Goal: Task Accomplishment & Management: Complete application form

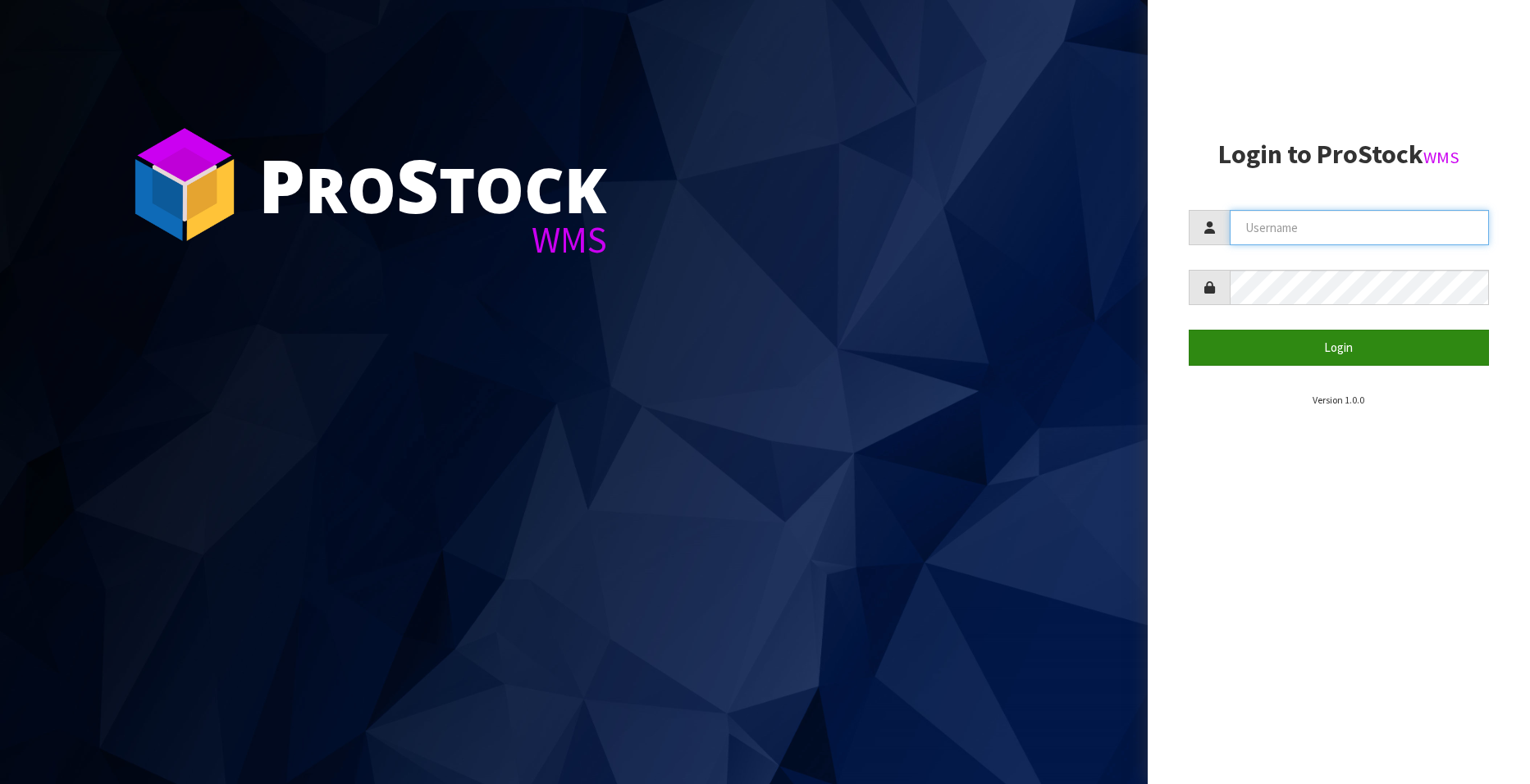
type input "[EMAIL_ADDRESS][DOMAIN_NAME]"
click at [1370, 346] on button "Login" at bounding box center [1339, 347] width 300 height 36
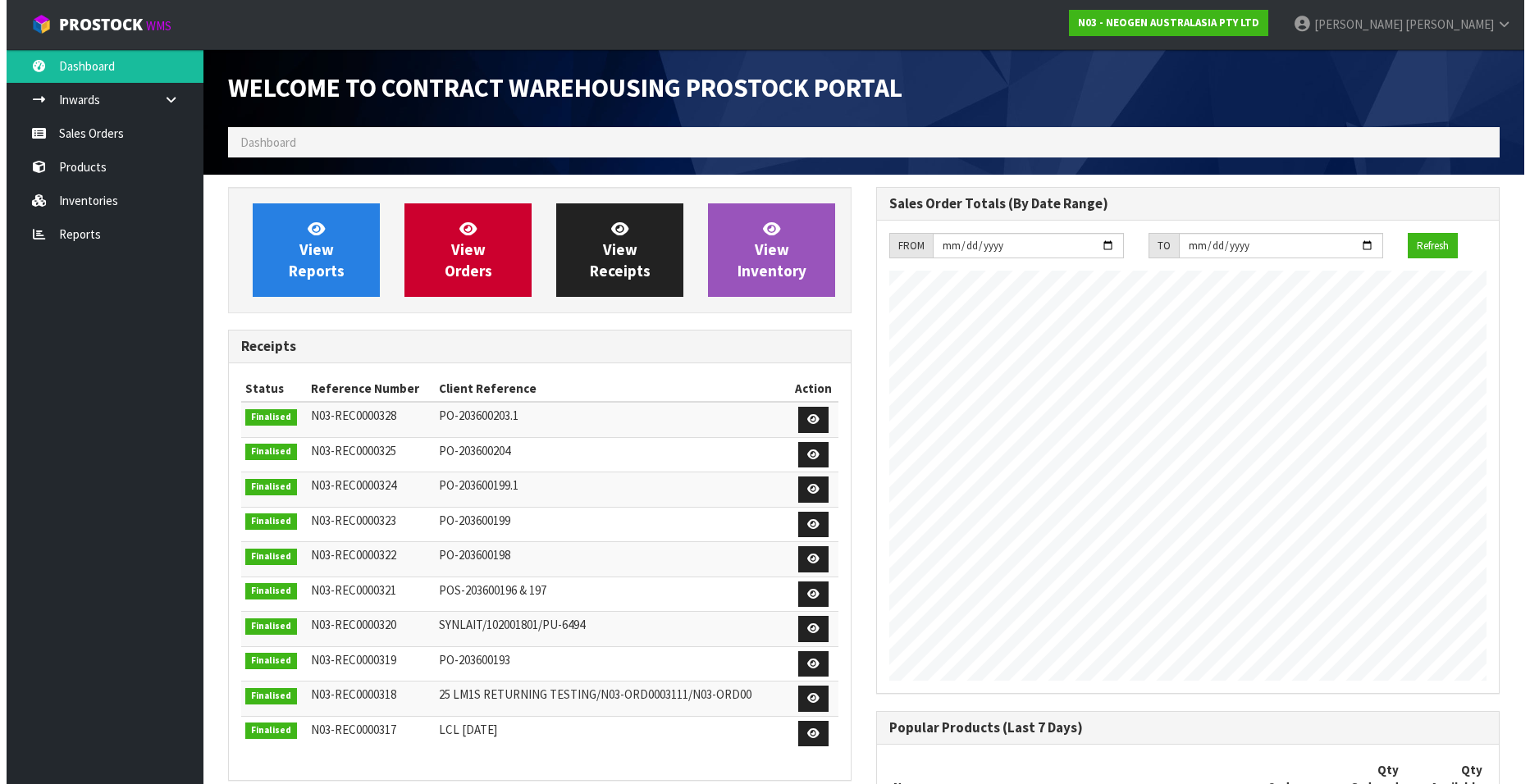
scroll to position [909, 648]
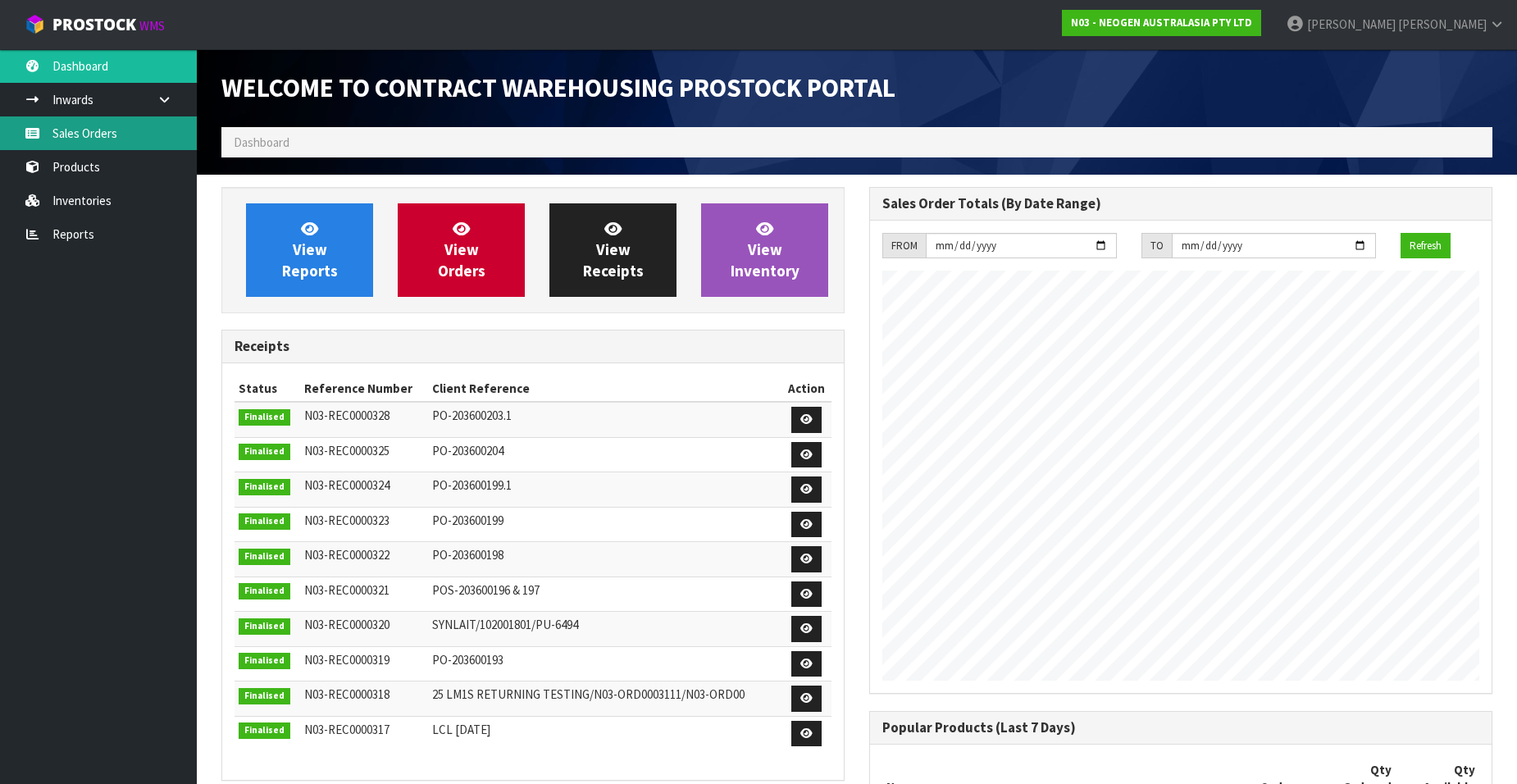
click at [104, 137] on link "Sales Orders" at bounding box center [99, 133] width 197 height 34
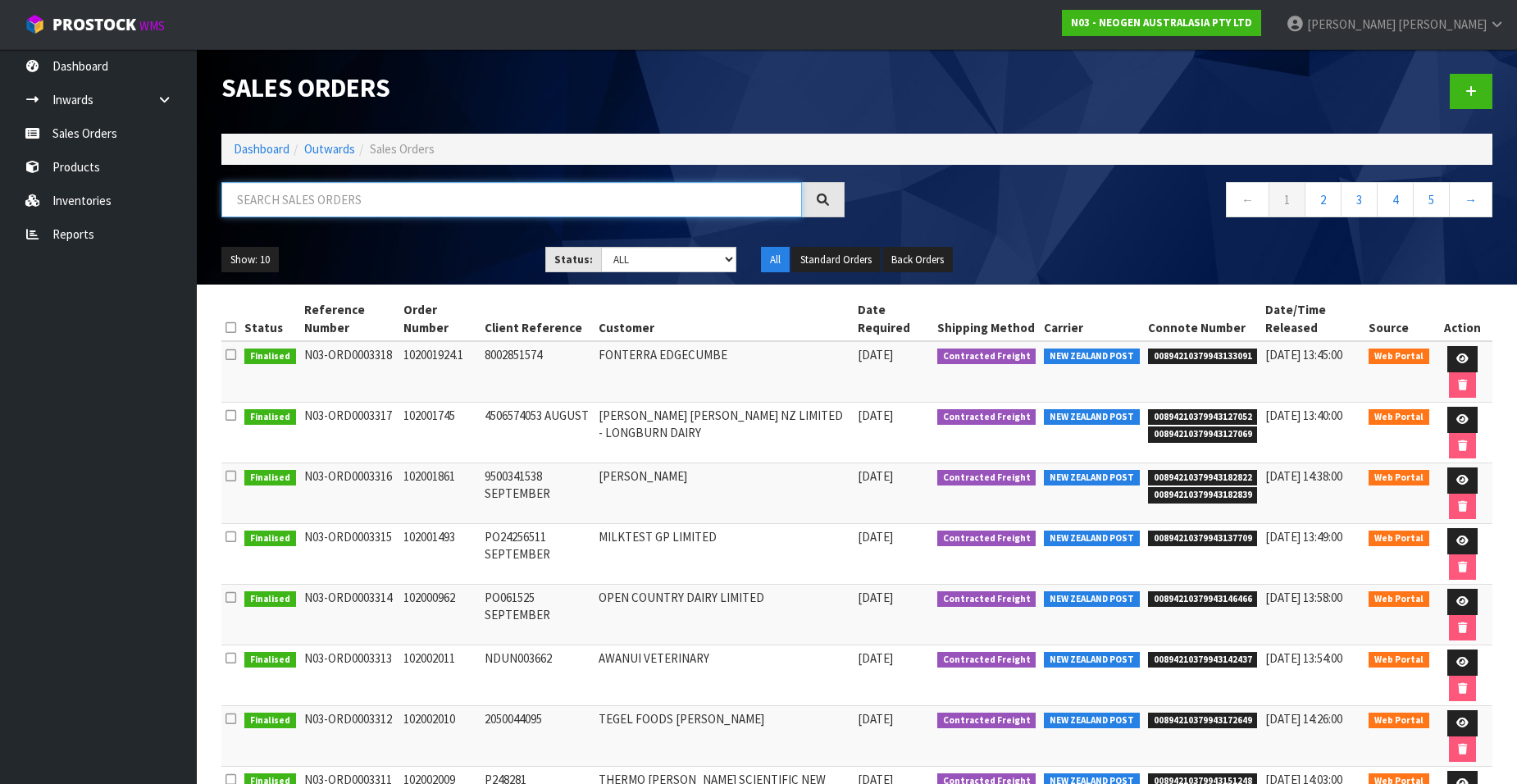
click at [291, 206] on input "text" at bounding box center [511, 200] width 580 height 36
paste input "102002012"
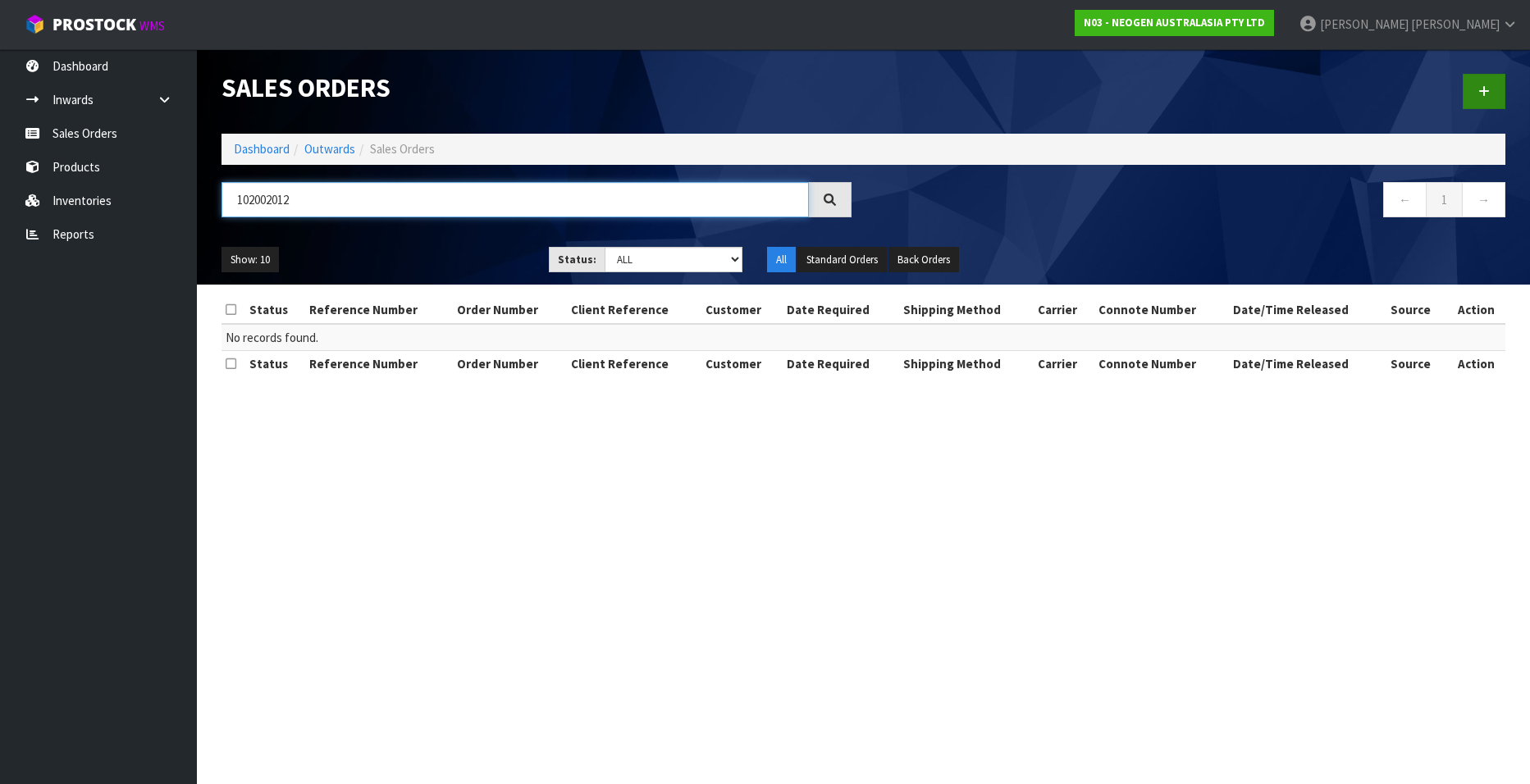
type input "102002012"
click at [1468, 90] on link at bounding box center [1483, 91] width 42 height 36
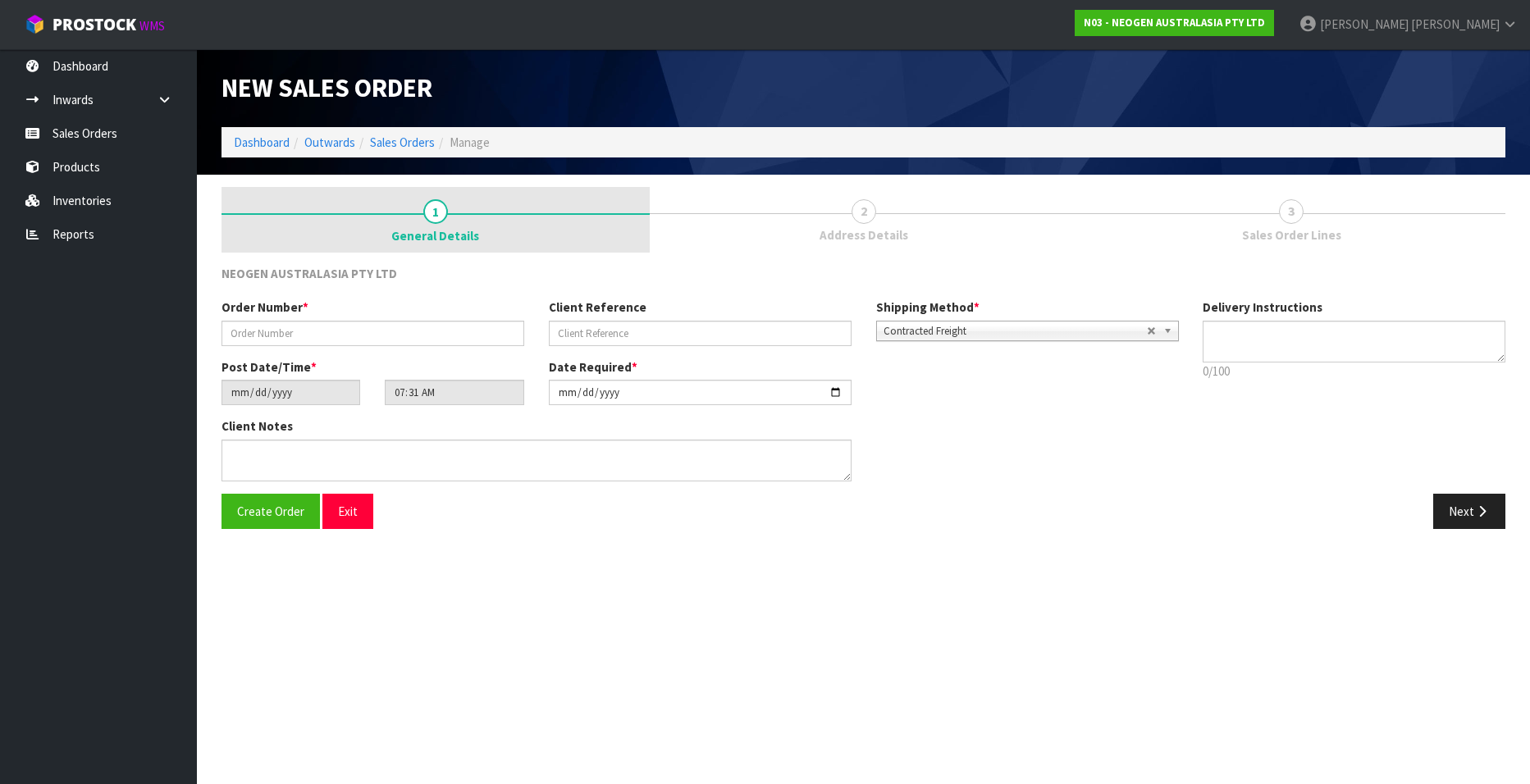
type textarea "CHILLED GOODS -OVERNIGHT"
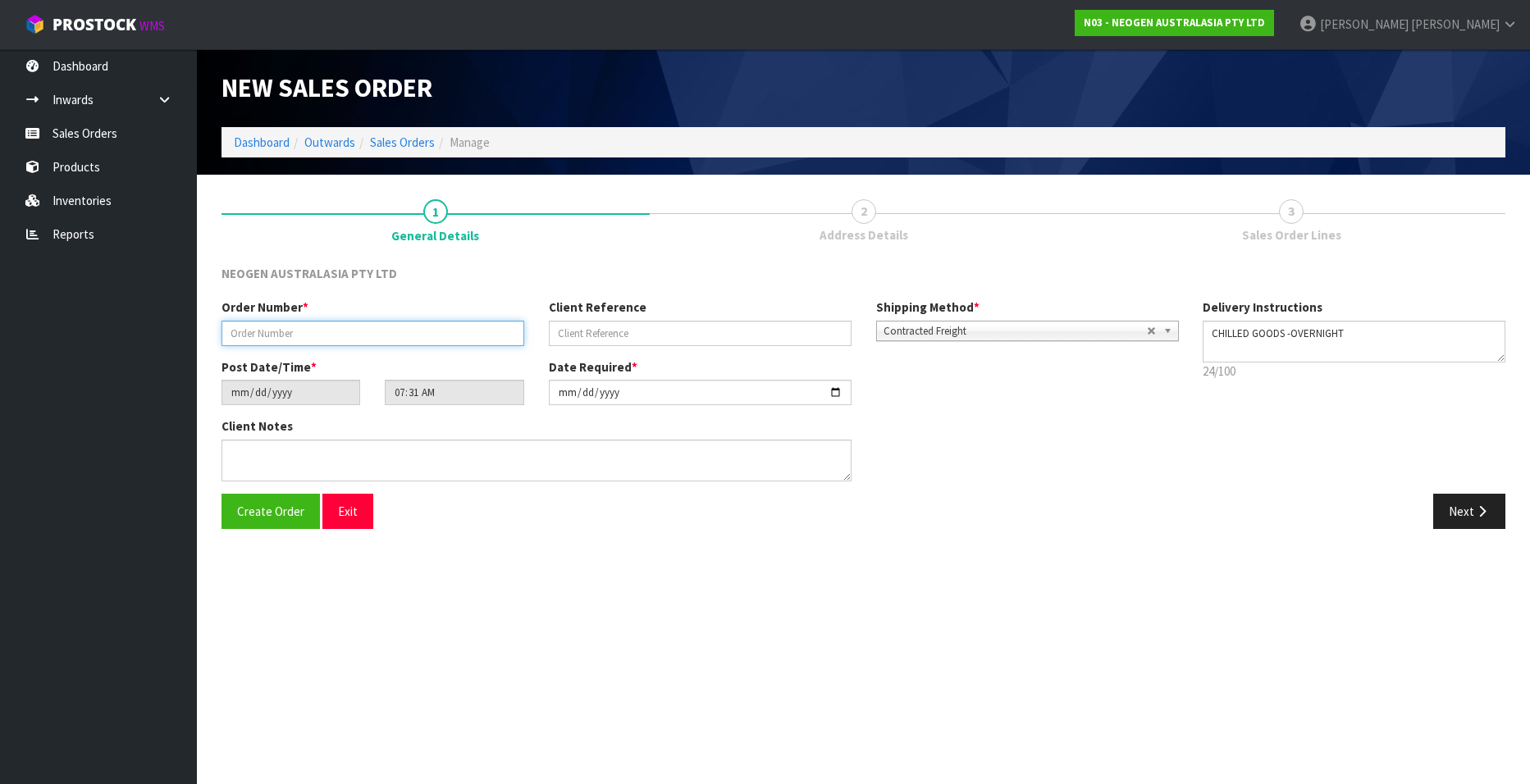
click at [255, 331] on input "text" at bounding box center [372, 333] width 302 height 26
paste input "102002012"
type input "102002012"
click at [607, 326] on input "text" at bounding box center [699, 333] width 302 height 26
paste input "PO105521"
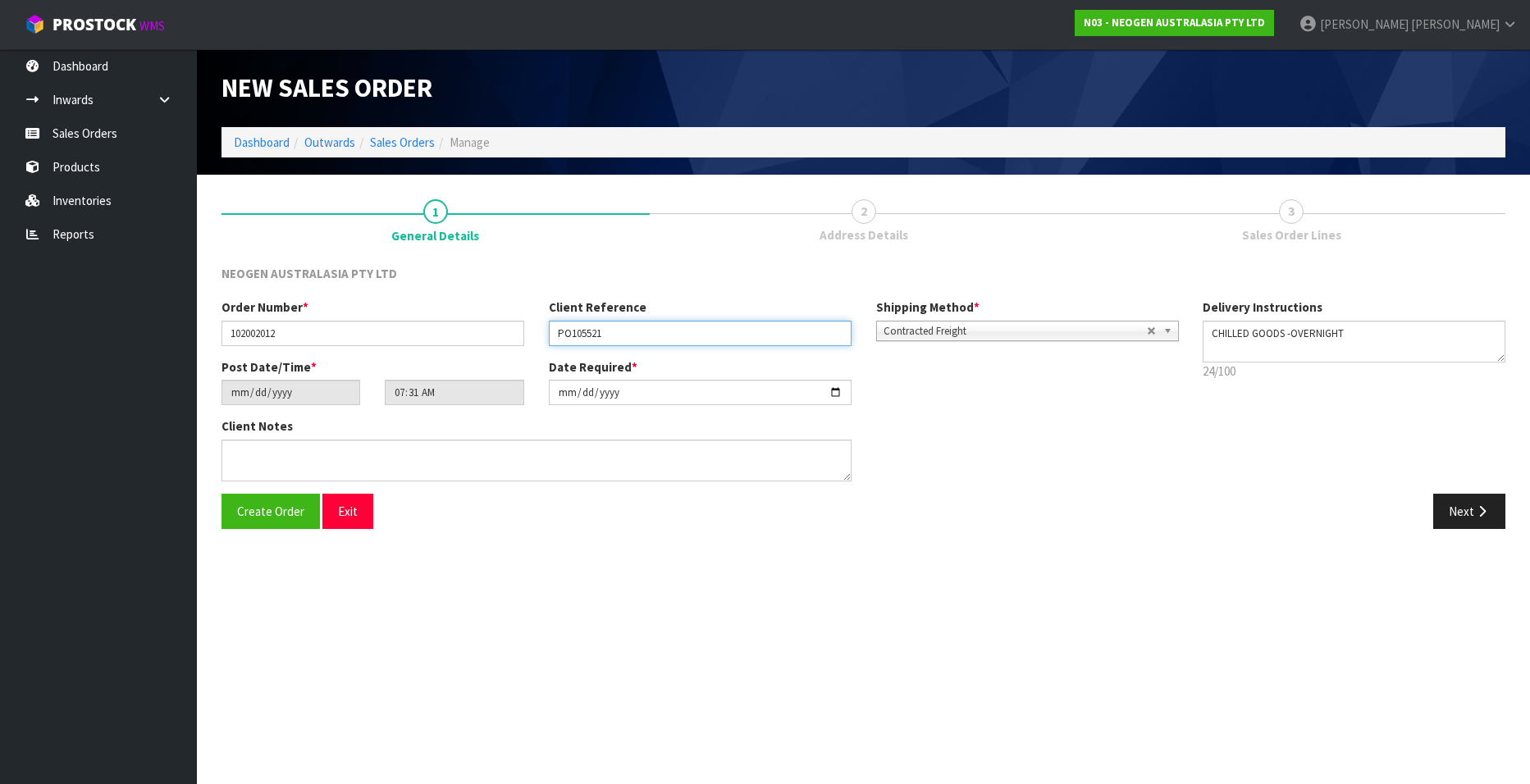
type input "PO105521"
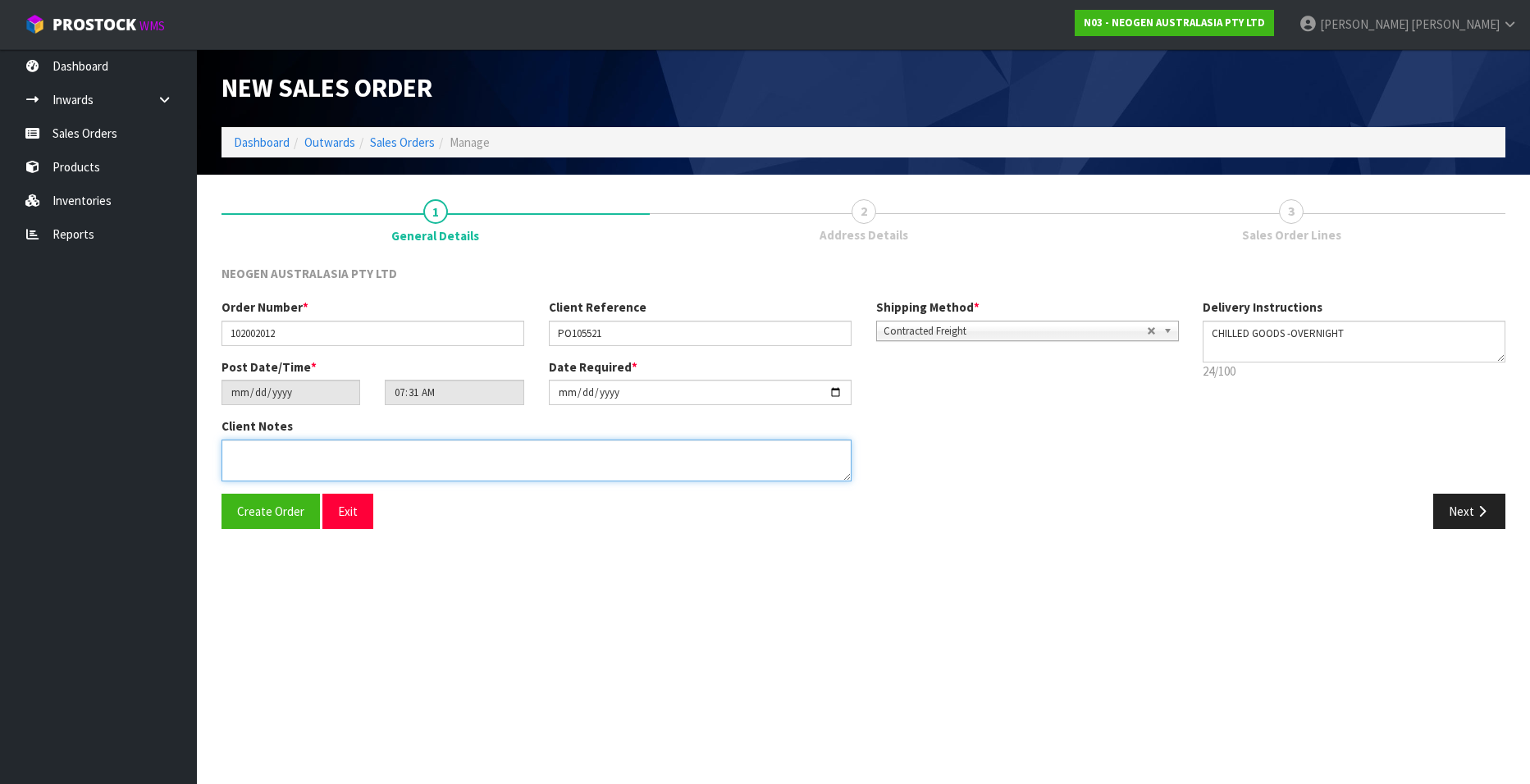
click at [278, 459] on textarea at bounding box center [536, 460] width 630 height 41
type textarea "ATTN: INWARDS GOODS"
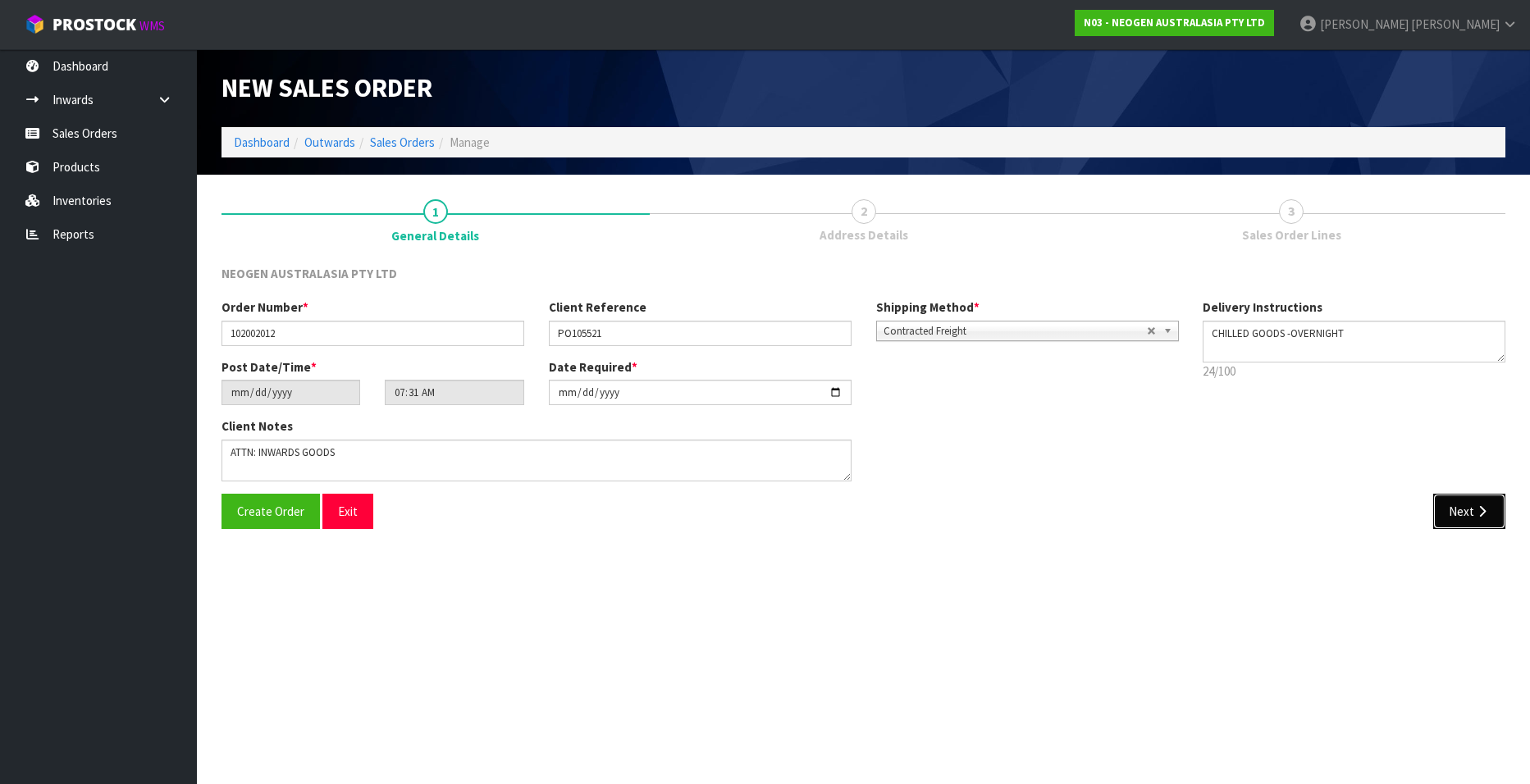
click at [1455, 507] on button "Next" at bounding box center [1469, 511] width 72 height 36
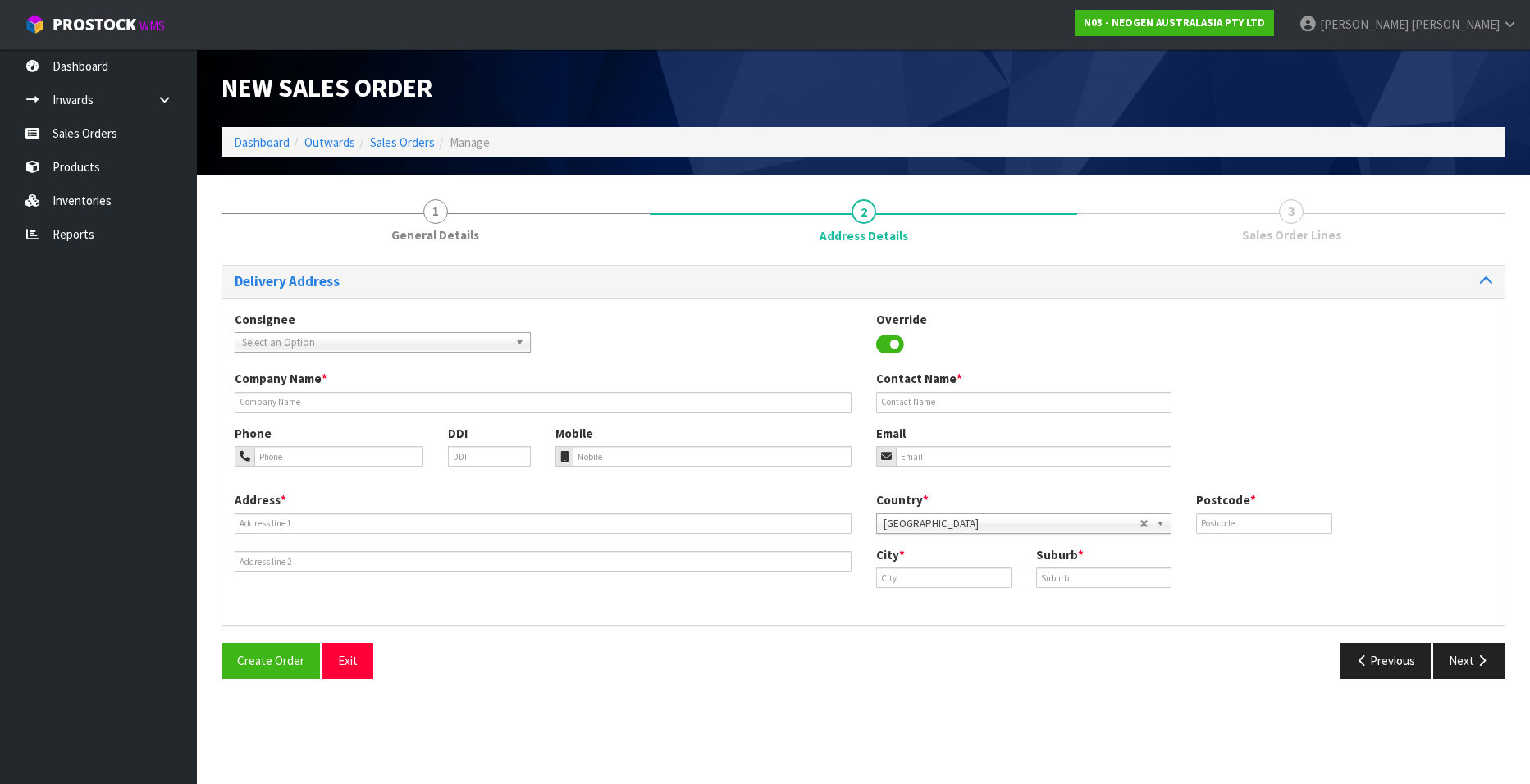
click at [349, 337] on span "Select an Option" at bounding box center [375, 343] width 267 height 20
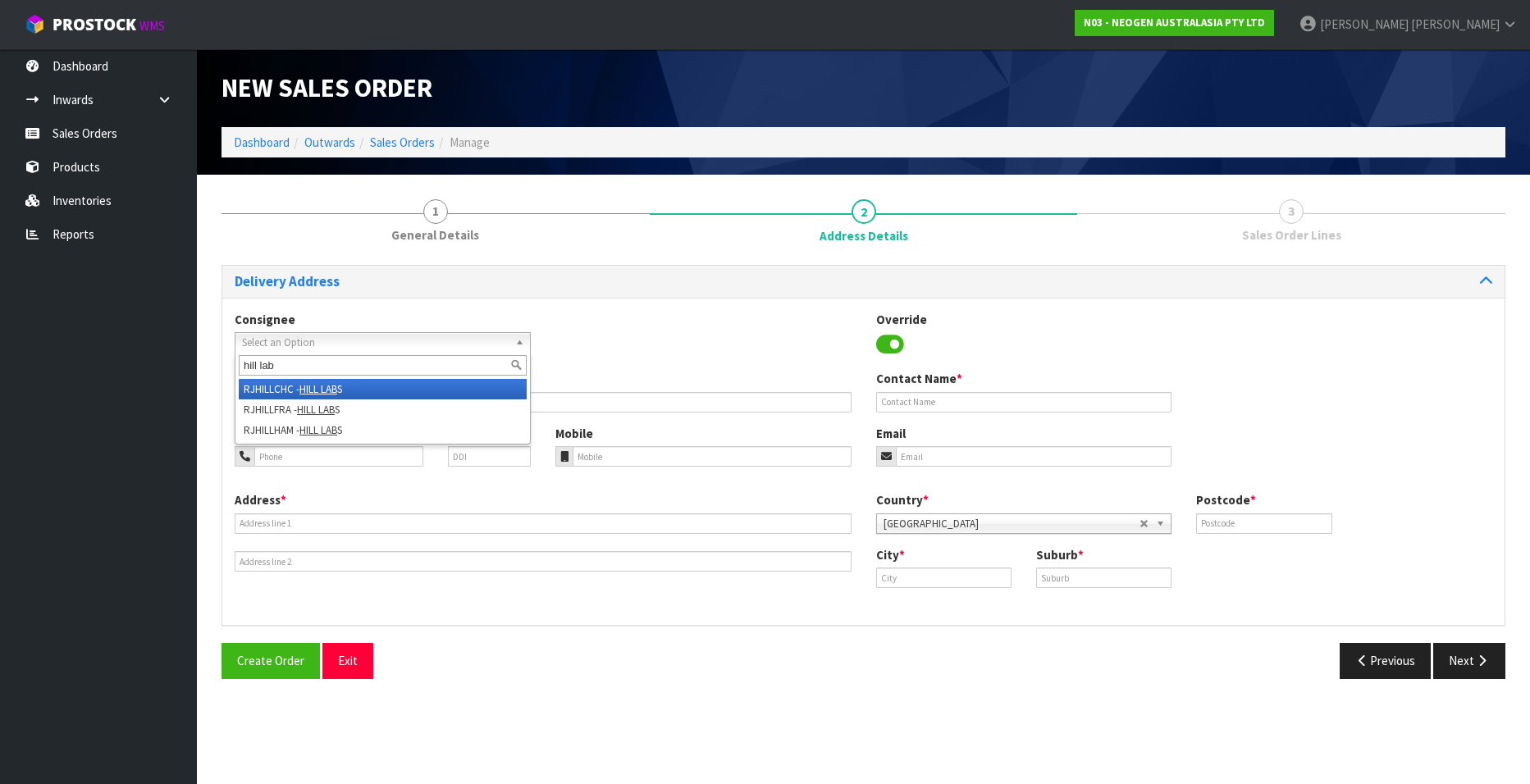
type input "hill lab"
click at [333, 384] on em "HILL LAB" at bounding box center [318, 388] width 38 height 14
type input "HILL LABS"
type input "[PERSON_NAME]"
type input "LEVEL 1 / 17 PRINT PLACE"
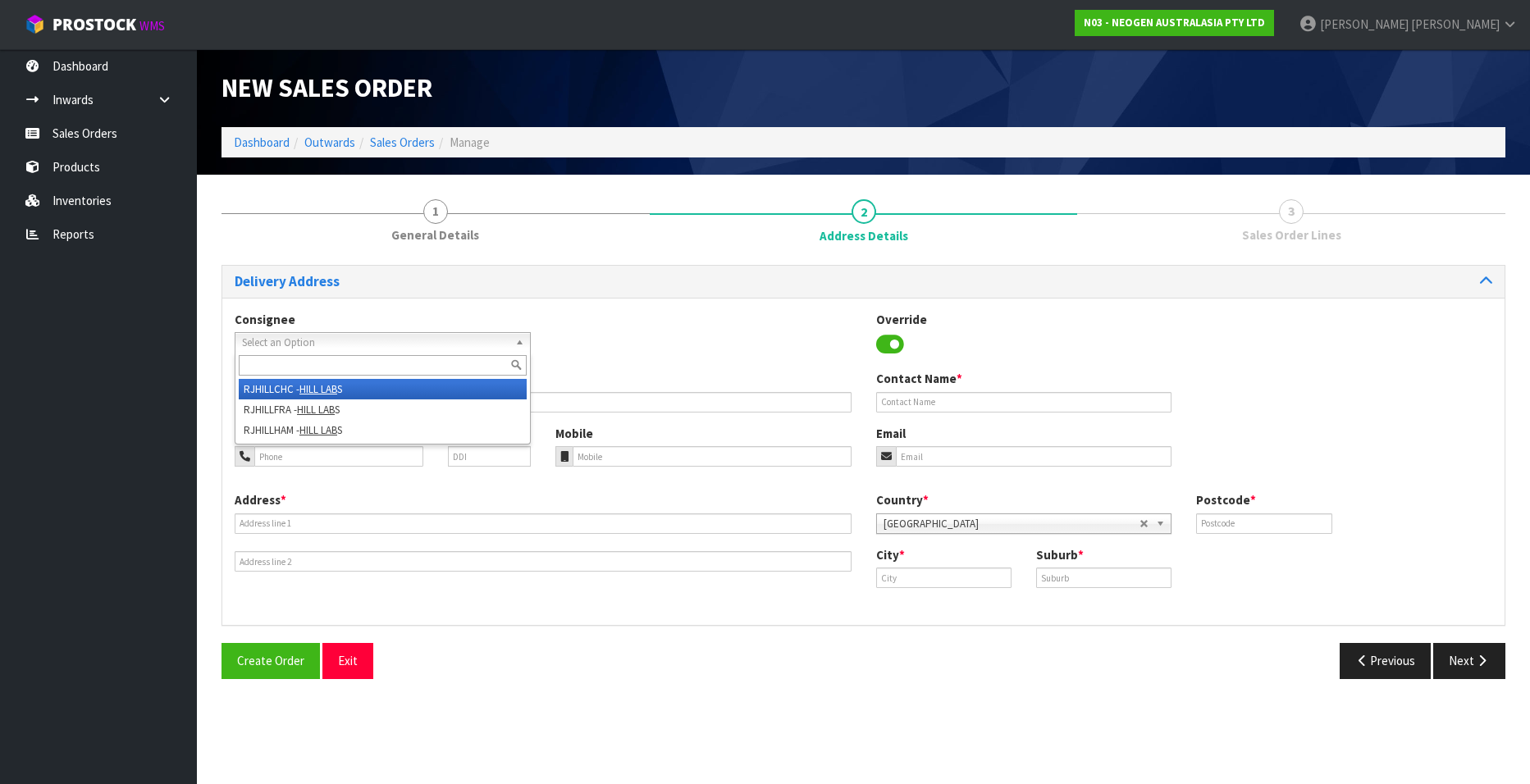
type input "8024"
type input "[GEOGRAPHIC_DATA]"
type input "[PERSON_NAME]"
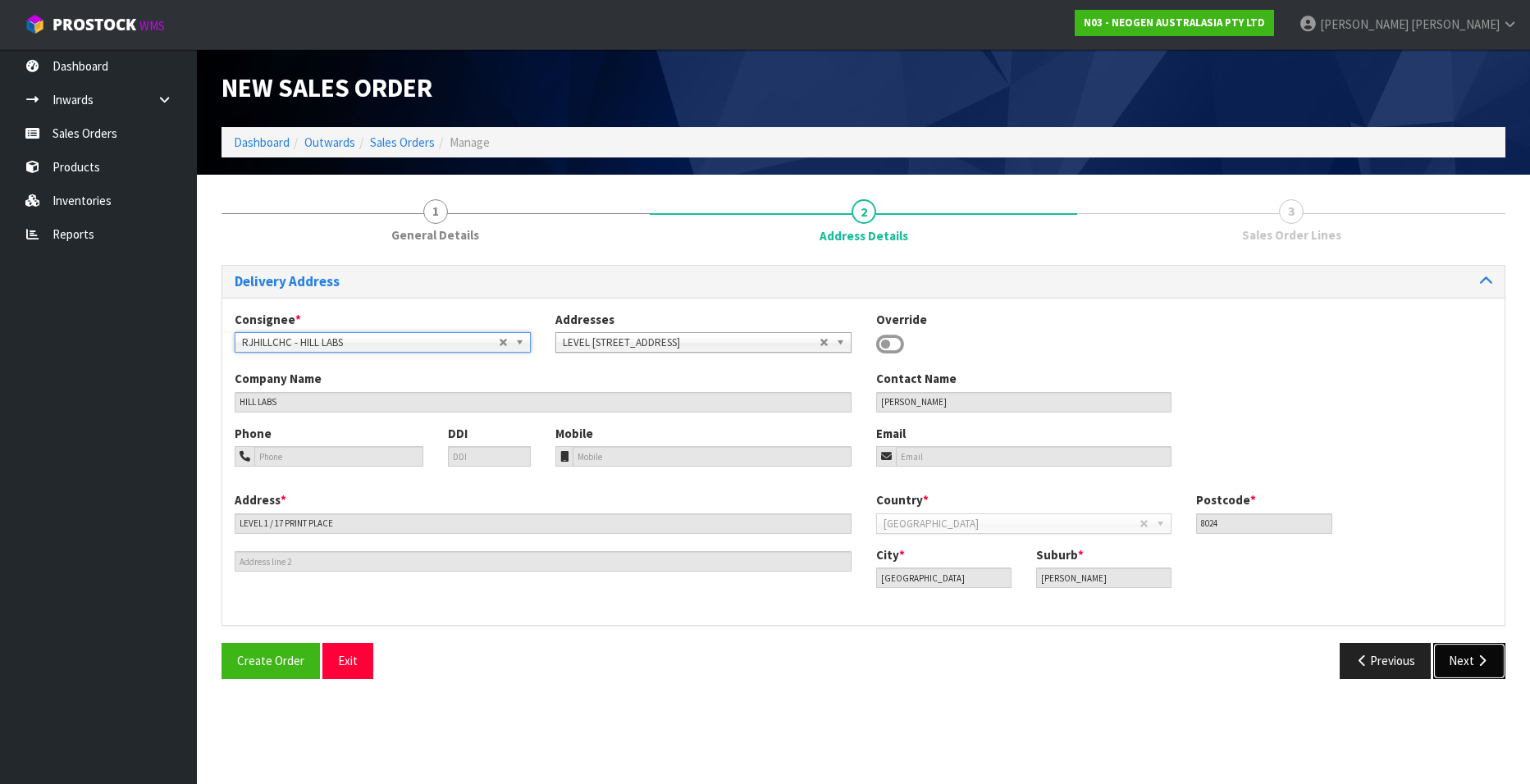
click at [1464, 661] on button "Next" at bounding box center [1469, 660] width 72 height 36
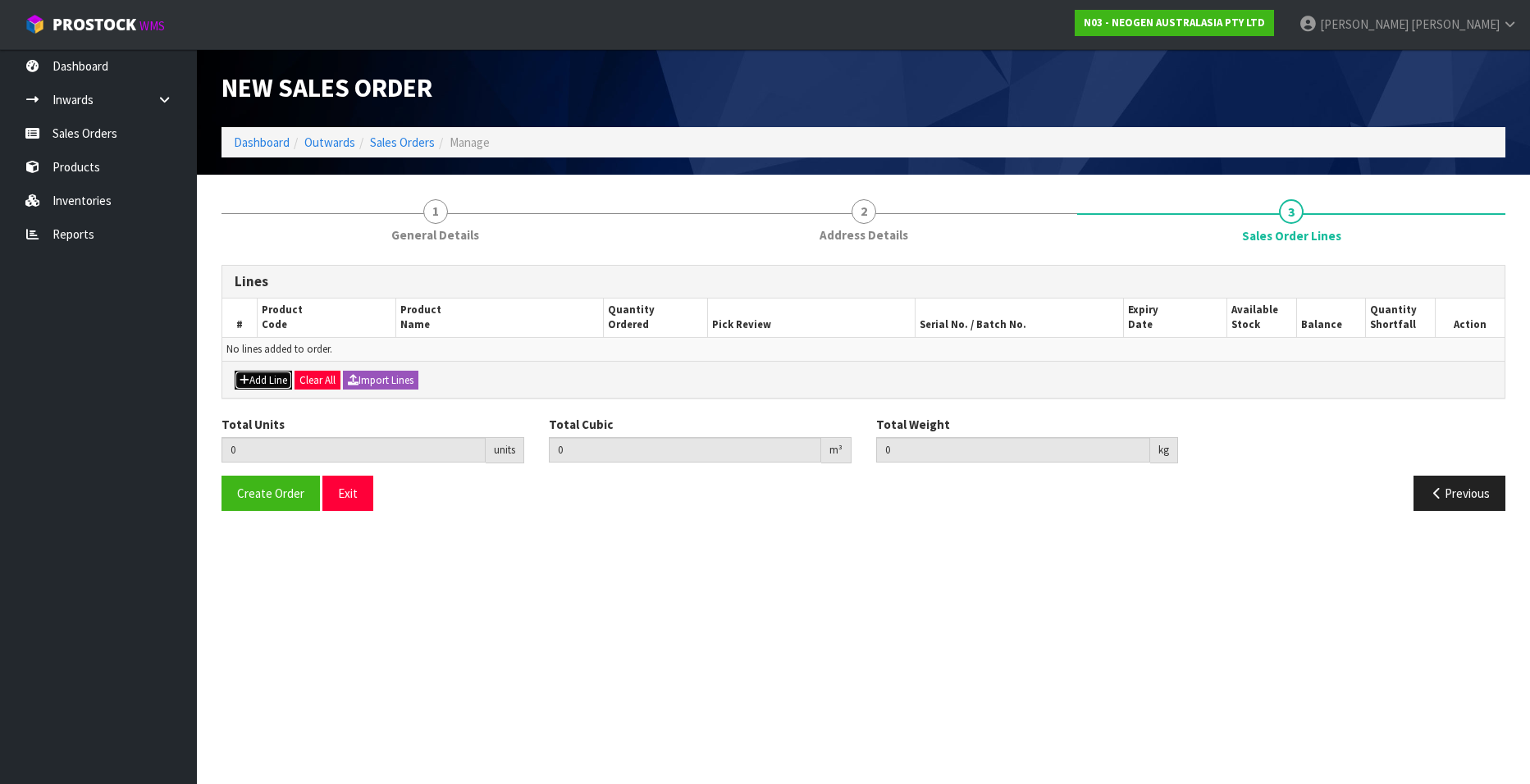
click at [259, 375] on button "Add Line" at bounding box center [263, 381] width 57 height 20
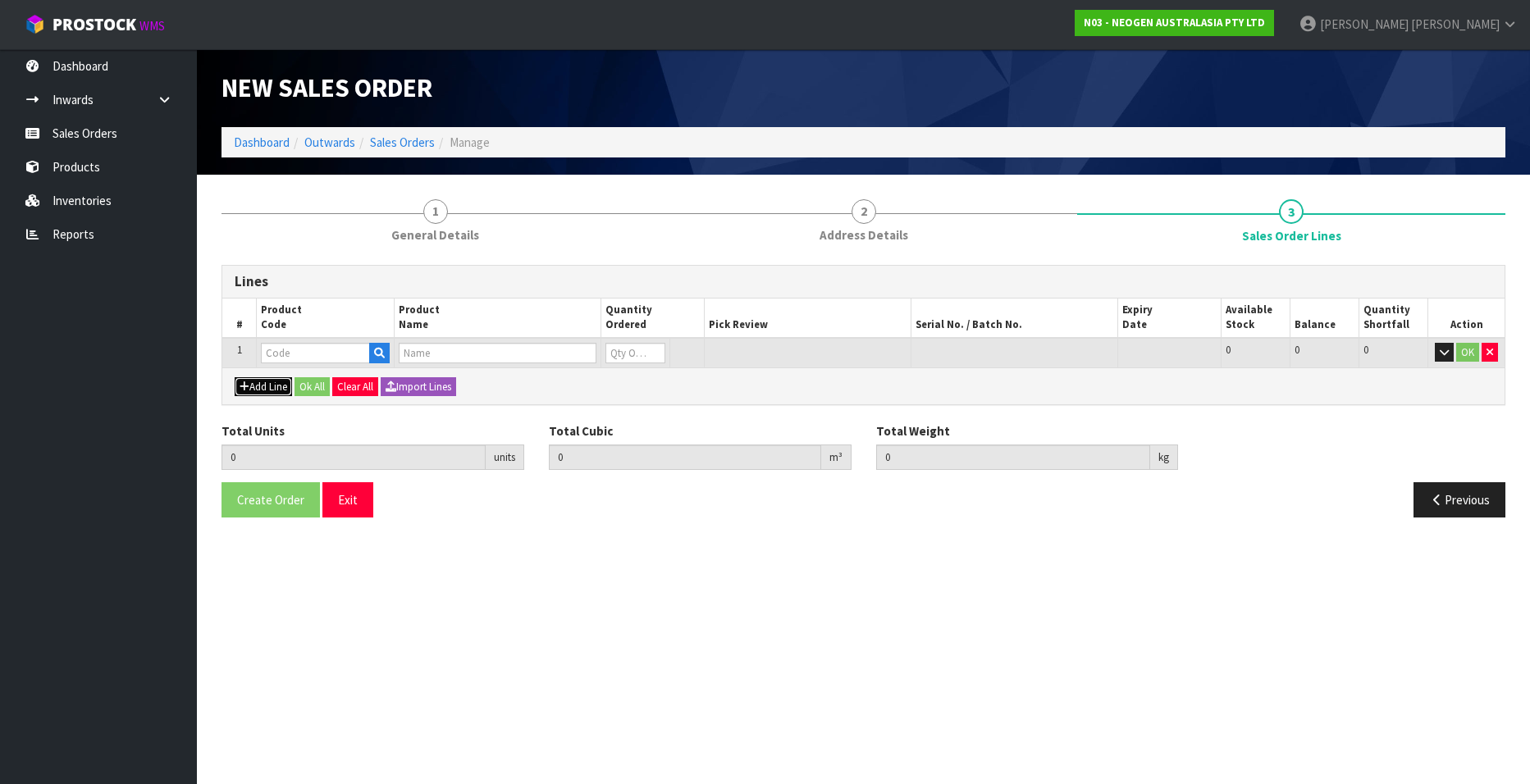
click at [259, 381] on button "Add Line" at bounding box center [263, 387] width 57 height 20
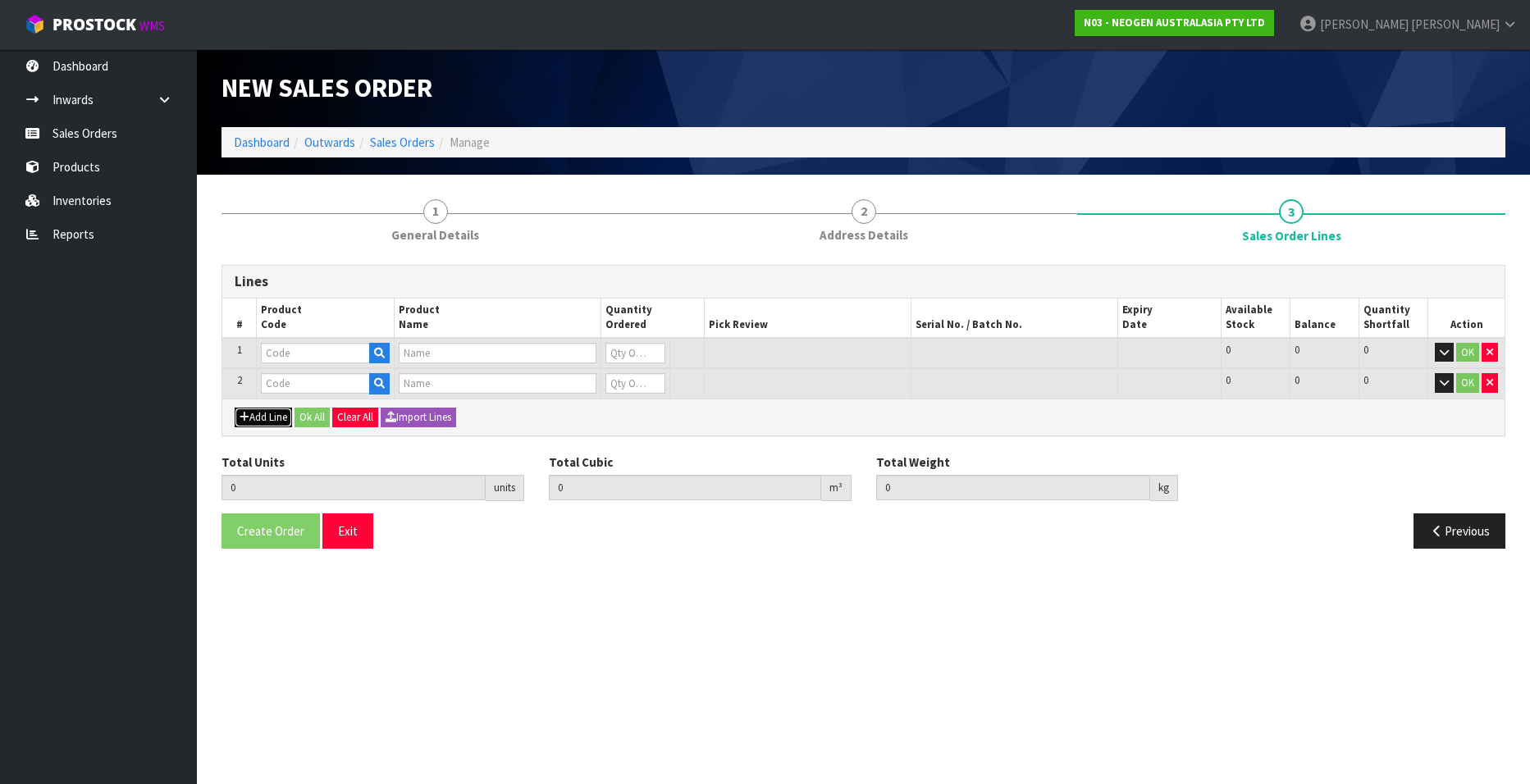
click at [259, 412] on button "Add Line" at bounding box center [263, 417] width 57 height 20
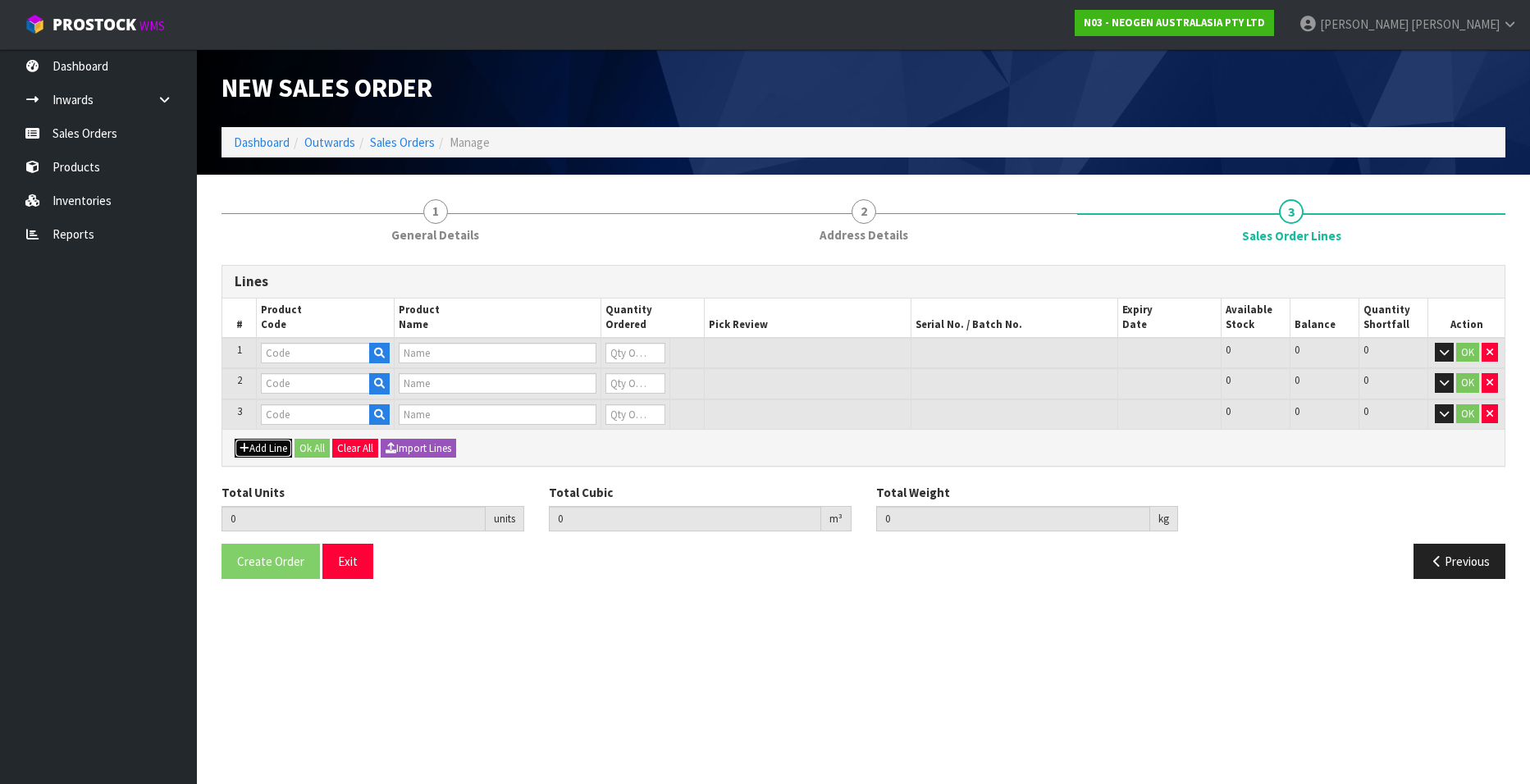
click at [259, 450] on button "Add Line" at bounding box center [263, 449] width 57 height 20
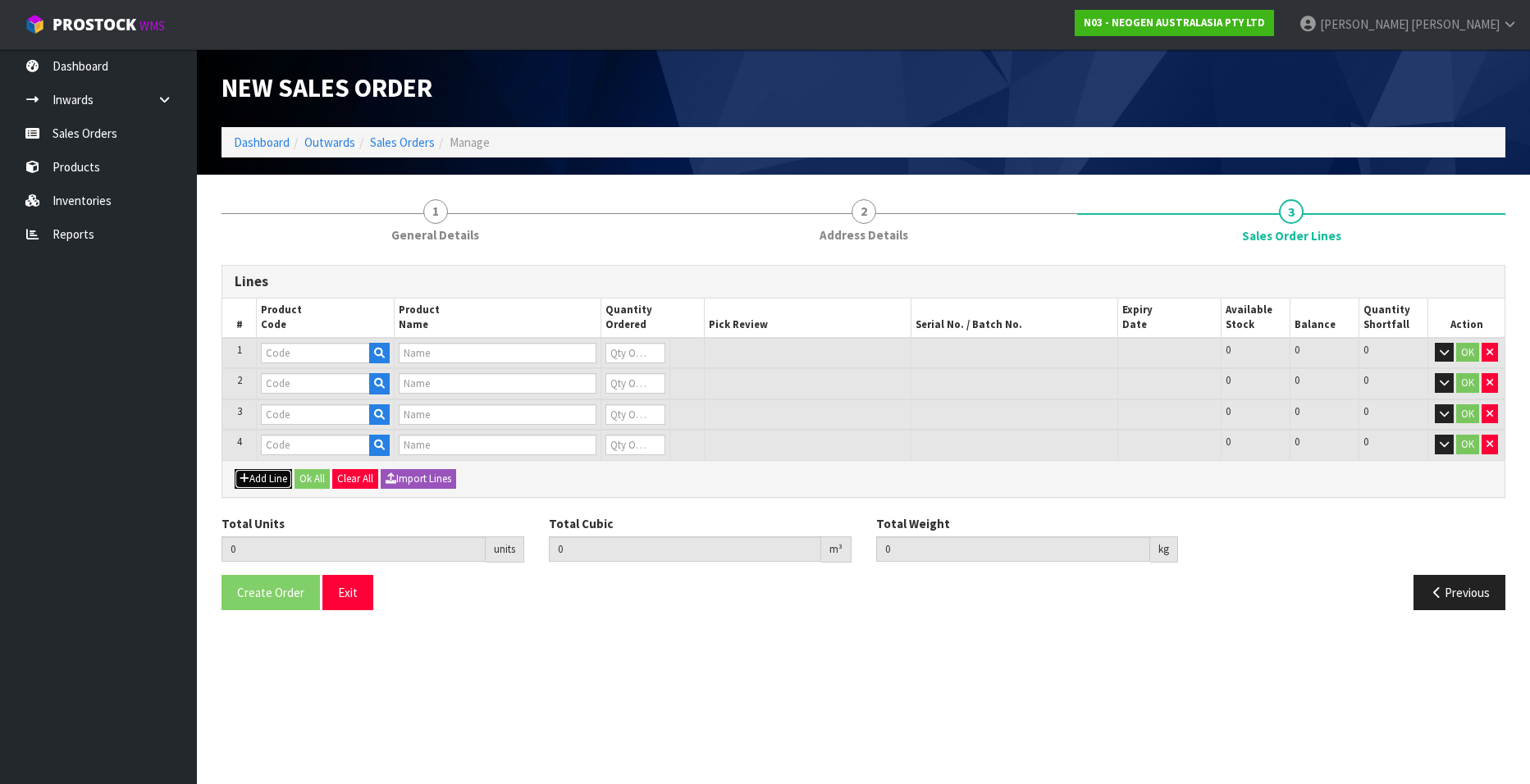
click at [260, 477] on button "Add Line" at bounding box center [263, 479] width 57 height 20
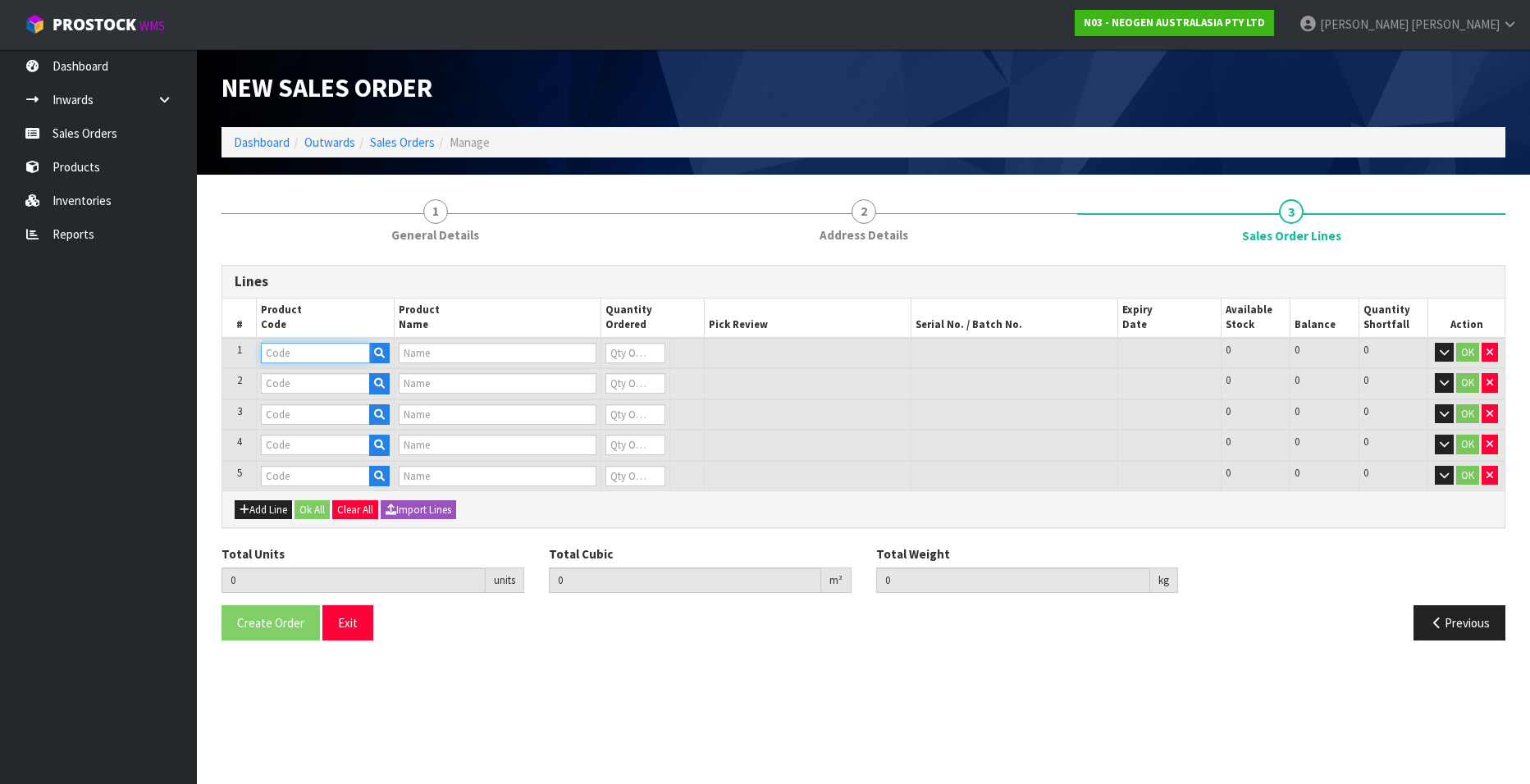
click at [325, 355] on input "text" at bounding box center [316, 353] width 109 height 21
paste input "700002148"
type input "700002148"
type input "7100040141 - 6477 PETRIFILM RAPD YNM CT PLT 500EA/CS"
type input "0"
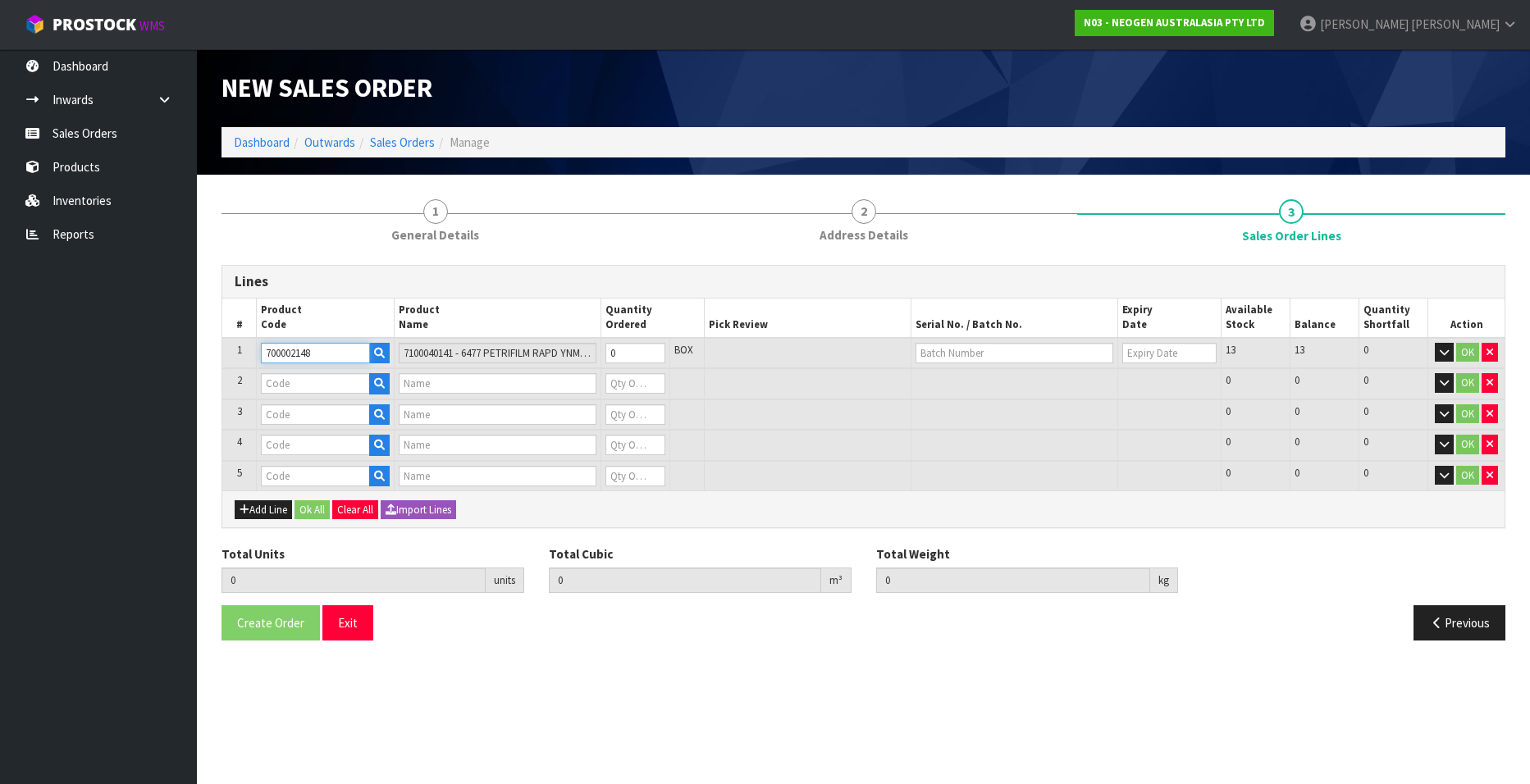
type input "700002148"
click at [286, 387] on input "text" at bounding box center [316, 383] width 109 height 21
paste input "700002142"
type input "700002142"
type input "7100039572 - 6492 PETRIFILM STAPH EXPRS DISKS 20EA/CS"
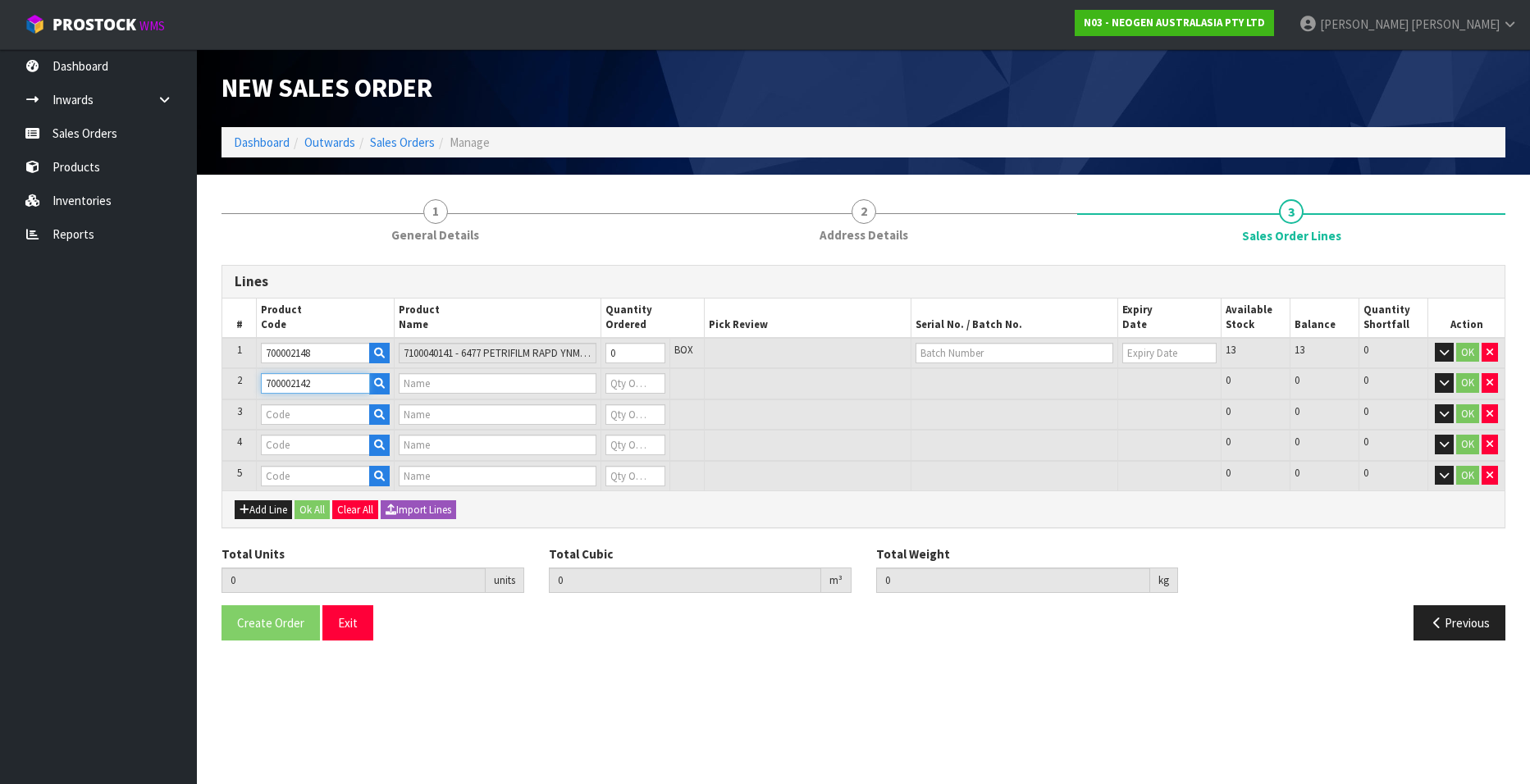
type input "0"
type input "700002142"
click at [309, 414] on input "text" at bounding box center [316, 414] width 109 height 21
paste input "700006921"
type input "700006921"
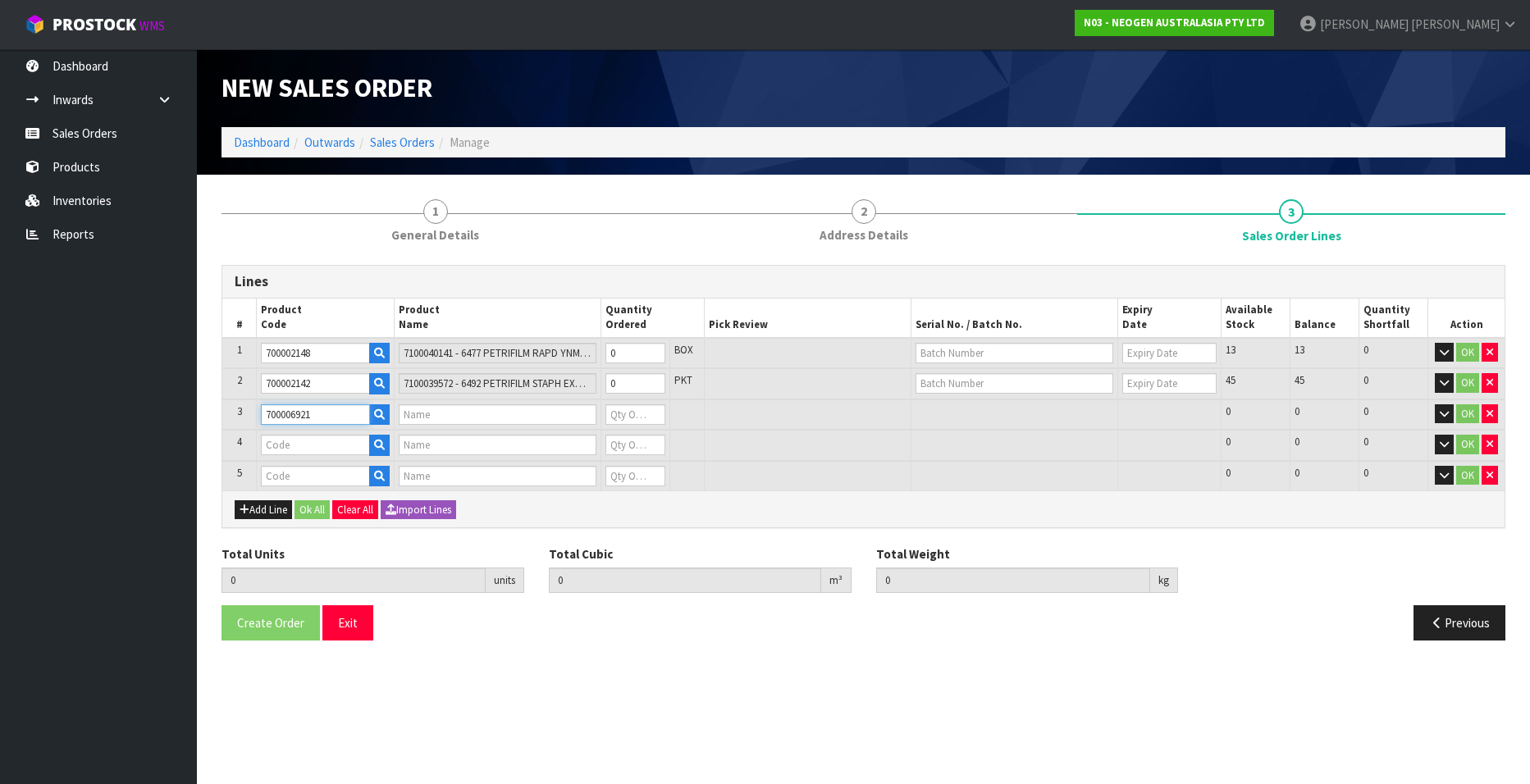
type input "6483 PETRFILM BC PT PLT 500 EA/CS NG"
type input "0"
type input "700006921"
click at [293, 445] on input "text" at bounding box center [316, 445] width 109 height 21
paste input "700005495"
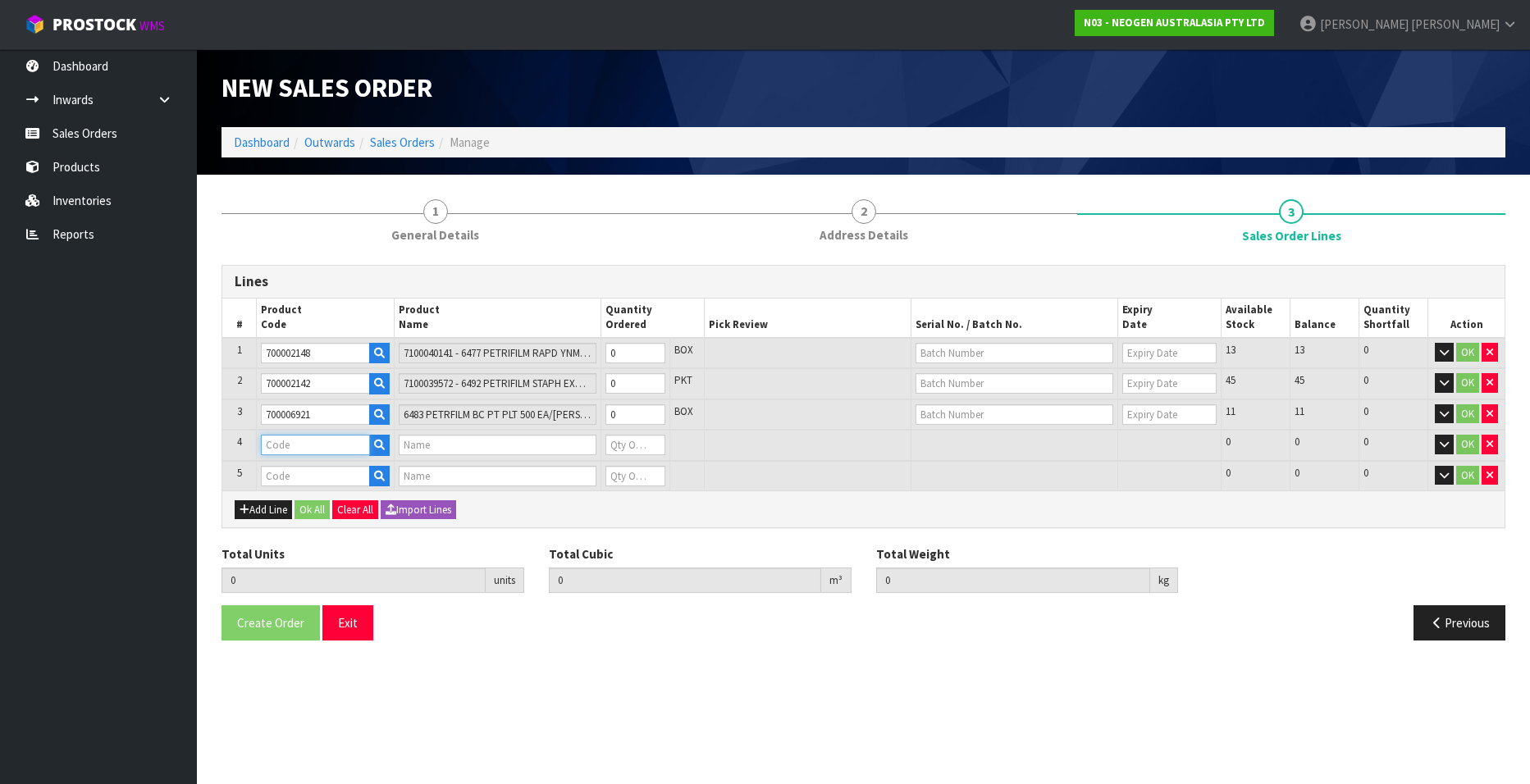
type input "700005495"
type input "7100263821 - 6479 PETRIFILM RAP AEROB PLT 500EA/CS PL"
type input "0"
type input "700005495"
click at [278, 474] on input "text" at bounding box center [316, 475] width 109 height 21
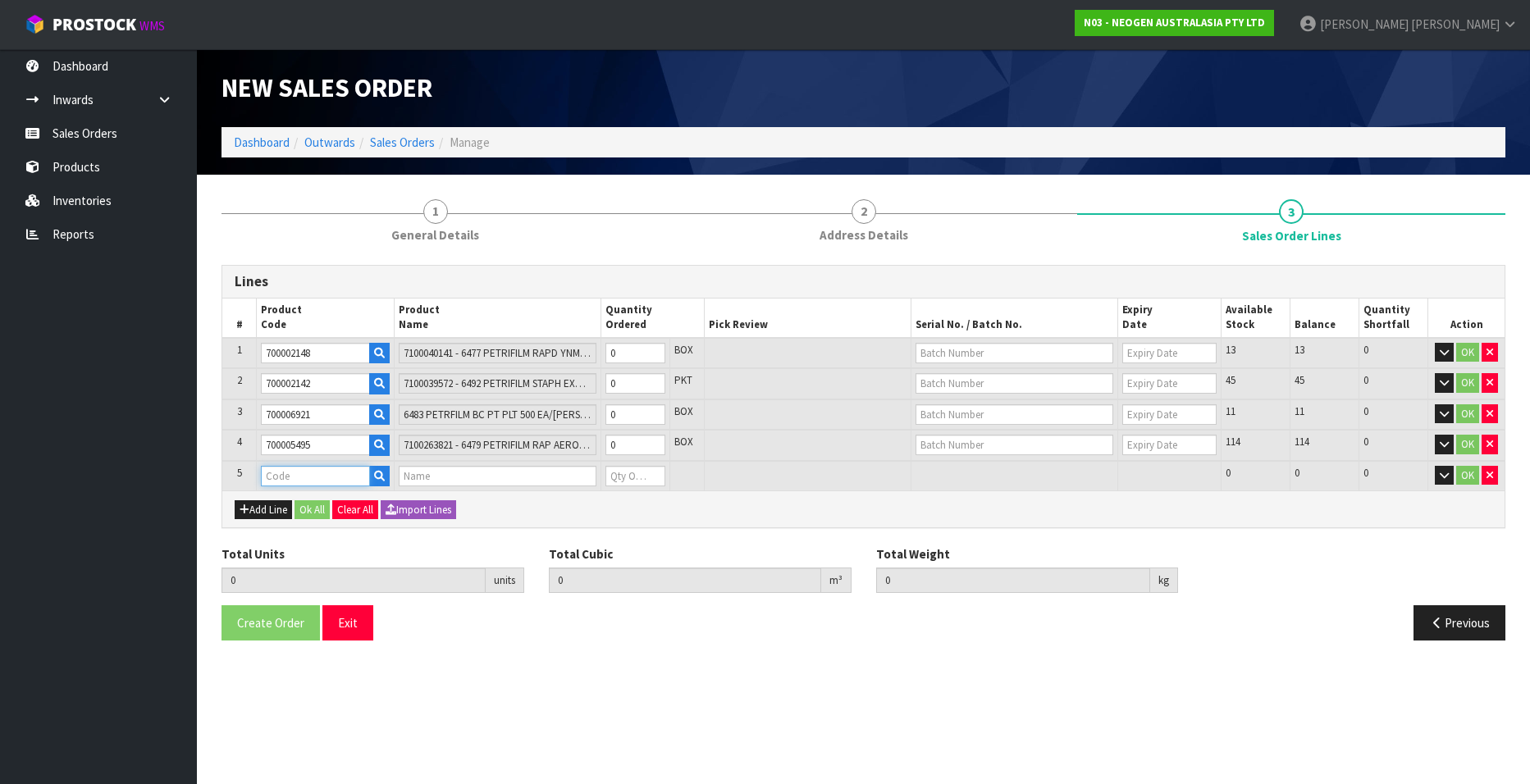
paste input "700002230"
type input "700002230"
type input "0.000000"
type input "0.000"
type input "7100090291 - 6490 PETRIFILM STAPH EXPRS CT 50/CS"
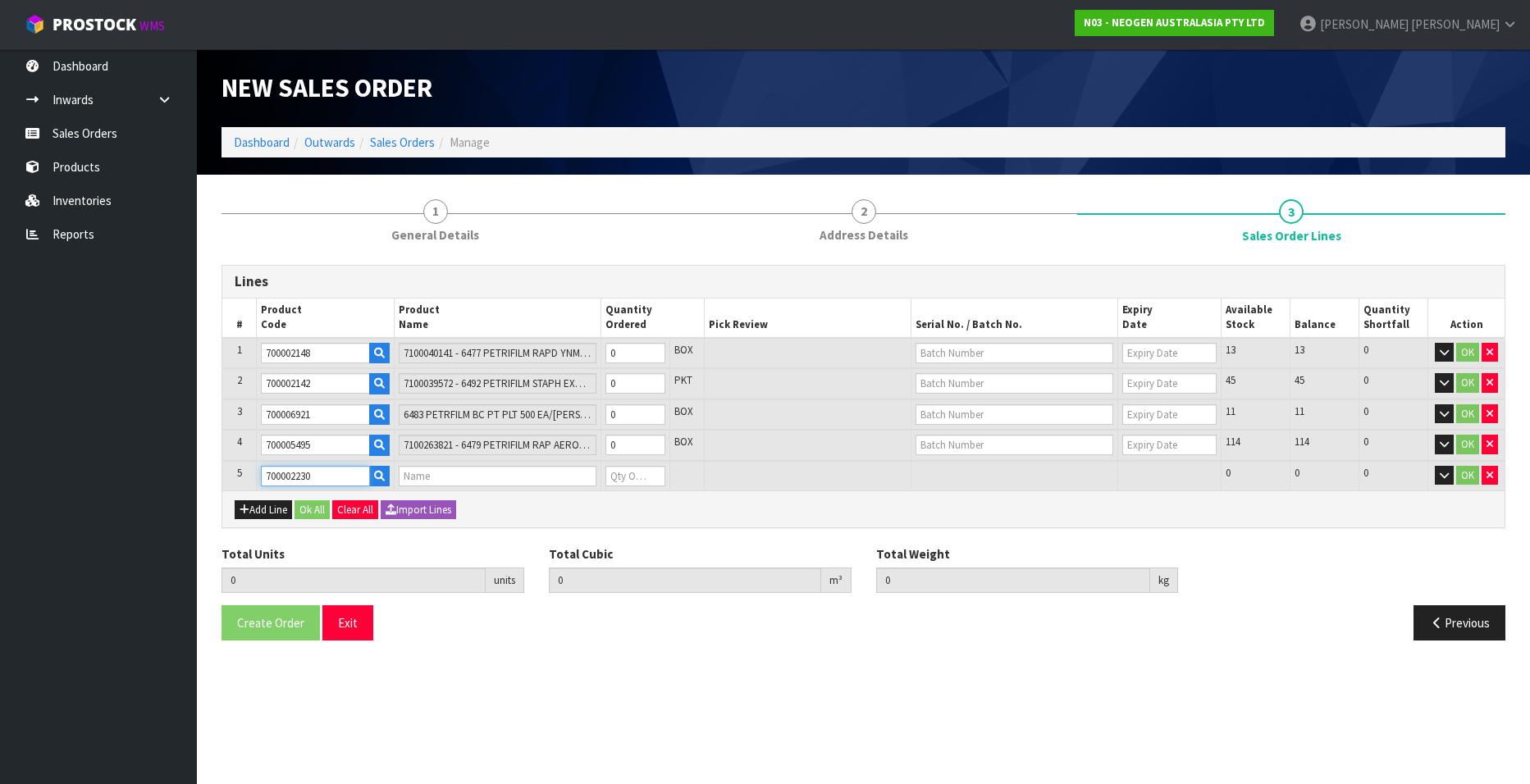
type input "0"
type input "700002230"
type input "1"
type input "0.009842"
type input "1.6"
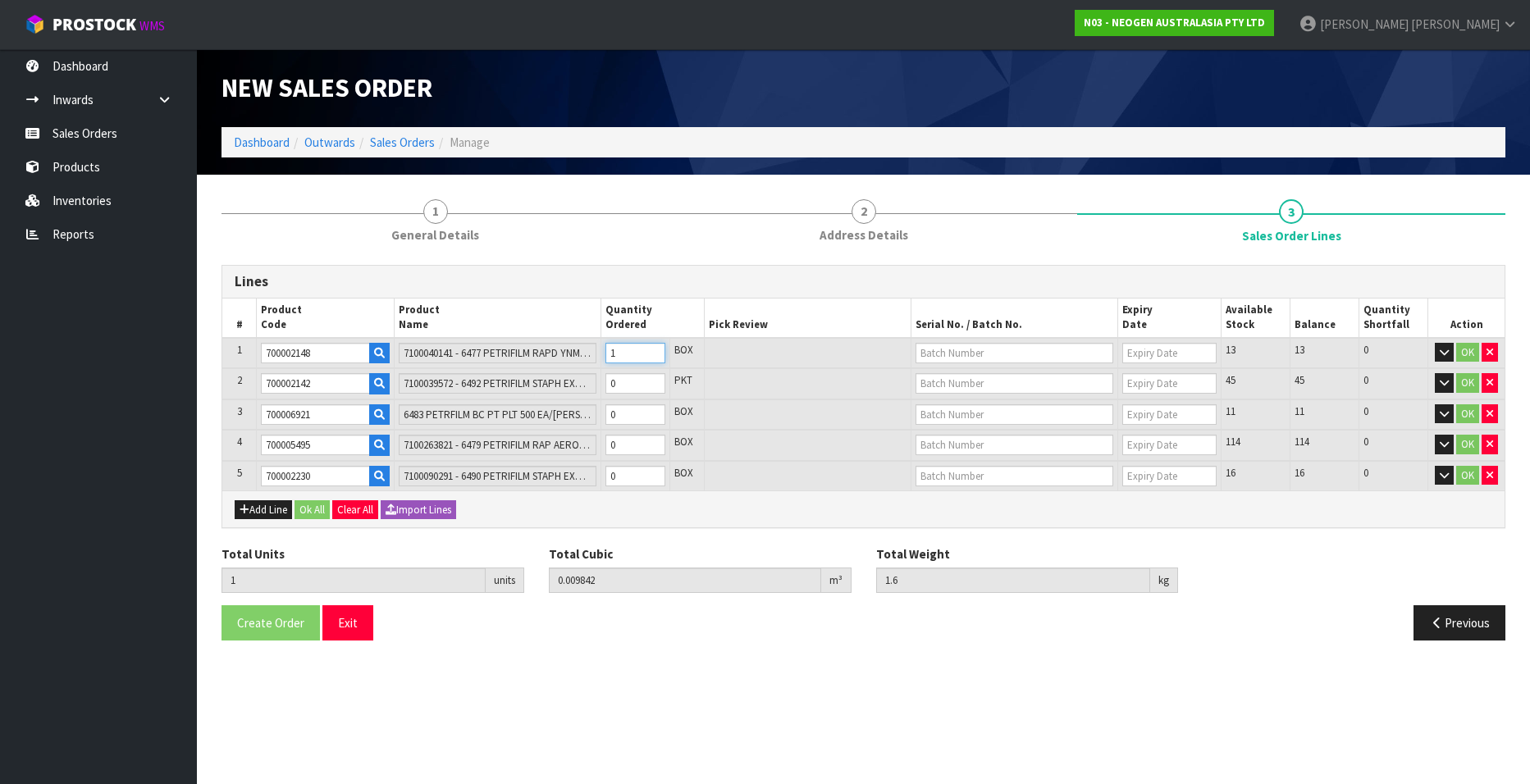
drag, startPoint x: 654, startPoint y: 349, endPoint x: 652, endPoint y: 362, distance: 13.2
type input "1"
click at [654, 349] on input "1" at bounding box center [635, 353] width 60 height 21
type input "2"
type input "0.009847"
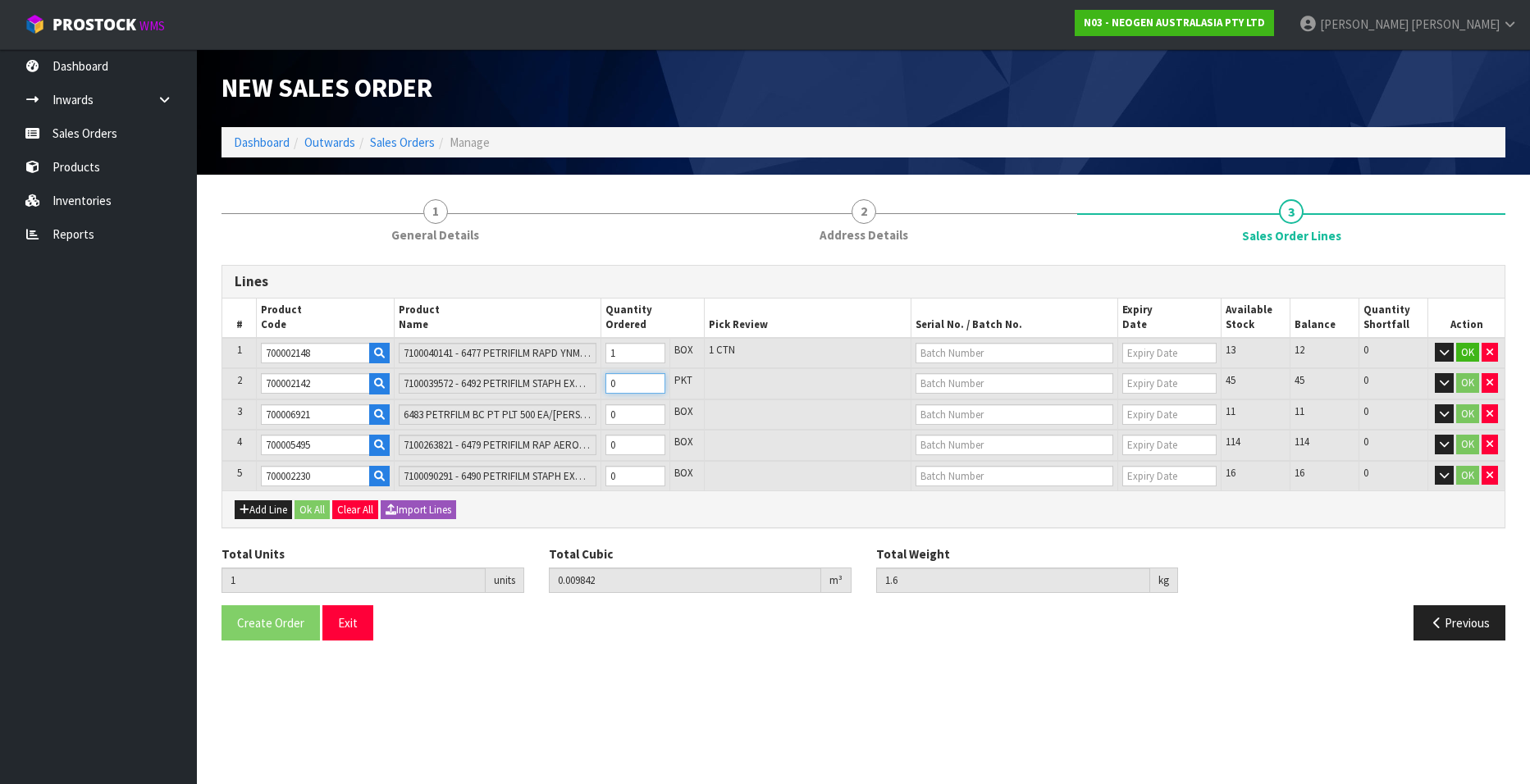
type input "1.7"
type input "1"
click at [651, 379] on input "1" at bounding box center [635, 383] width 60 height 21
type input "3"
type input "0.020392"
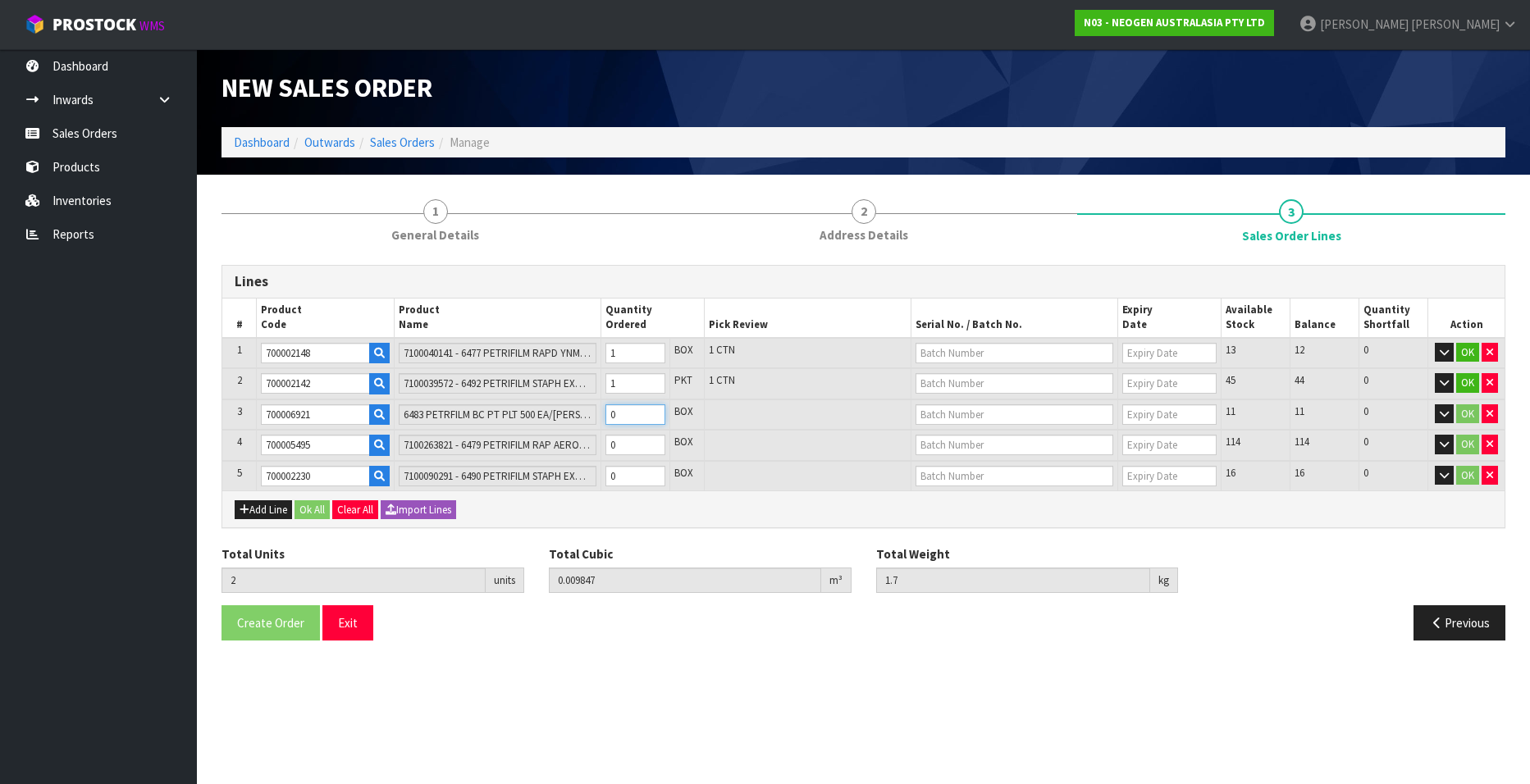
type input "3.14"
type input "1"
click at [652, 412] on input "1" at bounding box center [635, 414] width 60 height 21
type input "4"
type input "0.030234"
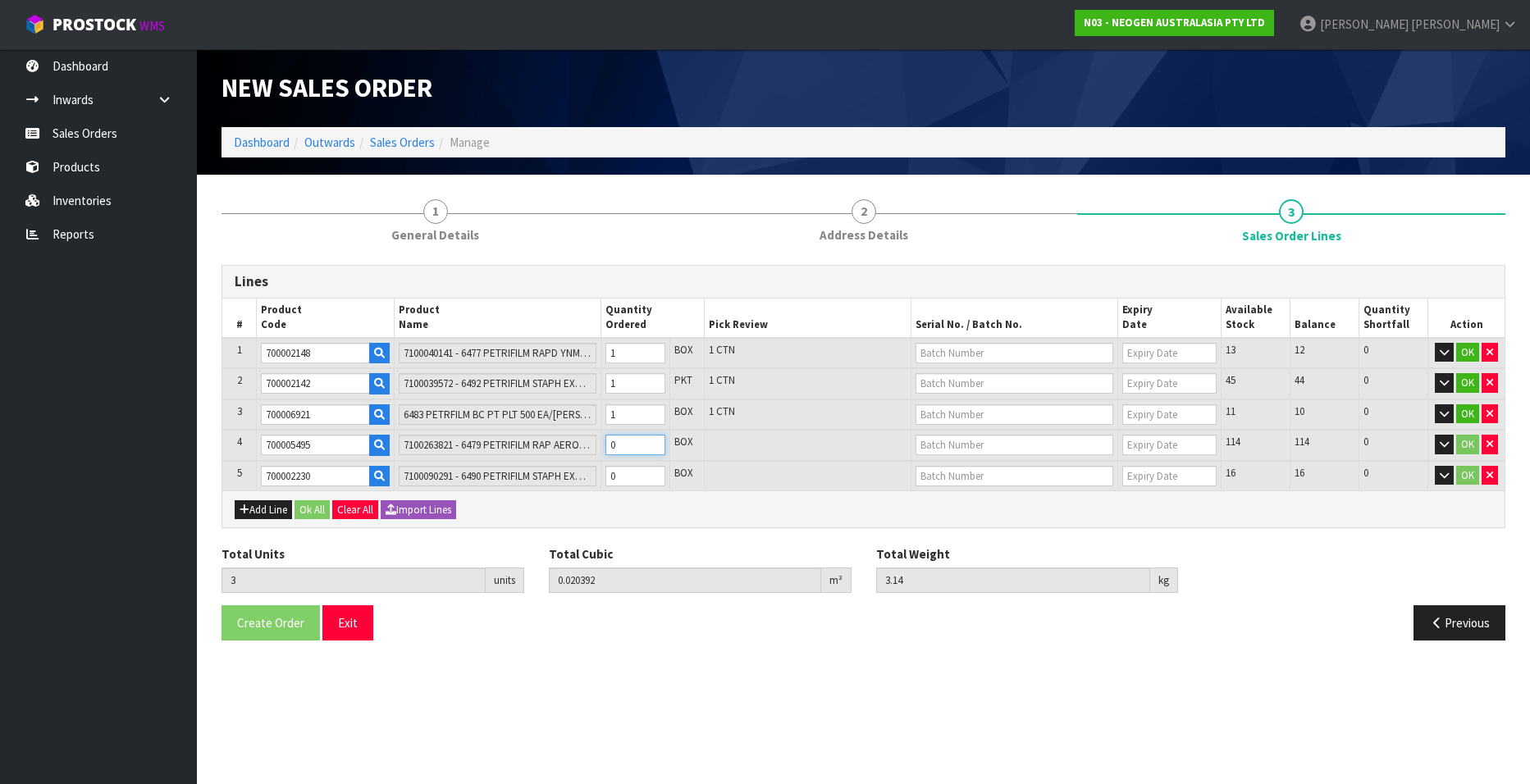
type input "4.74"
type input "1"
click at [655, 443] on input "1" at bounding box center [635, 445] width 60 height 21
type input "5"
type input "0.031594"
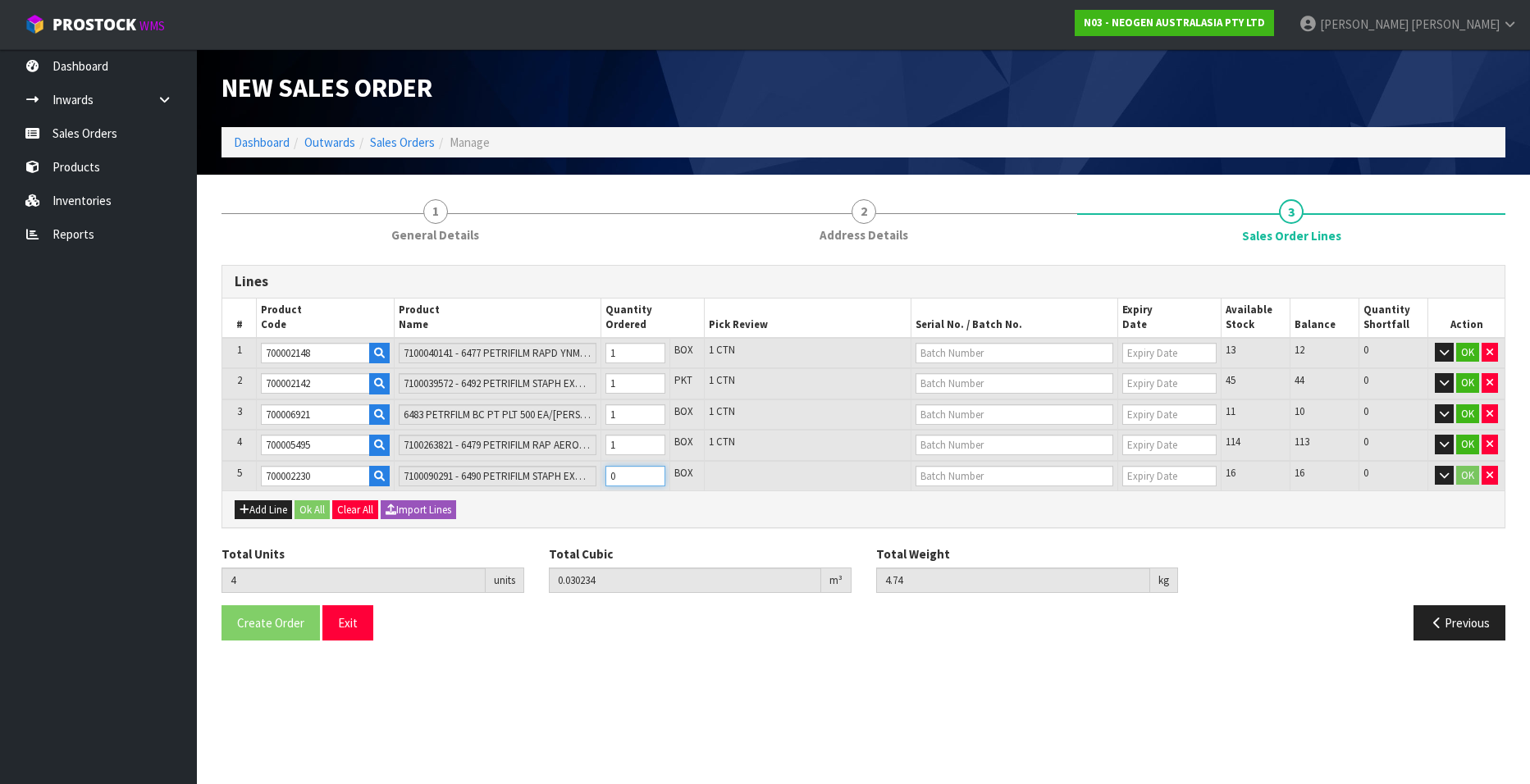
type input "4.94"
type input "1"
click at [652, 470] on input "1" at bounding box center [635, 475] width 60 height 21
type input "6"
type input "0.032954"
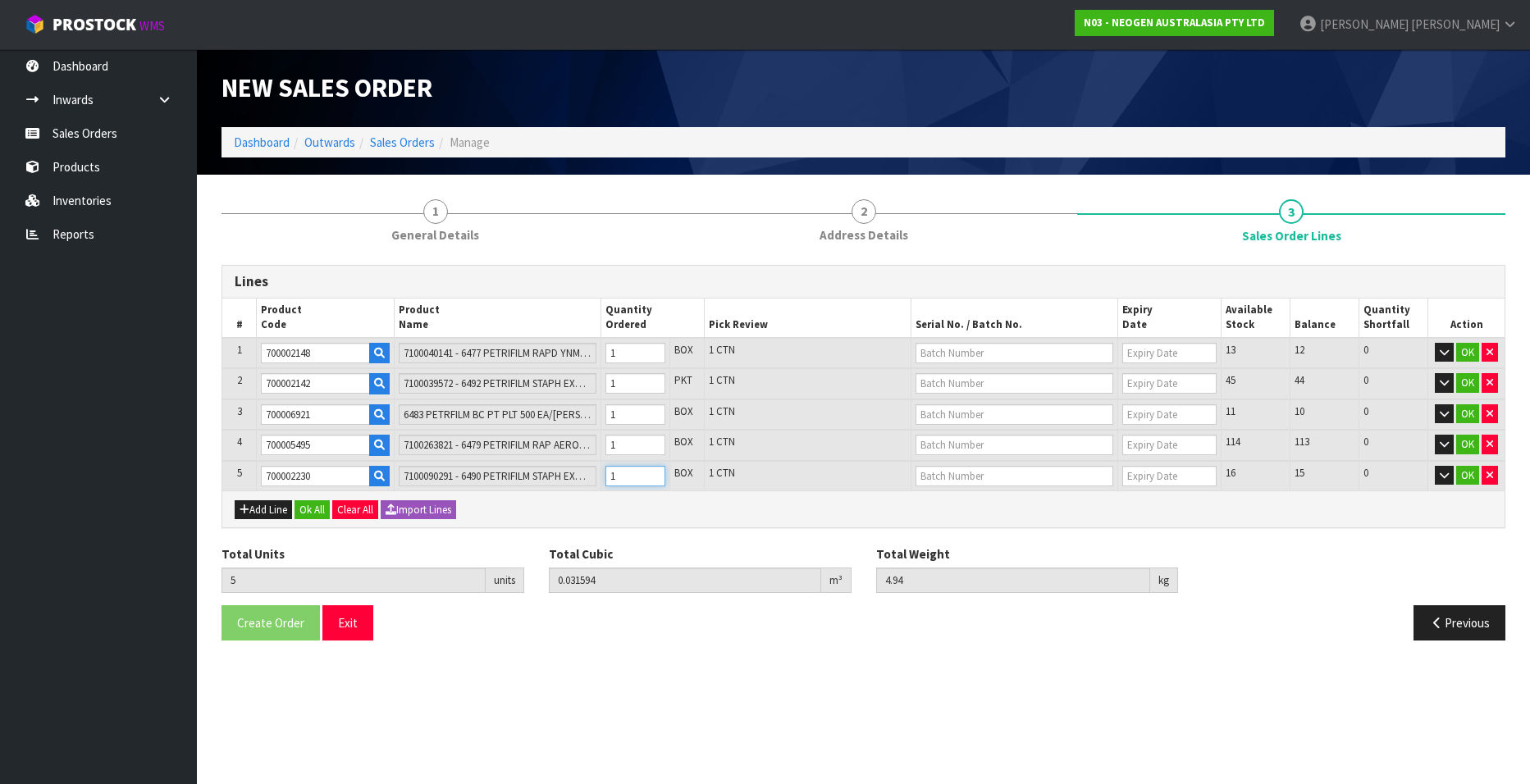
type input "5.14"
type input "2"
click at [652, 470] on input "2" at bounding box center [635, 475] width 60 height 21
type input "7"
type input "0.034314"
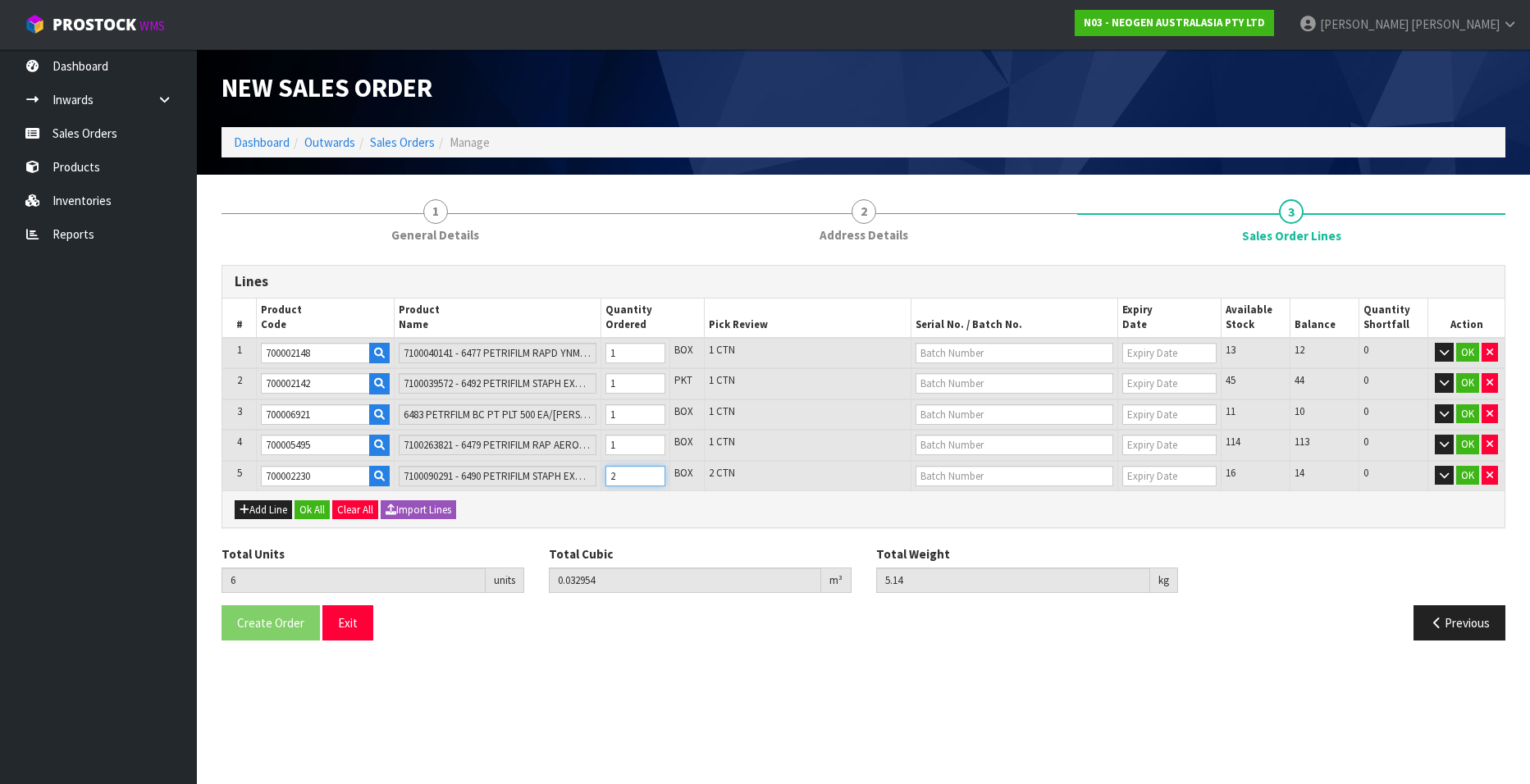
type input "5.34"
type input "3"
click at [652, 470] on input "3" at bounding box center [635, 475] width 60 height 21
click at [990, 355] on input "text" at bounding box center [1014, 353] width 198 height 21
click at [983, 378] on link "34563Y" at bounding box center [981, 381] width 129 height 22
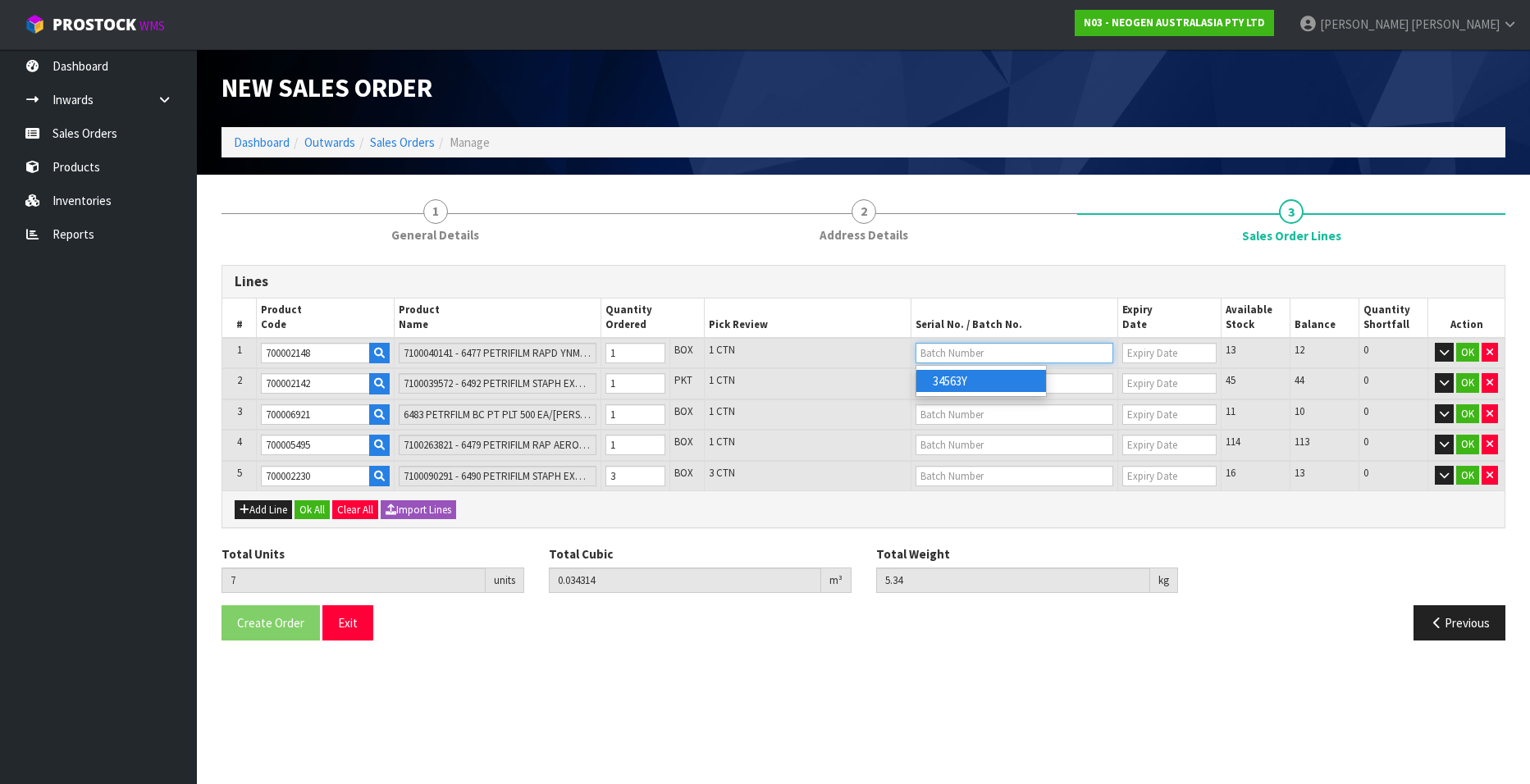
type input "34563Y"
type input "09/10/2026"
click at [933, 382] on input "text" at bounding box center [1014, 383] width 198 height 21
click at [953, 413] on link "343KDF" at bounding box center [981, 411] width 129 height 22
type input "343KDF"
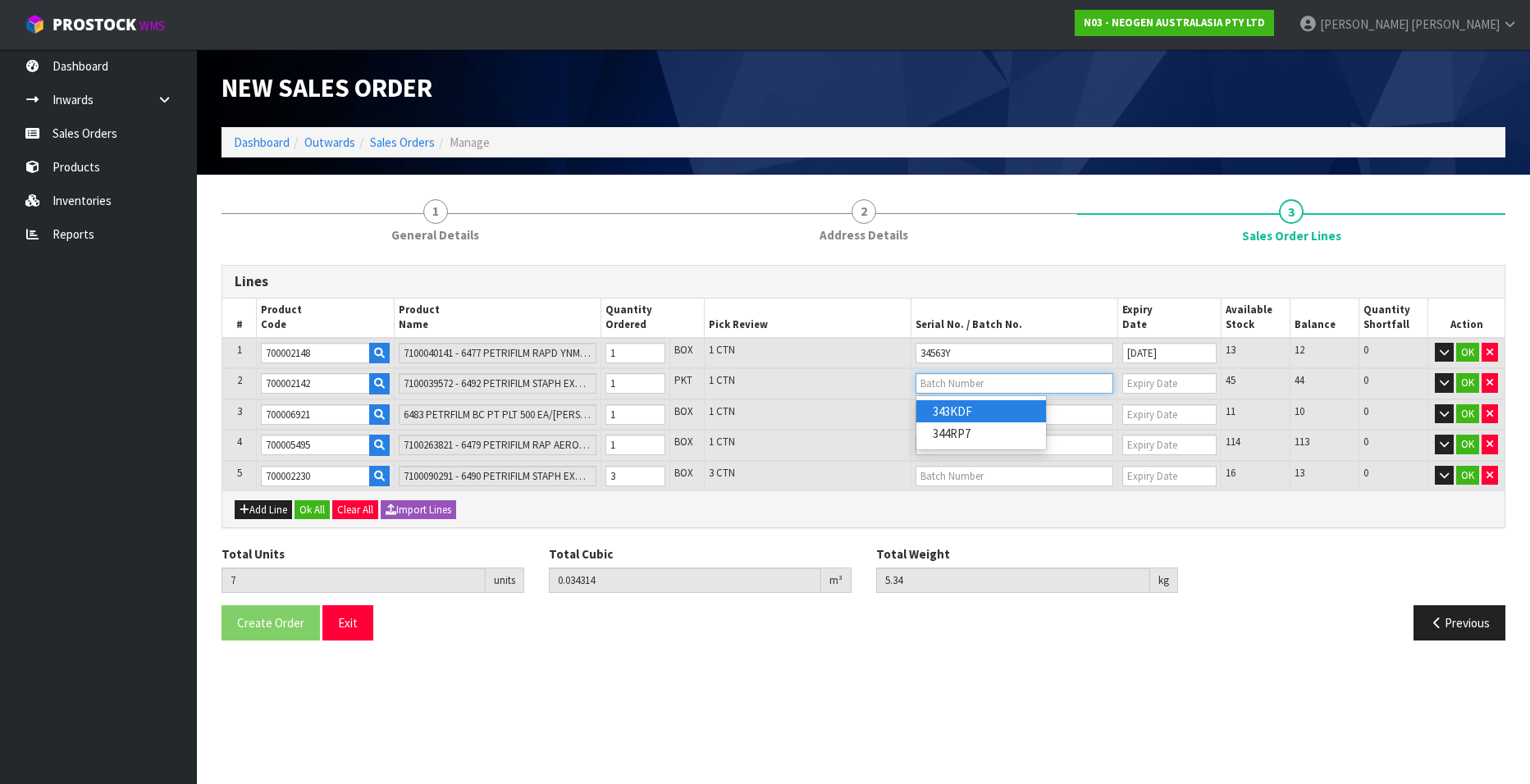
type input "14/05/2026"
click at [928, 414] on input "text" at bounding box center [1014, 414] width 198 height 21
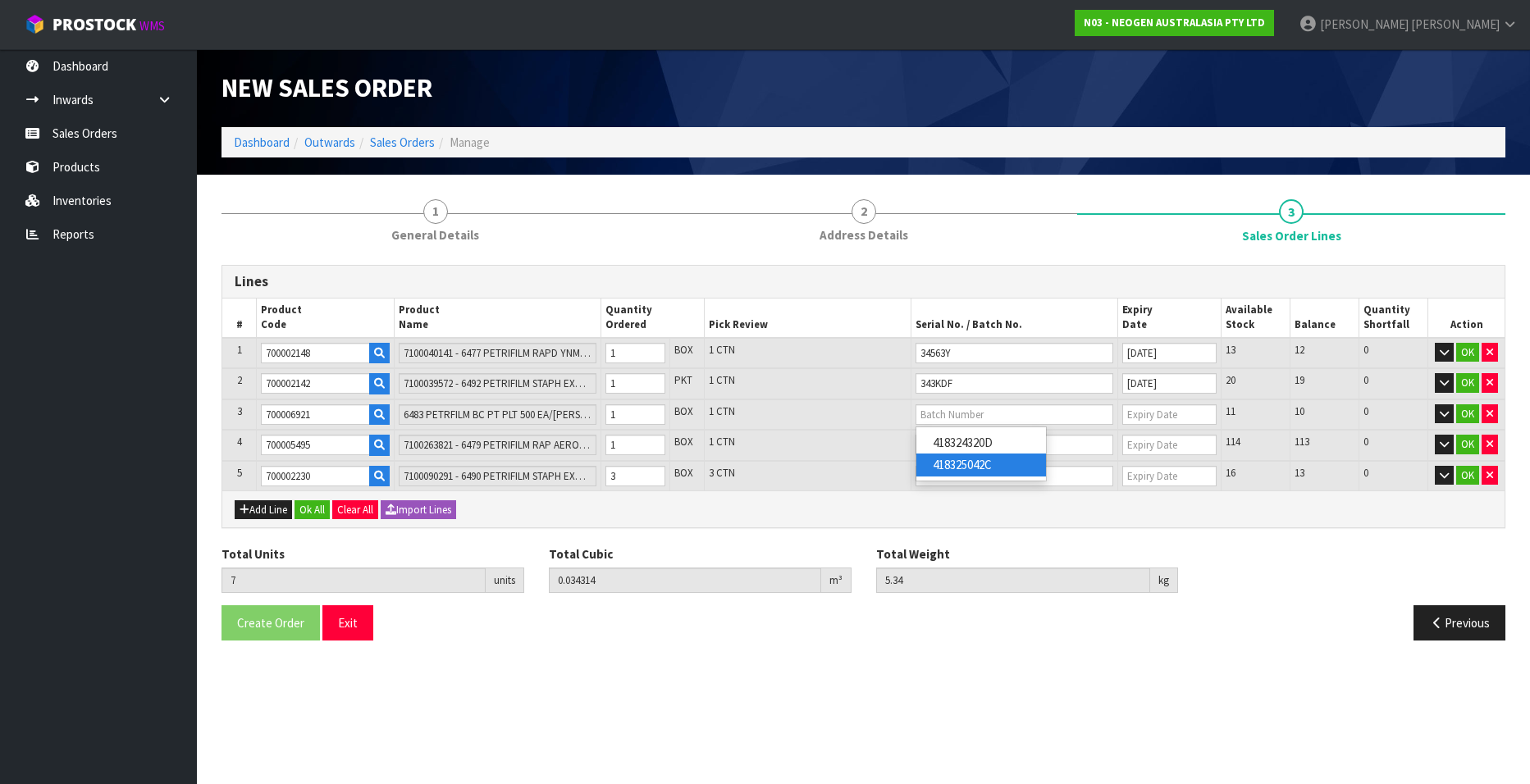
click at [952, 454] on link "418325042C" at bounding box center [981, 464] width 129 height 22
type input "418325042C"
type input "12/08/2026"
click at [956, 446] on input "text" at bounding box center [1014, 445] width 198 height 21
click at [956, 469] on link "418324318G" at bounding box center [981, 472] width 129 height 22
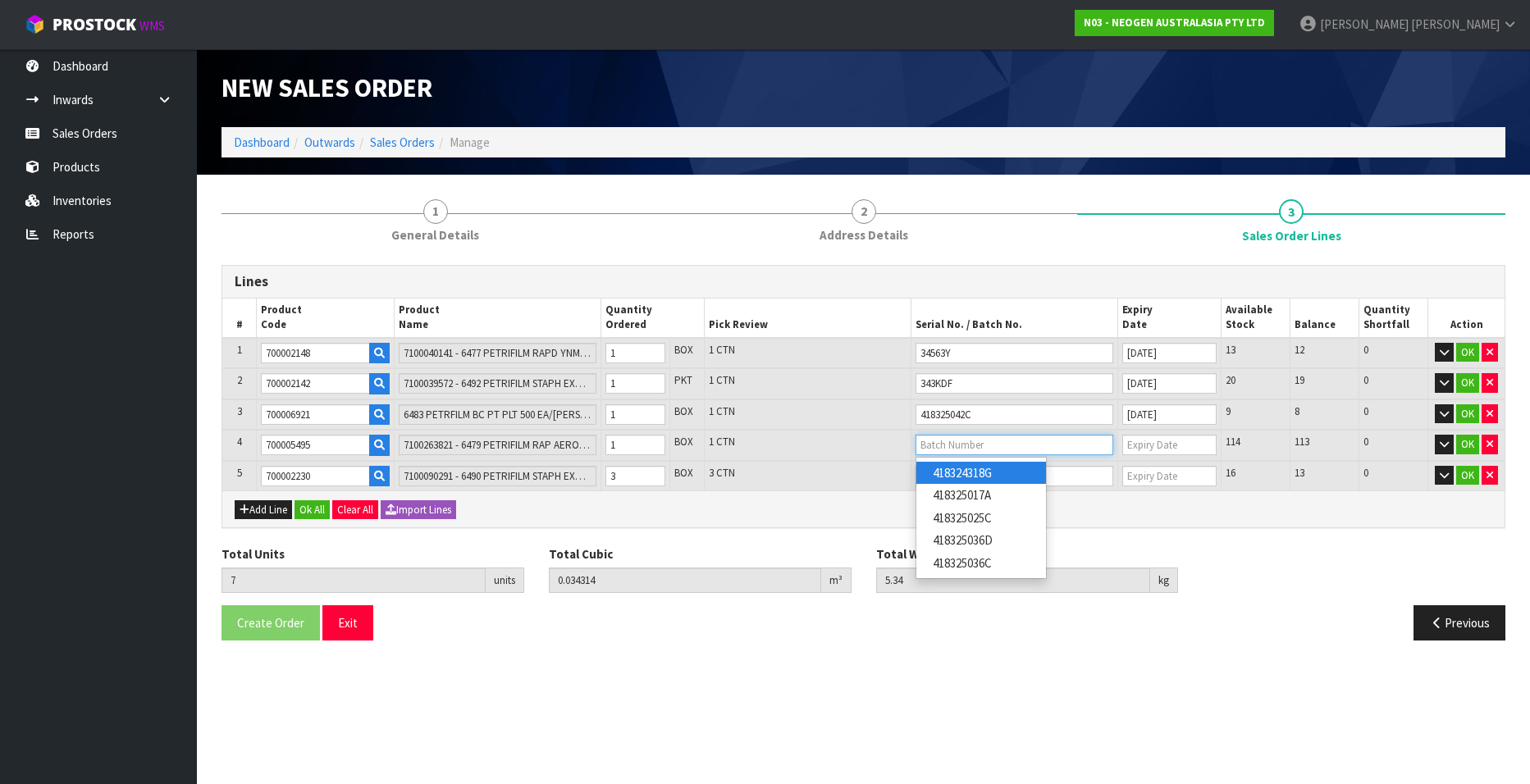
type input "418324318G"
type input "14/05/2026"
click at [926, 477] on input "text" at bounding box center [1014, 475] width 198 height 21
click at [949, 540] on link "418325024A" at bounding box center [981, 549] width 129 height 22
type input "418325024A"
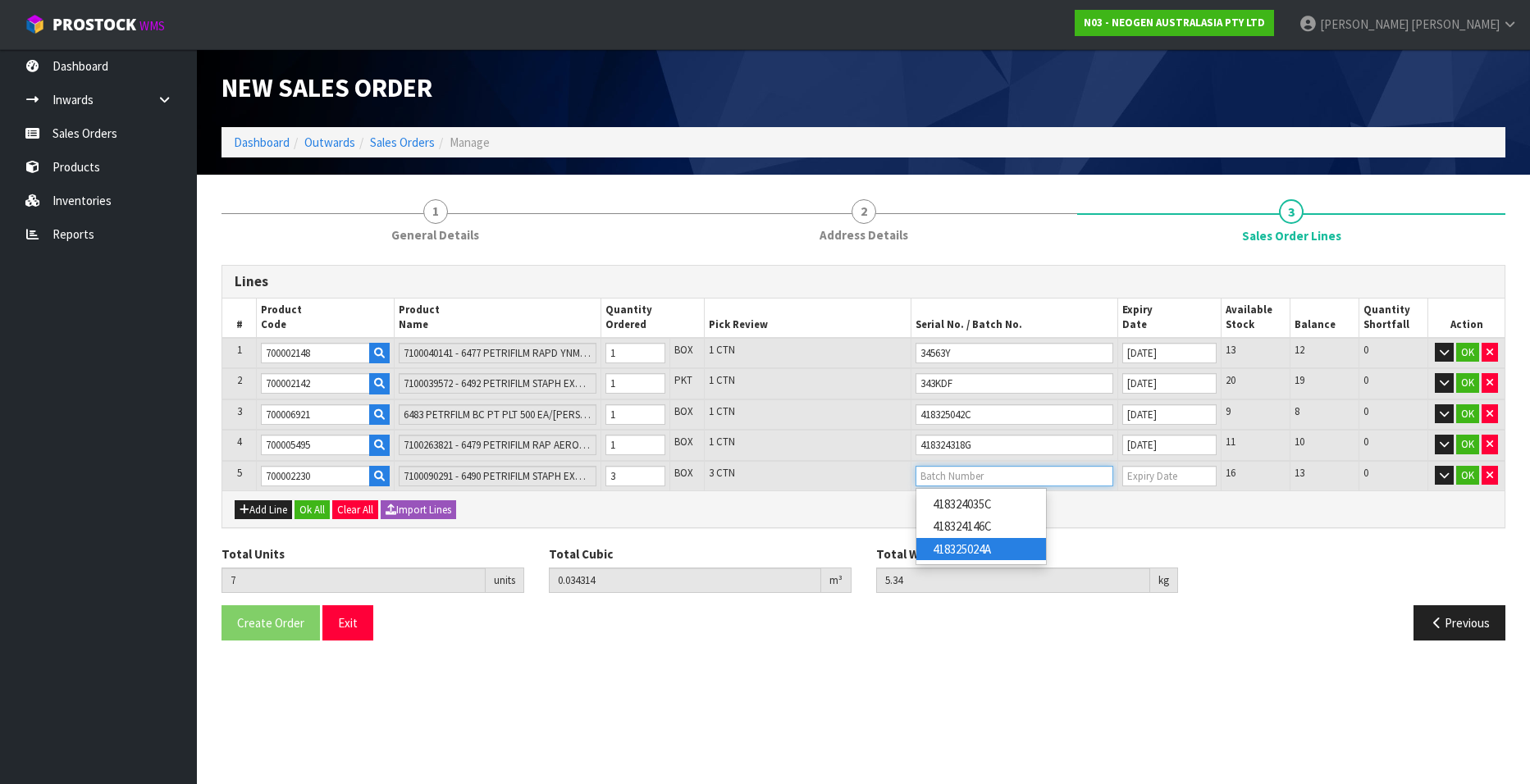
type input "25/07/2026"
click at [1465, 349] on button "OK" at bounding box center [1467, 353] width 23 height 20
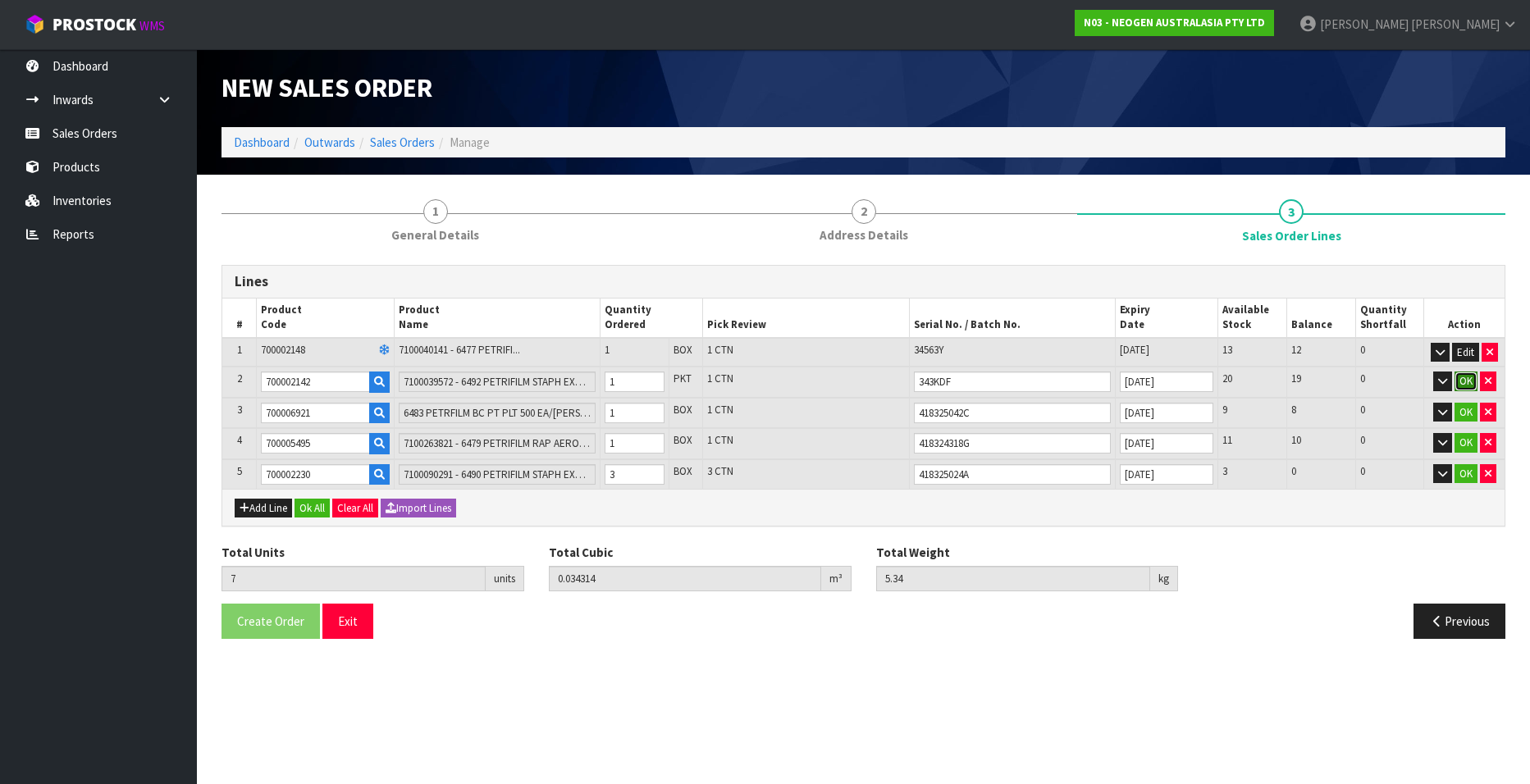
click at [1465, 374] on button "OK" at bounding box center [1465, 382] width 23 height 20
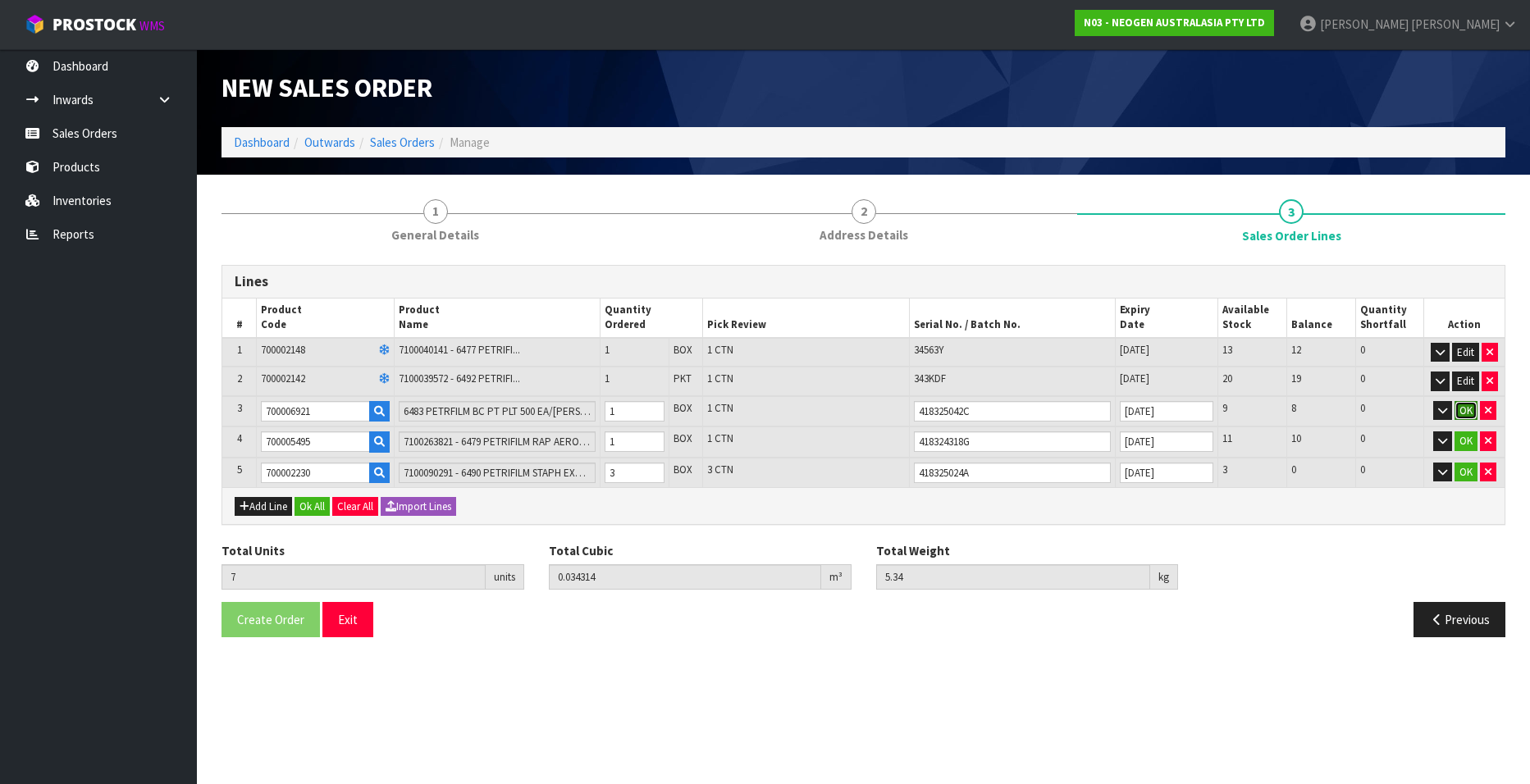
click at [1464, 408] on button "OK" at bounding box center [1465, 411] width 23 height 20
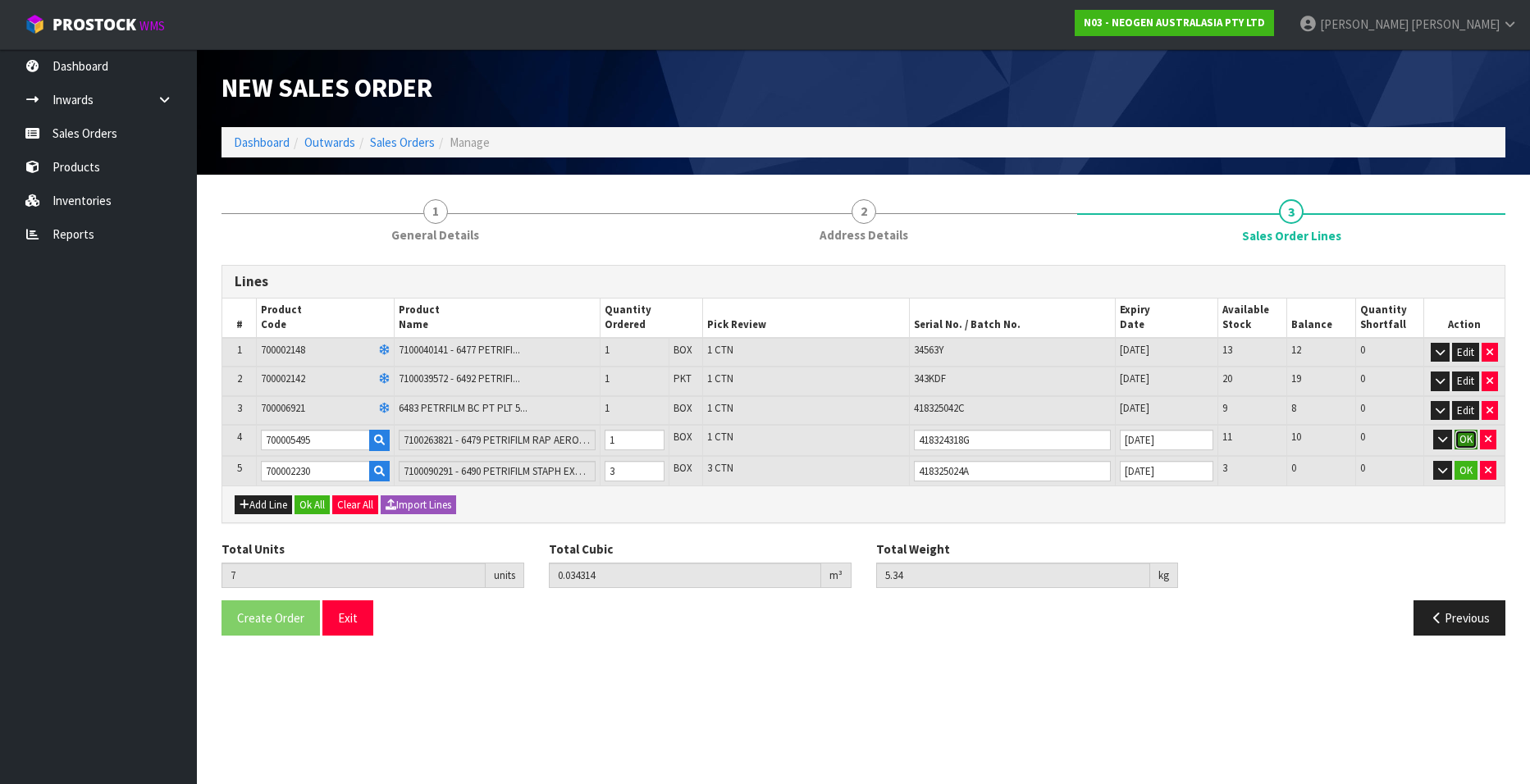
drag, startPoint x: 1461, startPoint y: 433, endPoint x: 1467, endPoint y: 461, distance: 28.6
click at [1461, 434] on button "OK" at bounding box center [1465, 440] width 23 height 20
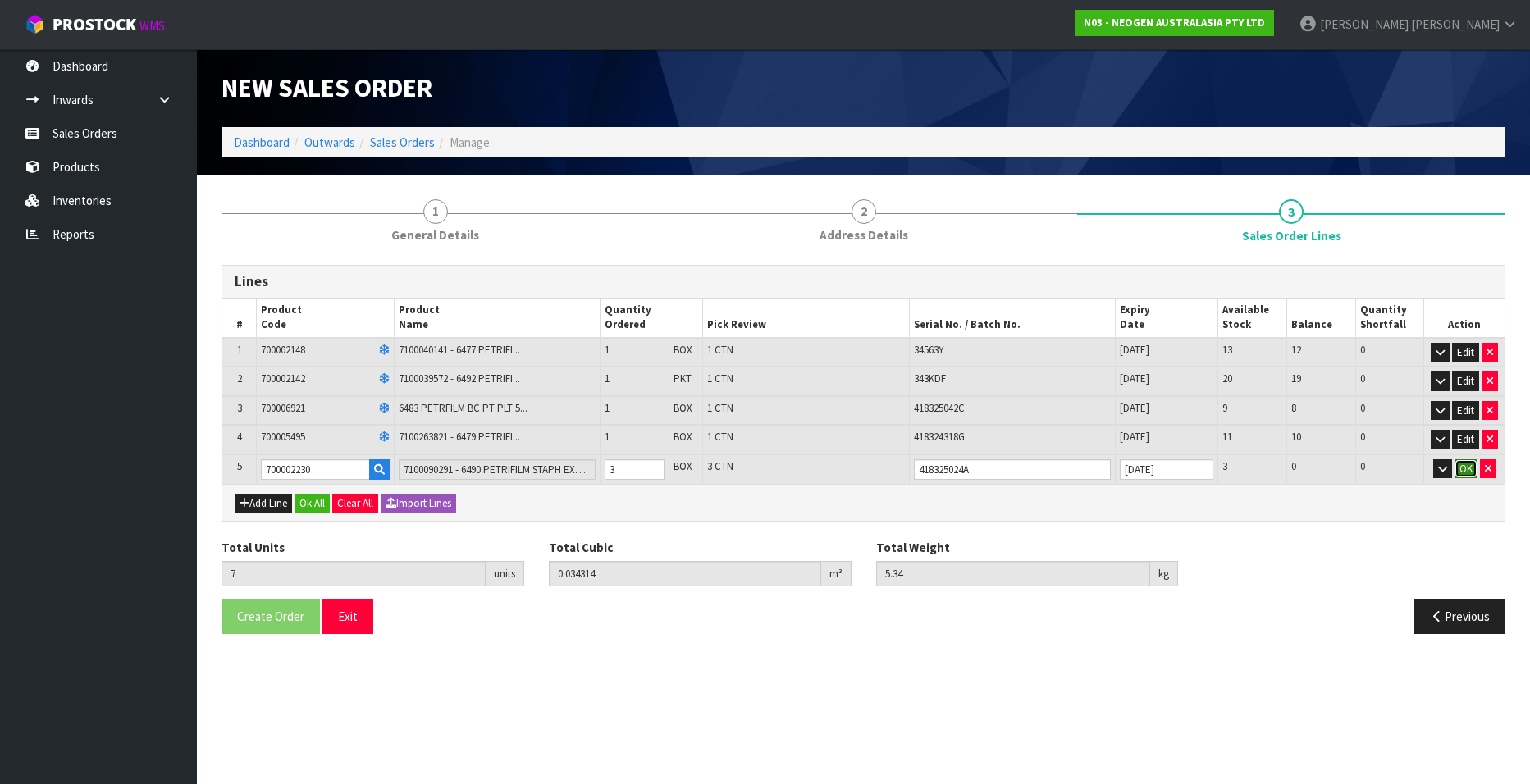
click at [1467, 462] on button "OK" at bounding box center [1465, 469] width 23 height 20
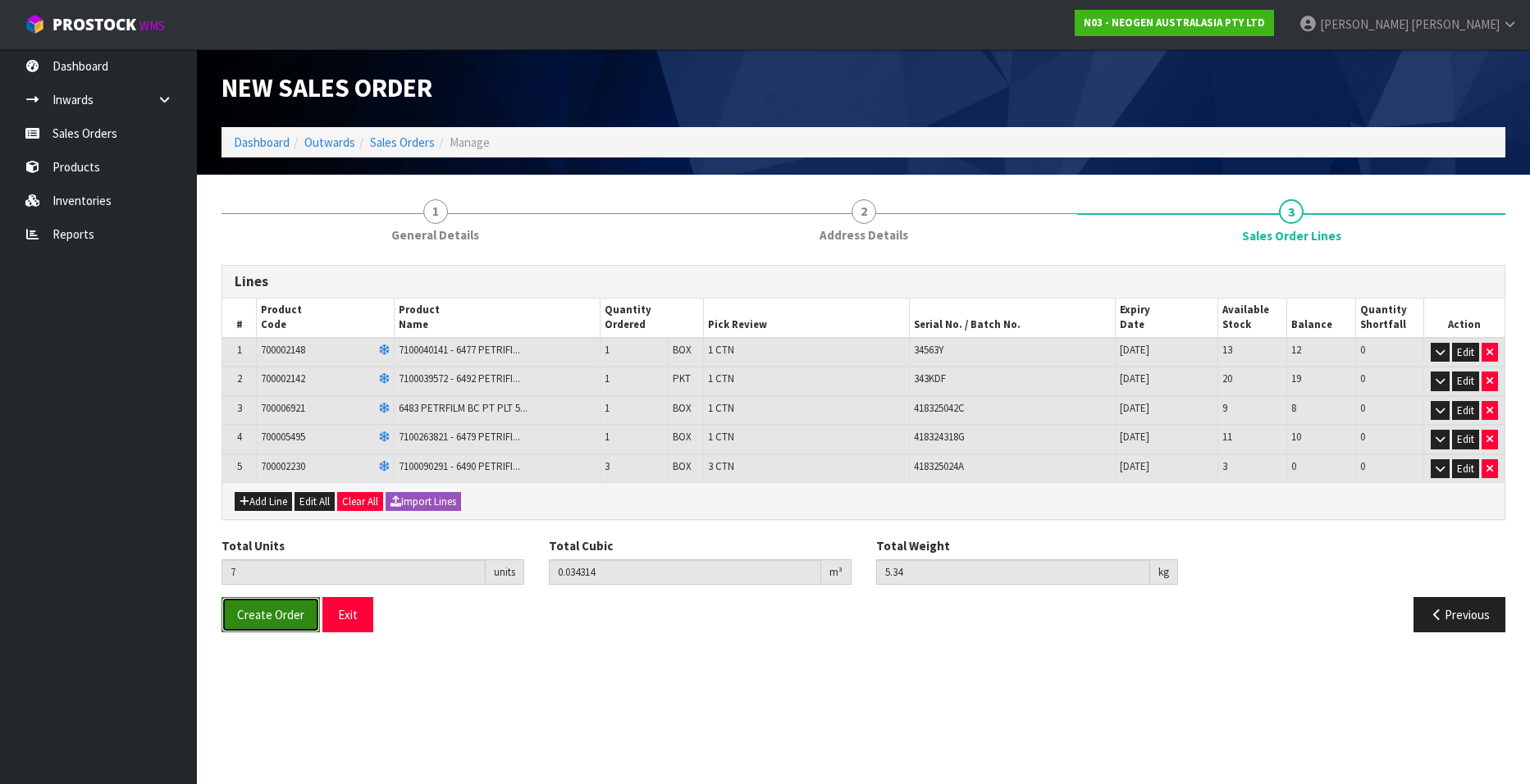
click at [277, 613] on span "Create Order" at bounding box center [270, 614] width 67 height 16
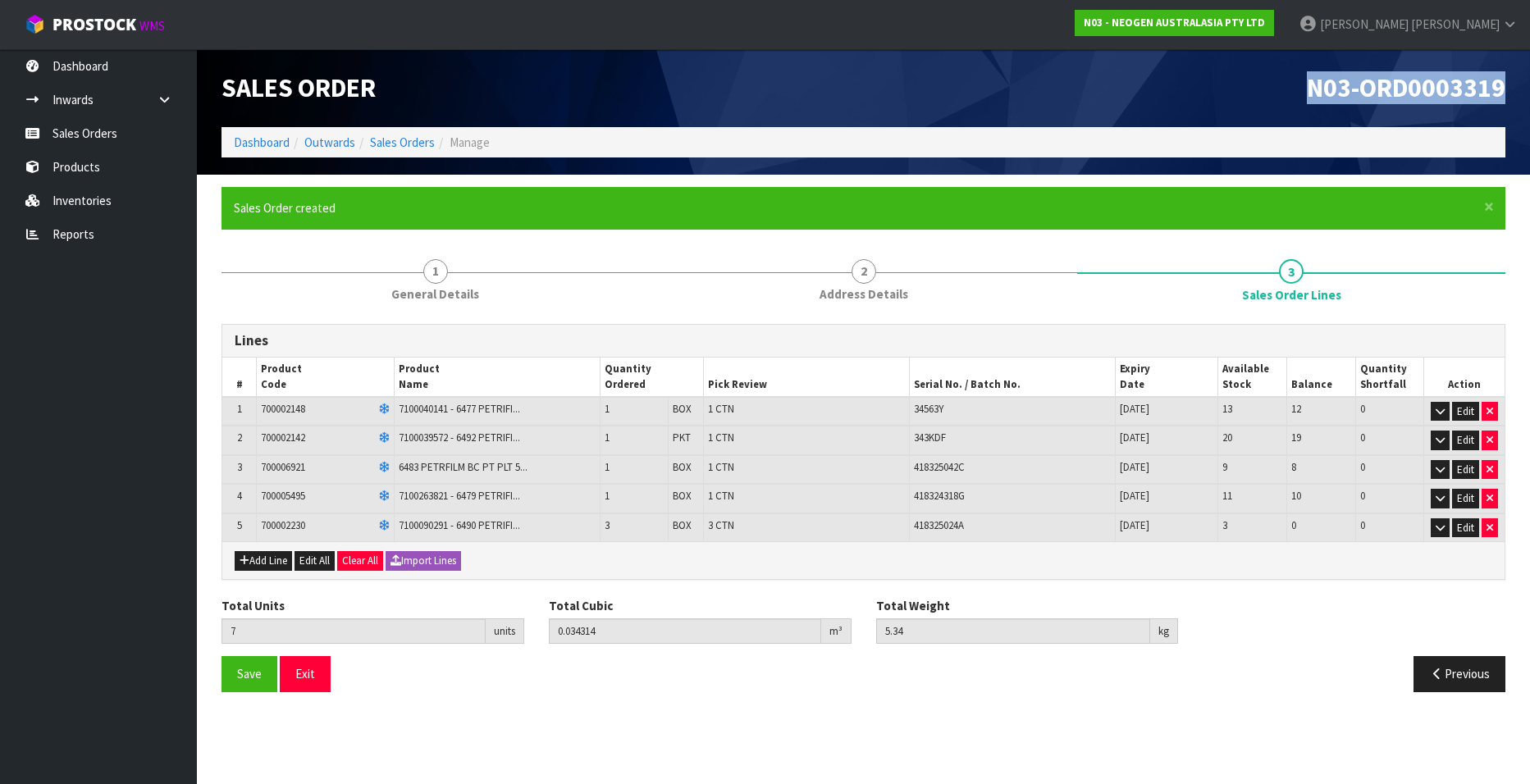
drag, startPoint x: 1306, startPoint y: 90, endPoint x: 1518, endPoint y: 94, distance: 212.0
click at [1518, 94] on header "Sales Order N03-ORD0003319 Dashboard Outwards Sales Orders Manage" at bounding box center [863, 111] width 1333 height 125
copy span "N03-ORD0003319"
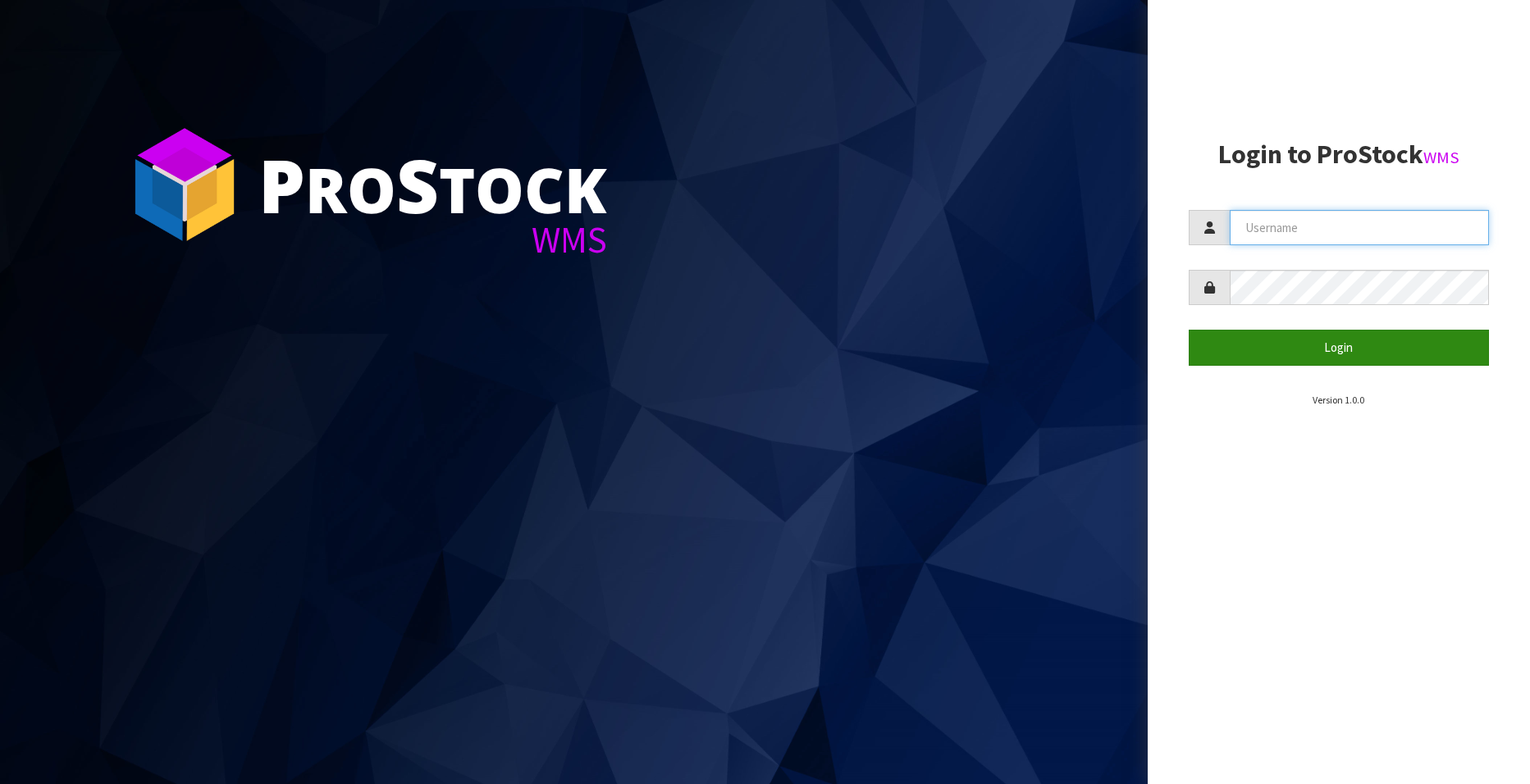
type input "[EMAIL_ADDRESS][DOMAIN_NAME]"
click at [1359, 349] on button "Login" at bounding box center [1339, 347] width 300 height 36
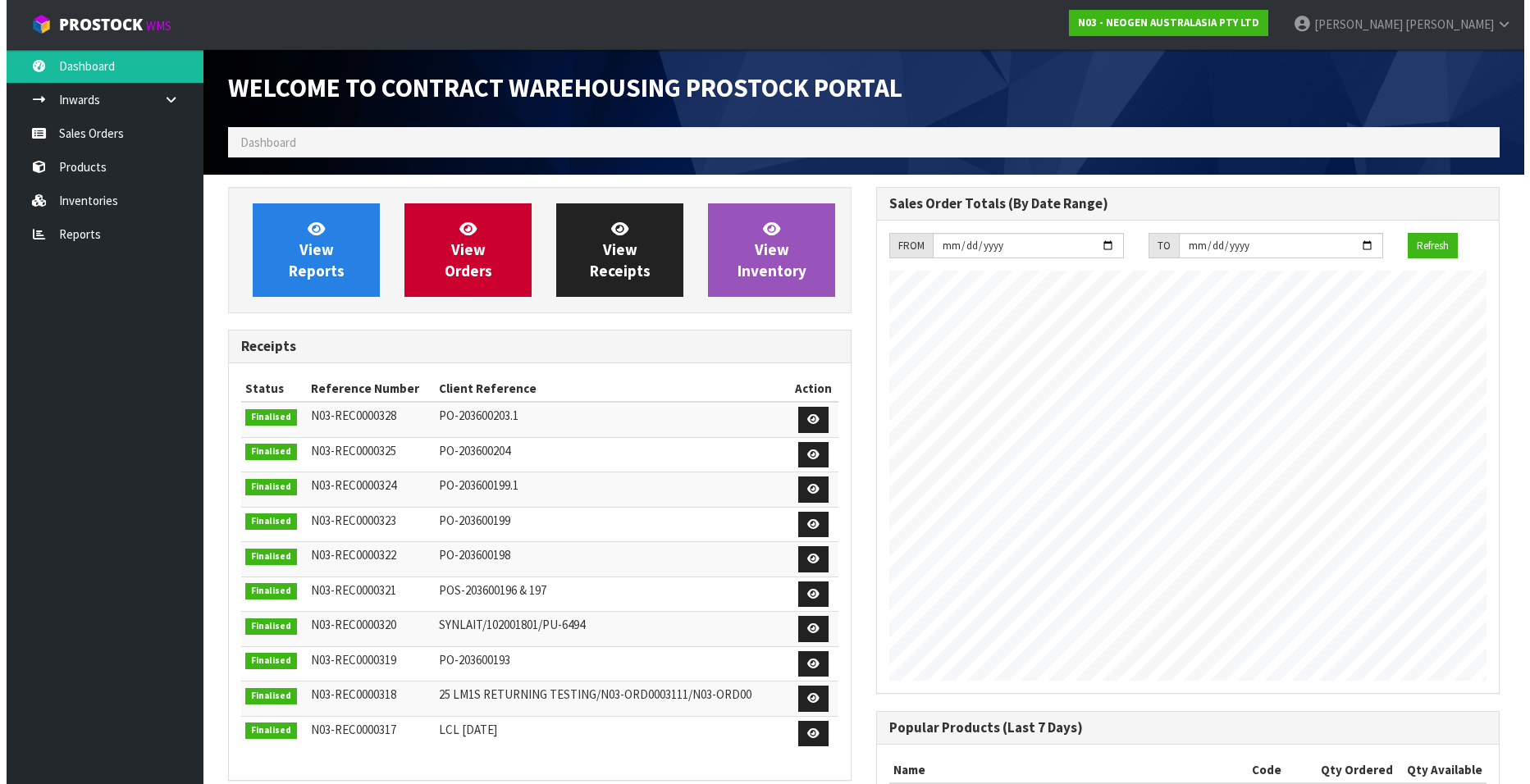
scroll to position [909, 648]
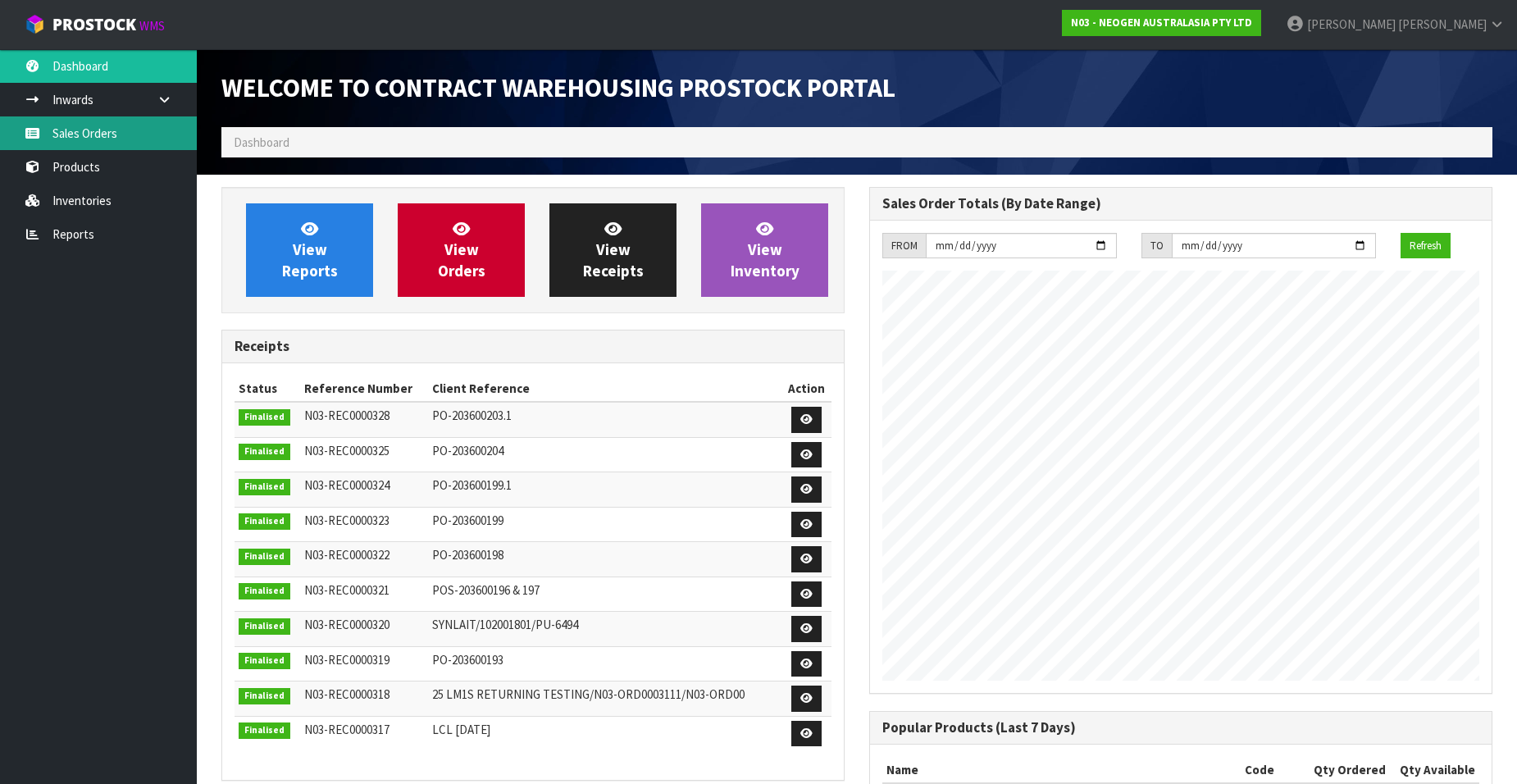
click at [75, 139] on link "Sales Orders" at bounding box center [99, 133] width 197 height 34
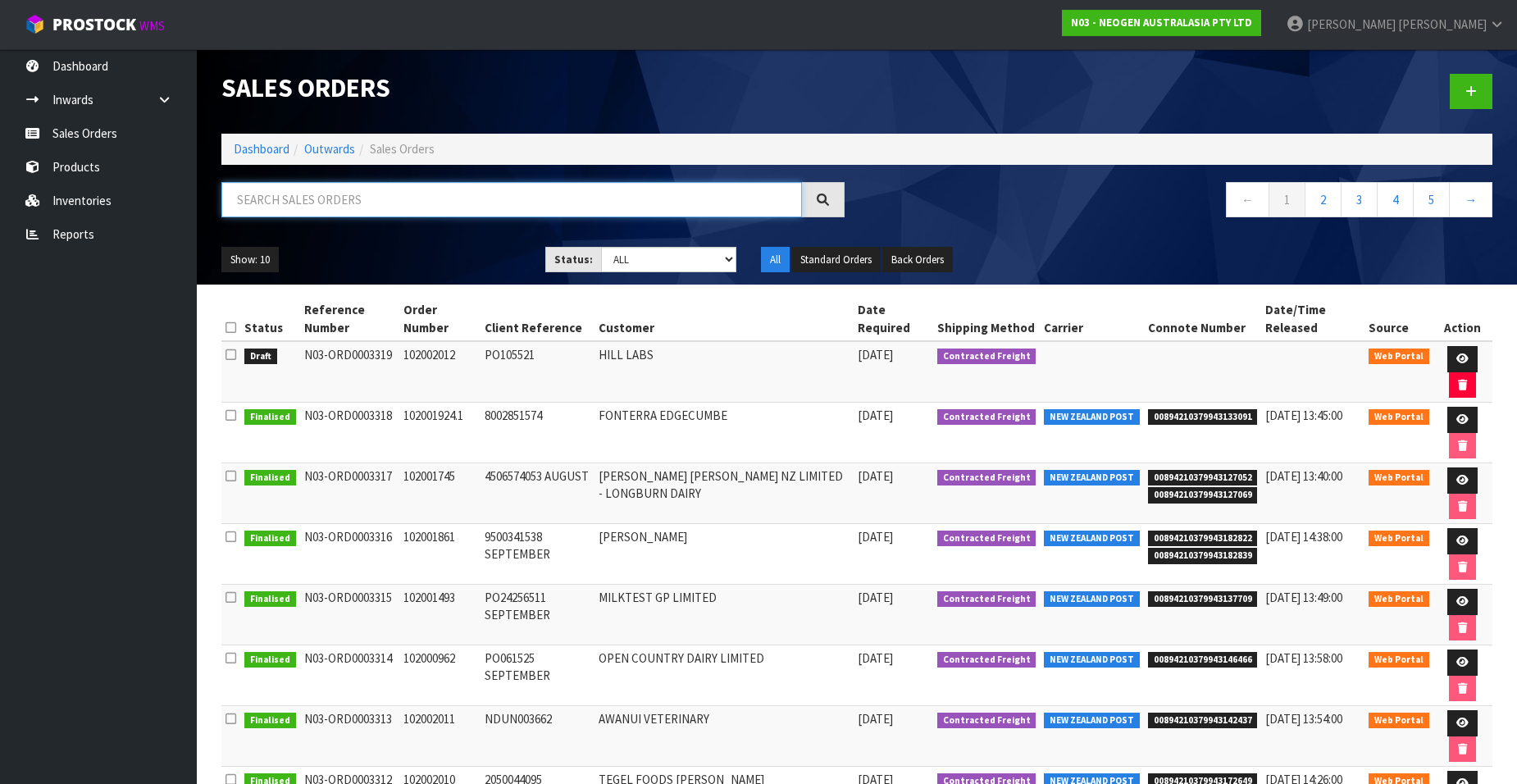
click at [324, 200] on input "text" at bounding box center [511, 200] width 580 height 36
paste input "102002013"
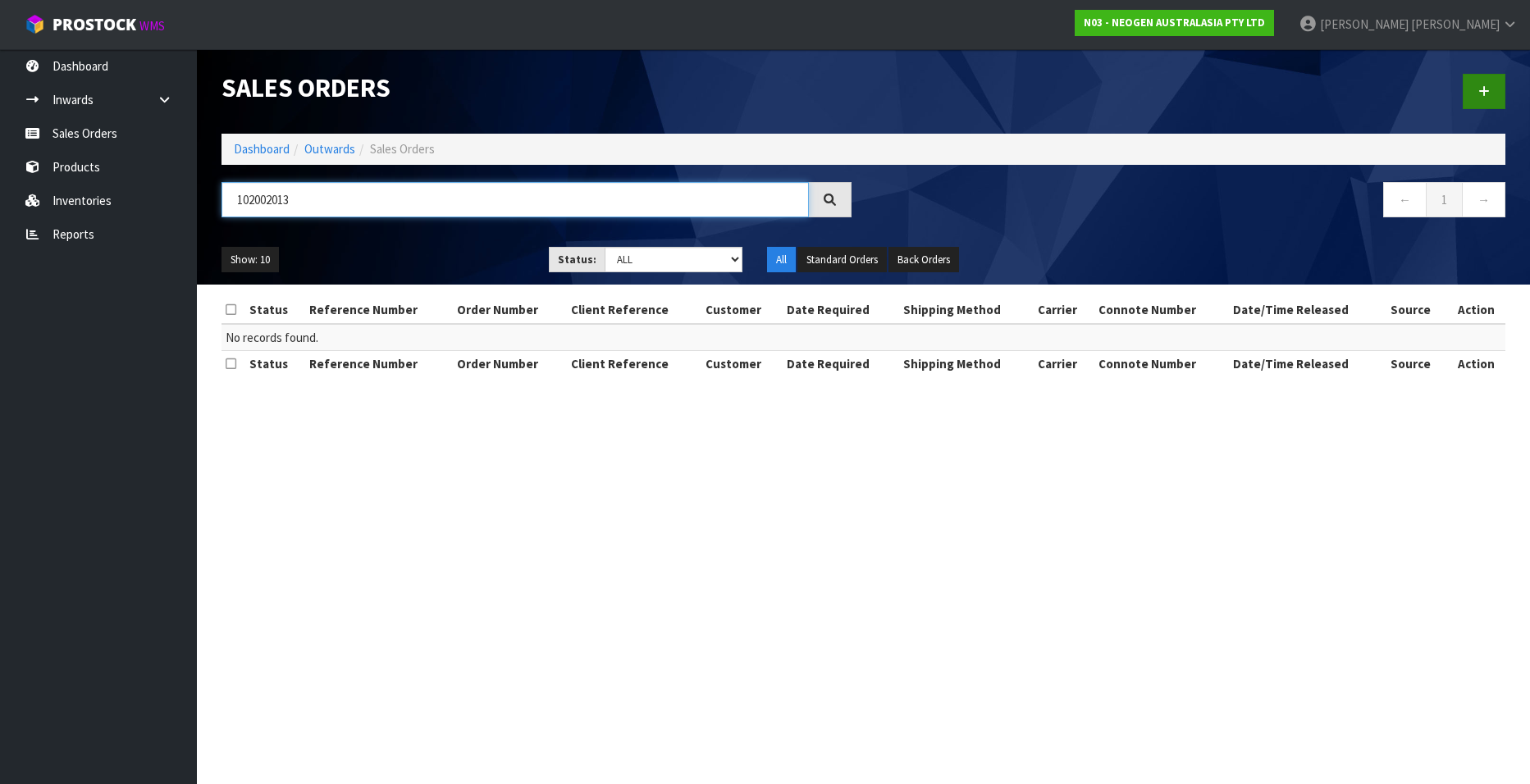
type input "102002013"
click at [1476, 86] on link at bounding box center [1483, 91] width 42 height 36
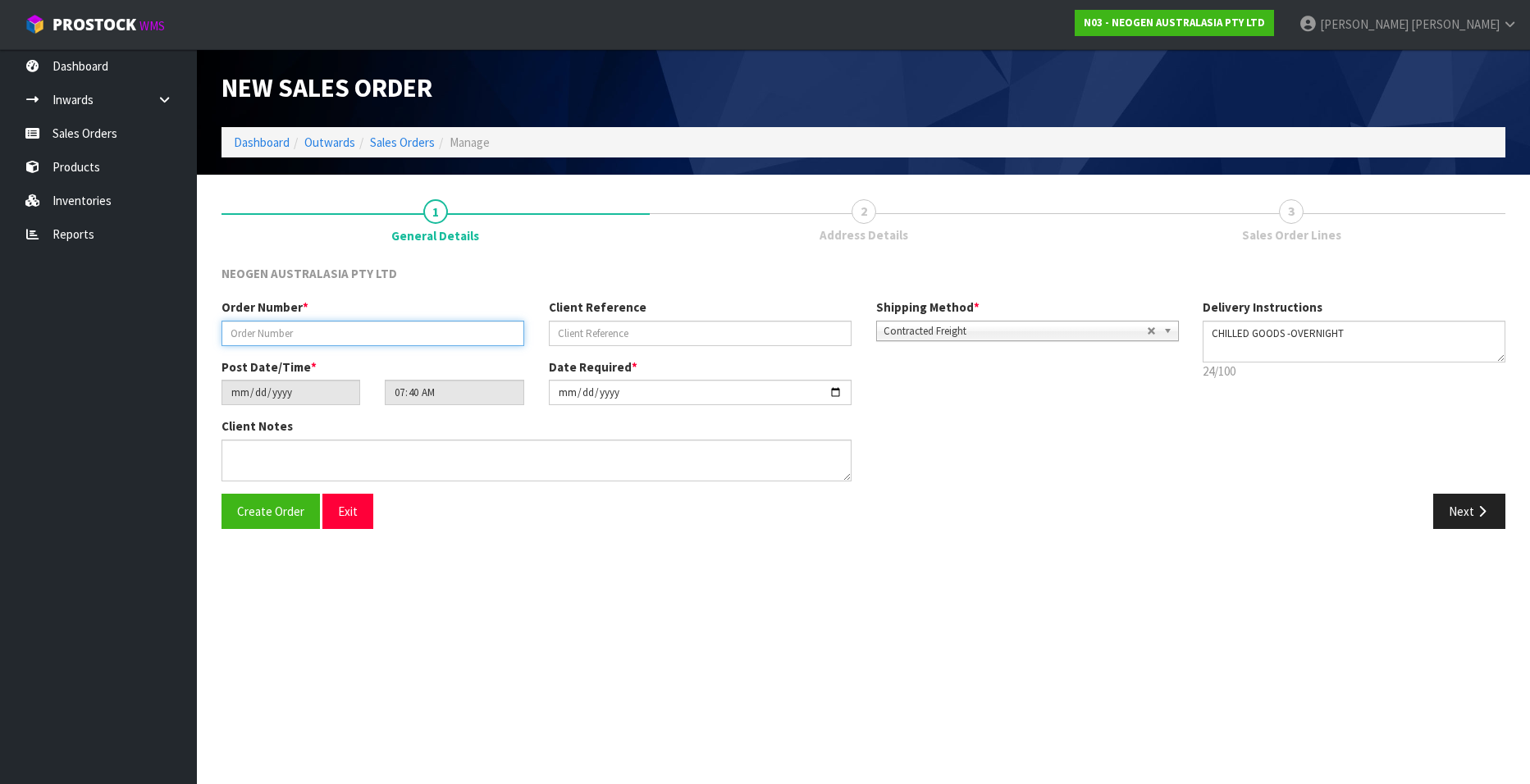
click at [308, 327] on input "text" at bounding box center [372, 333] width 302 height 26
paste input "102002013"
type input "102002013"
click at [593, 333] on input "text" at bounding box center [699, 333] width 302 height 26
paste input "660003"
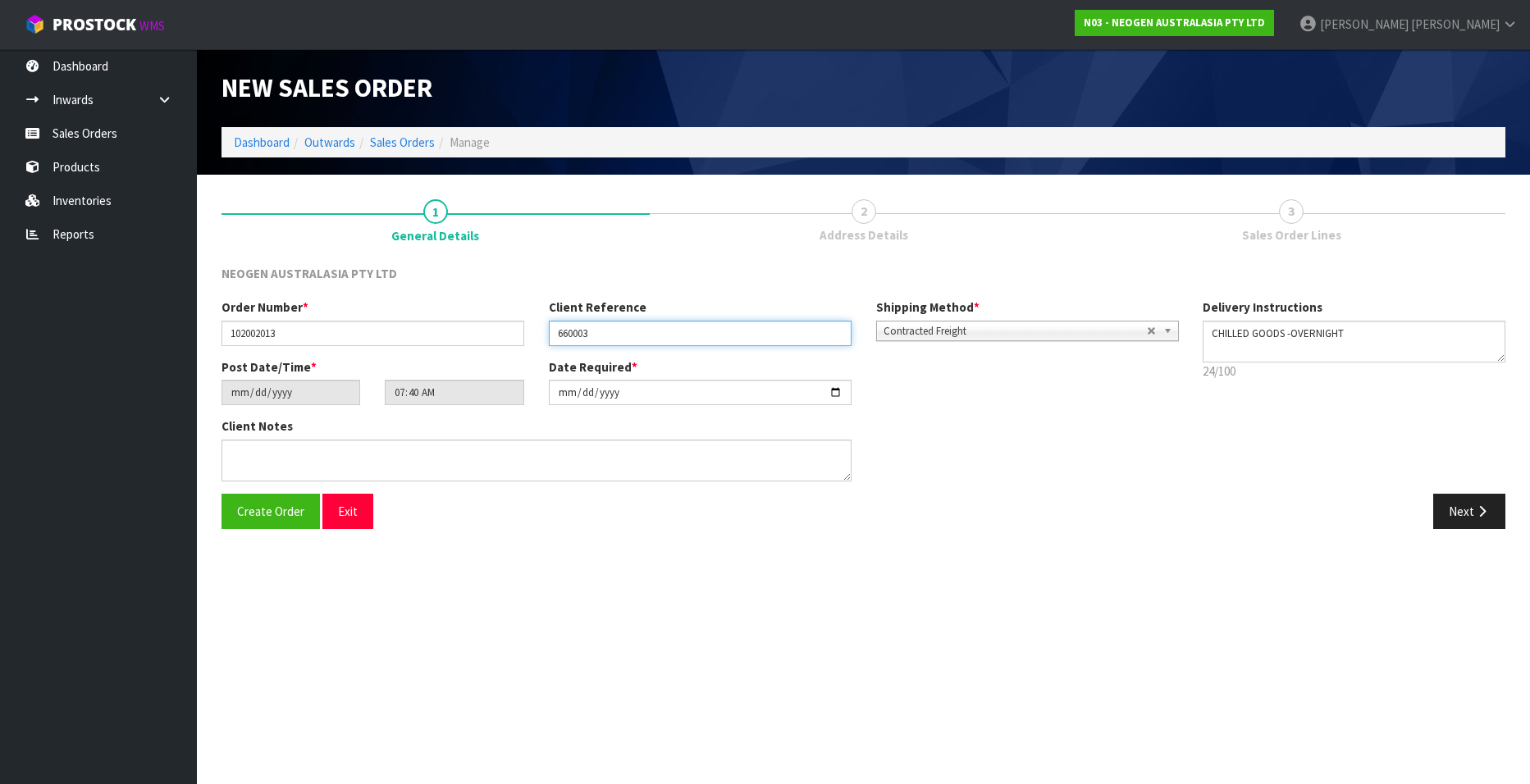
type input "660003"
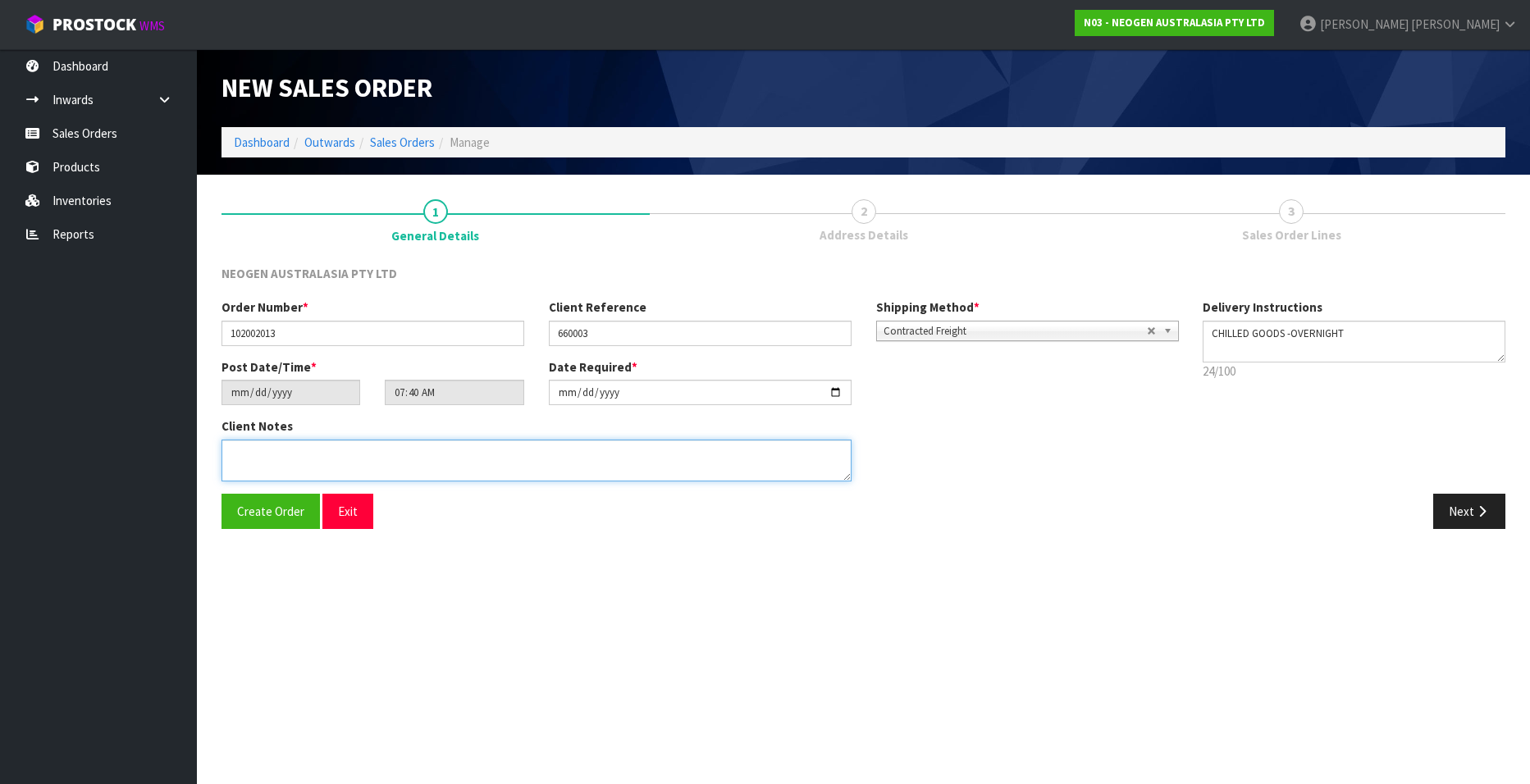
click at [273, 459] on textarea at bounding box center [536, 460] width 630 height 41
paste textarea "BUSINESS OPENS AT 11AM"
type textarea "BUSINESS OPENS AT 11AM"
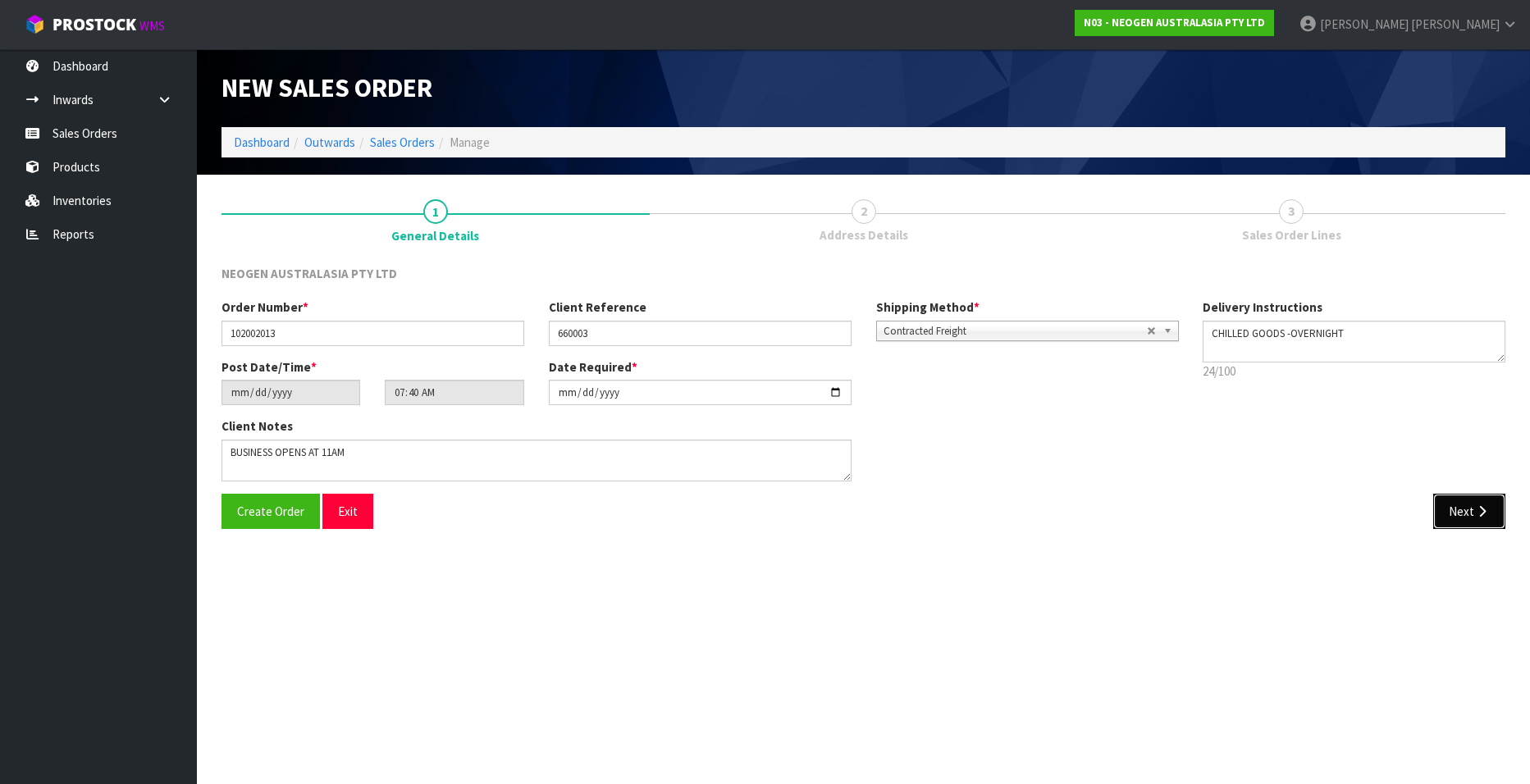
drag, startPoint x: 1450, startPoint y: 511, endPoint x: 1436, endPoint y: 511, distance: 14.0
click at [1450, 511] on button "Next" at bounding box center [1469, 511] width 72 height 36
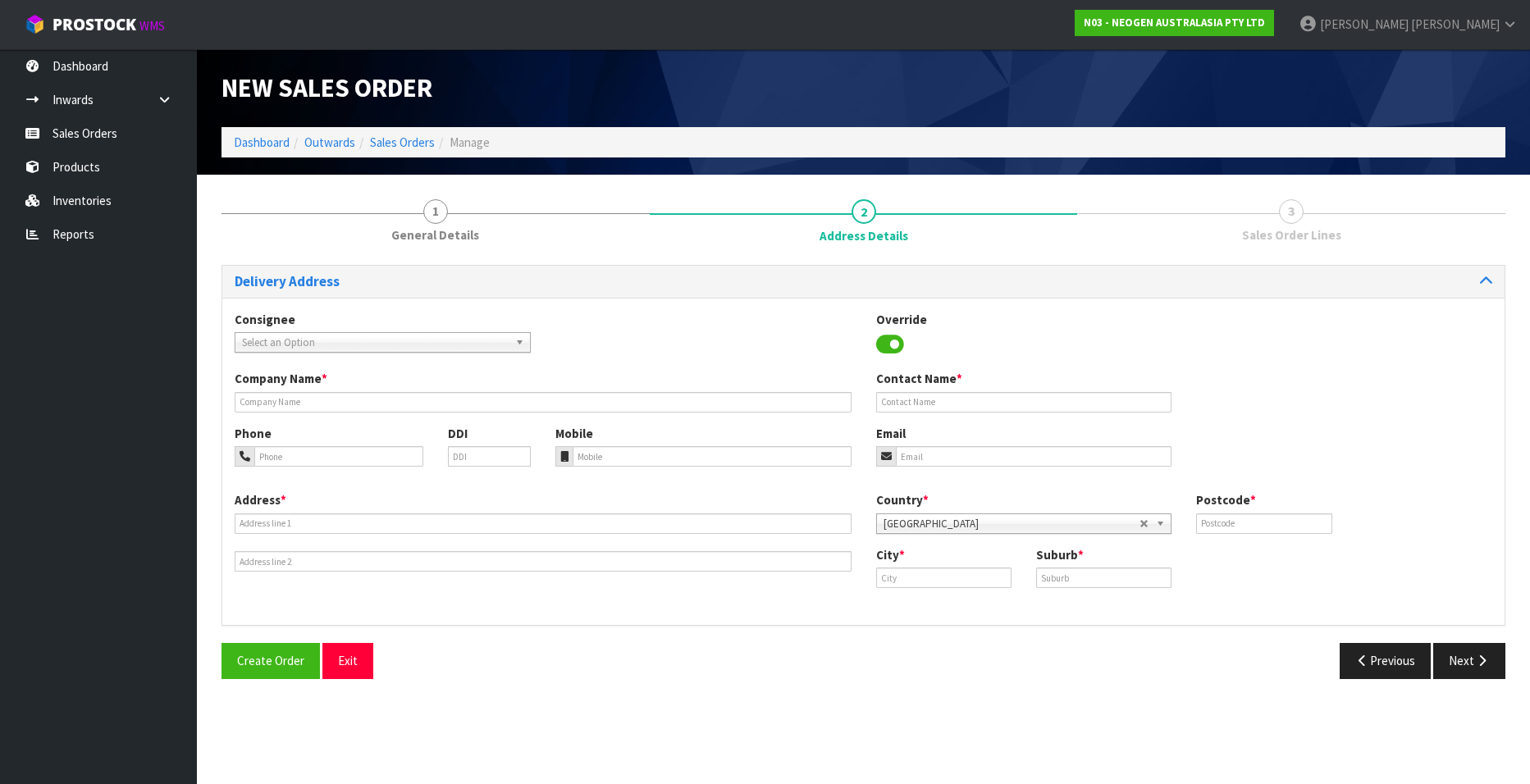
click at [379, 339] on span "Select an Option" at bounding box center [375, 343] width 267 height 20
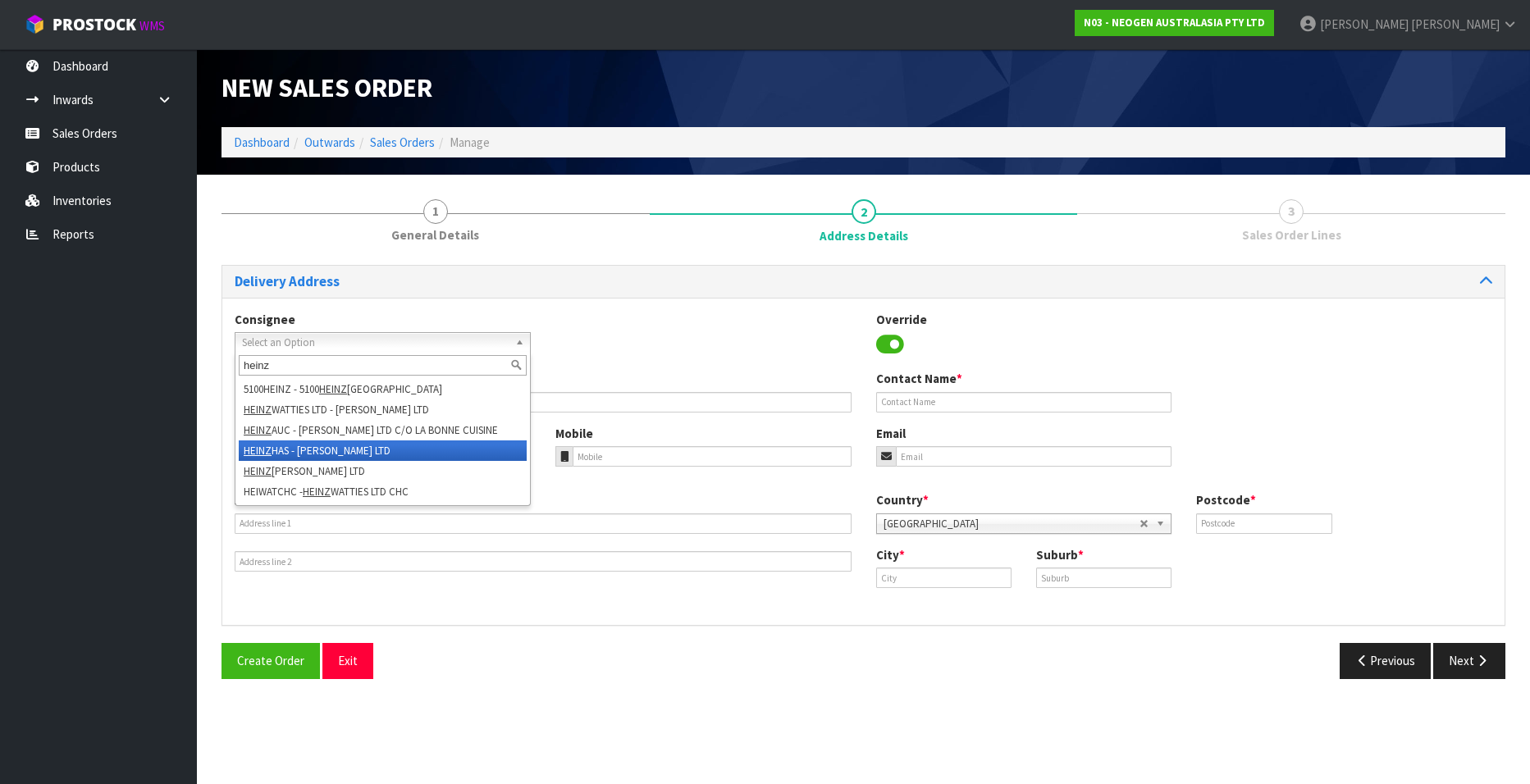
type input "heinz"
click at [372, 443] on li "HEINZ HAS - [PERSON_NAME] LTD" at bounding box center [383, 450] width 288 height 21
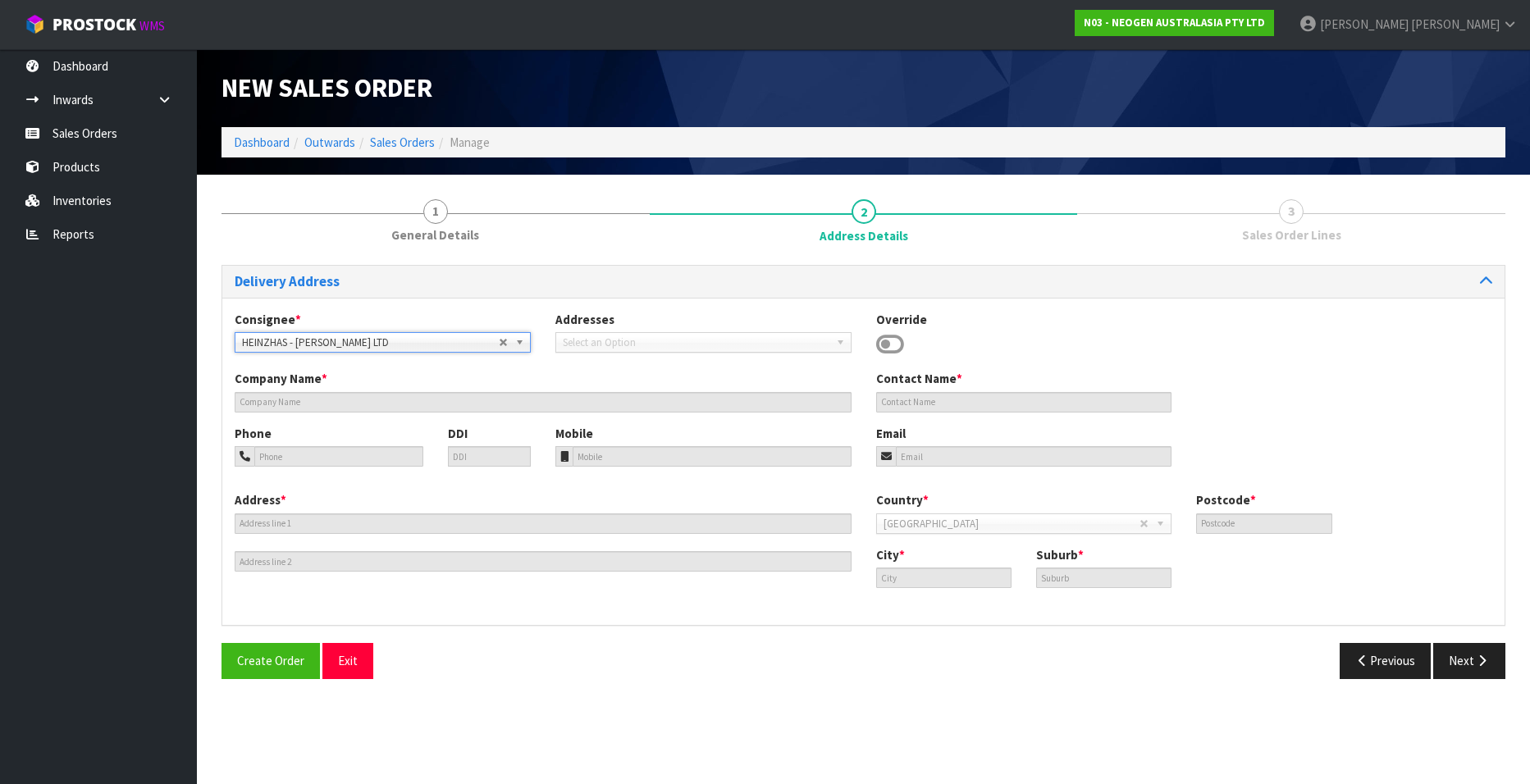
type input "[PERSON_NAME] LTD"
type input "[STREET_ADDRESS]"
type input "4122"
type input "HASTINGS"
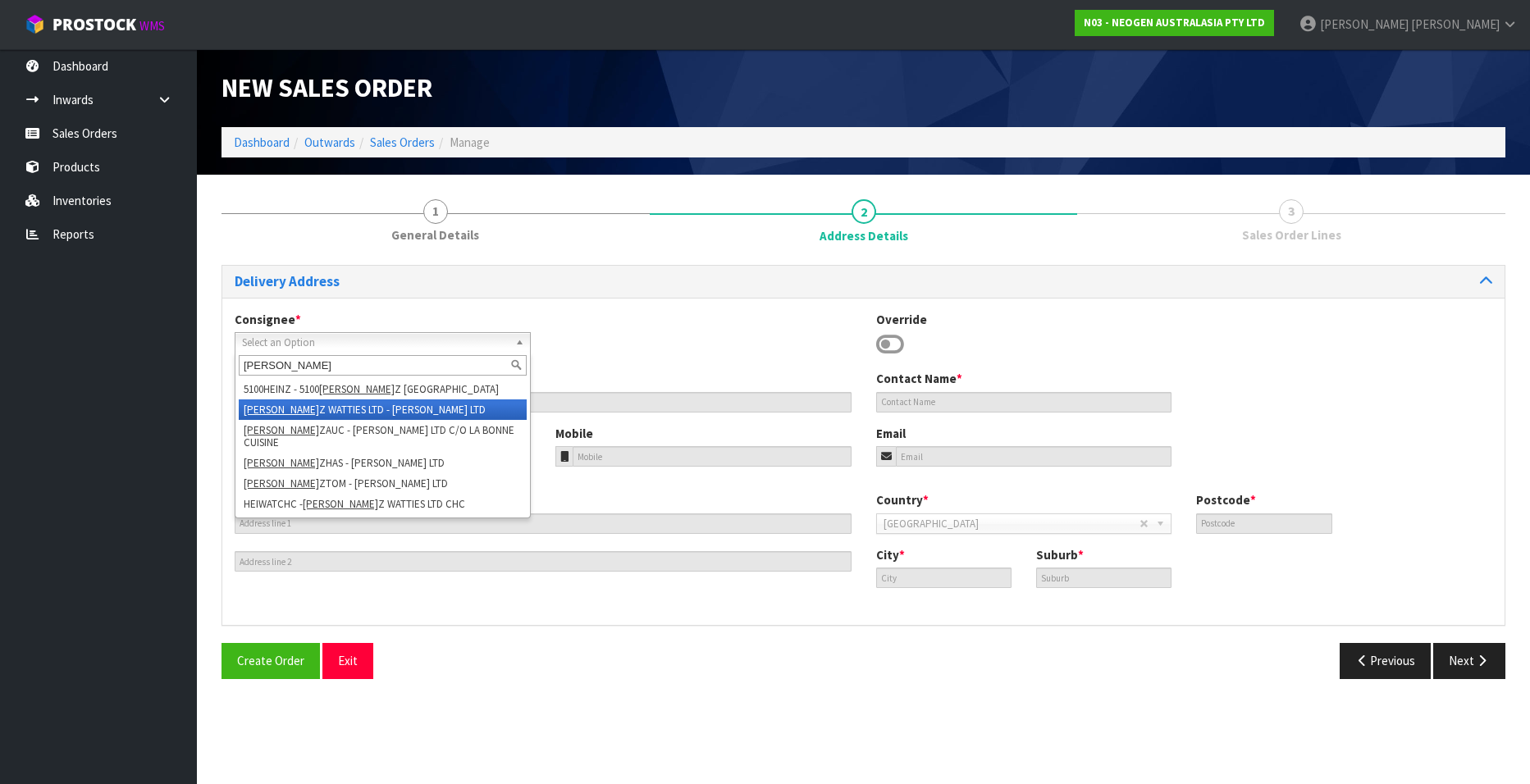
type input "[PERSON_NAME]"
click at [361, 410] on li "HEIN Z WATTIES LTD - [PERSON_NAME] LTD" at bounding box center [383, 409] width 288 height 21
type input "[PERSON_NAME] LTD"
type input "ACCOUNTS PAYABLE"
type input "[PERSON_NAME][GEOGRAPHIC_DATA]"
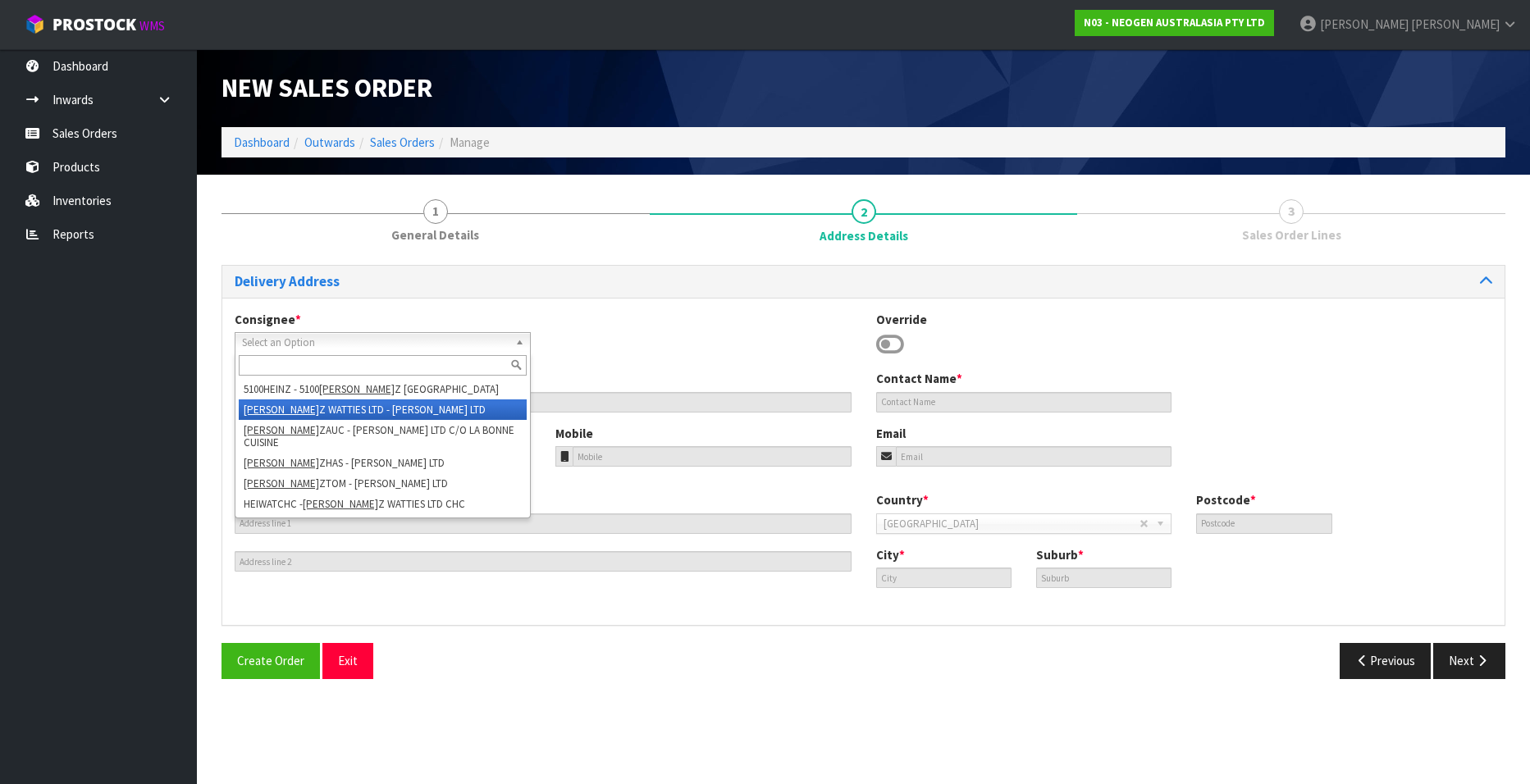
type input "8042"
type input "HORNBY"
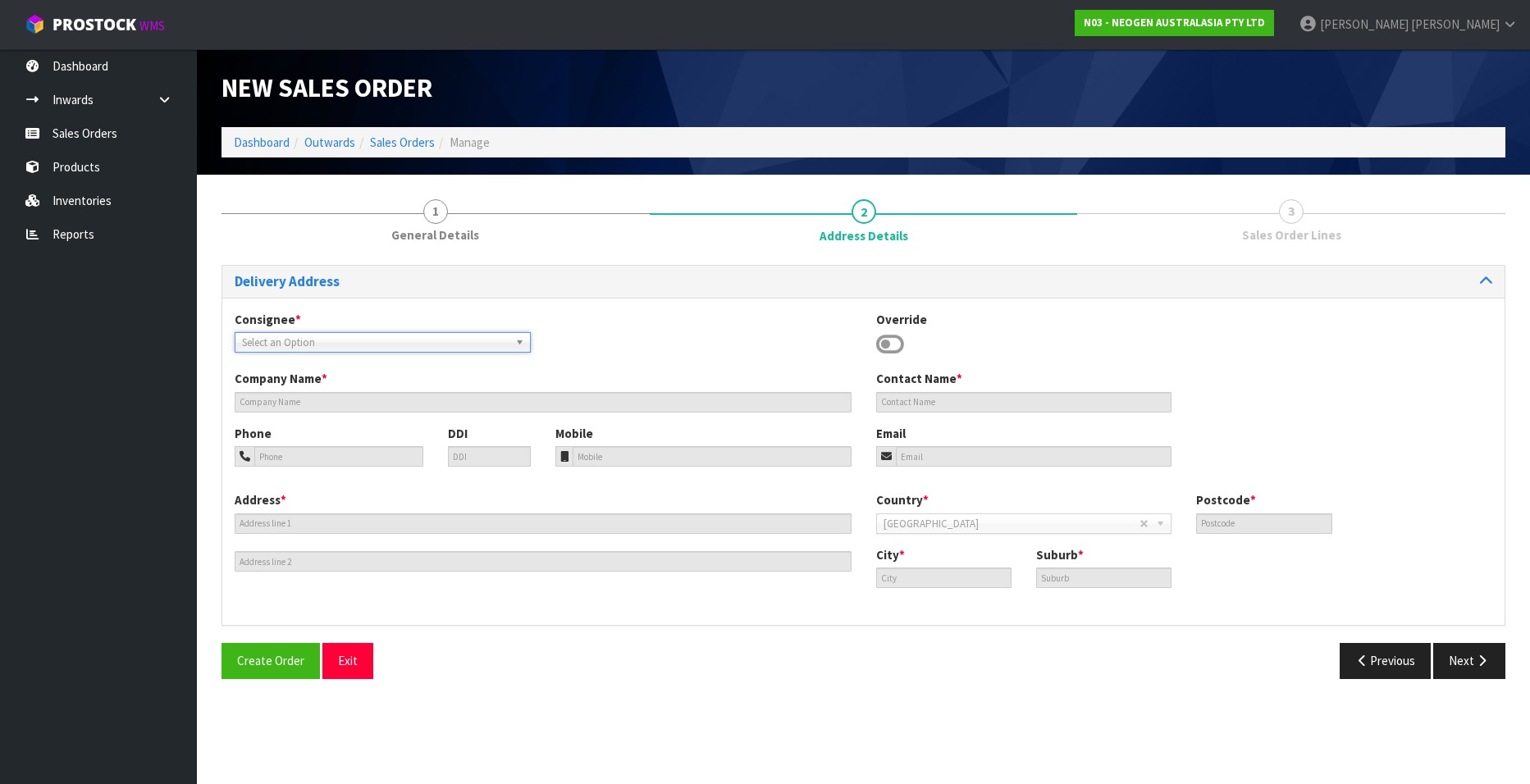
click at [386, 339] on span "Select an Option" at bounding box center [370, 343] width 257 height 20
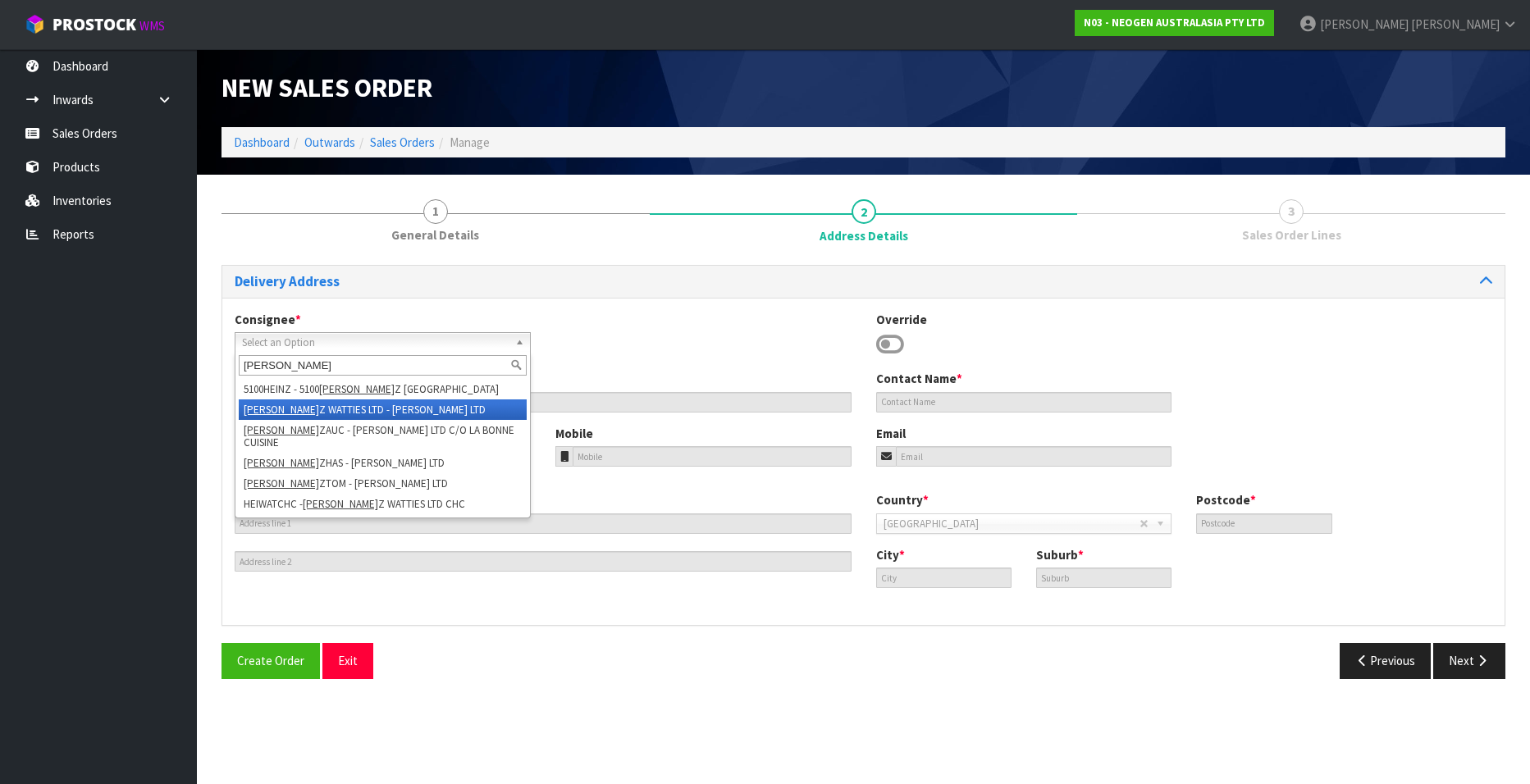
type input "[PERSON_NAME]"
click at [303, 406] on li "HEIN Z WATTIES LTD - [PERSON_NAME] LTD" at bounding box center [383, 409] width 288 height 21
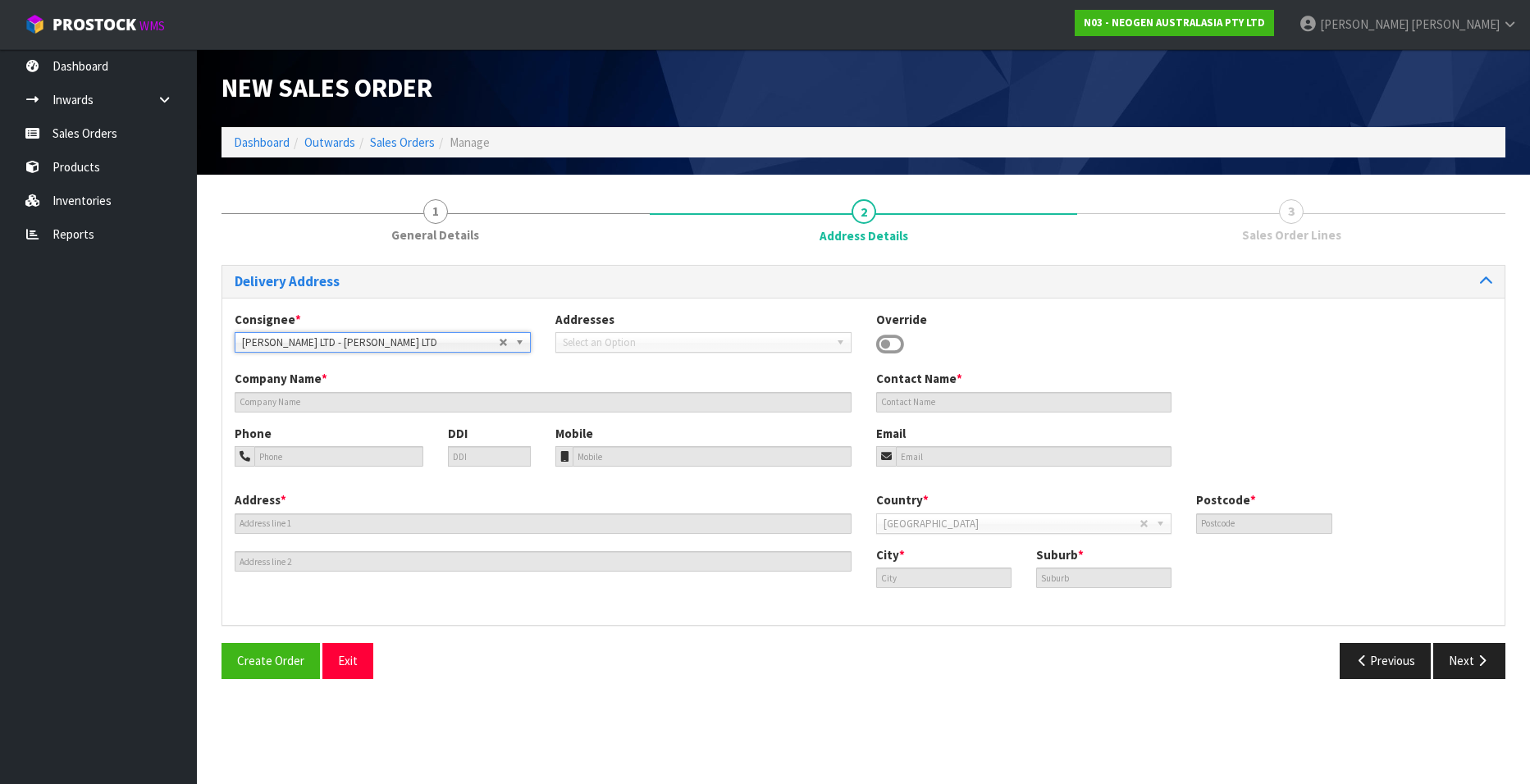
type input "[PERSON_NAME] LTD"
type input "ACCOUNTS PAYABLE"
type input "[PERSON_NAME][GEOGRAPHIC_DATA]"
type input "8042"
type input "HORNBY"
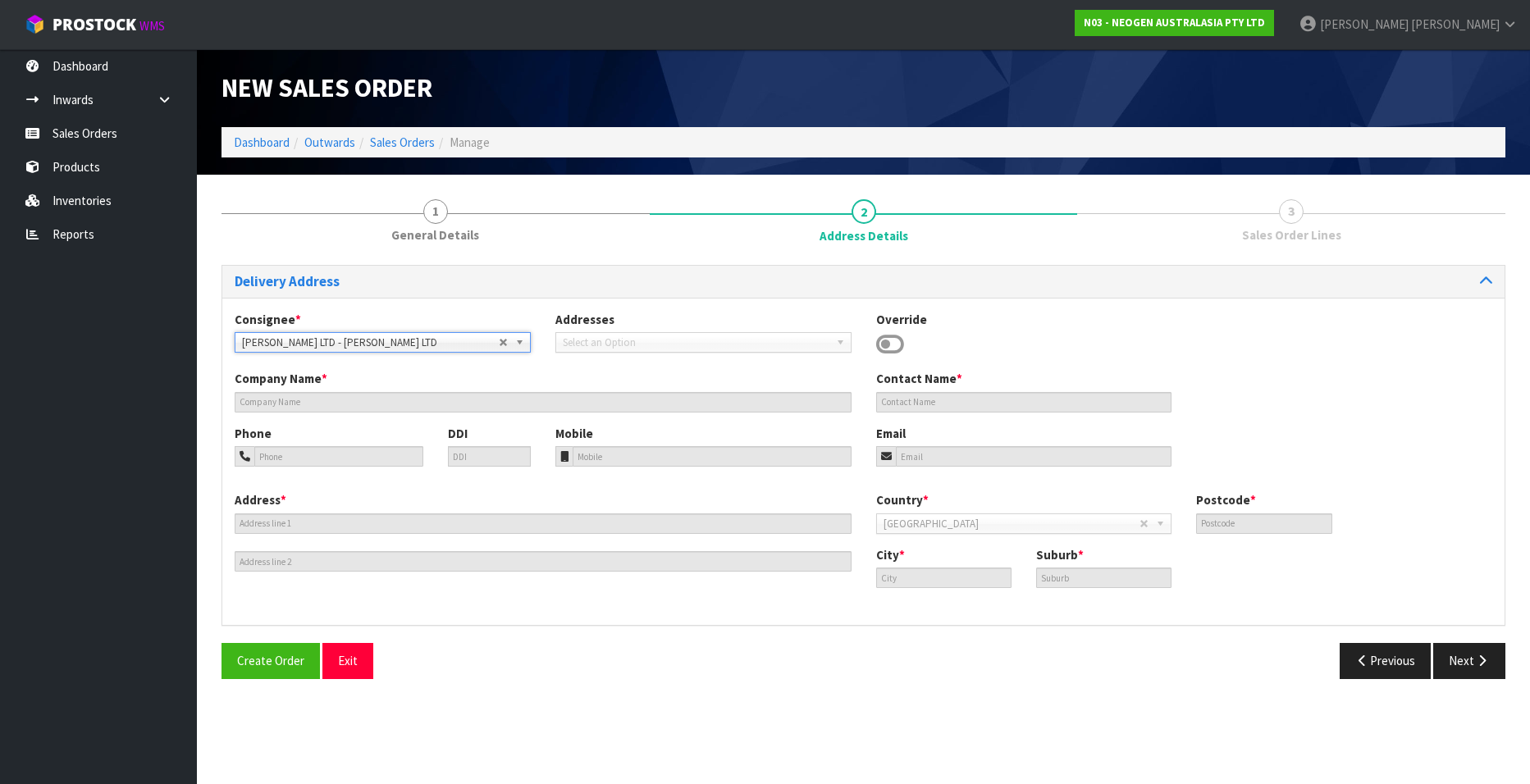
type input "HORNBY"
click at [418, 340] on span "Select an Option" at bounding box center [370, 343] width 257 height 20
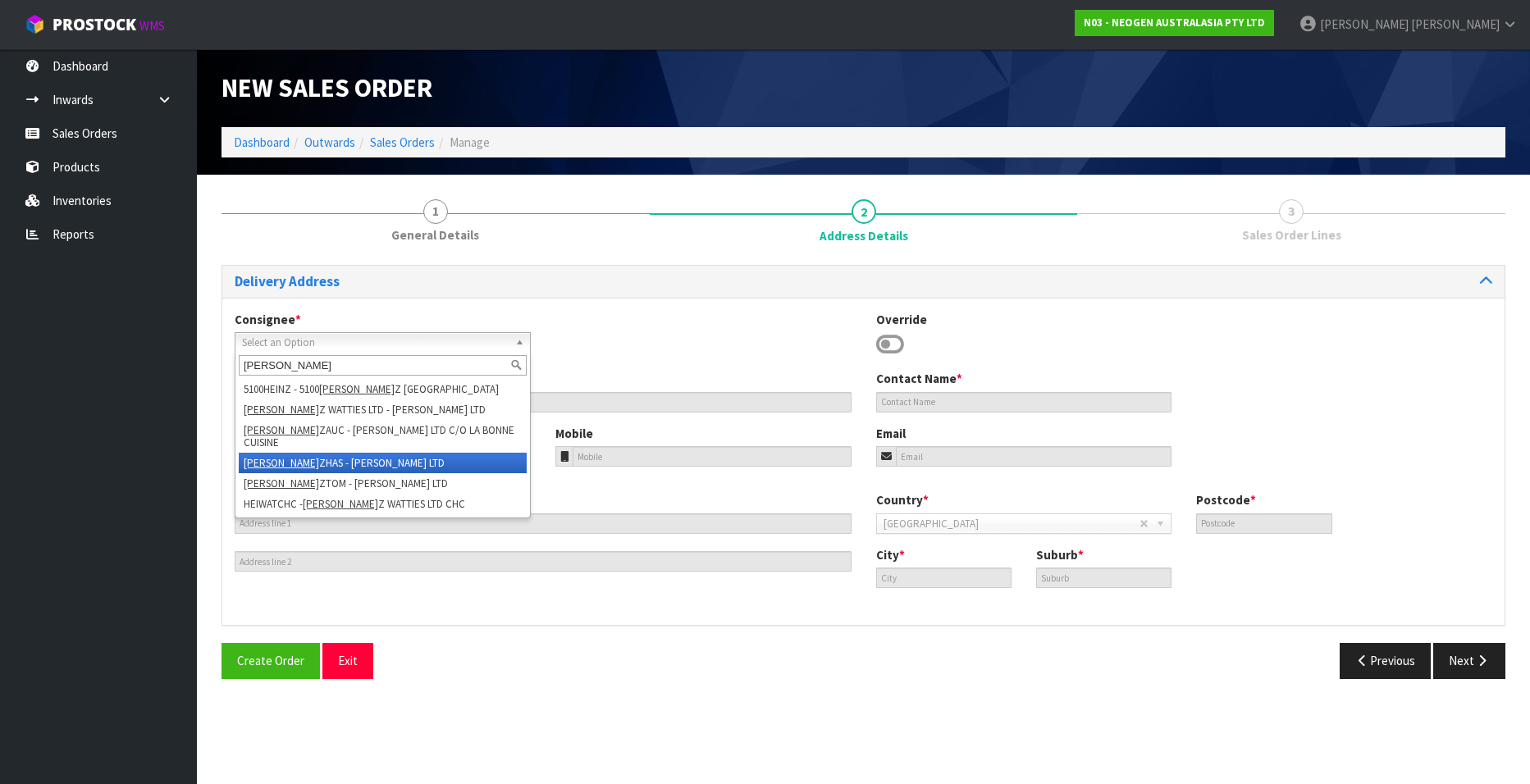
type input "[PERSON_NAME]"
click at [366, 453] on li "[PERSON_NAME] - [PERSON_NAME] LTD" at bounding box center [383, 463] width 288 height 21
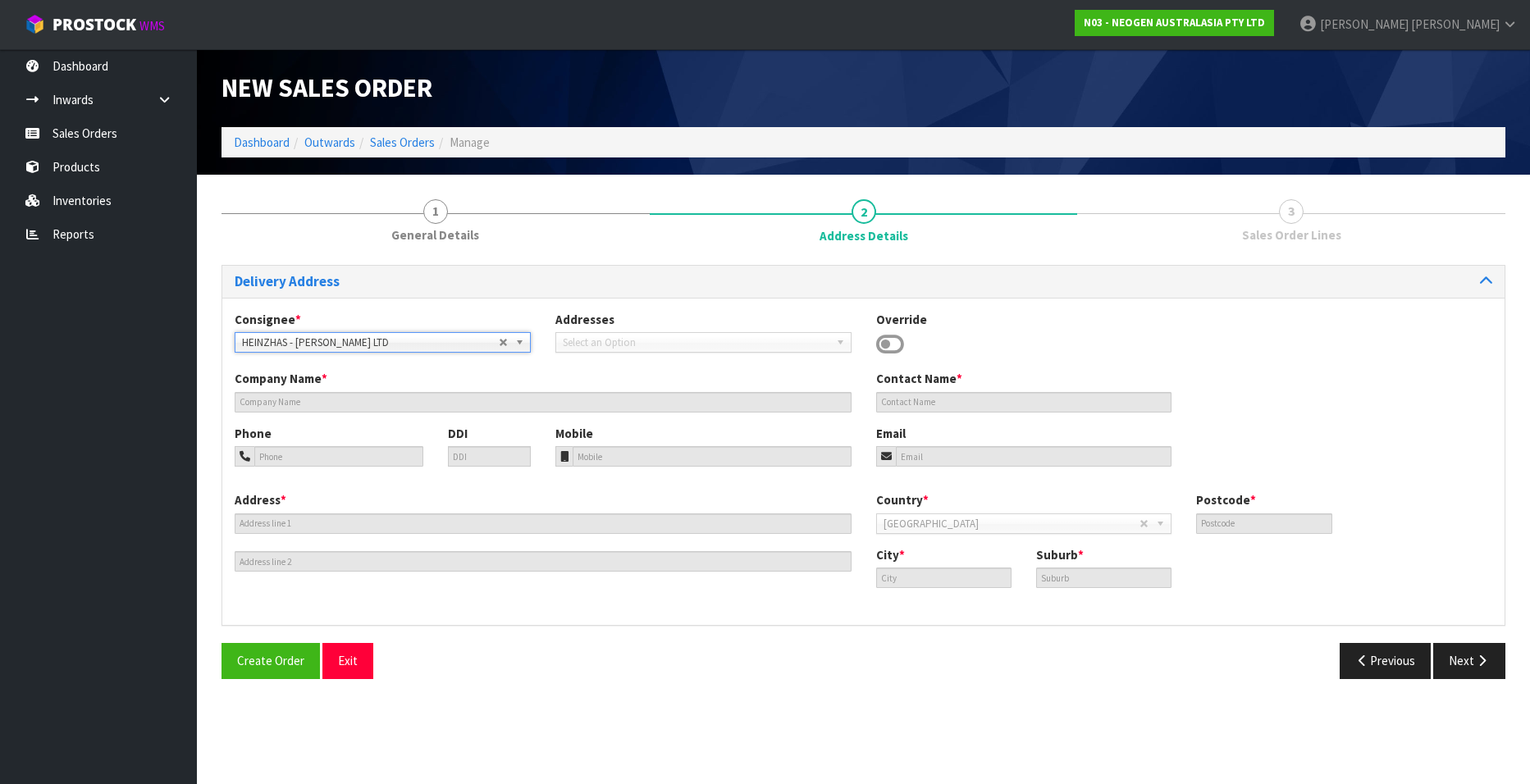
type input "[PERSON_NAME] LTD"
type input "[STREET_ADDRESS]"
type input "4122"
type input "HASTINGS"
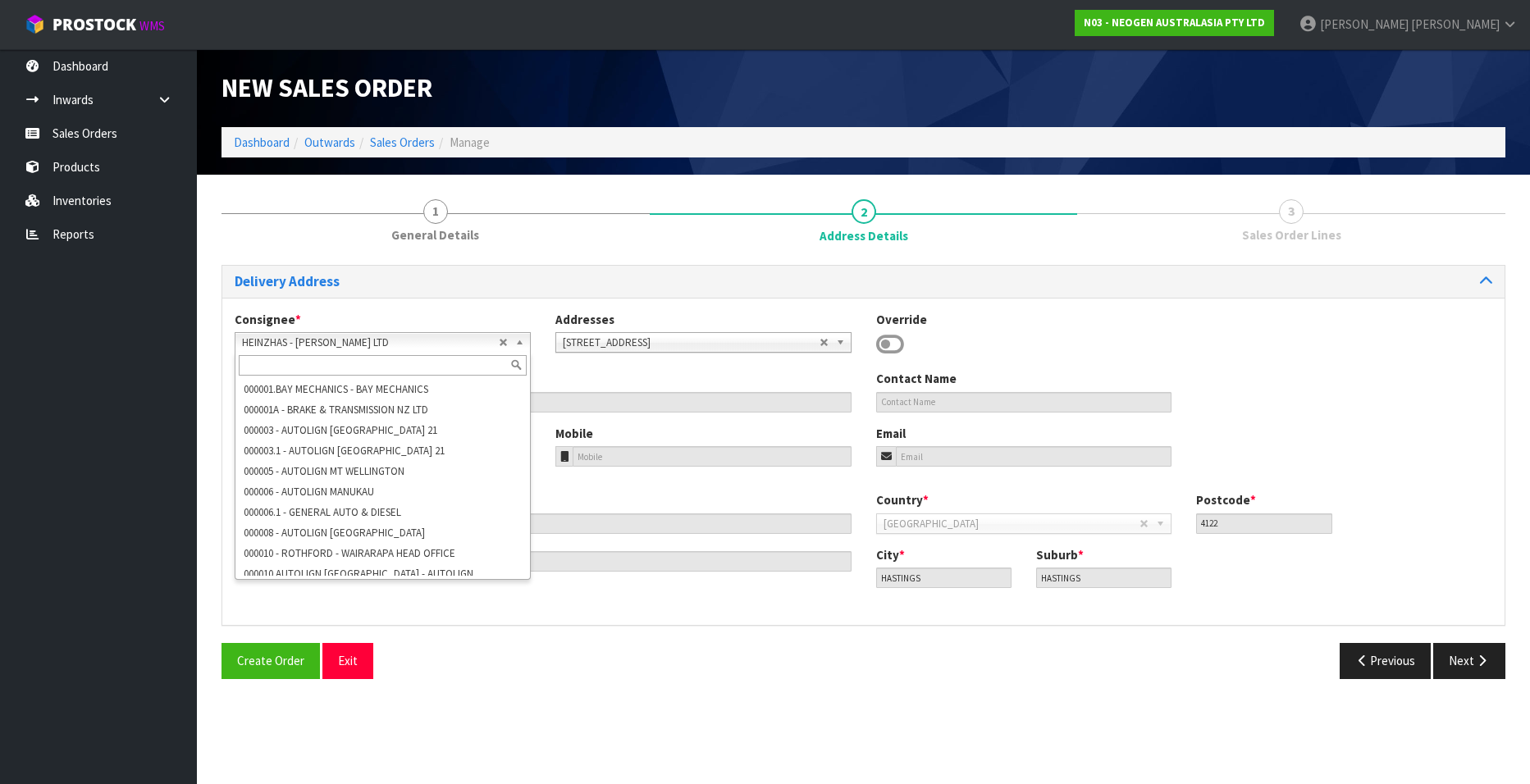
click at [516, 340] on b at bounding box center [523, 342] width 15 height 19
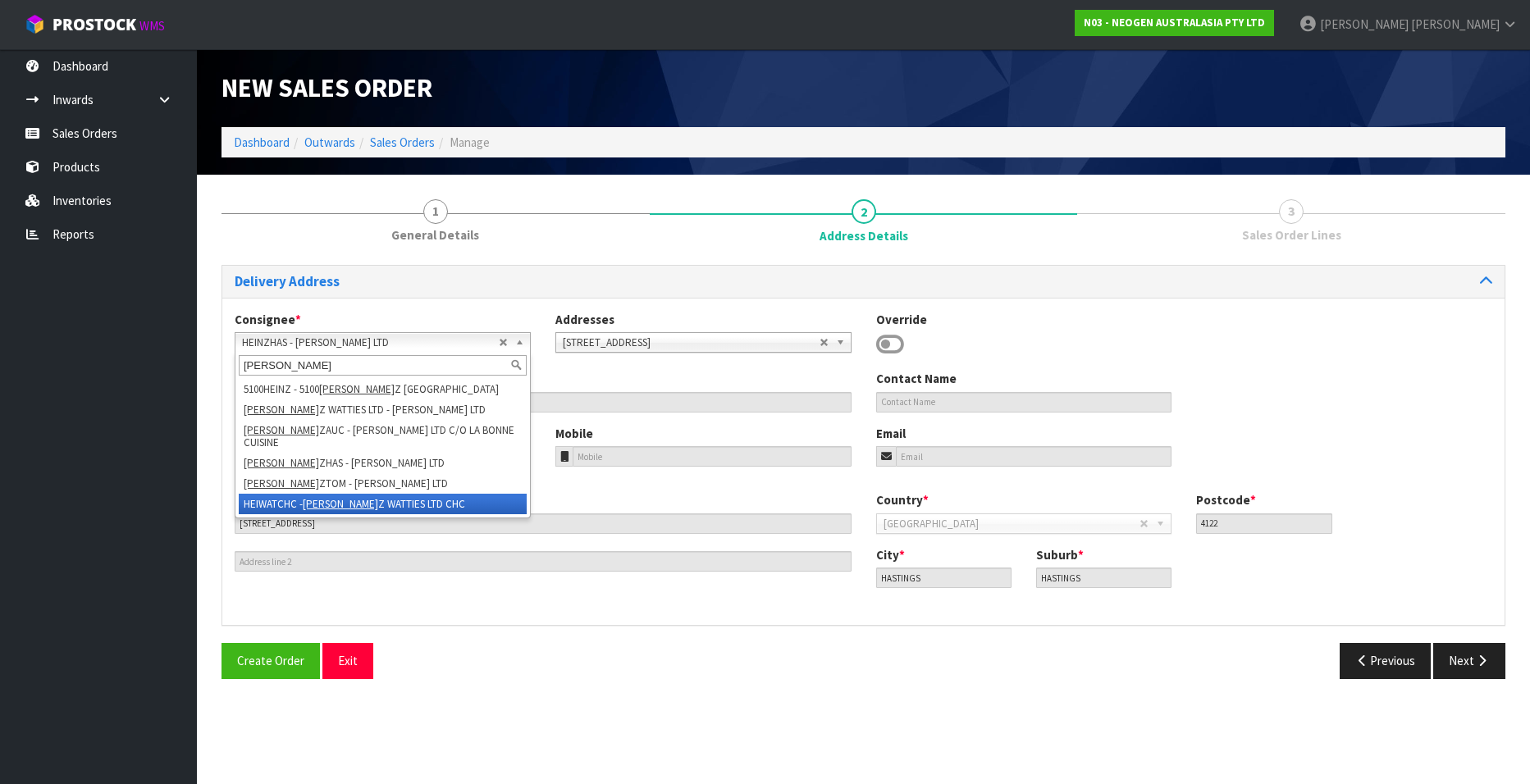
type input "[PERSON_NAME]"
click at [317, 493] on li "HEIWATCHC - [PERSON_NAME] LTD CHC" at bounding box center [383, 503] width 288 height 21
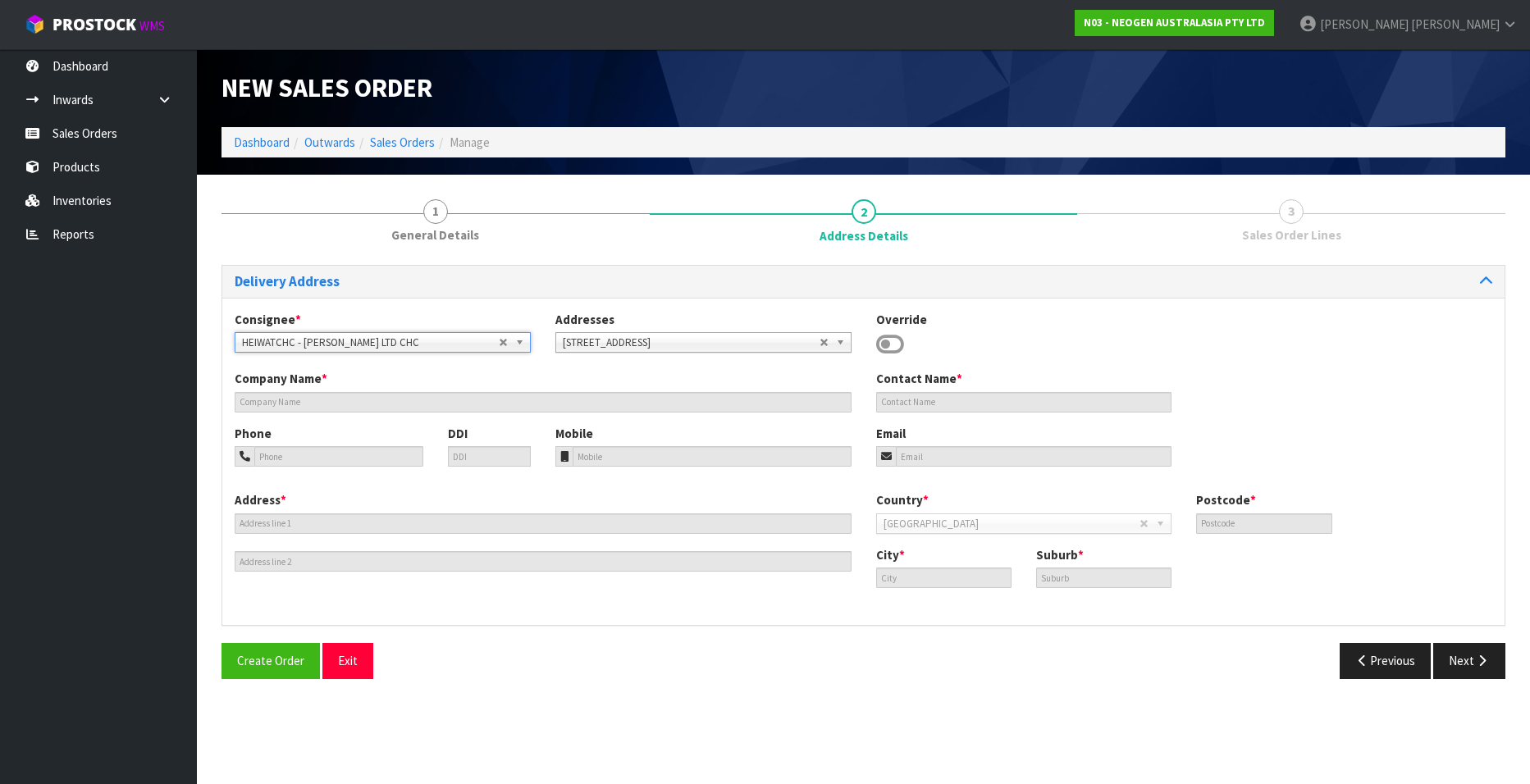
type input "[PERSON_NAME] LTD CHC"
type input "ACCOUNTS PAYABLE"
type input "[STREET_ADDRESS][PERSON_NAME]"
type input "7576"
type input "[GEOGRAPHIC_DATA]"
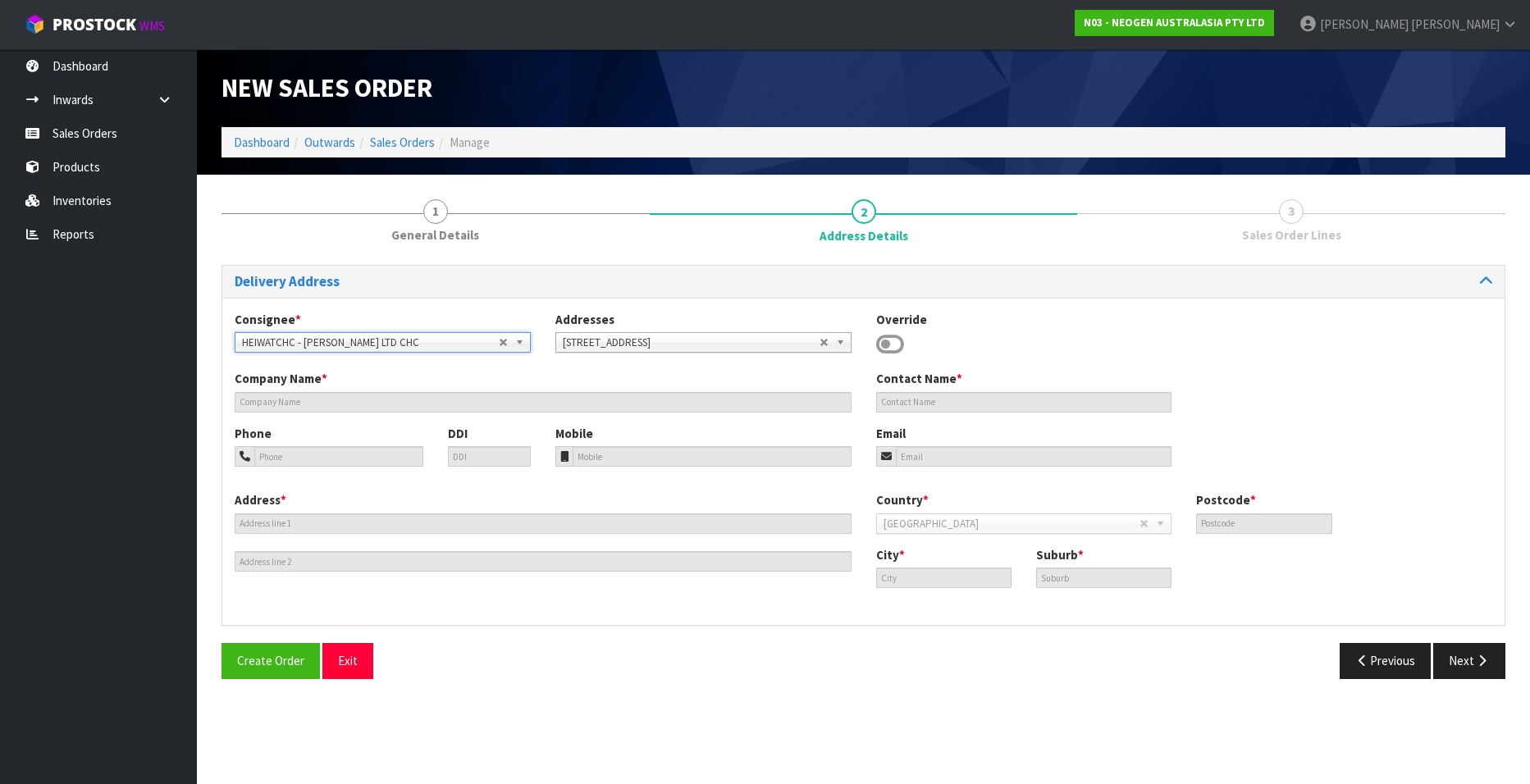
type input "HORNBY"
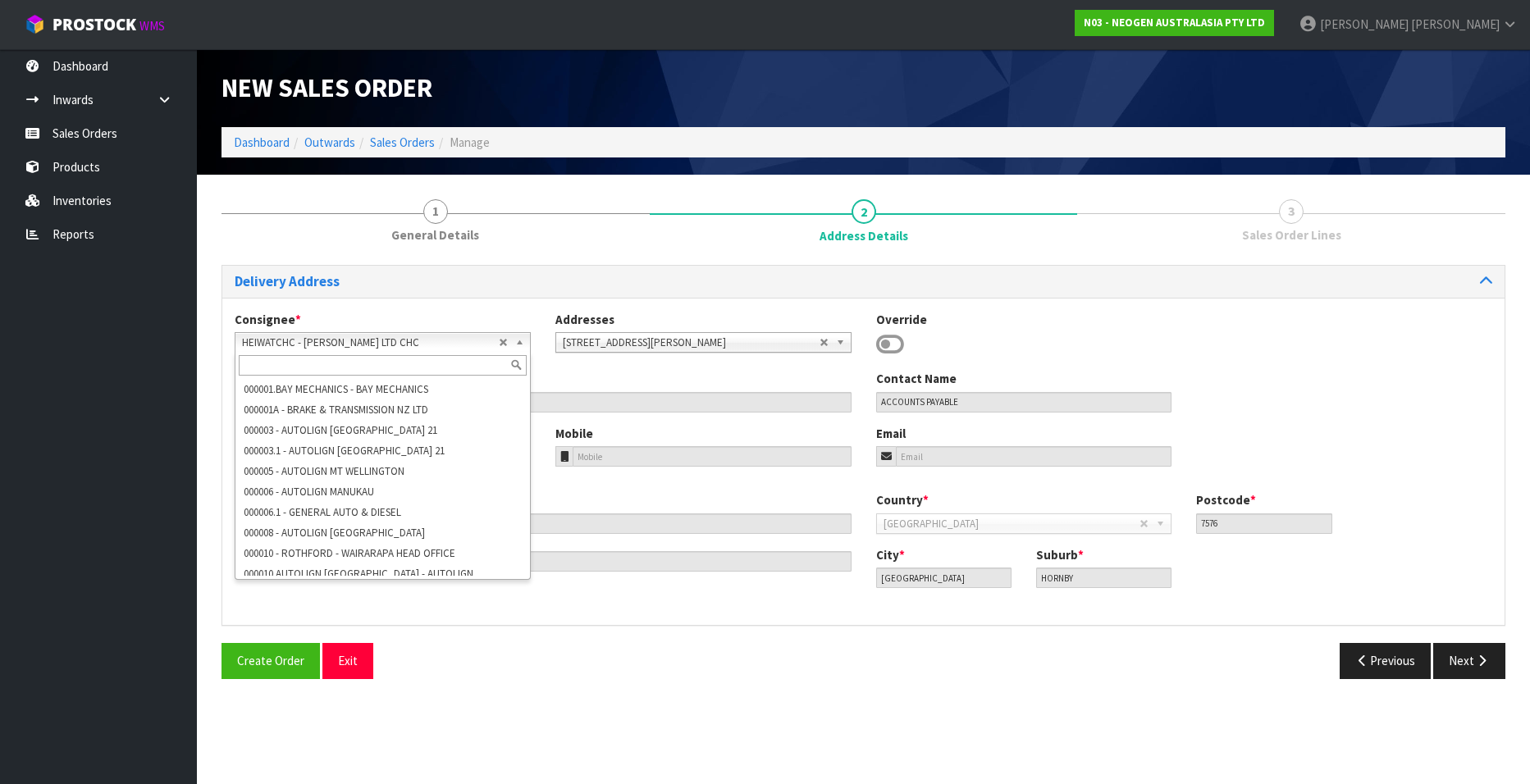
click at [517, 342] on b at bounding box center [523, 342] width 15 height 19
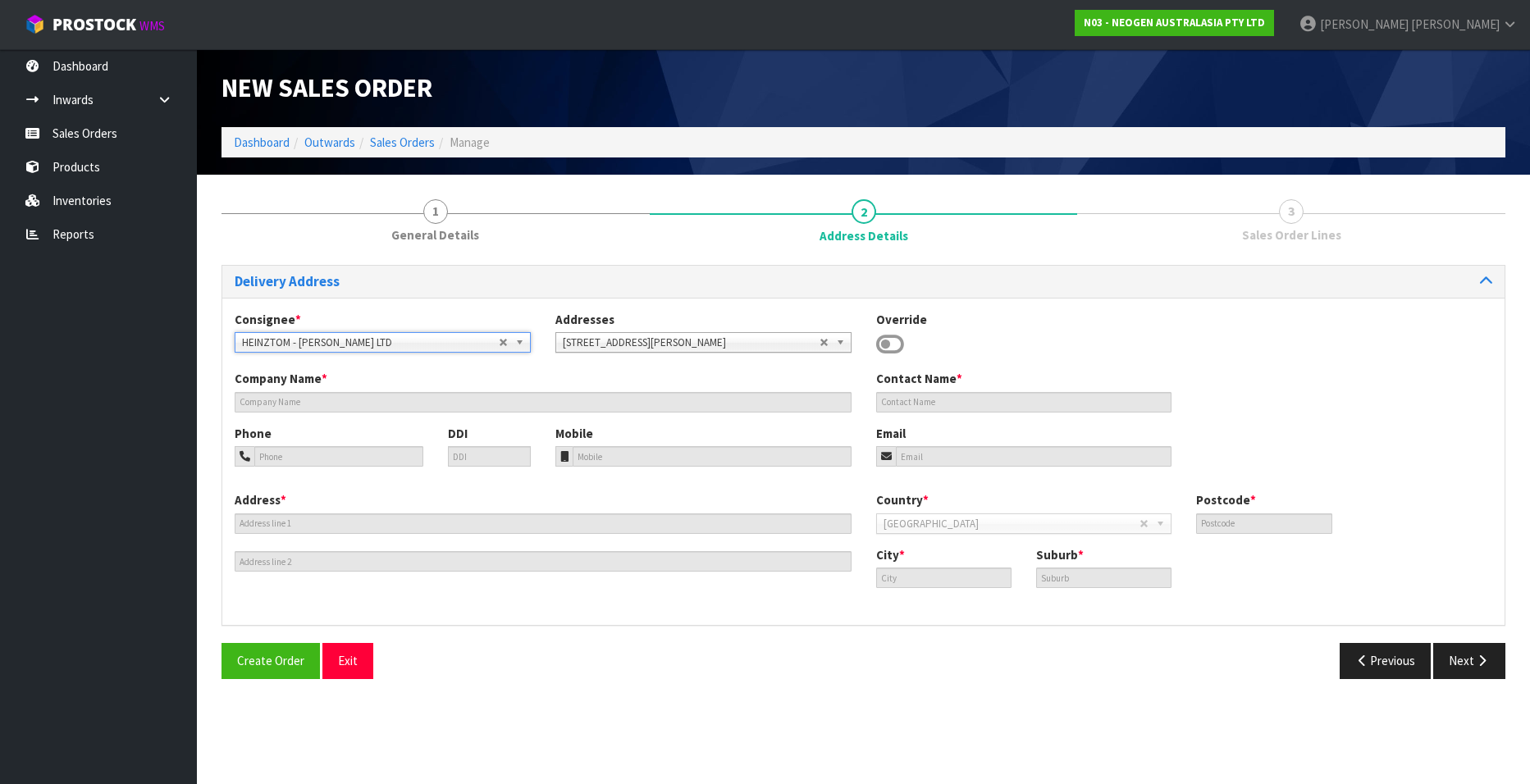
type input "[PERSON_NAME] LTD"
type input "1400 TOMOANA & RICHMOND ROADS"
type input "4172"
type input "Hastings"
type input "TOMOANA"
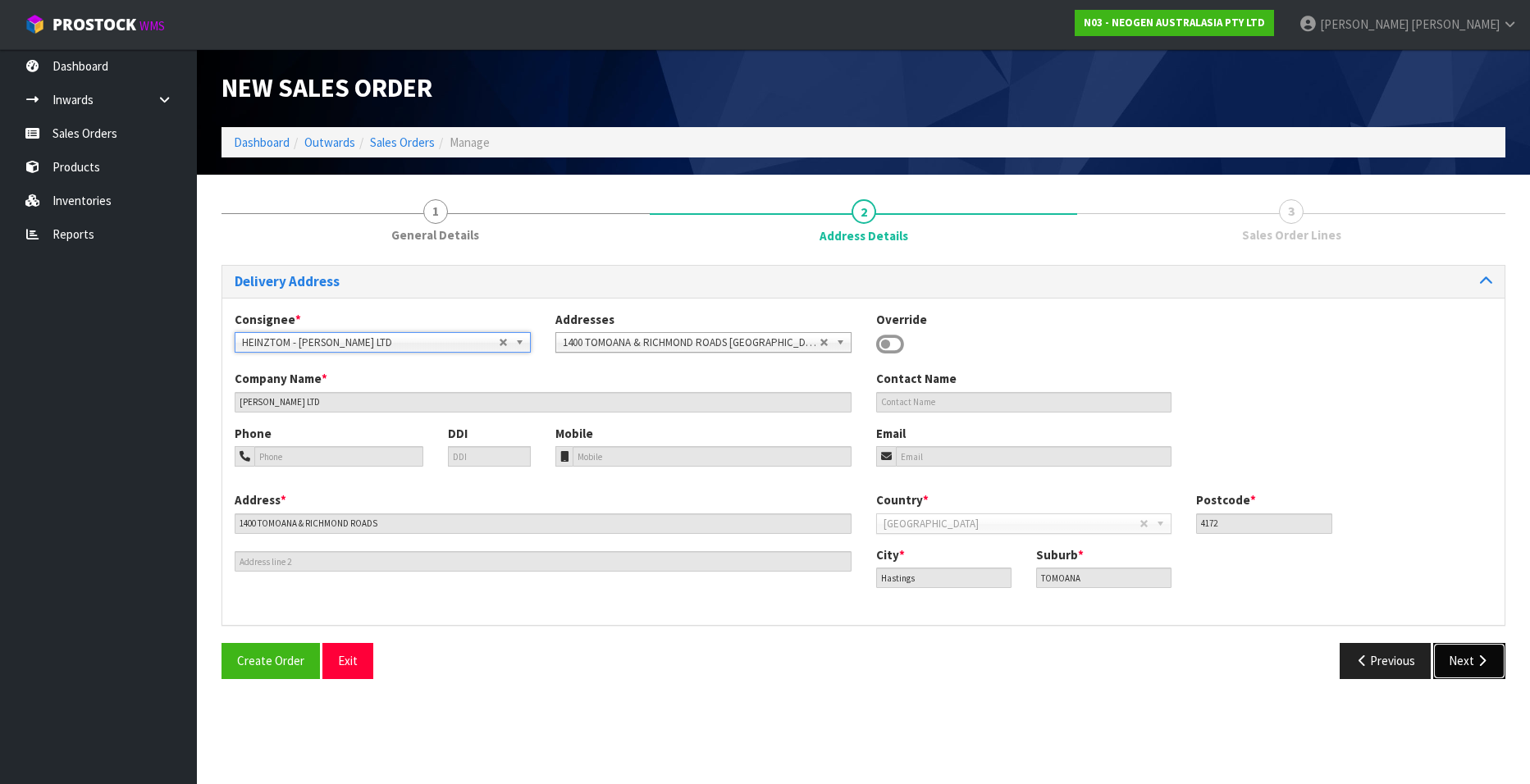
click at [1451, 663] on button "Next" at bounding box center [1469, 660] width 72 height 36
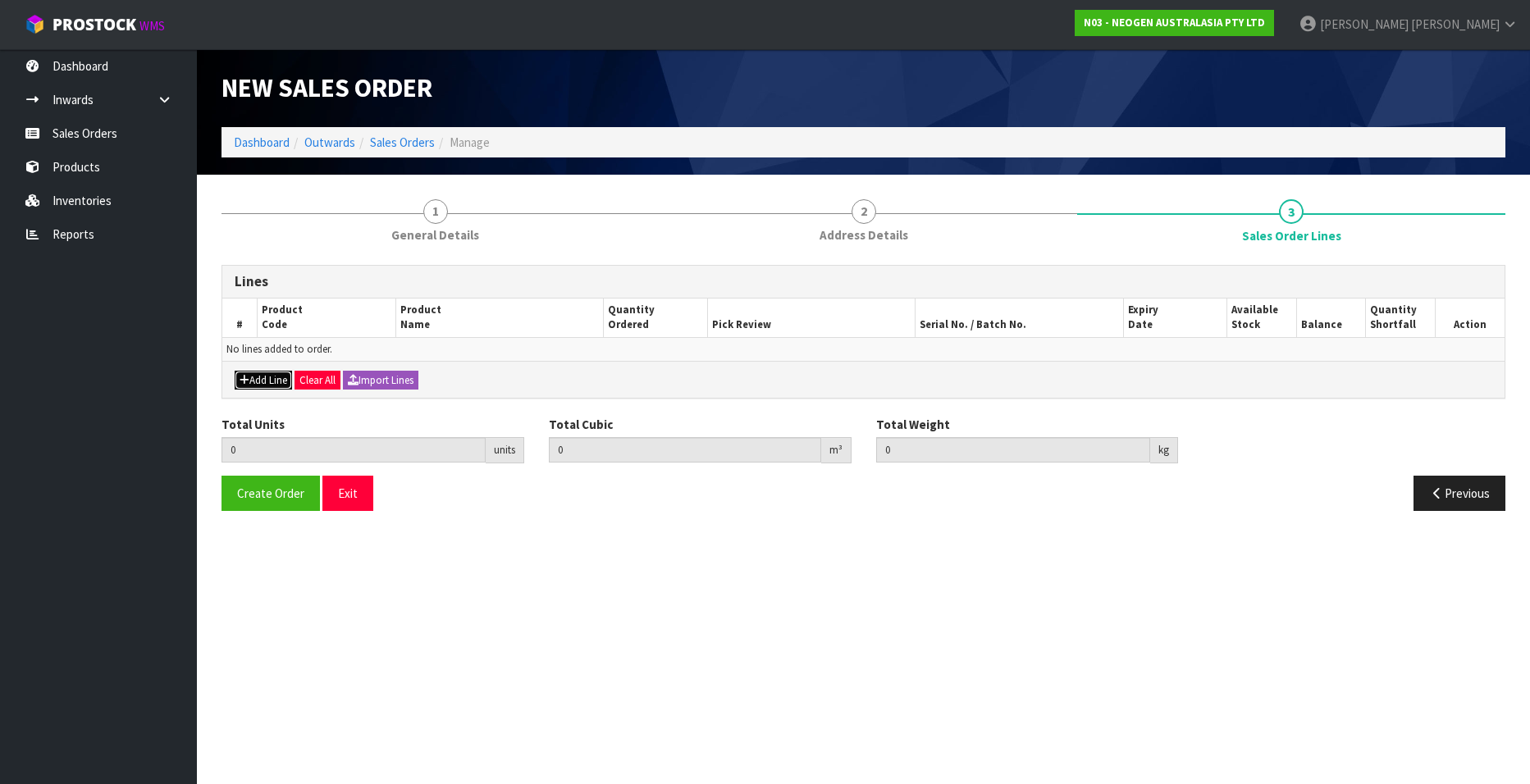
click at [256, 374] on button "Add Line" at bounding box center [263, 381] width 57 height 20
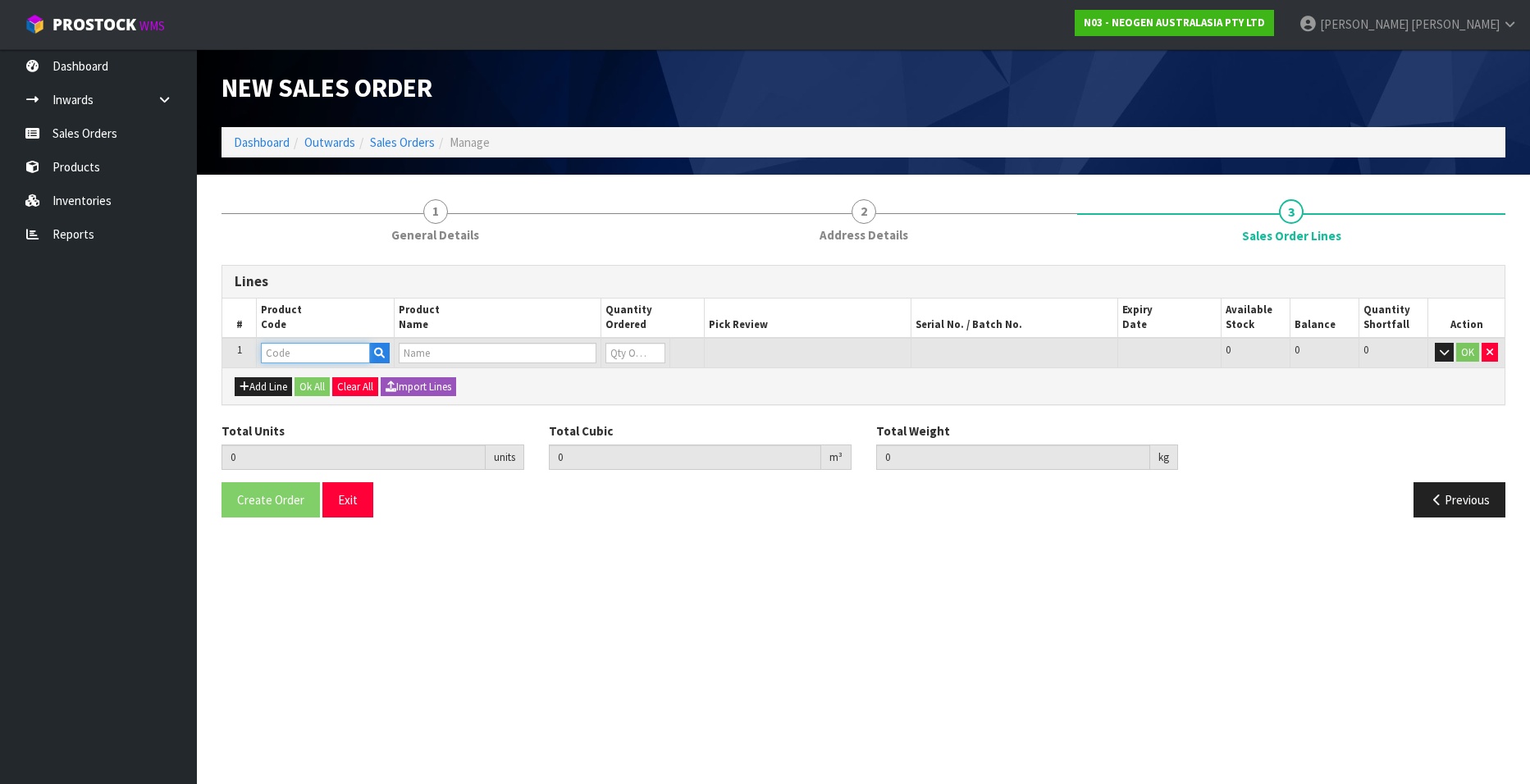
click at [327, 357] on input "text" at bounding box center [316, 353] width 109 height 21
paste input "700002207"
type input "700002207"
type input "0.000000"
type input "0.000"
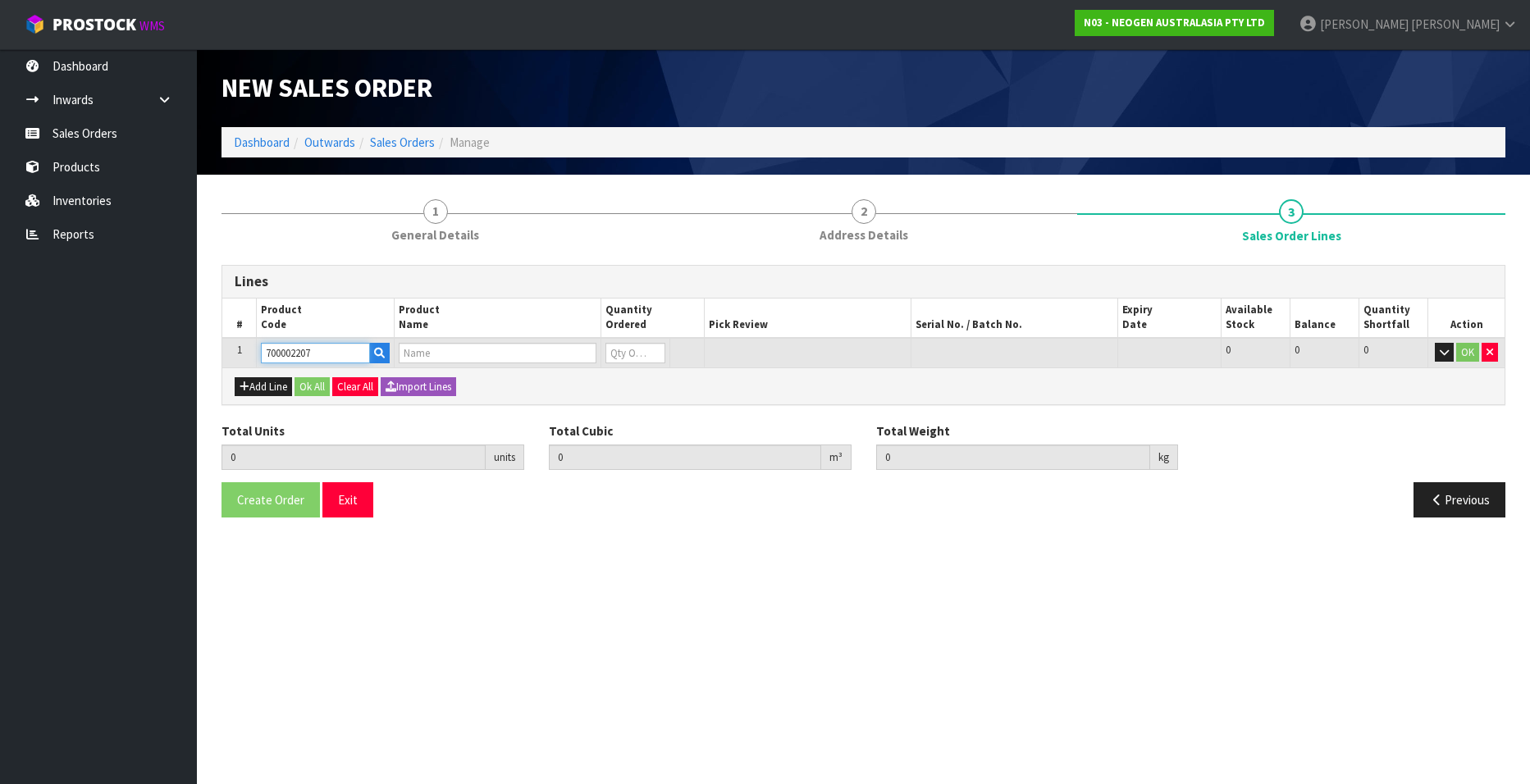
type input "7100067519 - UXL100 CLEAN-TRACE SURF ATP 100EA/PK"
type input "0"
type input "700002207"
type input "1"
type input "0.006496"
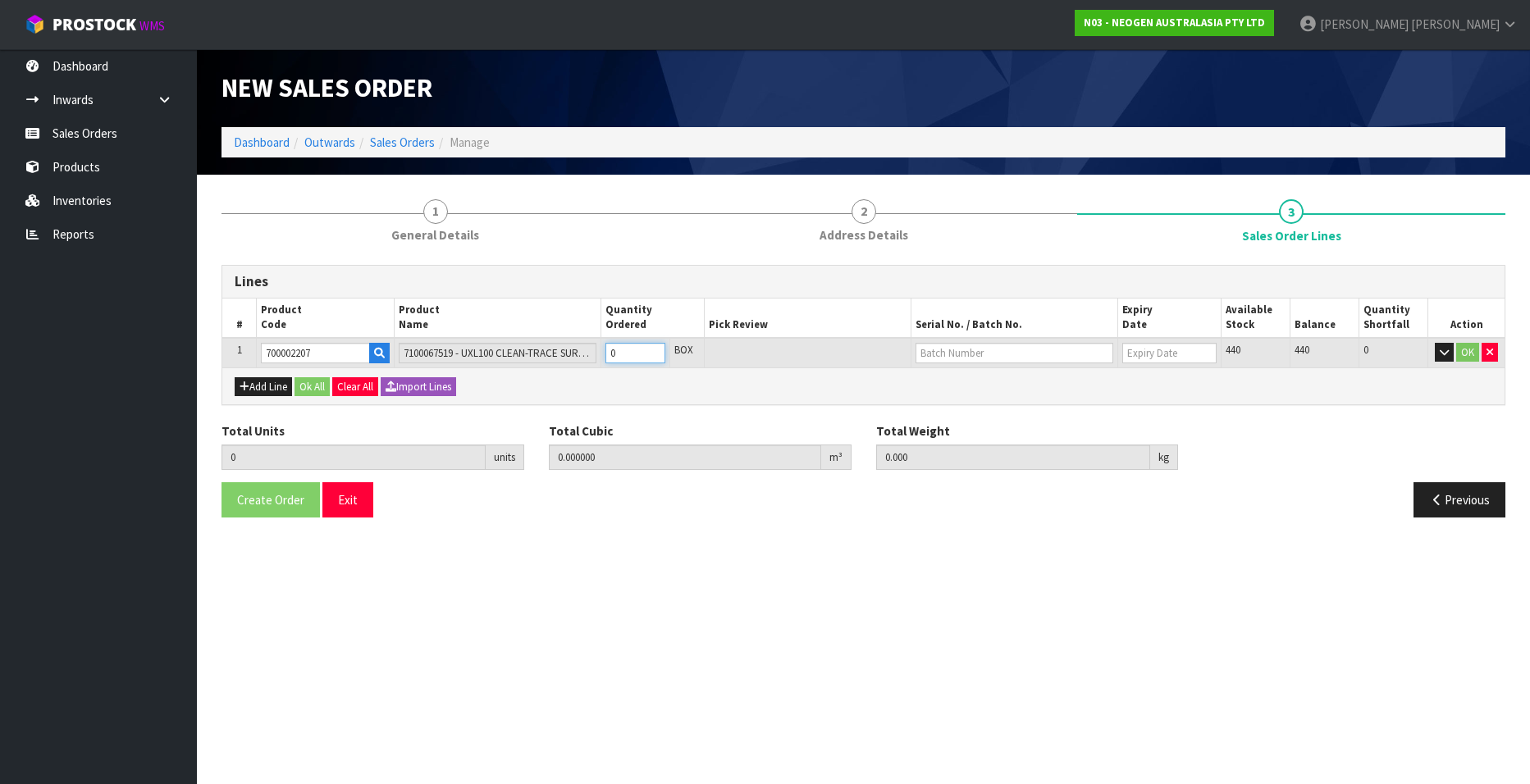
type input "0.96"
type input "1"
click at [654, 349] on input "1" at bounding box center [635, 353] width 60 height 21
type input "2"
type input "0.012992"
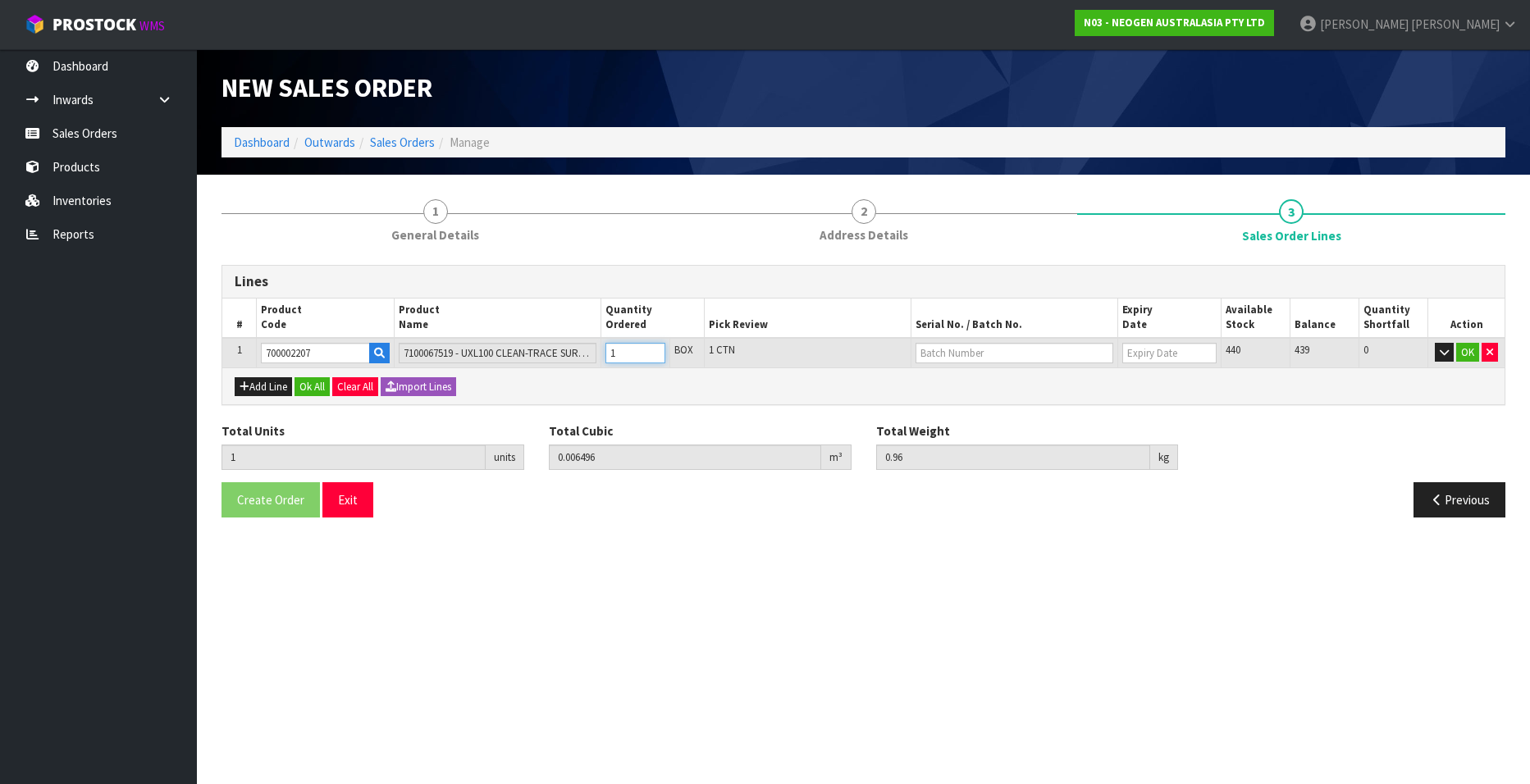
type input "1.92"
type input "2"
click at [654, 349] on input "2" at bounding box center [635, 353] width 60 height 21
type input "3"
type input "0.019488"
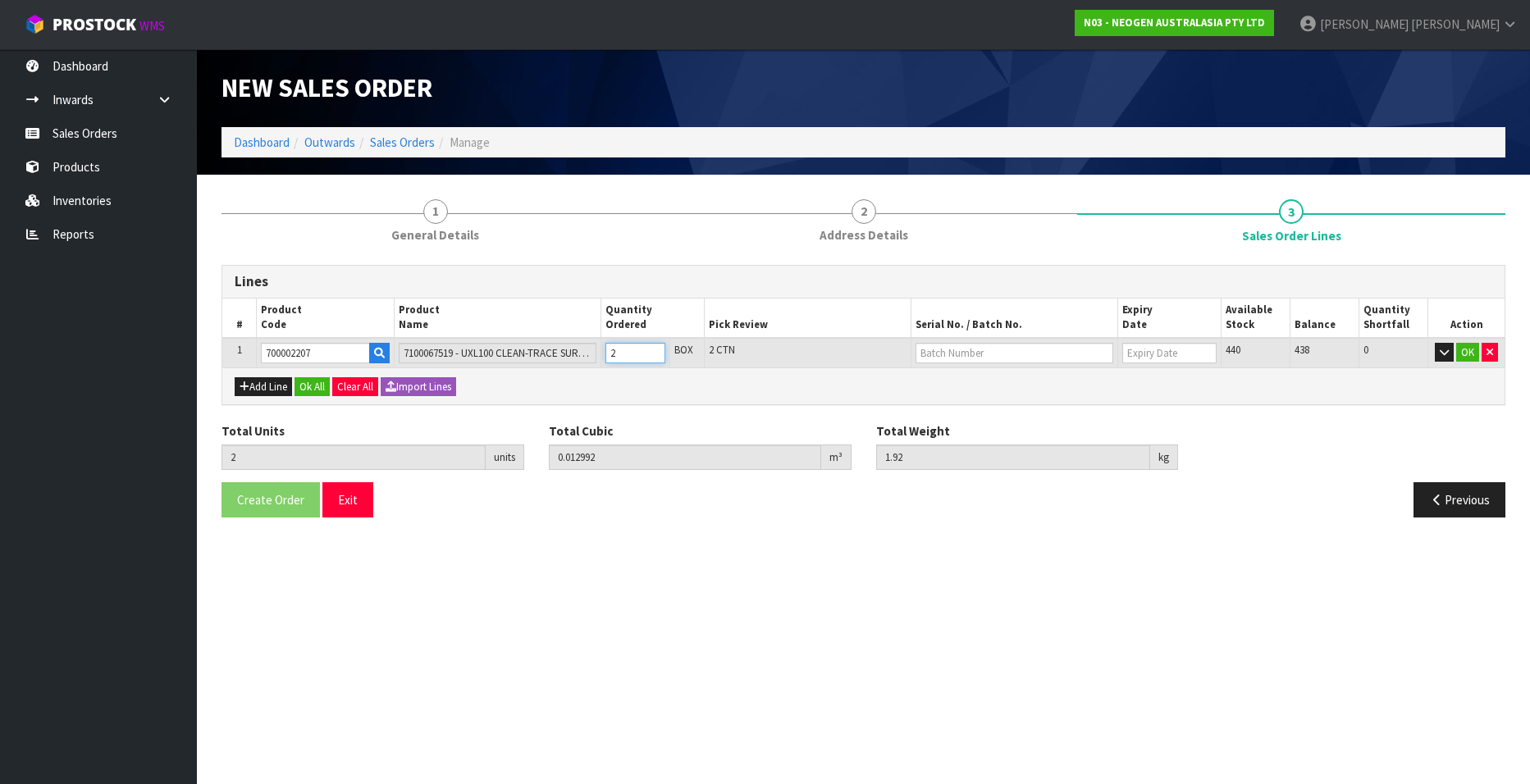
type input "2.88"
type input "3"
click at [654, 349] on input "3" at bounding box center [635, 353] width 60 height 21
type input "4"
type input "0.025984"
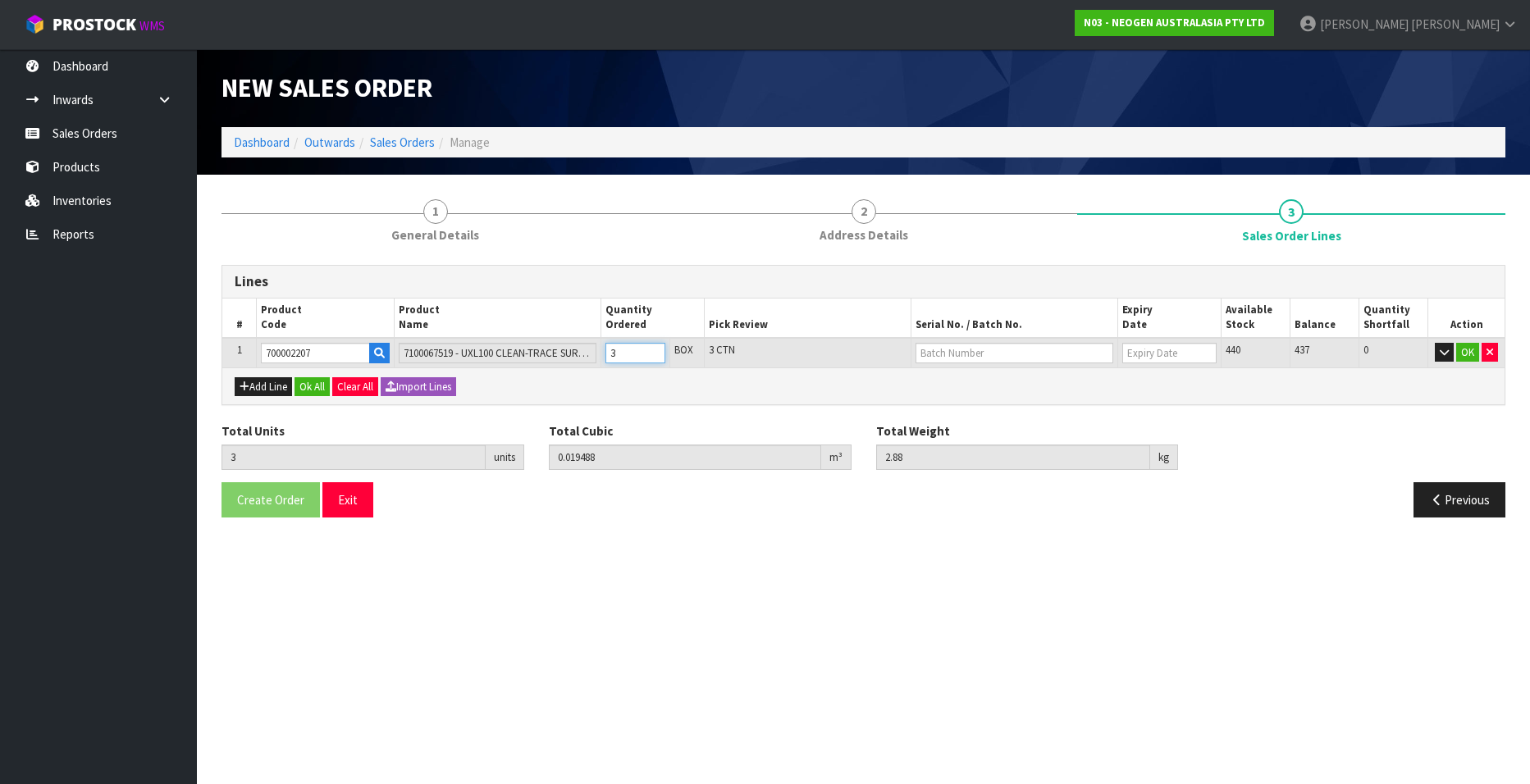
type input "3.84"
type input "4"
click at [654, 349] on input "4" at bounding box center [635, 353] width 60 height 21
type input "5"
type input "0.03248"
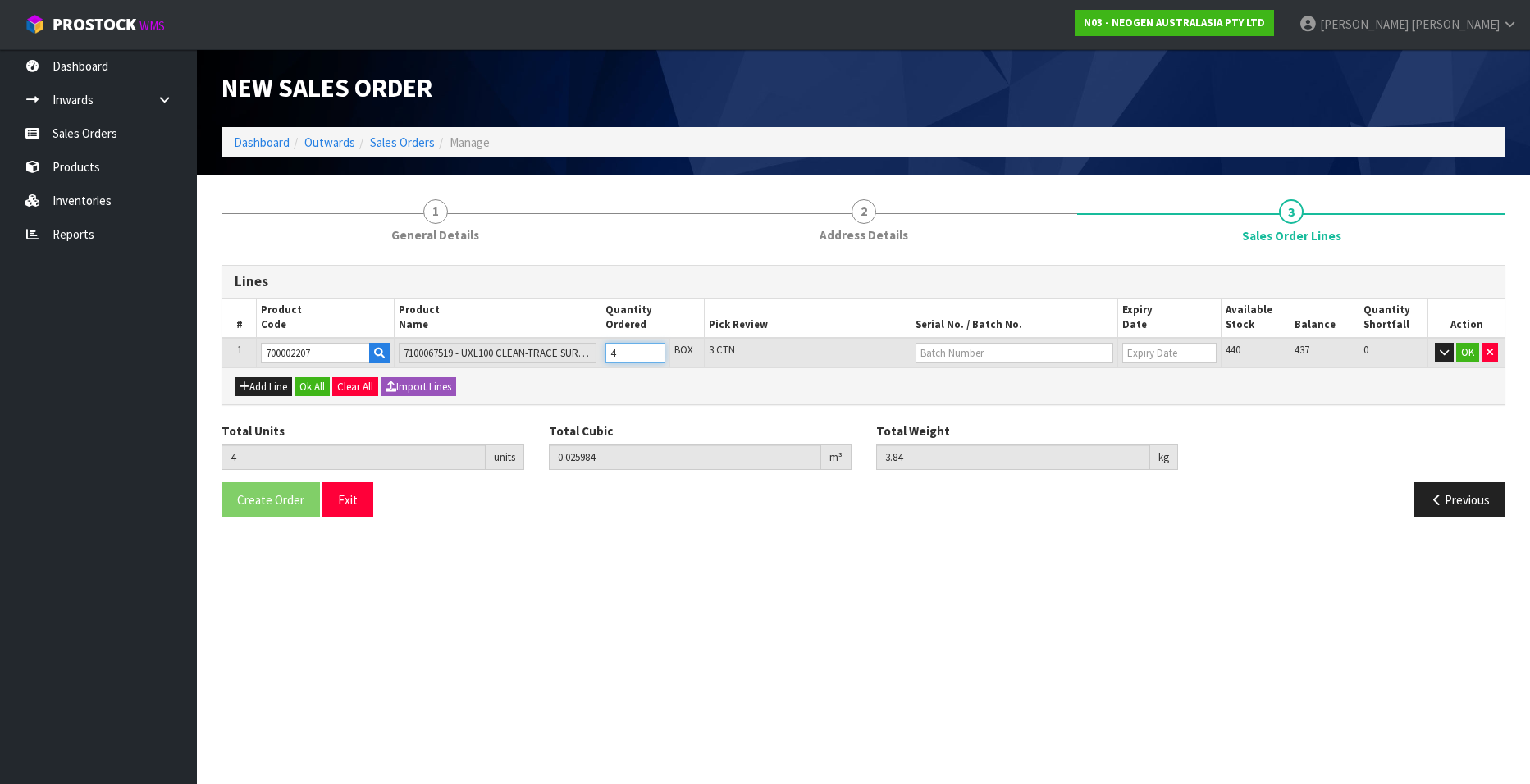
type input "4.8"
type input "5"
click at [654, 349] on input "5" at bounding box center [635, 353] width 60 height 21
type input "6"
type input "0.038976"
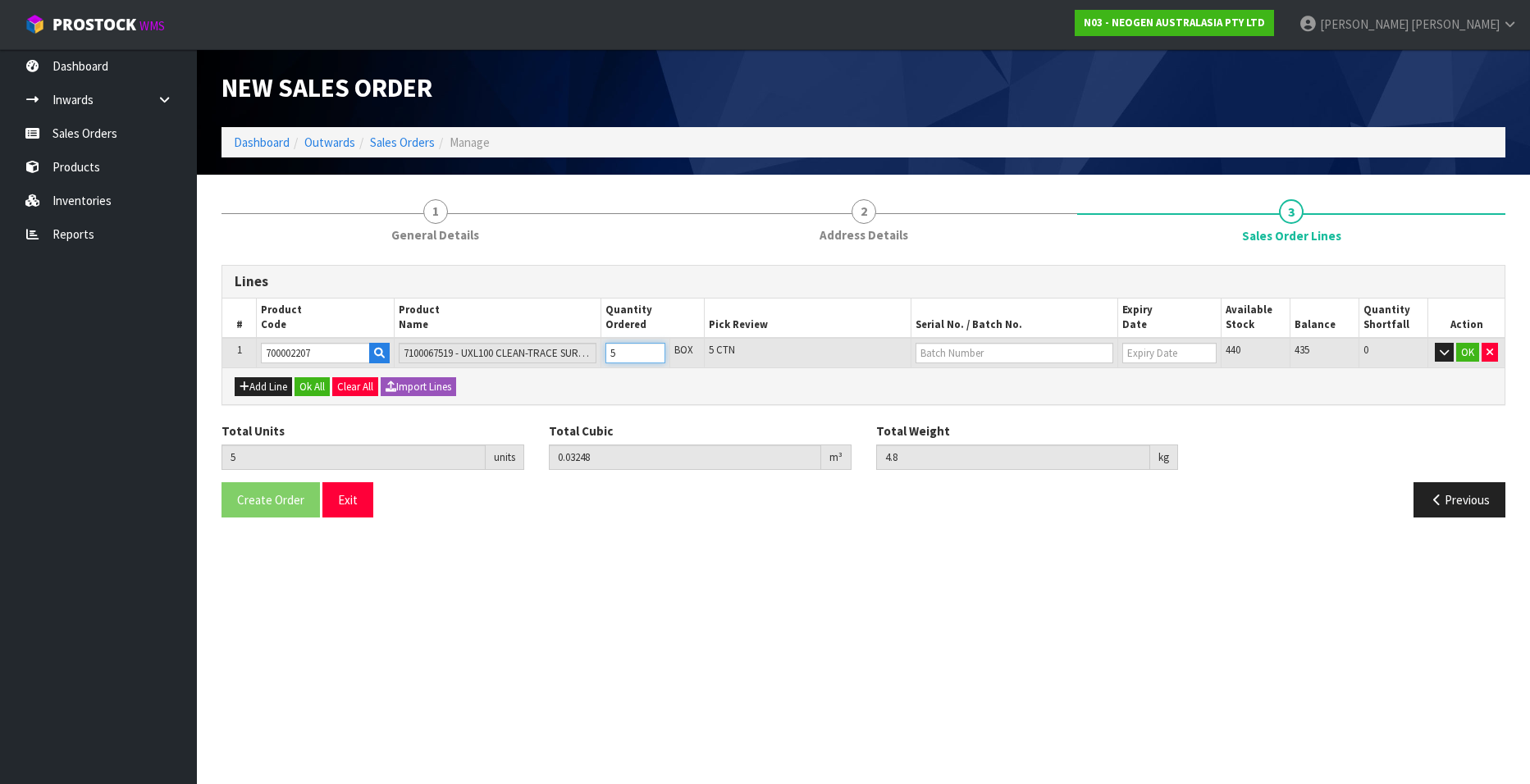
type input "5.76"
type input "6"
click at [654, 349] on input "6" at bounding box center [635, 353] width 60 height 21
type input "7"
type input "0.045472"
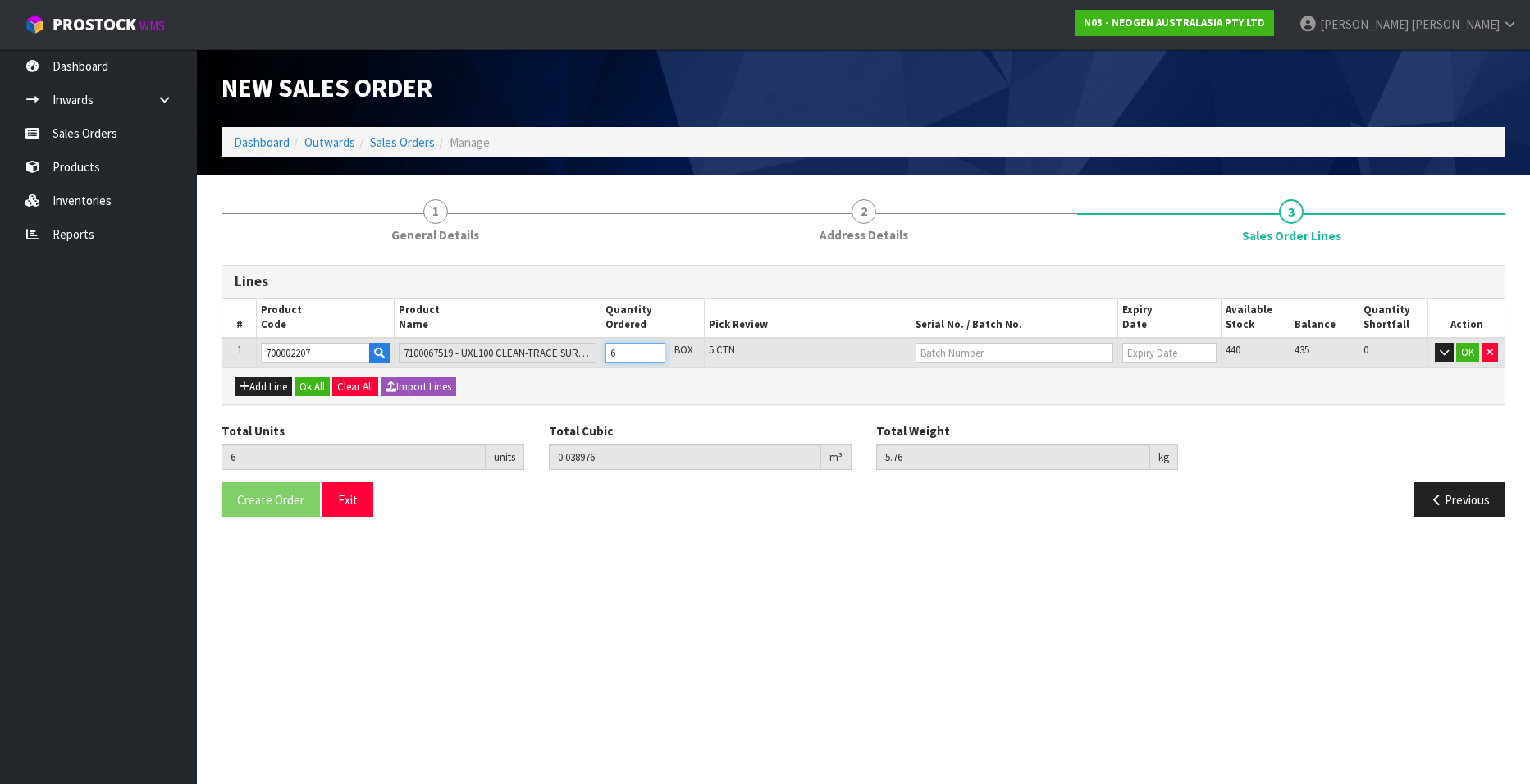
type input "6.72"
type input "8"
click at [654, 349] on input "8" at bounding box center [635, 353] width 60 height 21
type input "8"
type input "0.051968"
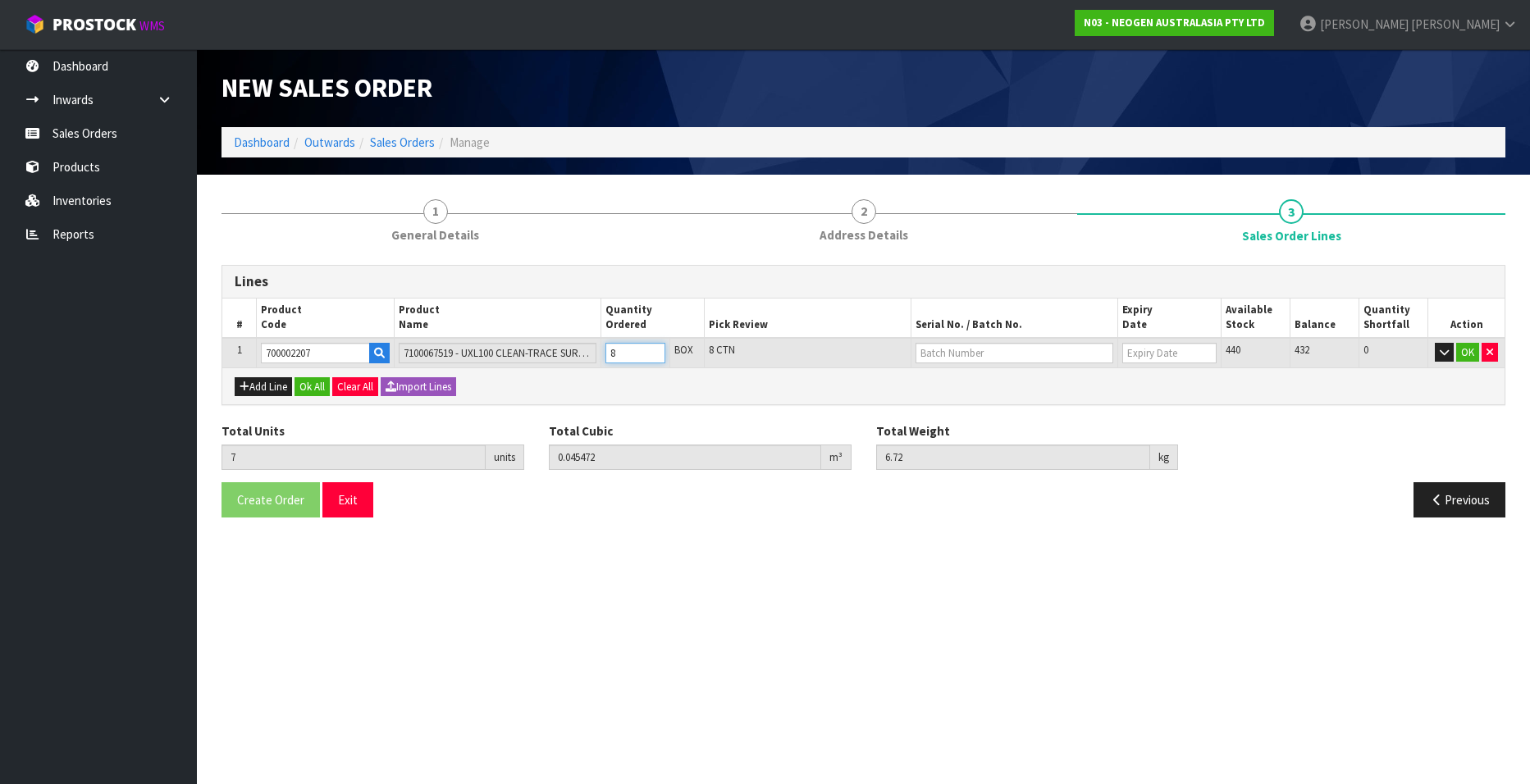
type input "7.68"
type input "9"
type input "0.058464"
type input "8.64"
type input "9"
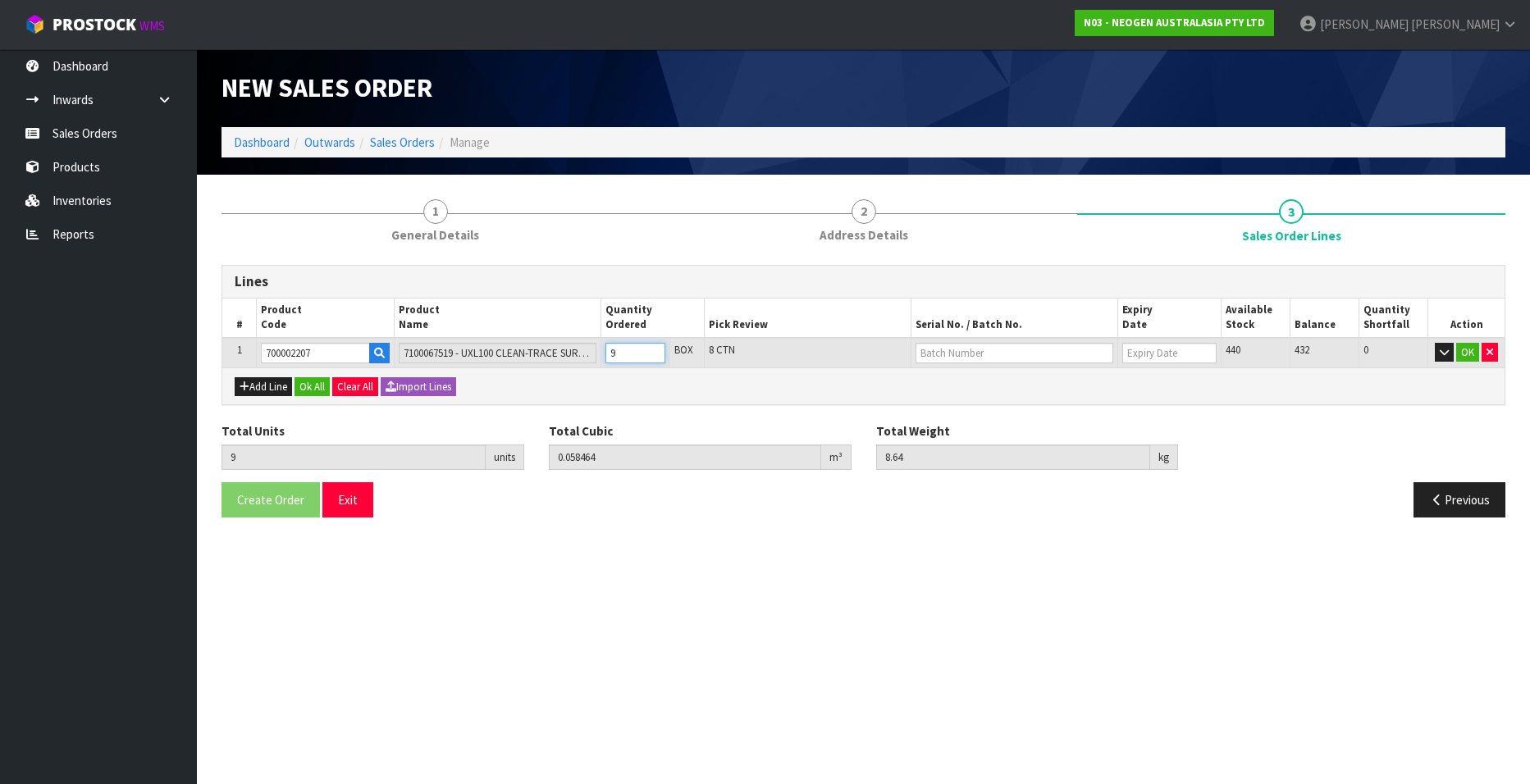
click at [654, 349] on input "9" at bounding box center [635, 353] width 60 height 21
type input "10"
type input "0.06496"
type input "9.6"
type input "10"
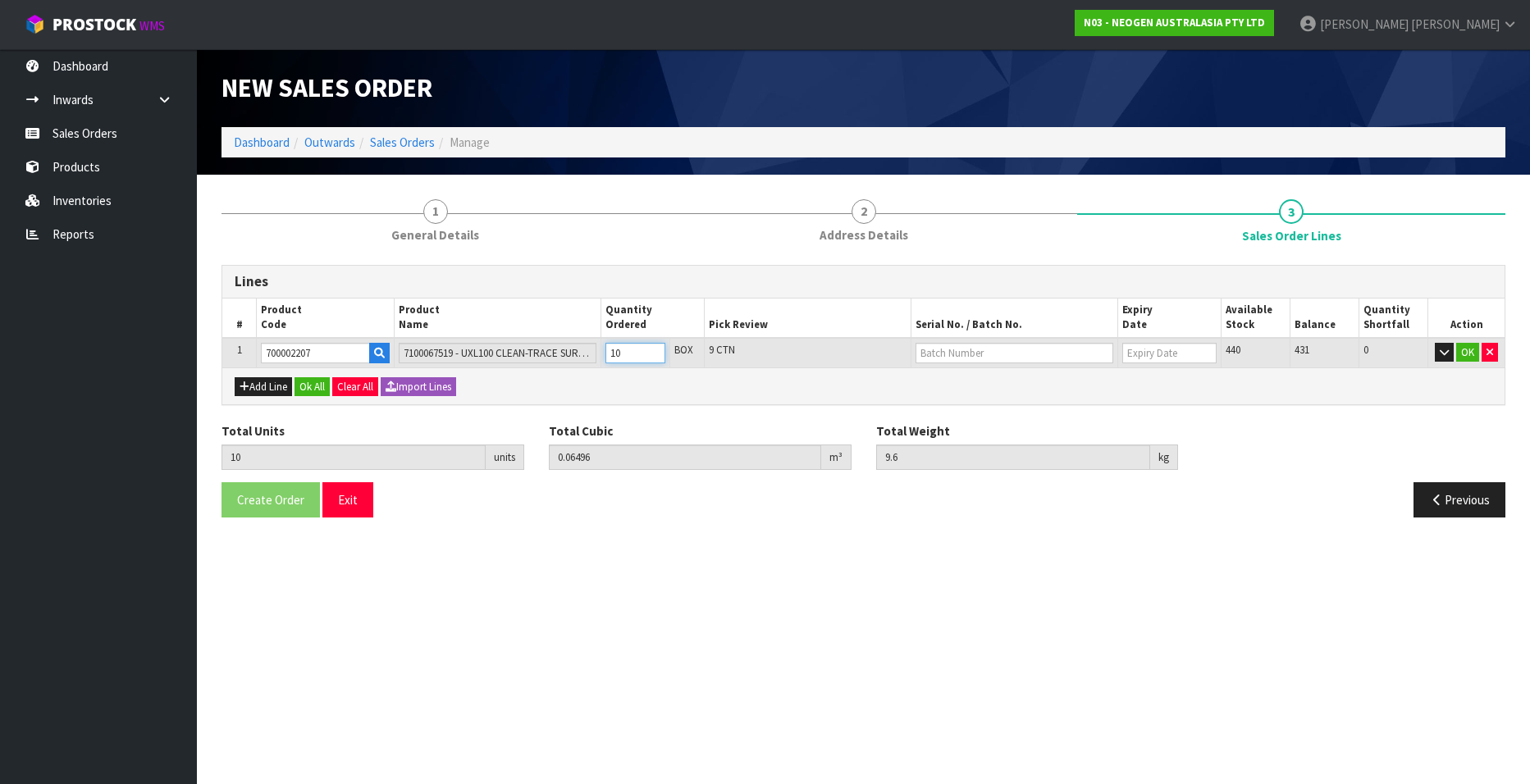
click at [654, 349] on input "10" at bounding box center [635, 353] width 60 height 21
type input "11"
type input "0.071456"
type input "10.56"
type input "11"
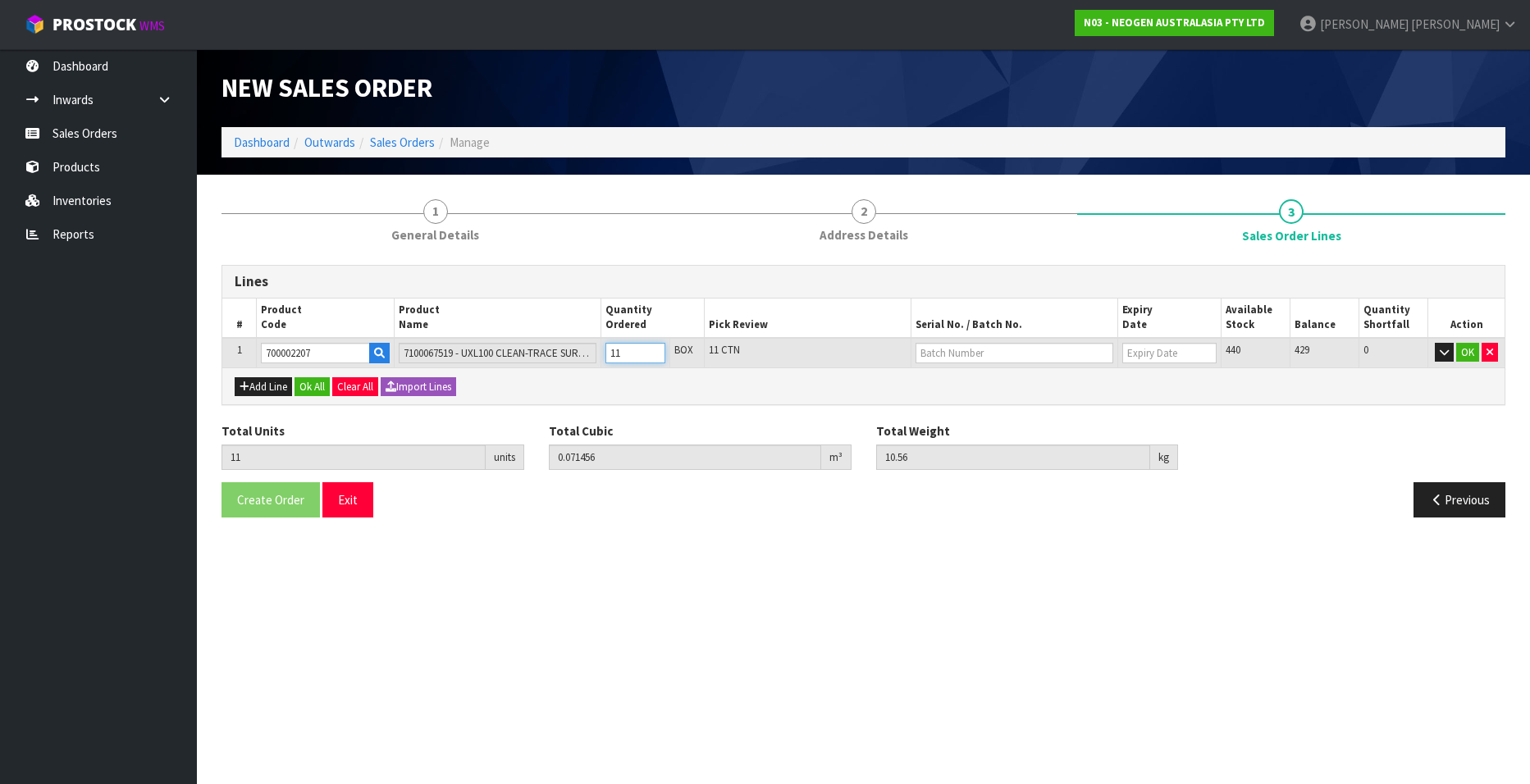
click at [654, 349] on input "11" at bounding box center [635, 353] width 60 height 21
type input "12"
type input "0.077952"
type input "11.52"
type input "12"
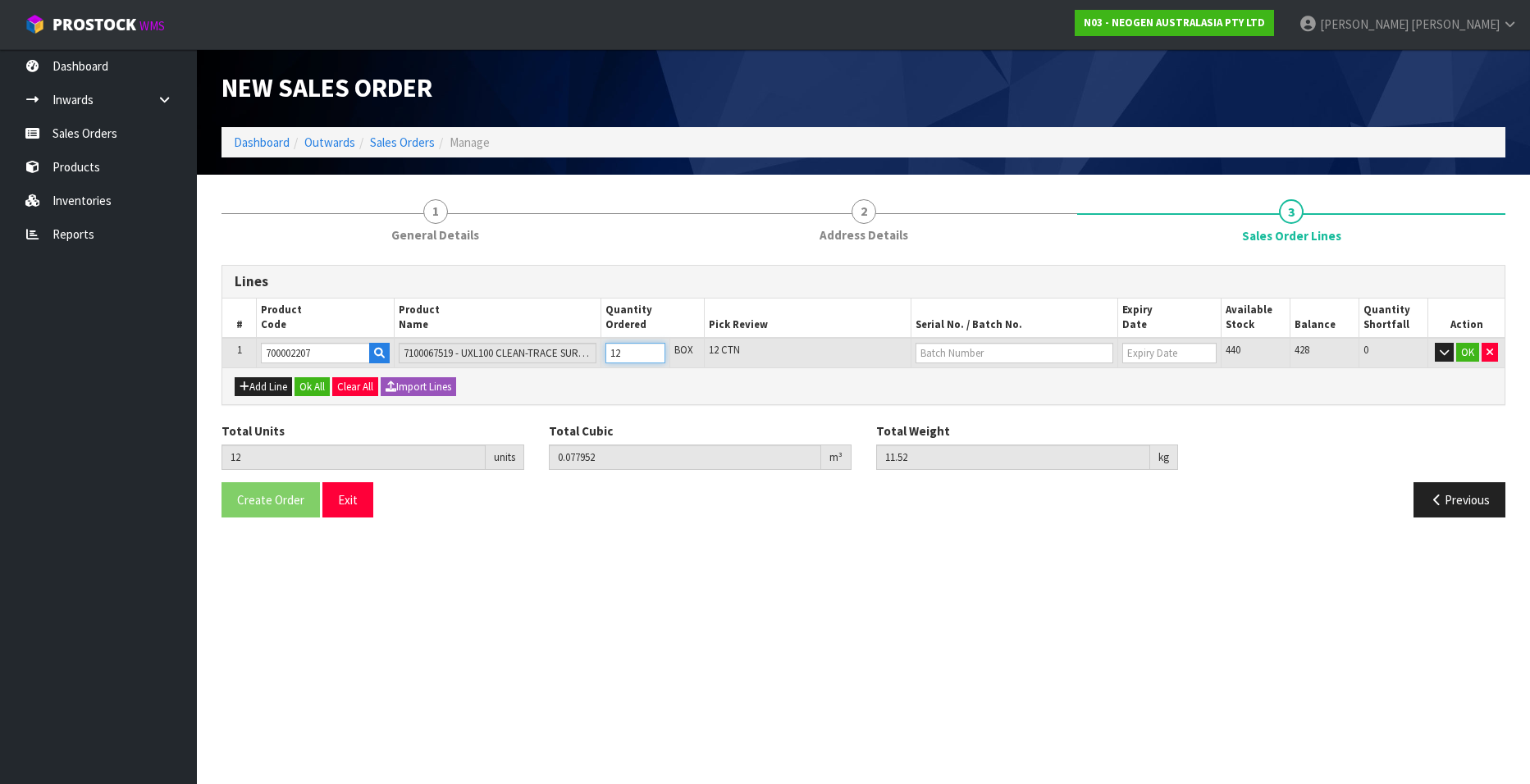
click at [654, 349] on input "12" at bounding box center [635, 353] width 60 height 21
type input "13"
type input "0.084448"
type input "12.48"
type input "13"
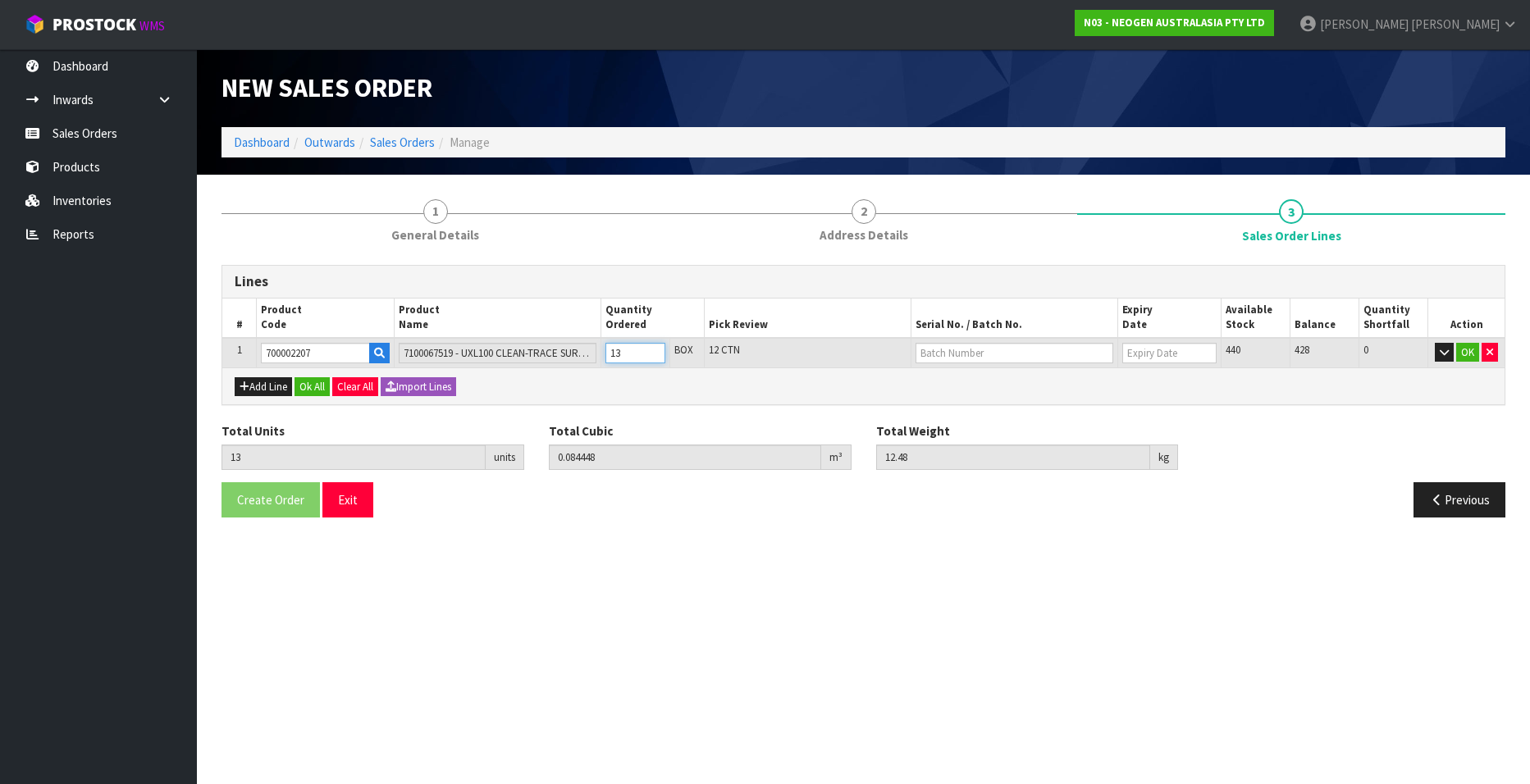
click at [654, 349] on input "13" at bounding box center [635, 353] width 60 height 21
type input "14"
type input "0.090944"
type input "13.44"
type input "14"
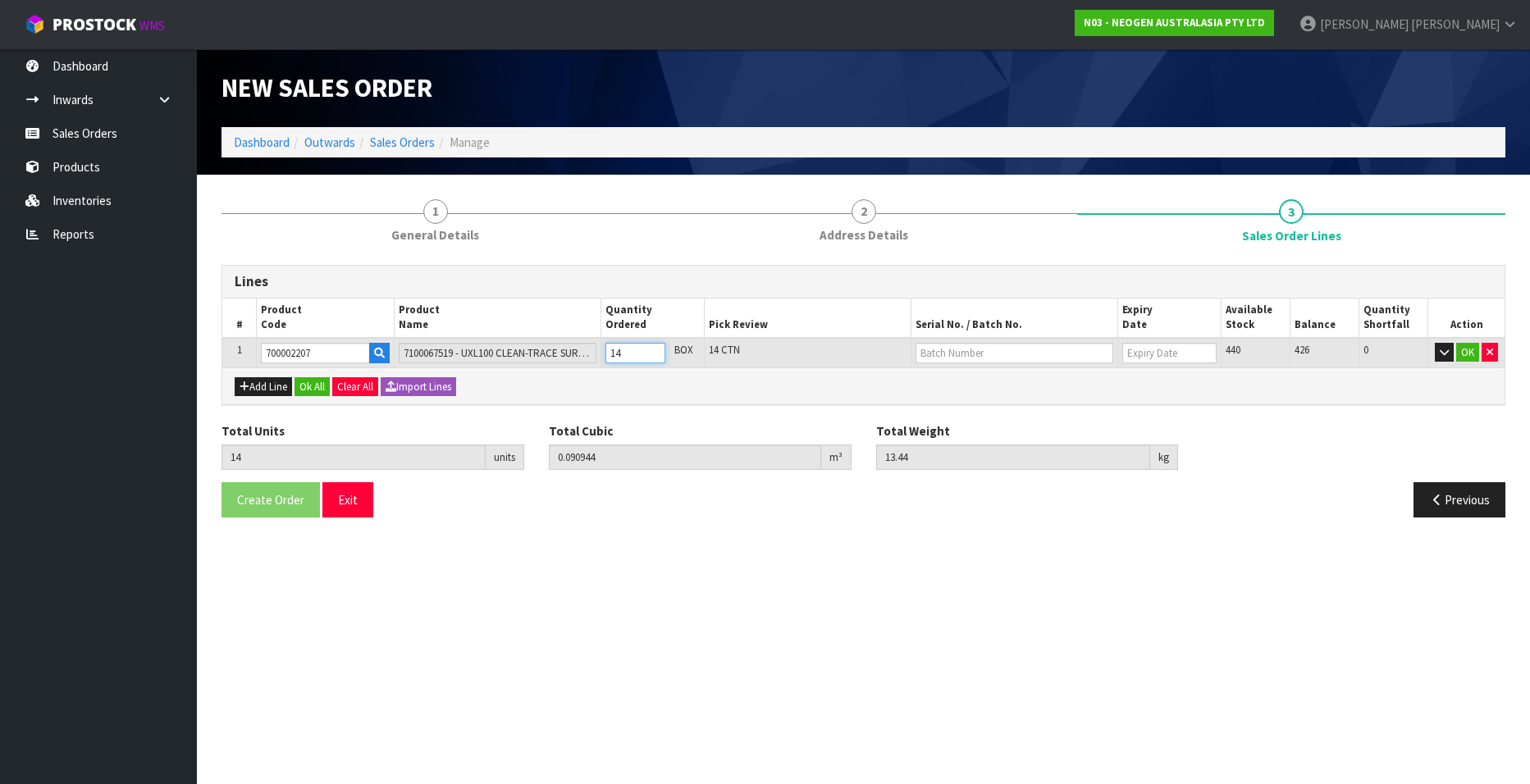
click at [654, 349] on input "14" at bounding box center [635, 353] width 60 height 21
type input "15"
type input "0.09744"
type input "14.4"
type input "15"
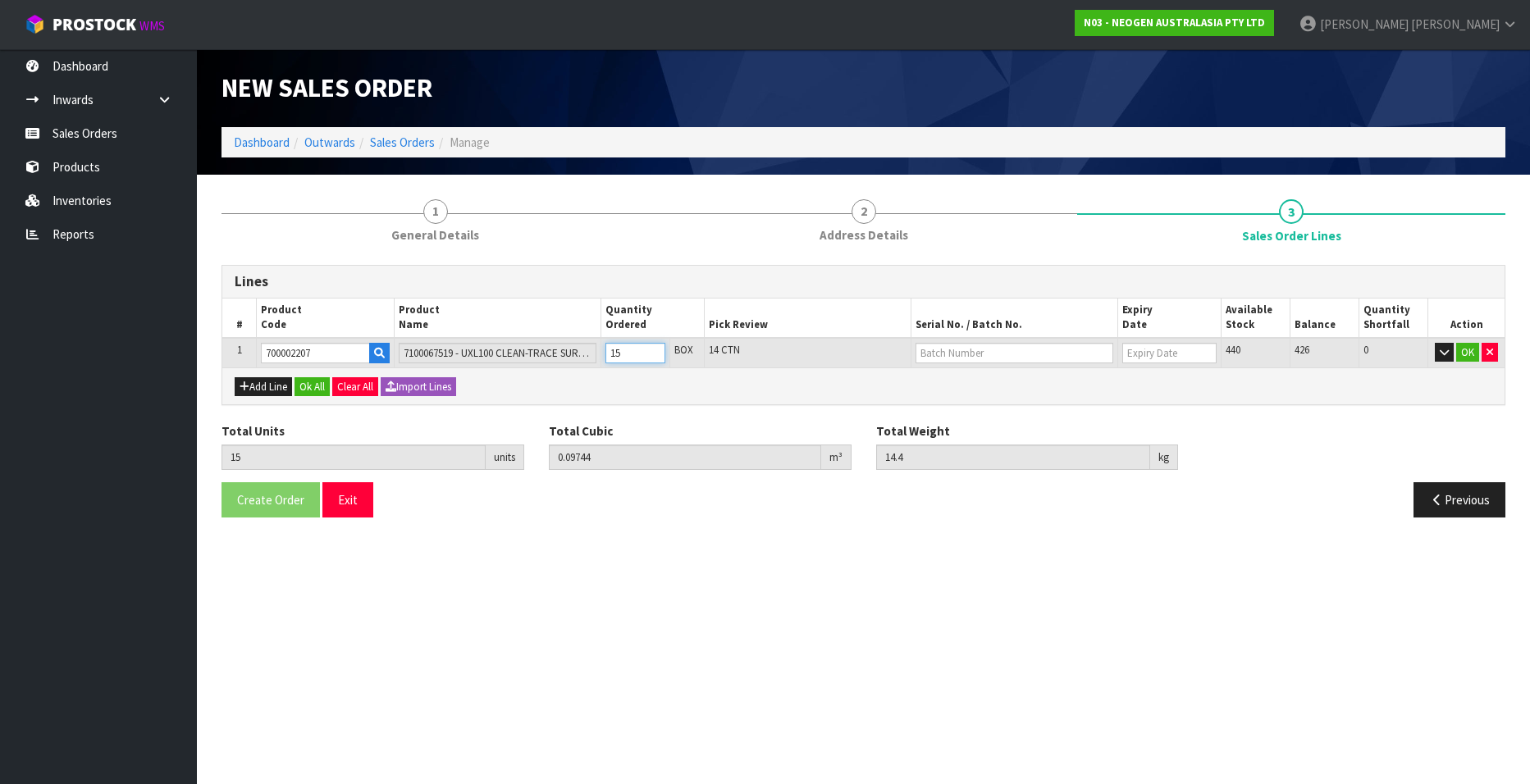
click at [654, 349] on input "15" at bounding box center [635, 353] width 60 height 21
type input "16"
type input "0.103936"
type input "15.36"
type input "16"
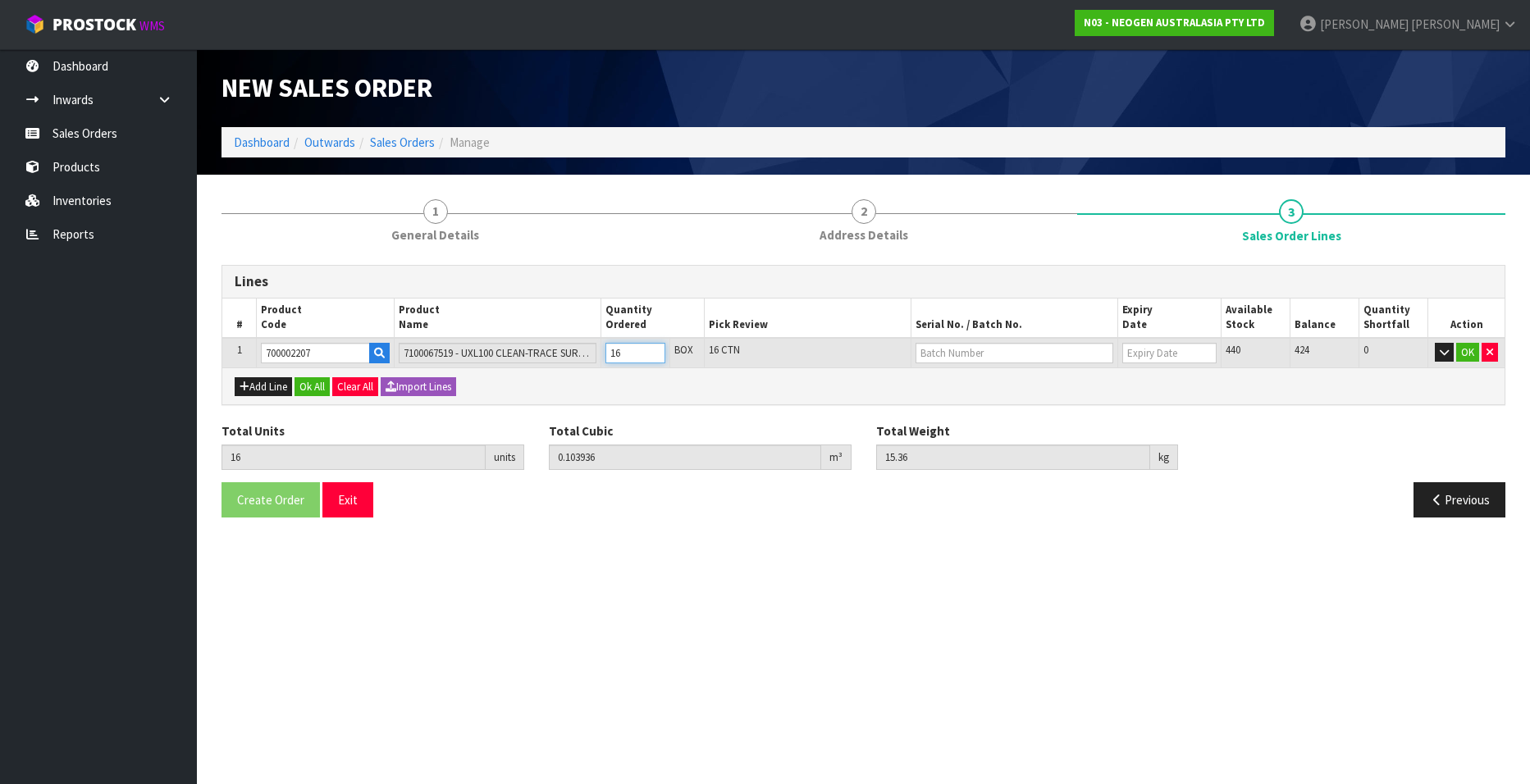
click at [654, 349] on input "16" at bounding box center [635, 353] width 60 height 21
click at [980, 354] on input "text" at bounding box center [1014, 353] width 198 height 21
click at [999, 380] on link "3000031847" at bounding box center [981, 381] width 129 height 22
type input "3000031847"
type input "[DATE]"
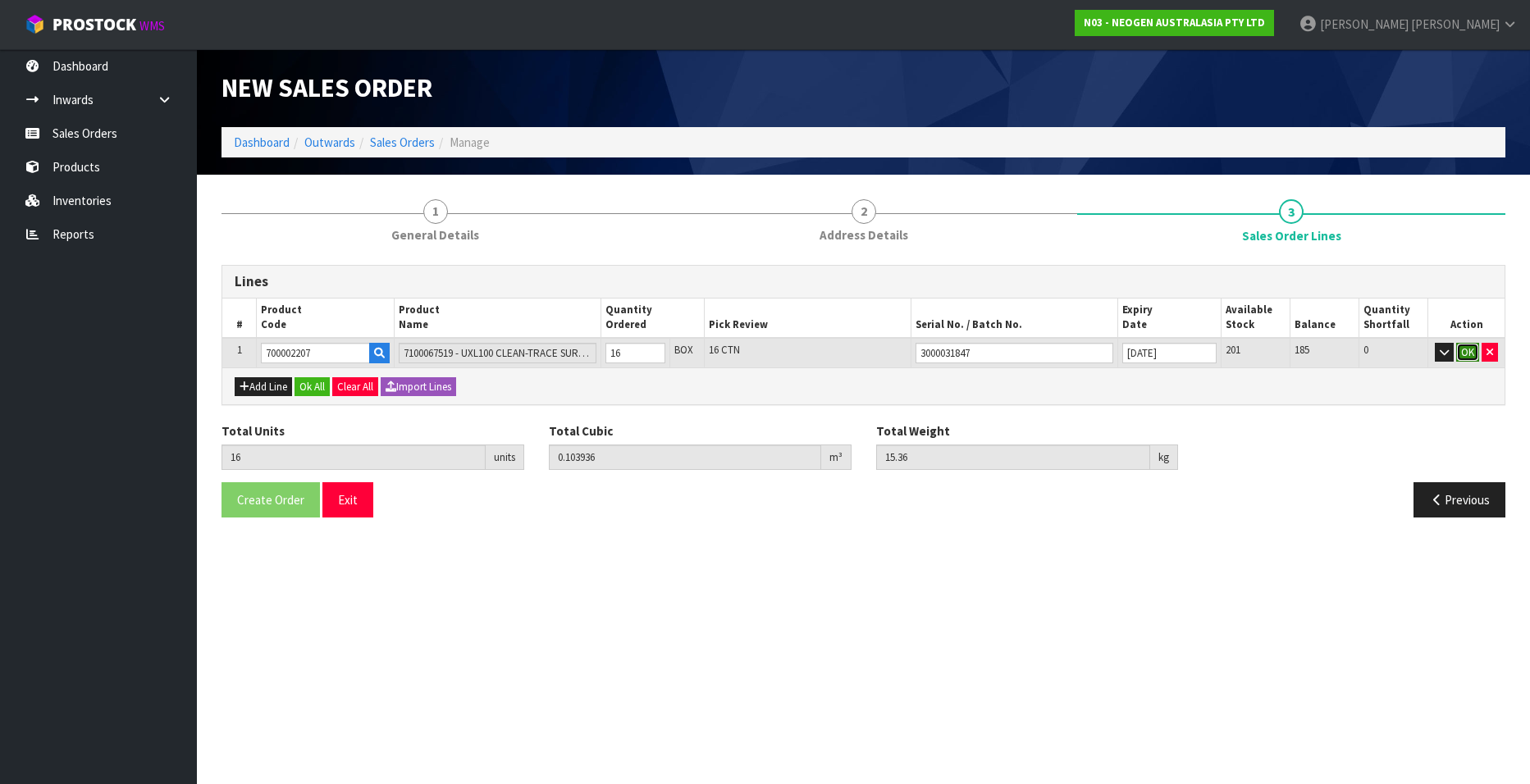
click at [1467, 356] on button "OK" at bounding box center [1467, 353] width 23 height 20
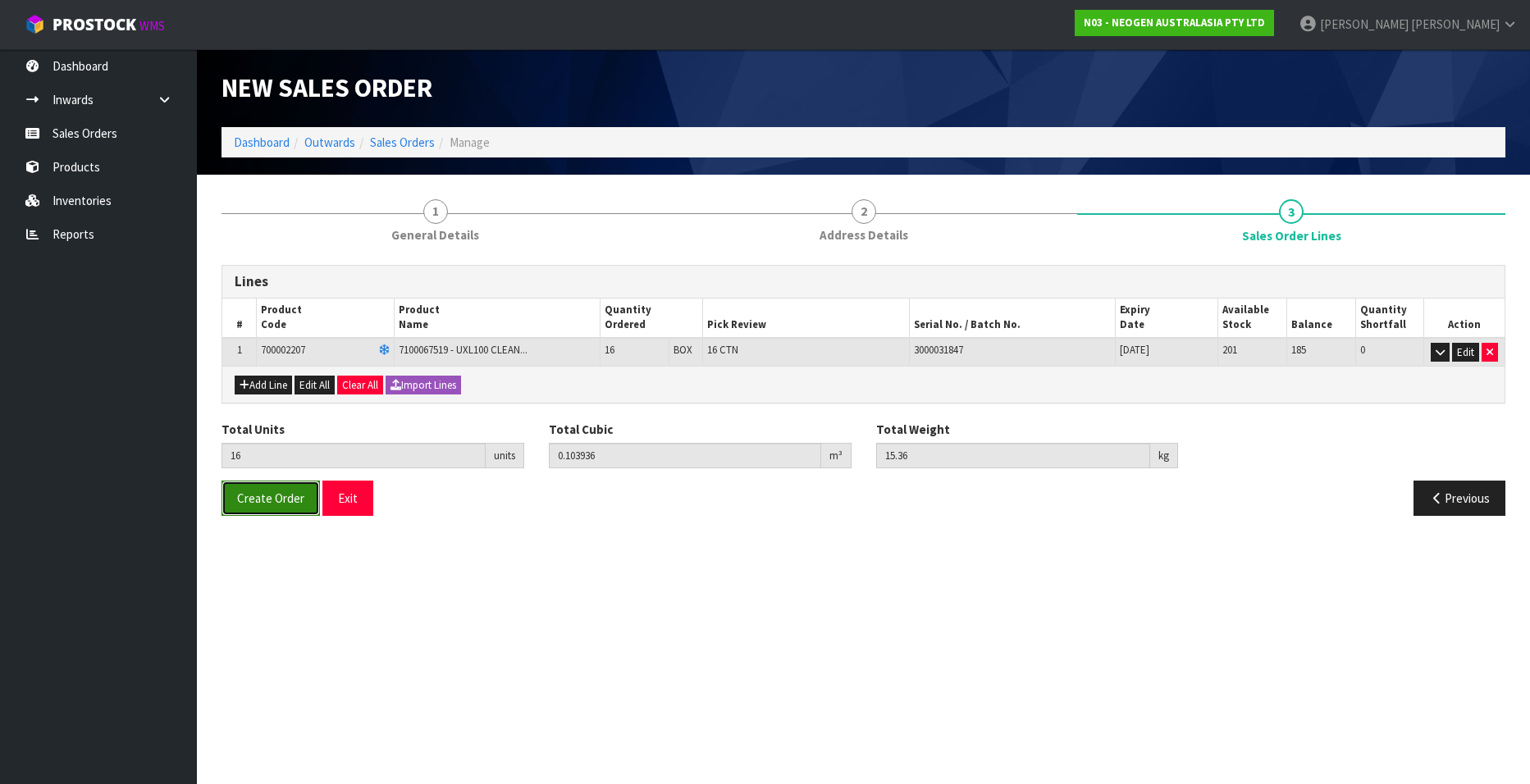
click at [245, 504] on span "Create Order" at bounding box center [270, 498] width 67 height 16
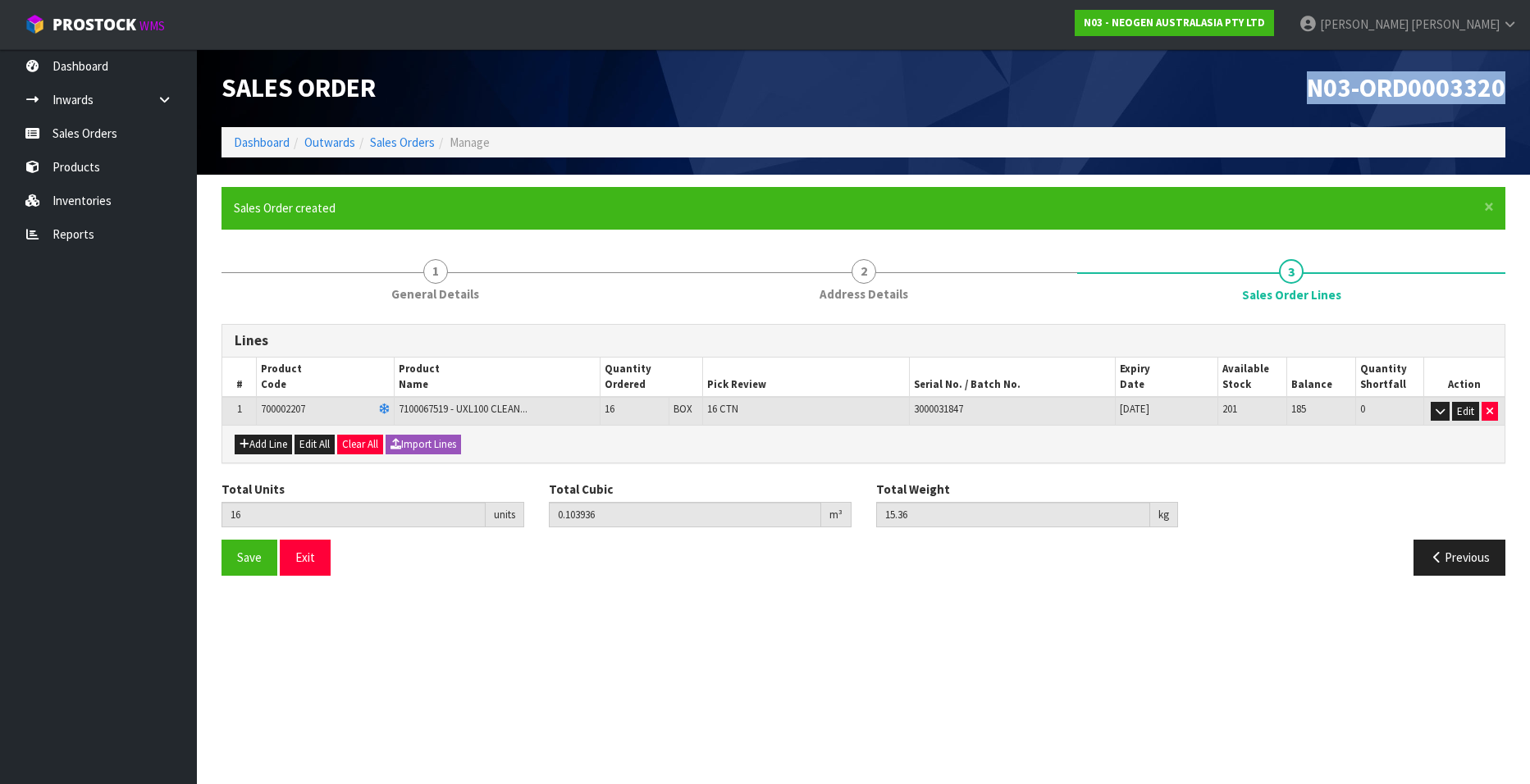
drag, startPoint x: 1306, startPoint y: 89, endPoint x: 1503, endPoint y: 86, distance: 197.0
click at [1503, 86] on span "N03-ORD0003320" at bounding box center [1406, 88] width 199 height 33
copy span "N03-ORD0003320"
click at [413, 137] on link "Sales Orders" at bounding box center [403, 142] width 65 height 16
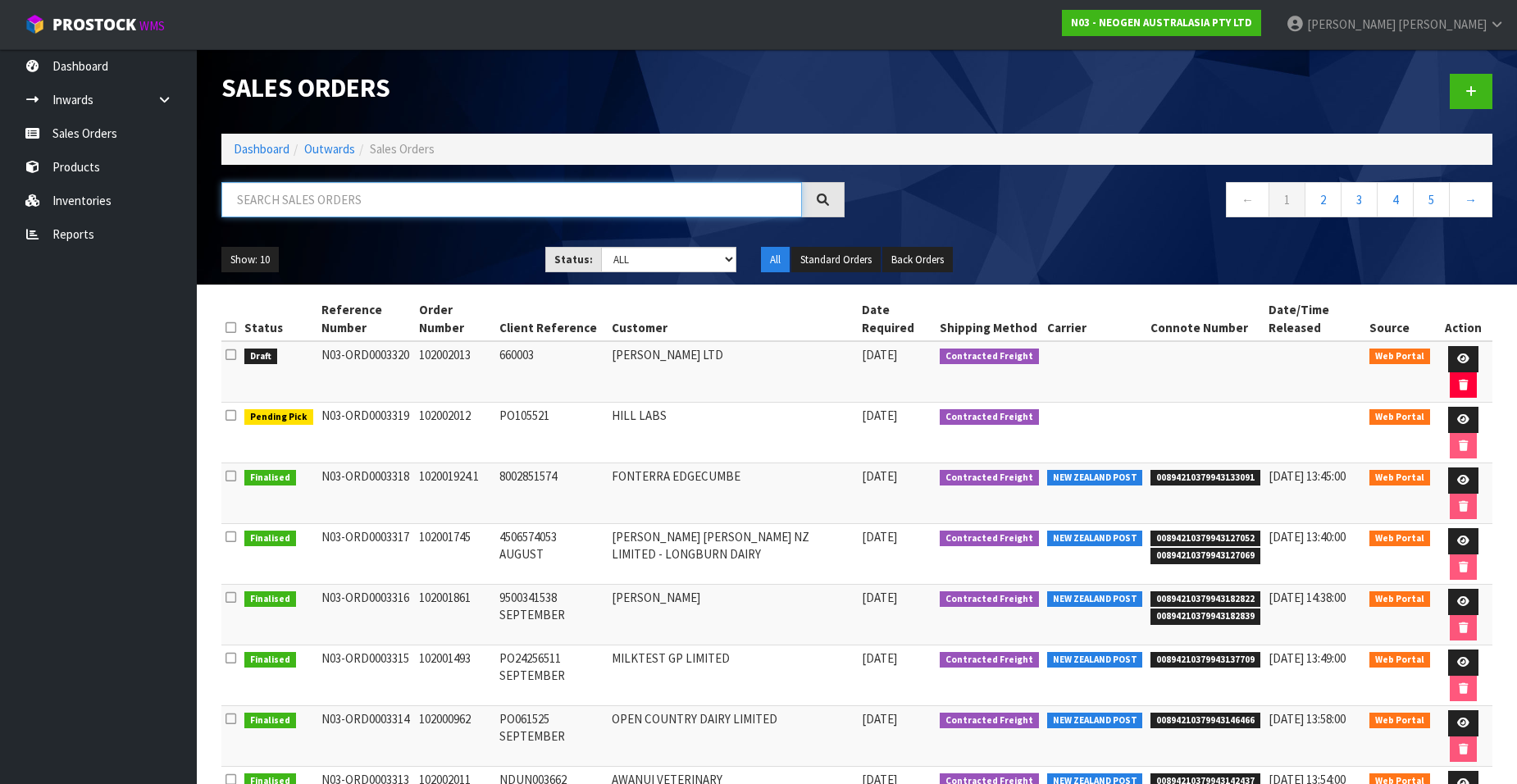
click at [302, 206] on input "text" at bounding box center [511, 200] width 580 height 36
paste input "102002014"
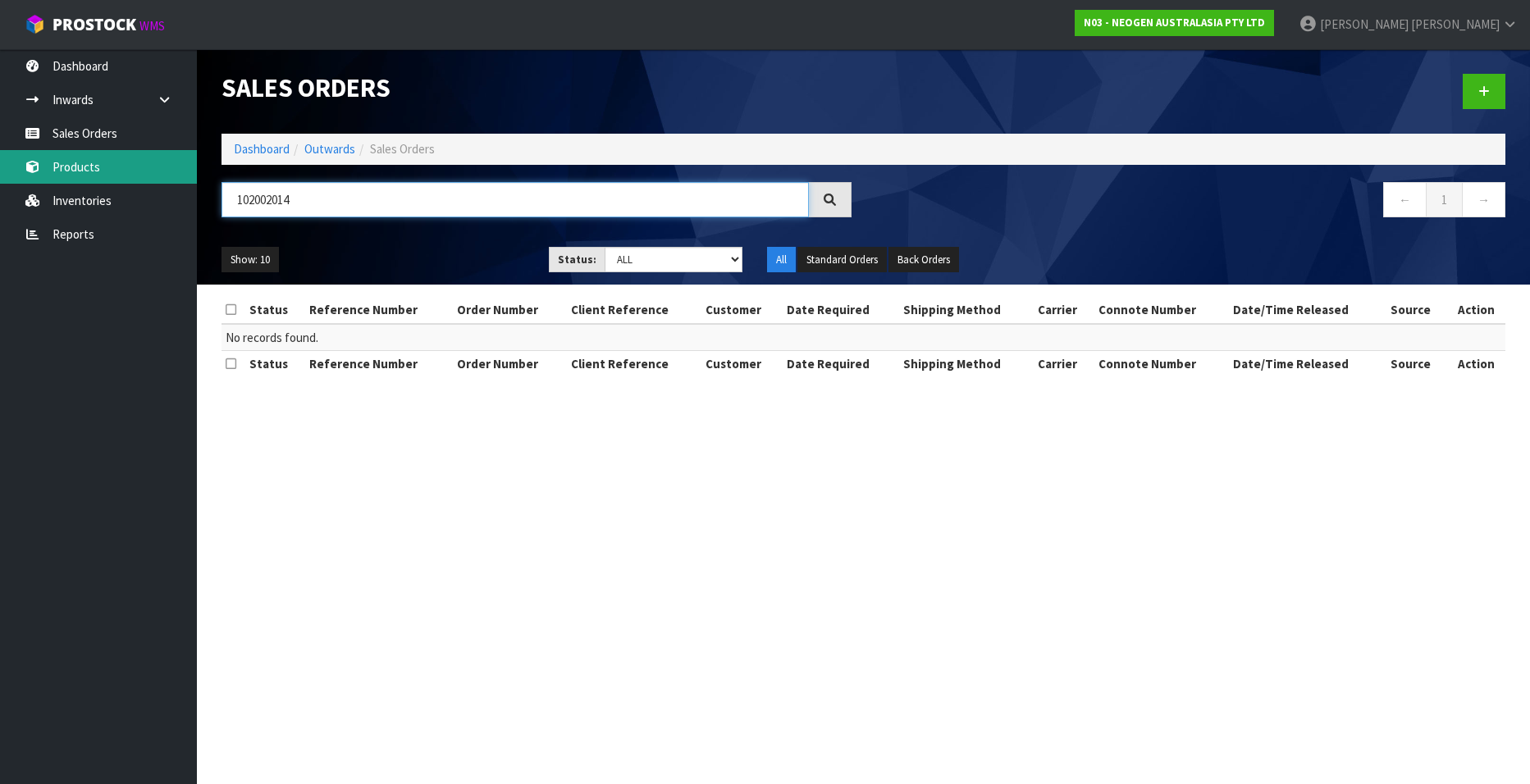
type input "102002014"
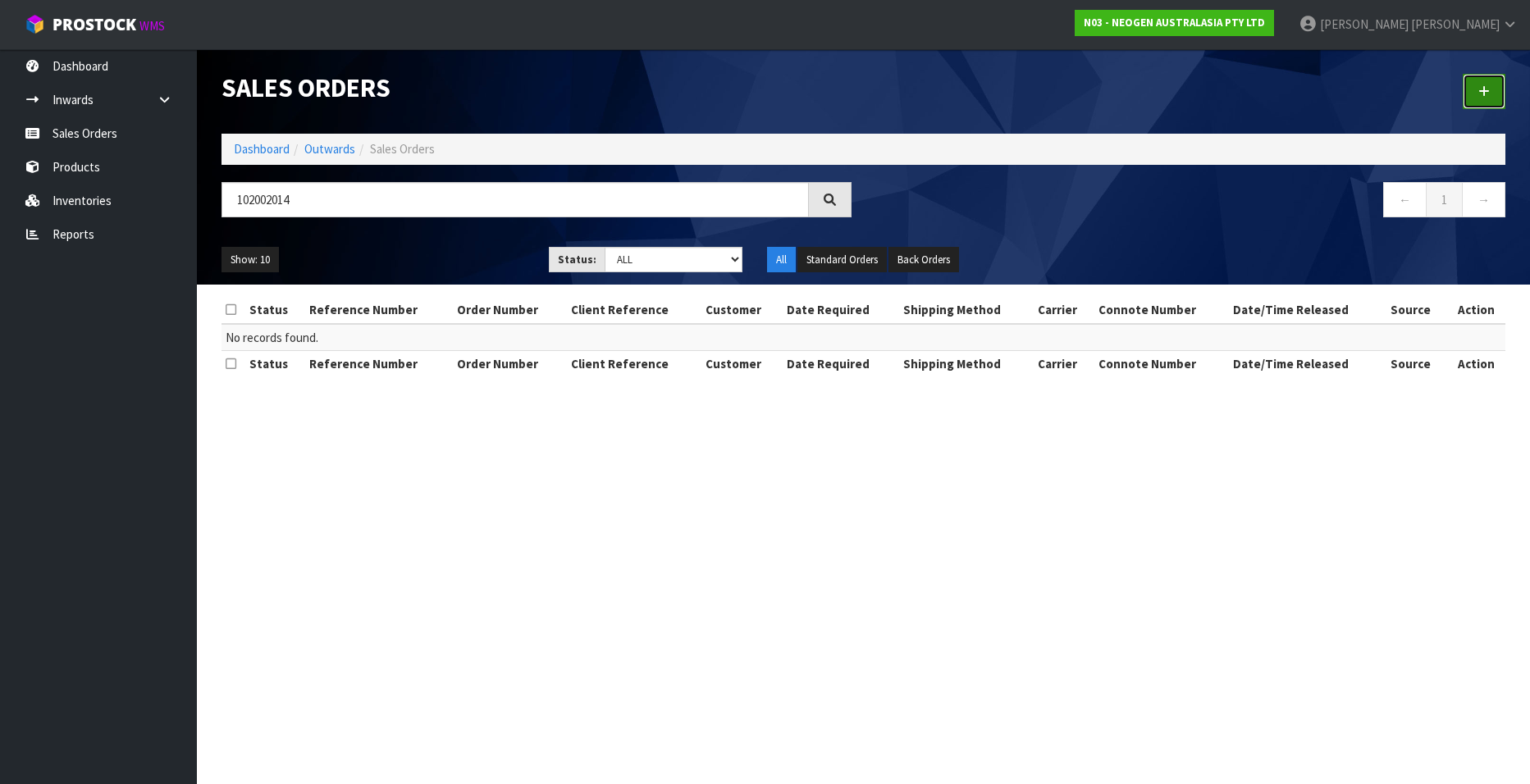
click at [1486, 83] on link at bounding box center [1483, 91] width 42 height 36
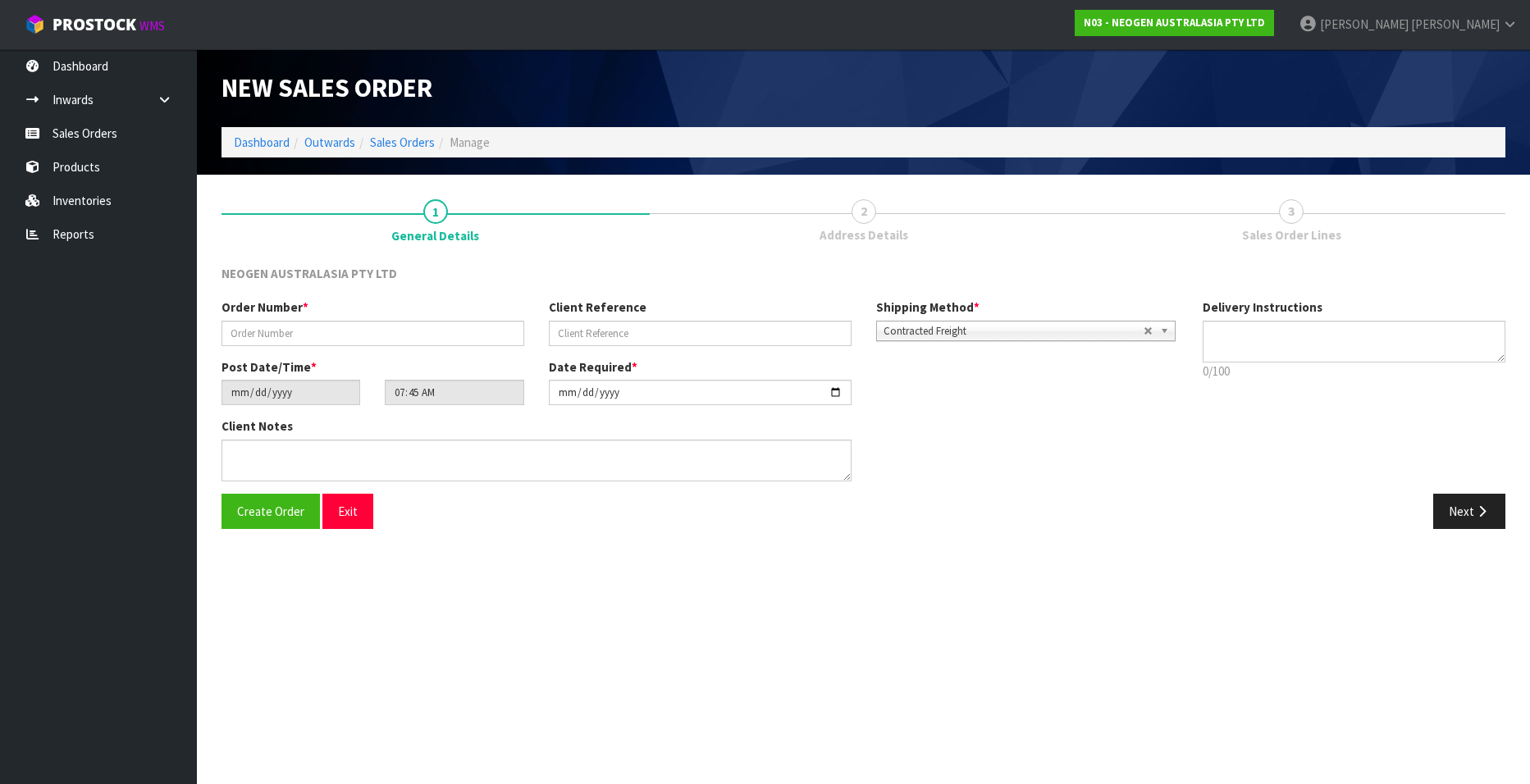
type textarea "CHILLED GOODS -OVERNIGHT"
click at [316, 329] on input "text" at bounding box center [372, 333] width 302 height 26
paste input "102002014"
type input "102002014"
click at [593, 330] on input "text" at bounding box center [699, 333] width 302 height 26
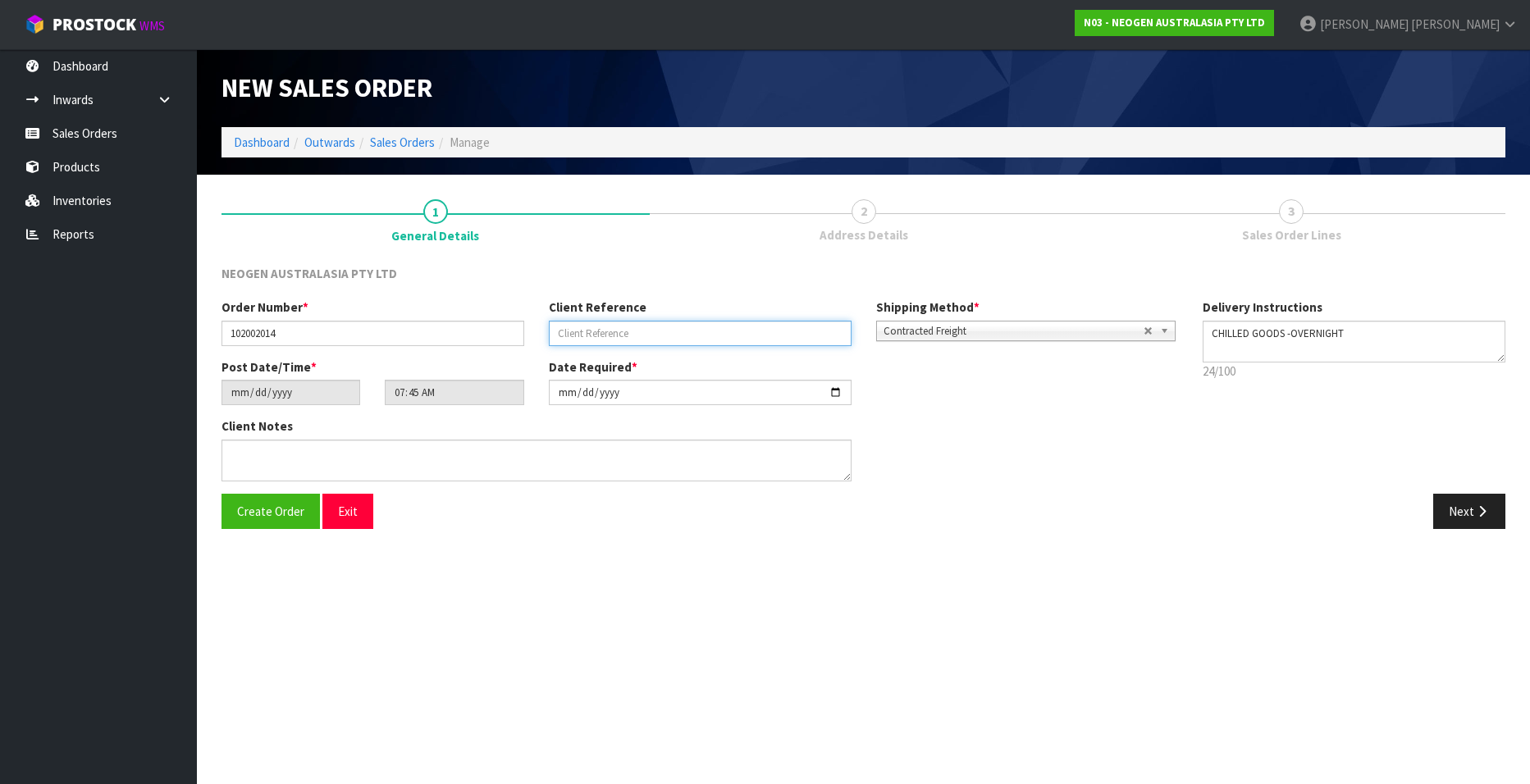
paste input "2000291247"
type input "2000291247"
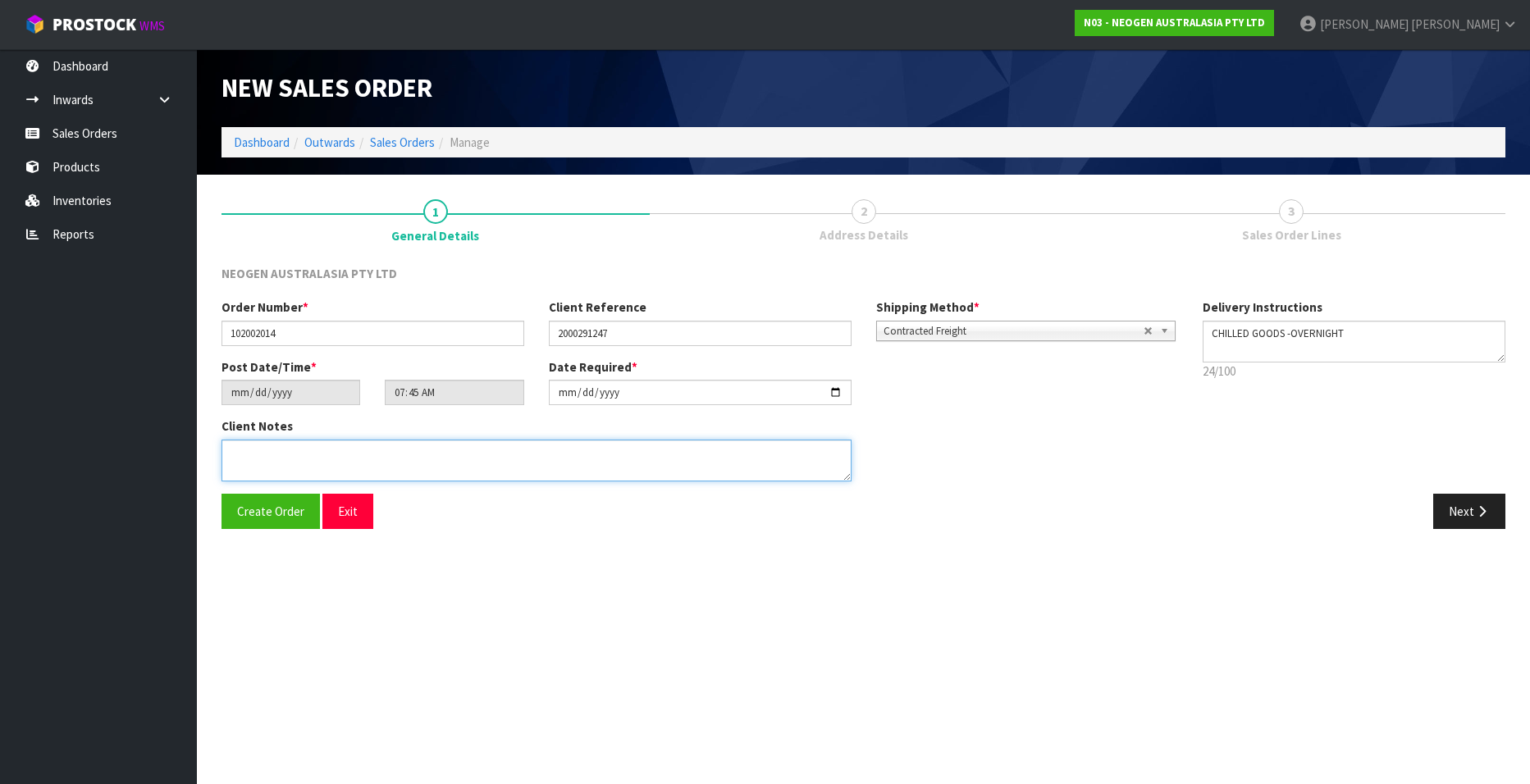
click at [285, 455] on textarea at bounding box center [536, 460] width 630 height 41
type textarea "ATTN LABORATORY"
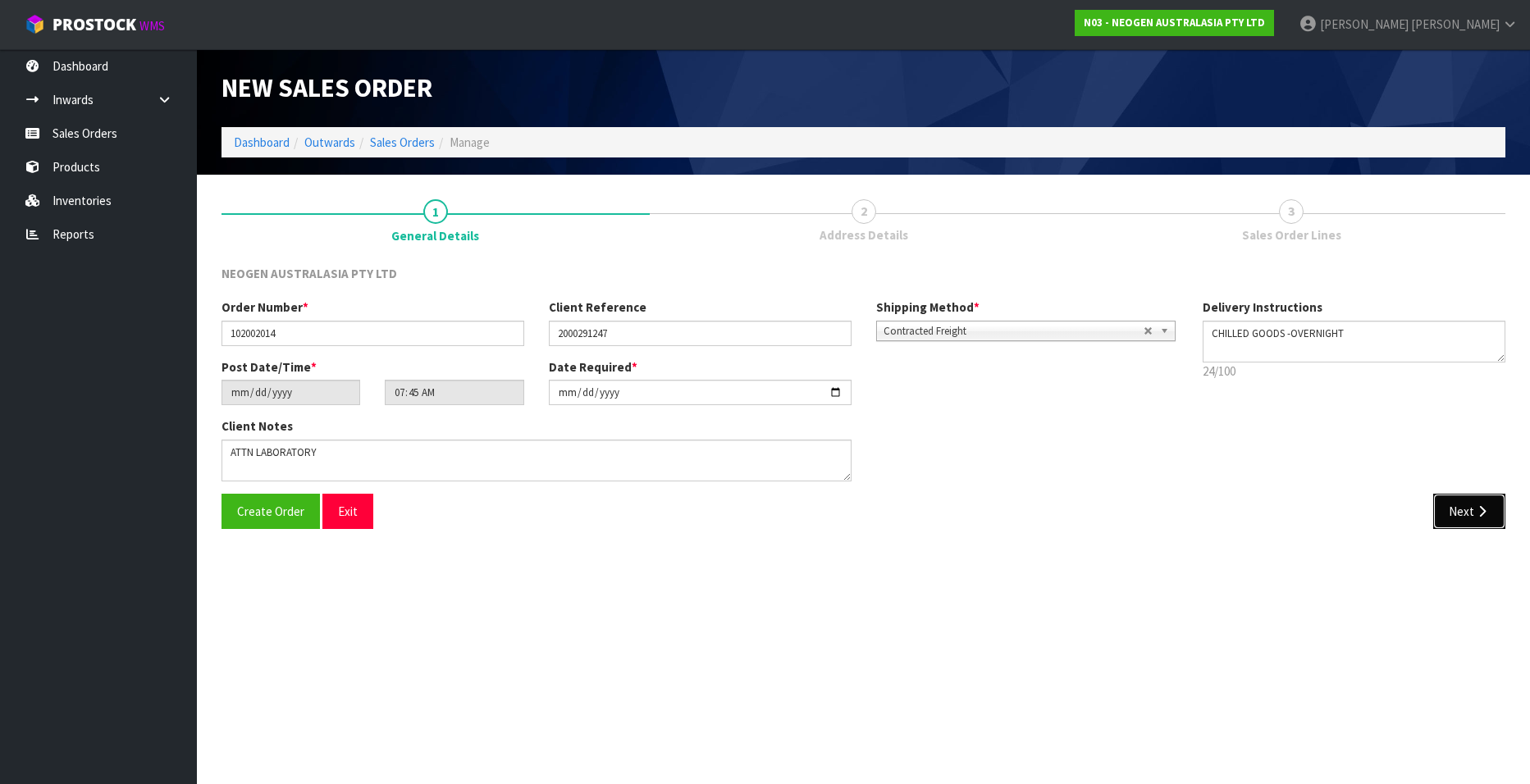
click at [1453, 512] on button "Next" at bounding box center [1469, 511] width 72 height 36
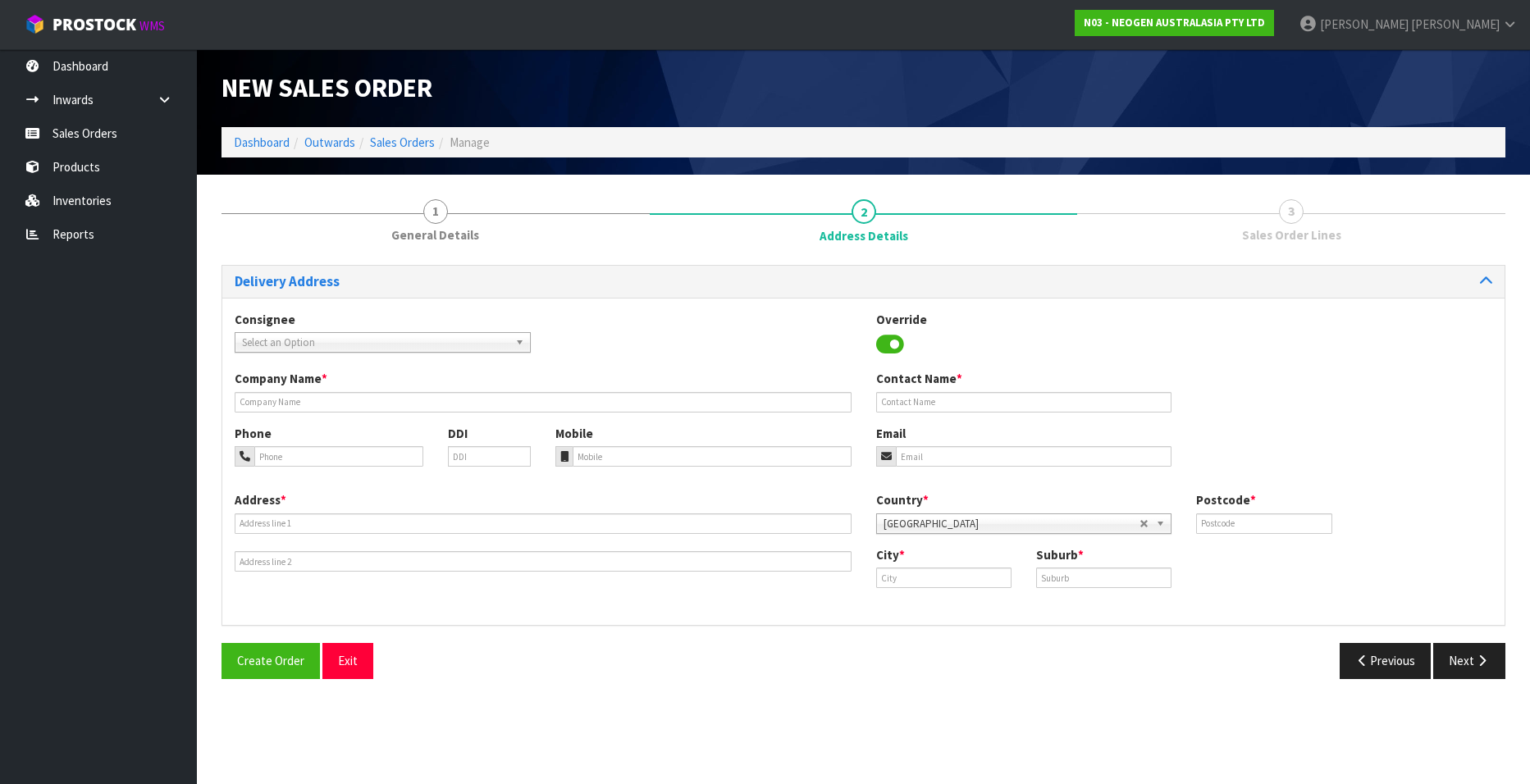
click at [486, 339] on span "Select an Option" at bounding box center [375, 343] width 267 height 20
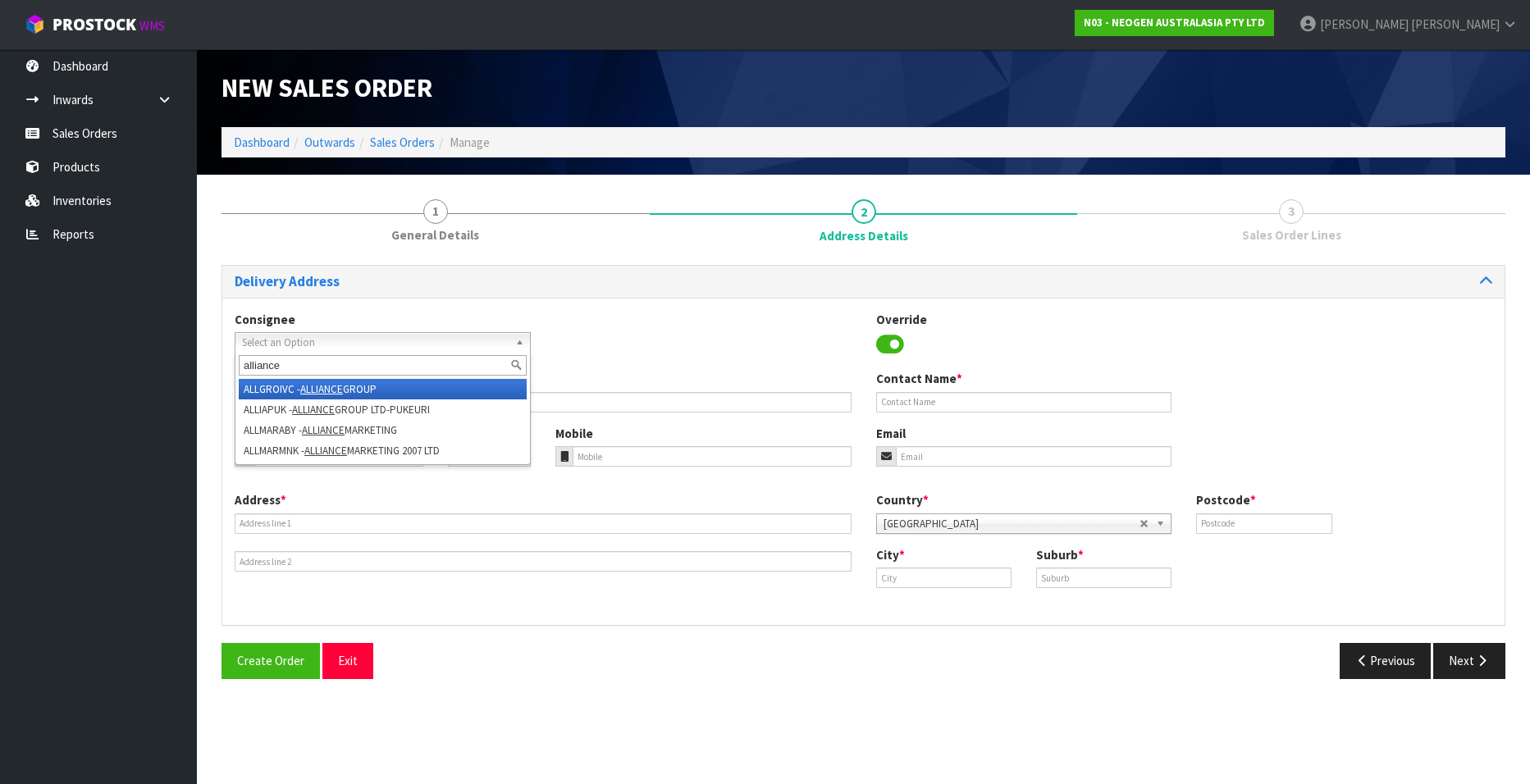
type input "alliance"
click at [331, 390] on em "ALLIANCE" at bounding box center [321, 388] width 42 height 14
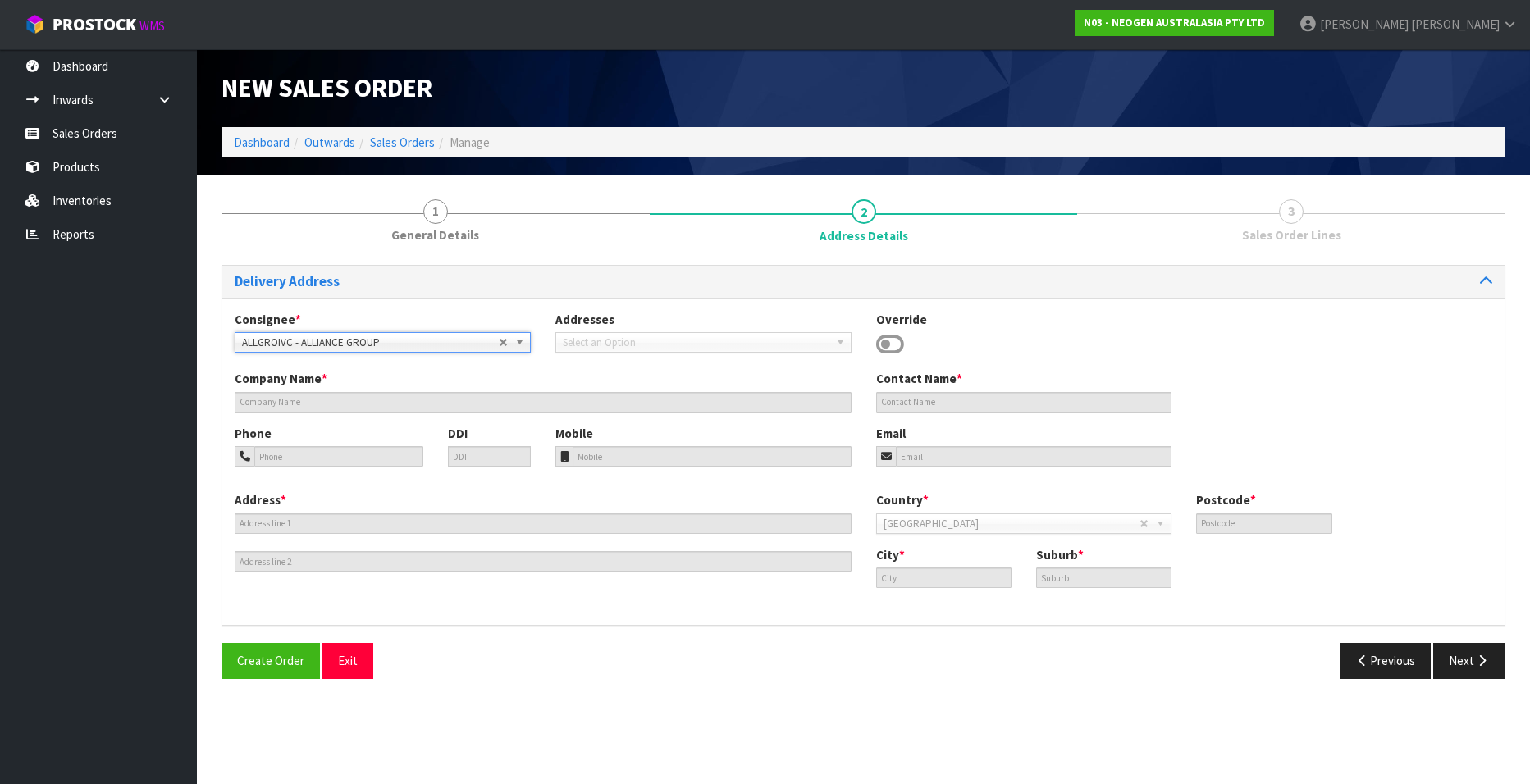
type input "ALLIANCE GROUP"
type input "[GEOGRAPHIC_DATA],205 STATE HIGHWAY 99 [PERSON_NAME]"
type input "9840"
type input "INVERCARGILL"
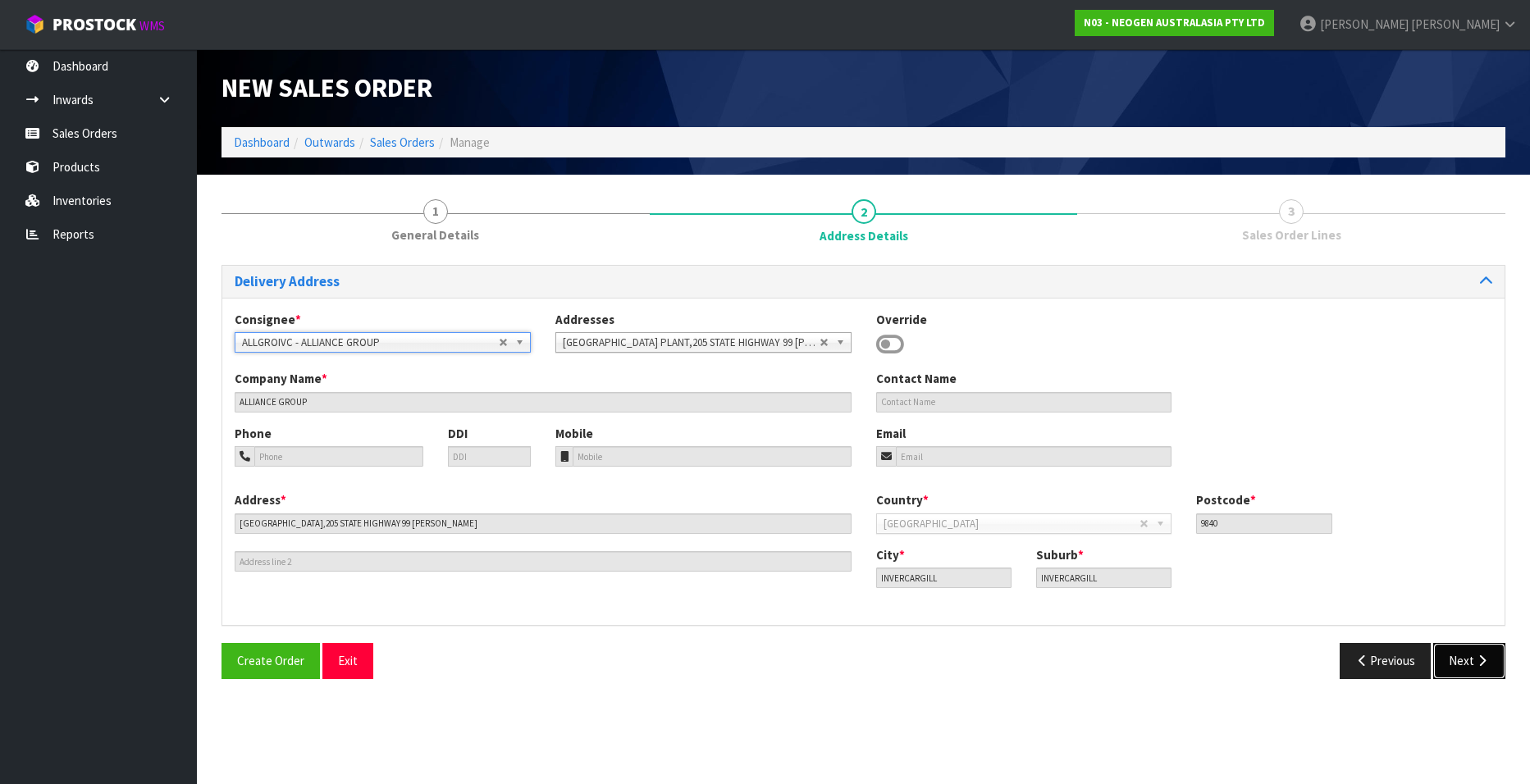
click at [1454, 656] on button "Next" at bounding box center [1469, 660] width 72 height 36
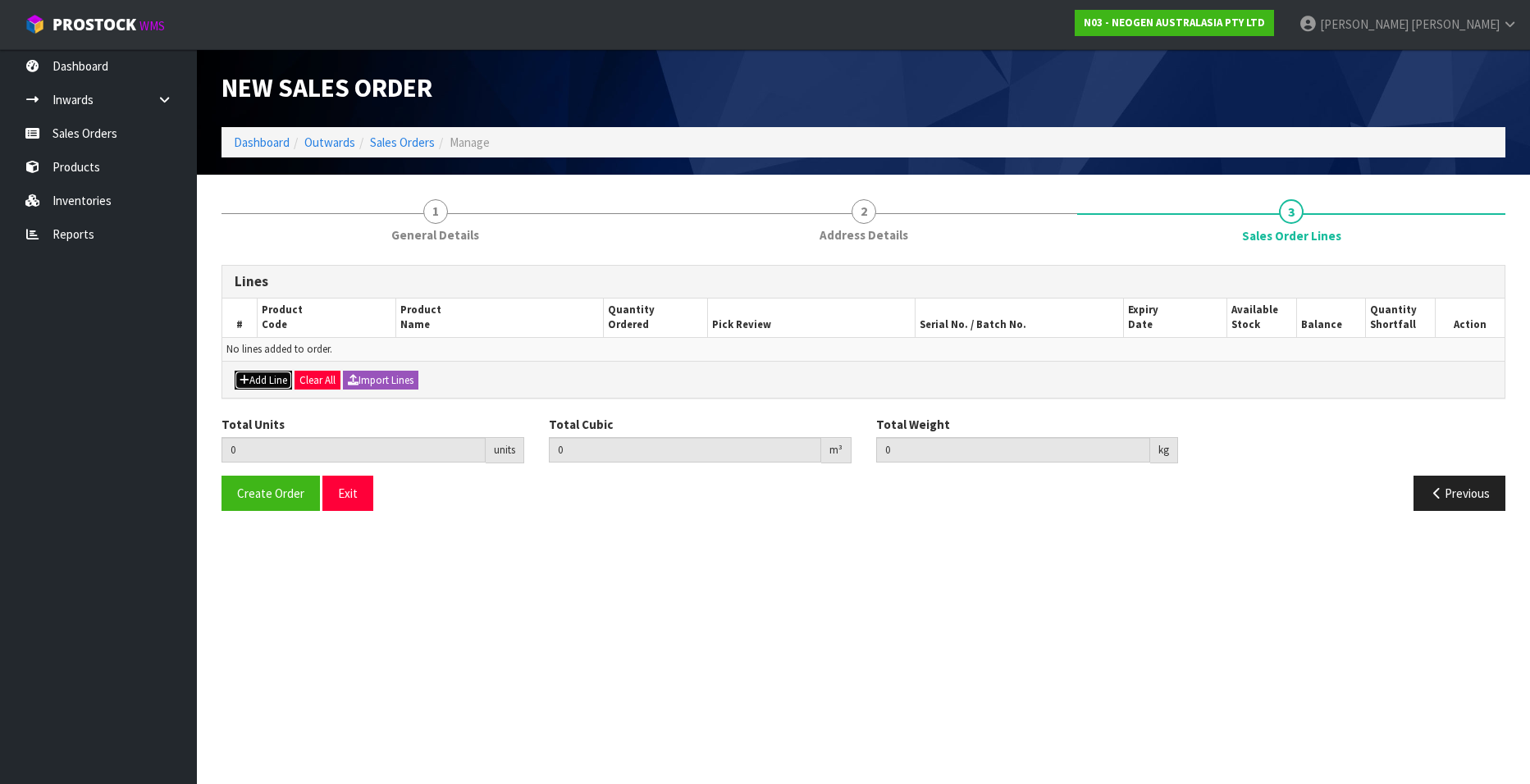
click at [273, 380] on button "Add Line" at bounding box center [263, 381] width 57 height 20
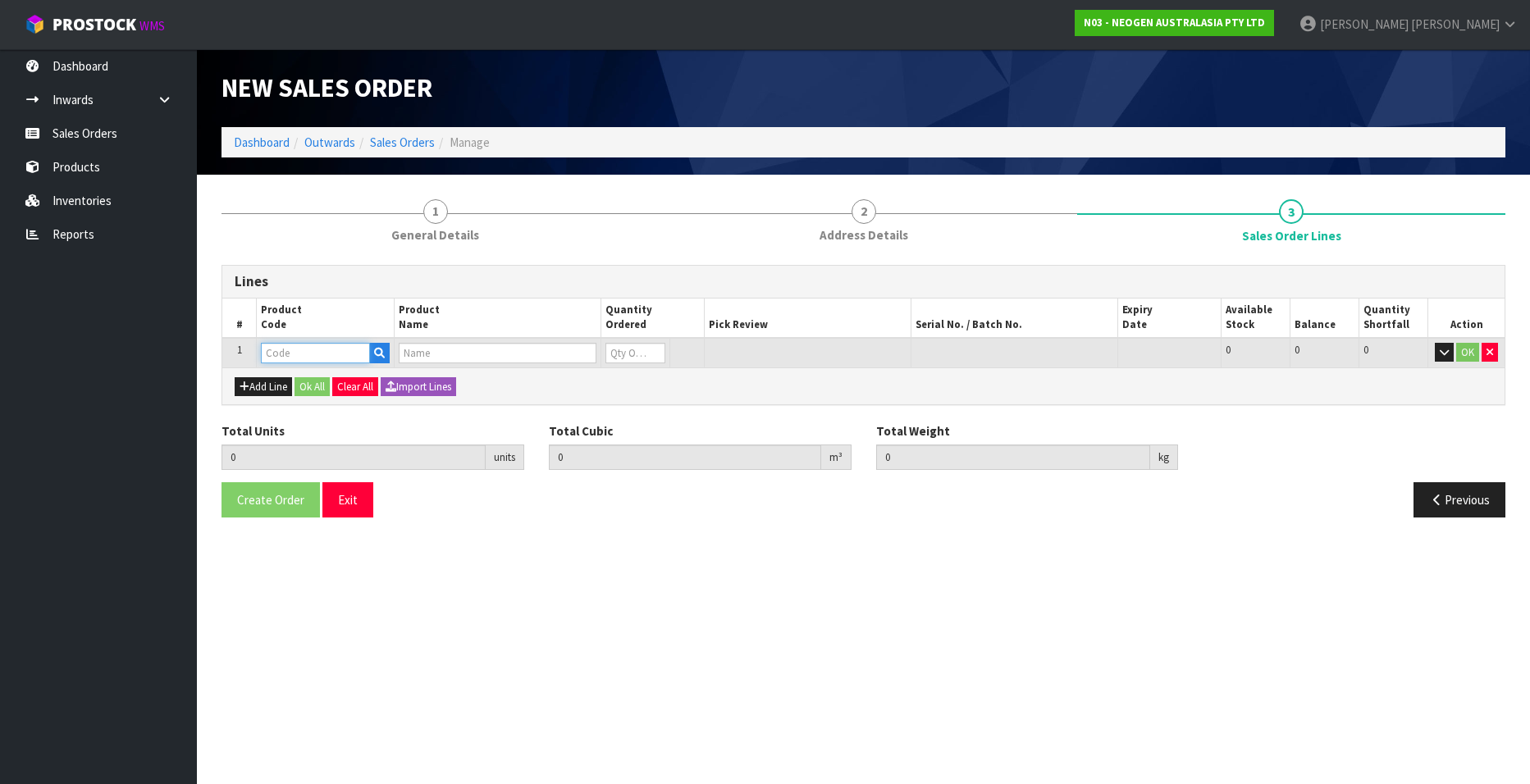
click at [280, 356] on input "text" at bounding box center [316, 353] width 109 height 21
paste input "700002209"
type input "700002209"
type input "0.000000"
type input "0.000"
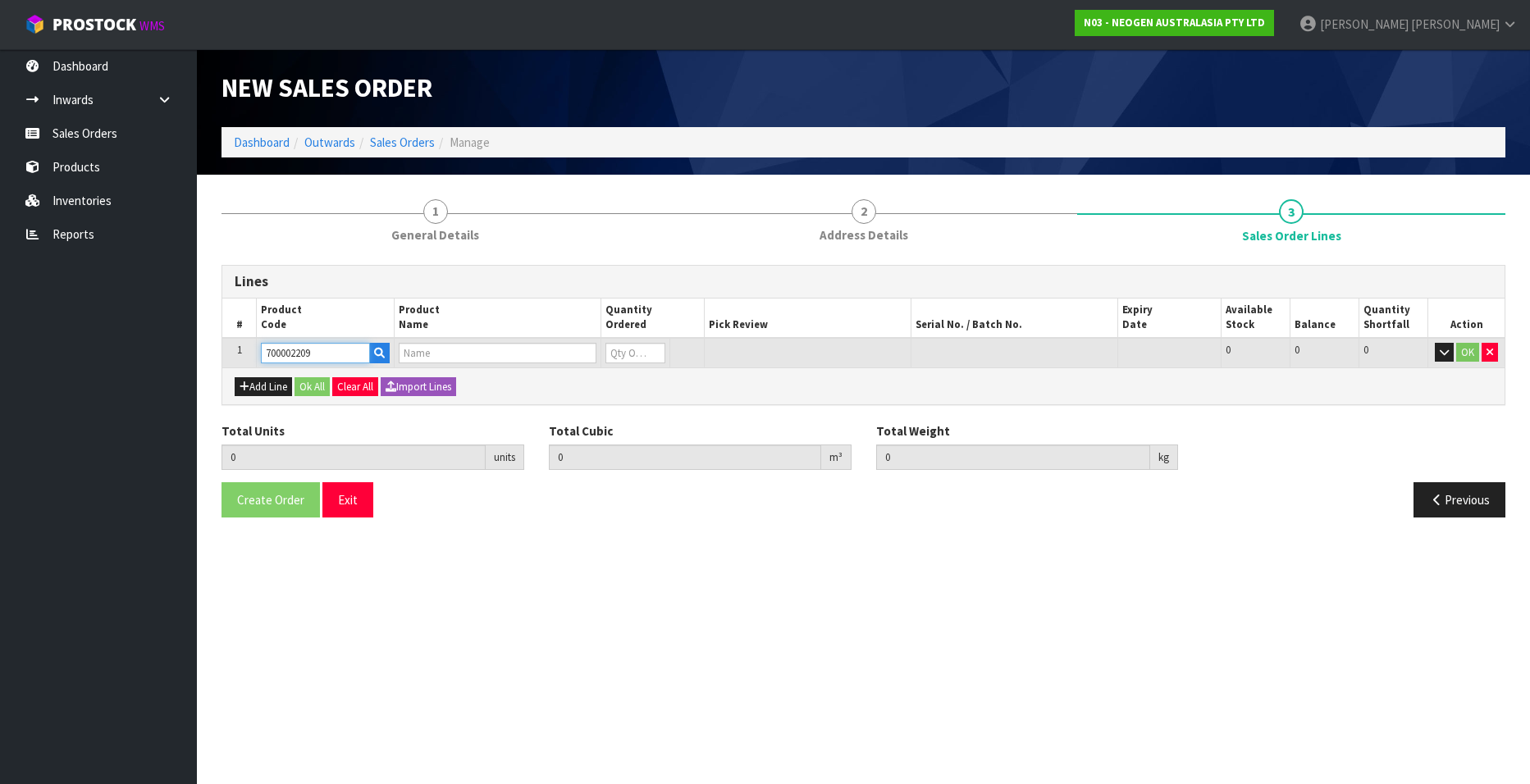
type input "7100067521 - PRO100 SURFACE PROTEIN PLUS 100/CS"
type input "0"
type input "700002209"
type input "1"
type input "0.00468"
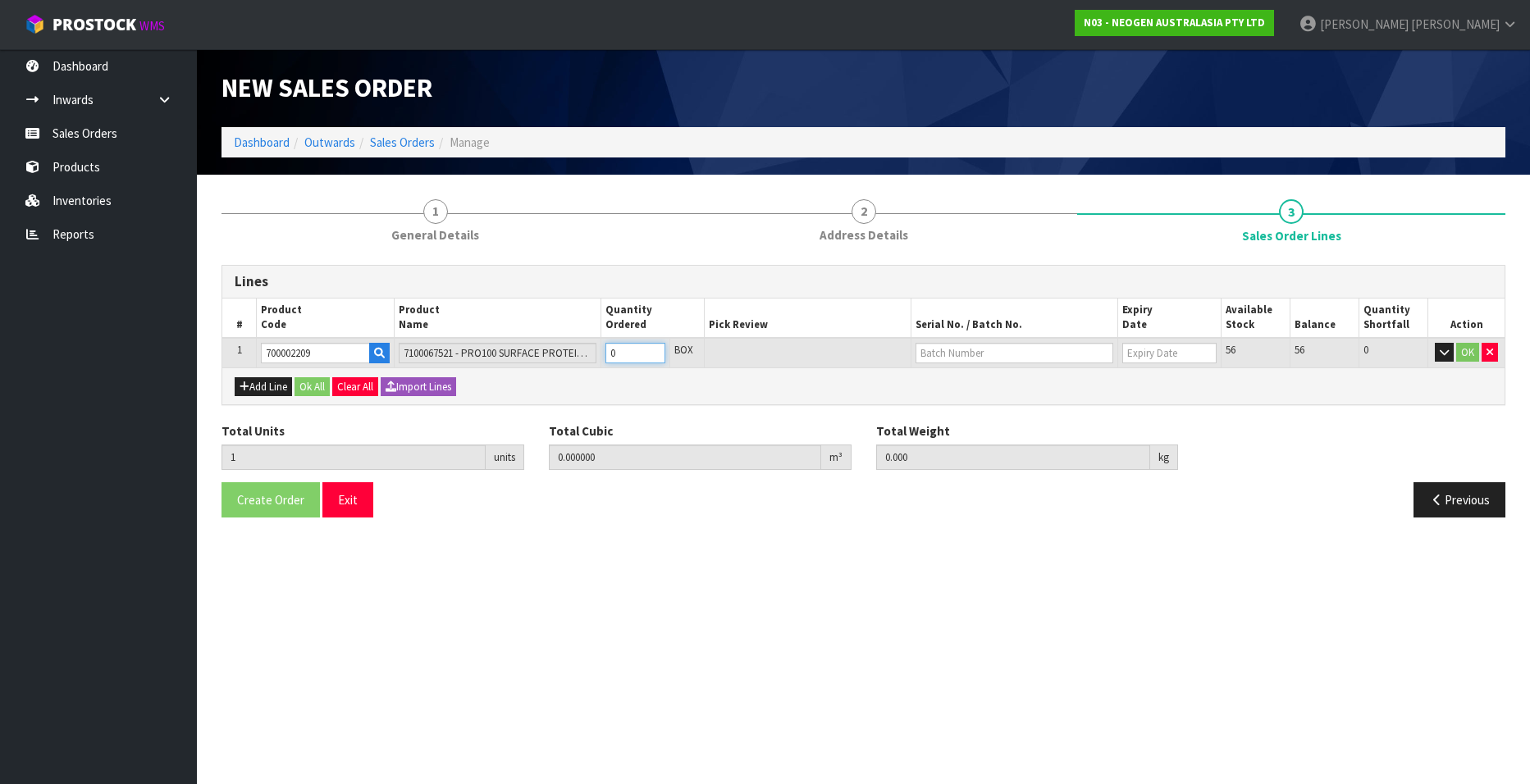
type input "0.85"
type input "1"
click at [653, 349] on input "1" at bounding box center [635, 353] width 60 height 21
click at [952, 355] on input "text" at bounding box center [1014, 353] width 198 height 21
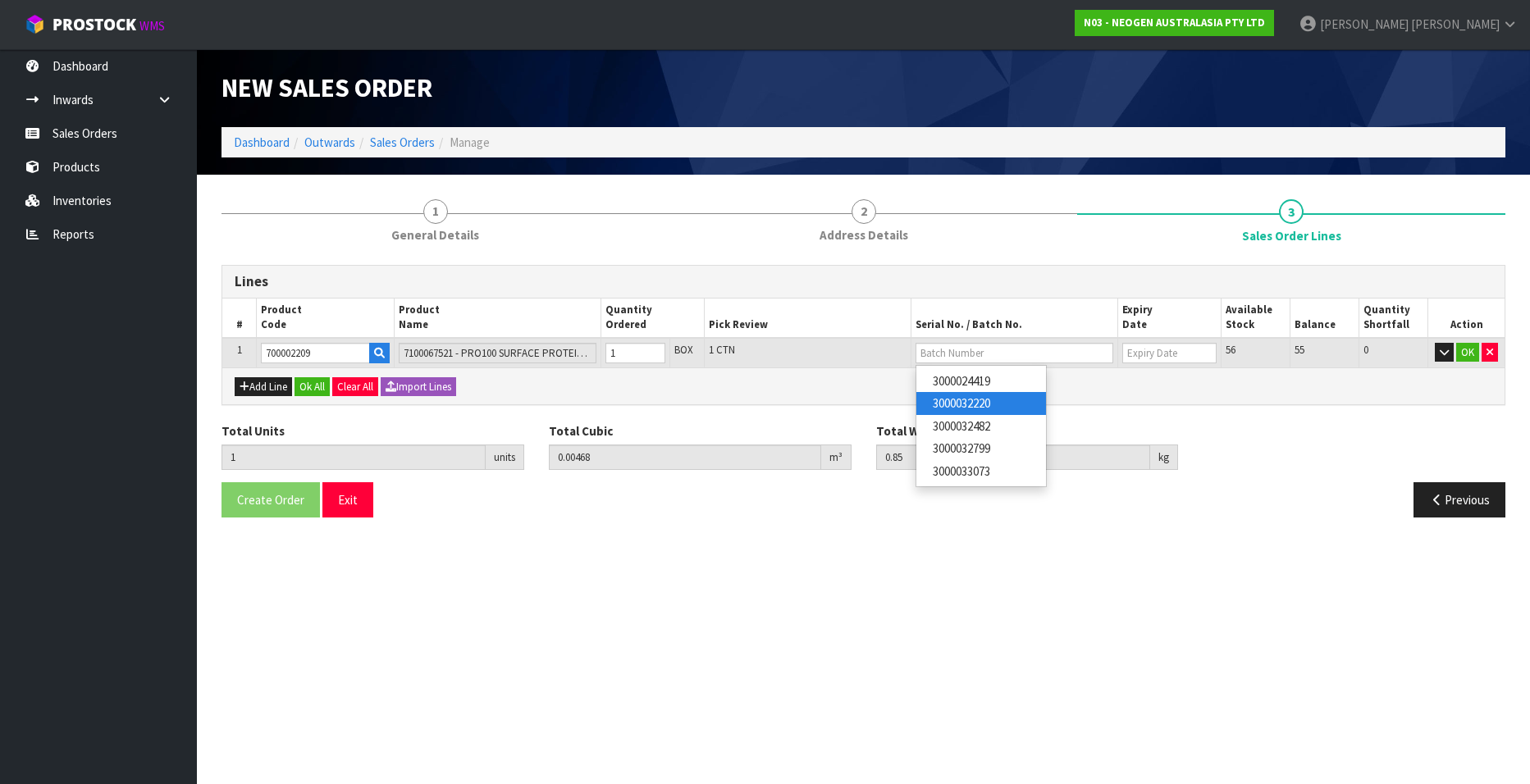
click at [976, 399] on link "3000032220" at bounding box center [981, 402] width 129 height 22
type input "3000032220"
type input "[DATE]"
click at [1469, 349] on button "OK" at bounding box center [1467, 353] width 23 height 20
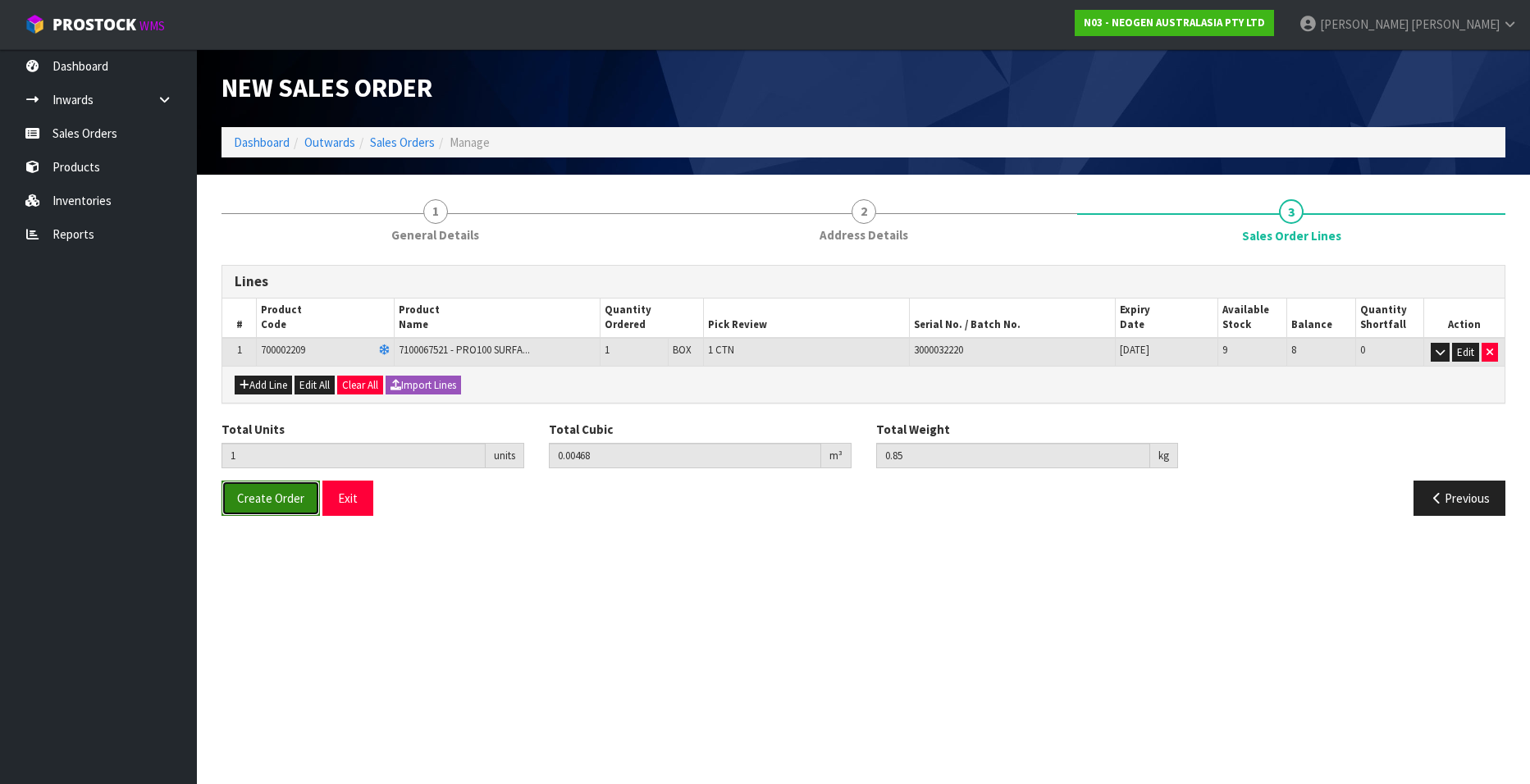
click at [278, 496] on span "Create Order" at bounding box center [270, 498] width 67 height 16
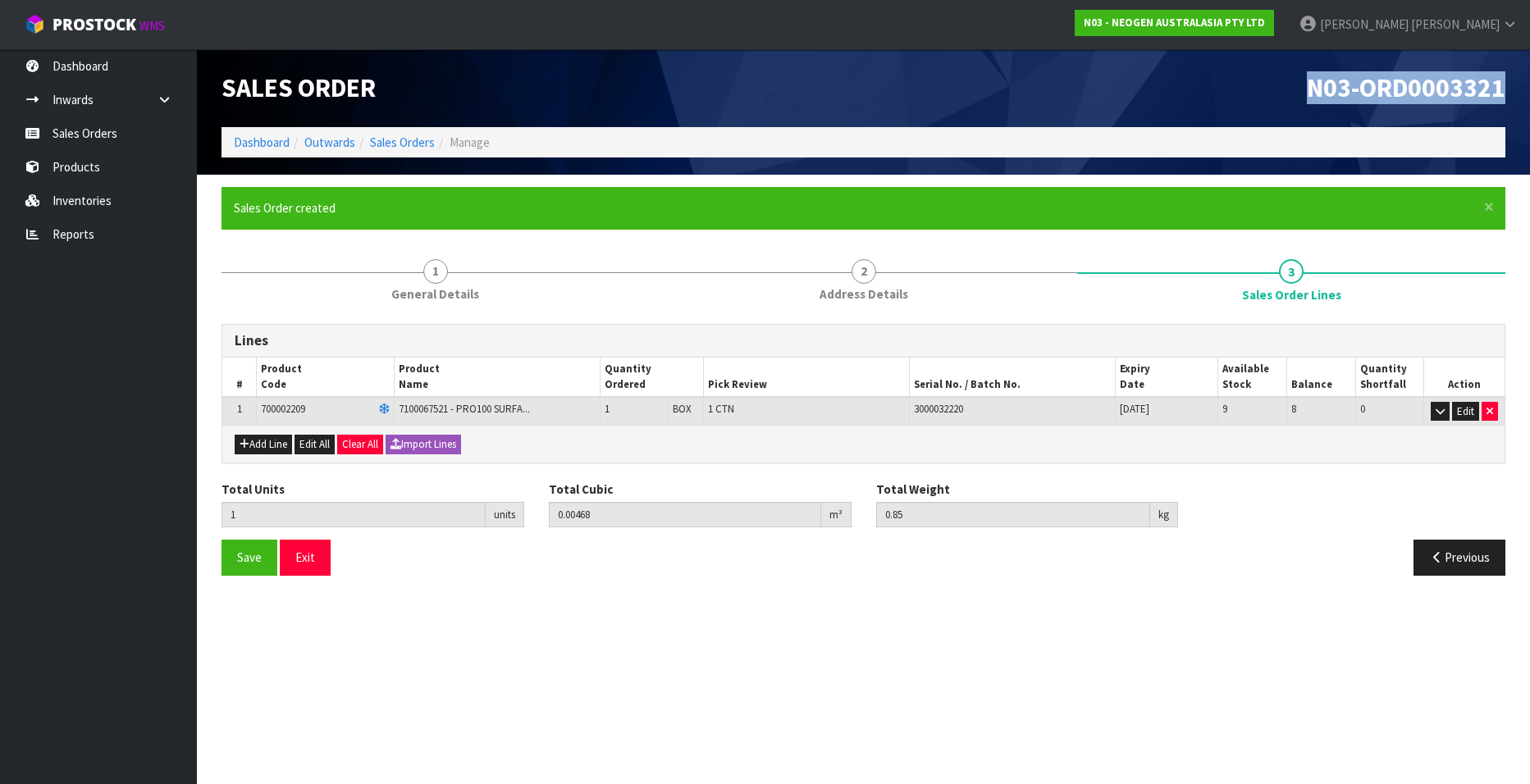
drag, startPoint x: 1306, startPoint y: 89, endPoint x: 1501, endPoint y: 94, distance: 195.1
click at [1501, 94] on span "N03-ORD0003321" at bounding box center [1406, 88] width 199 height 33
copy span "N03-ORD0003321"
drag, startPoint x: 388, startPoint y: 143, endPoint x: 376, endPoint y: 143, distance: 12.0
click at [388, 143] on link "Sales Orders" at bounding box center [403, 142] width 65 height 16
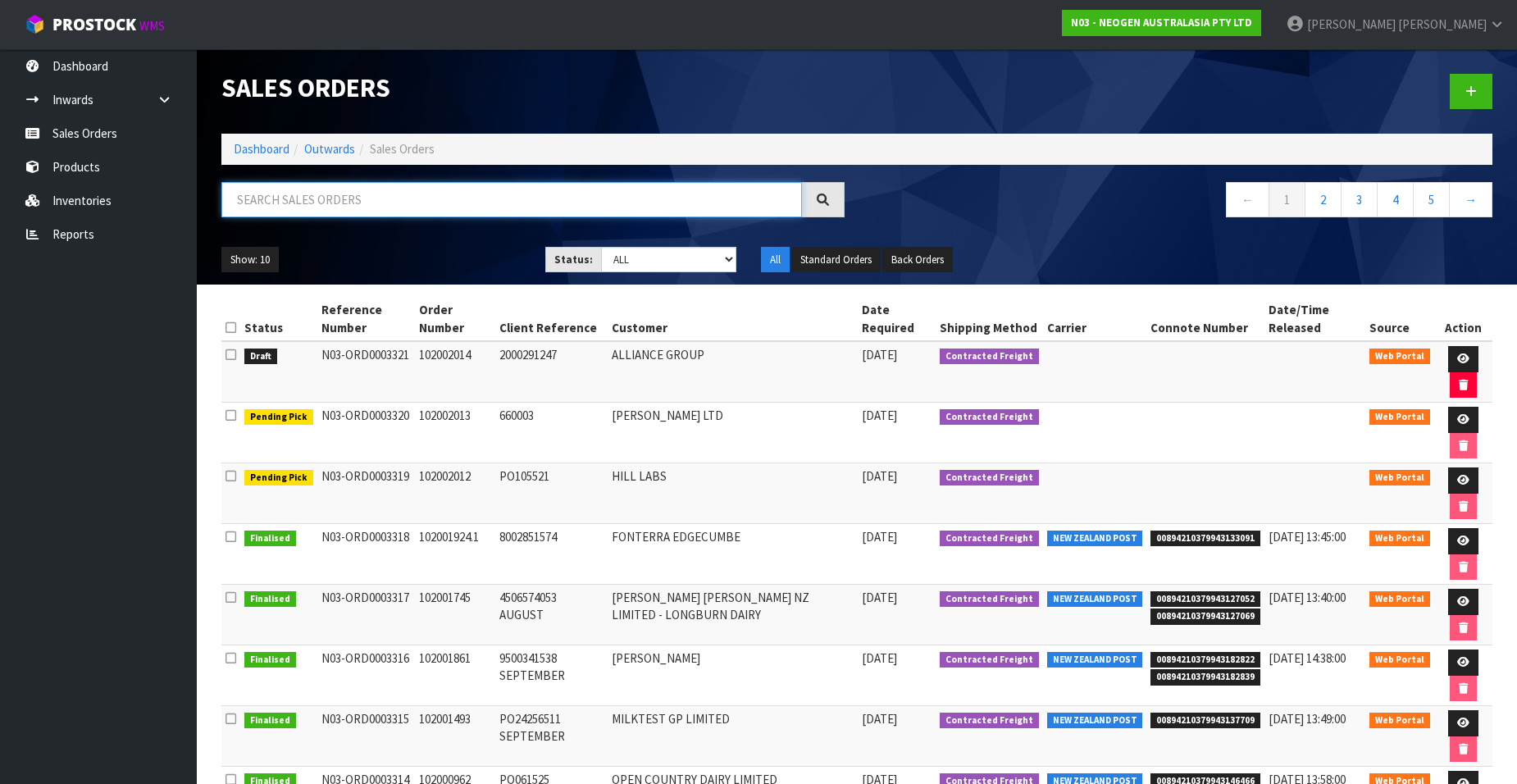
click at [255, 201] on input "text" at bounding box center [511, 200] width 580 height 36
paste input "102002015"
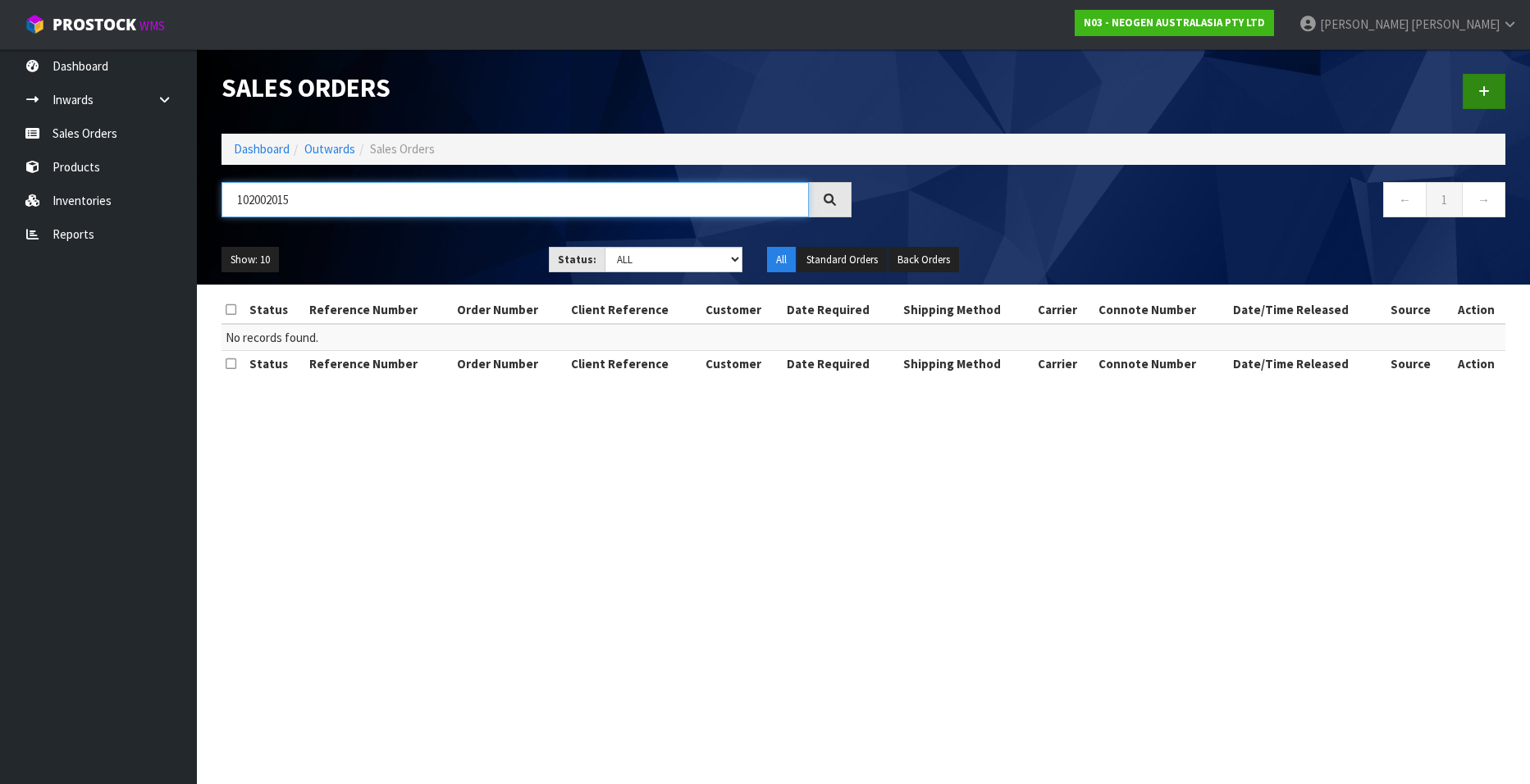
type input "102002015"
click at [1479, 94] on icon at bounding box center [1484, 91] width 12 height 12
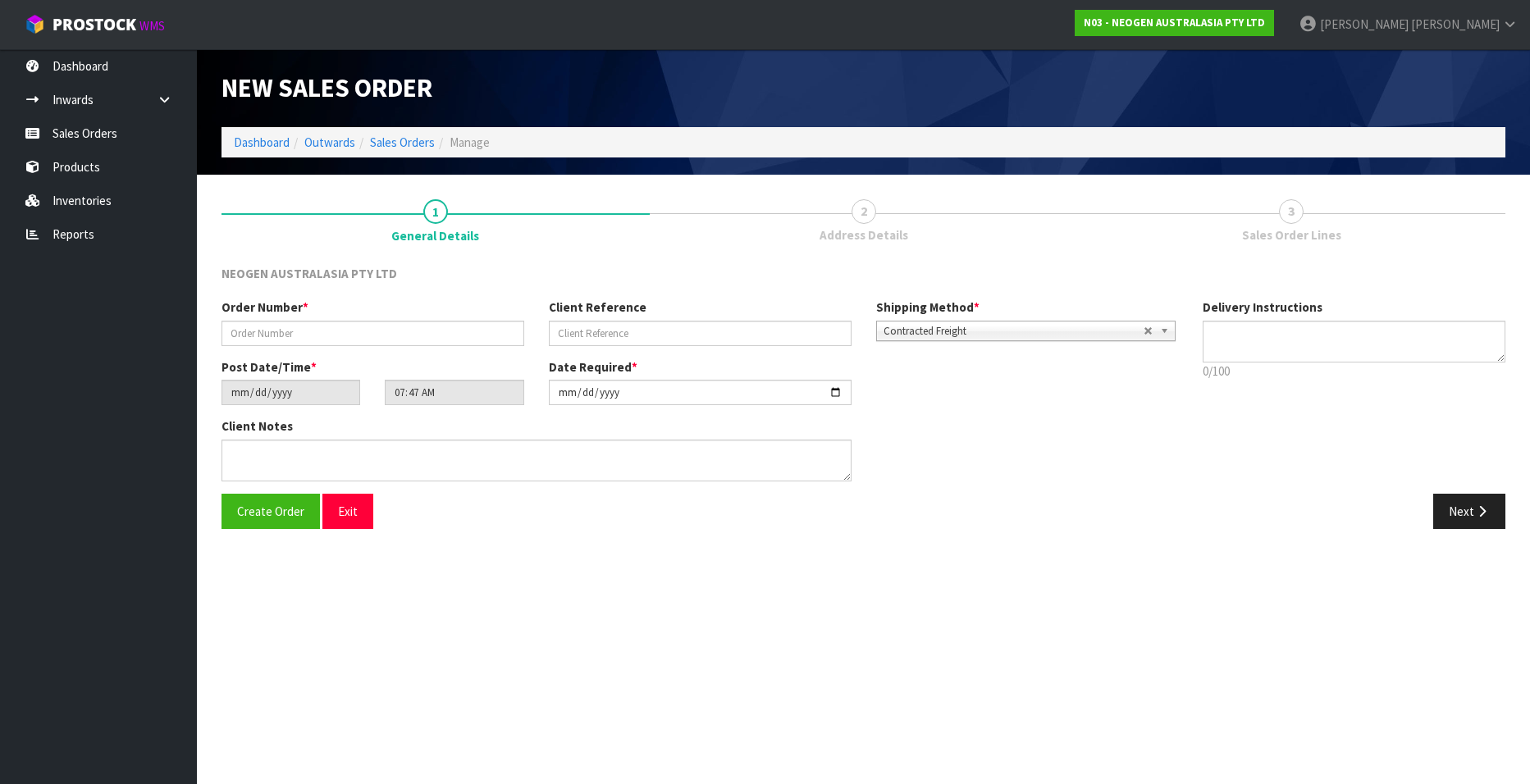
type textarea "CHILLED GOODS -OVERNIGHT"
click at [269, 334] on input "text" at bounding box center [372, 333] width 302 height 26
paste input "102002015"
type input "102002015"
click at [575, 334] on input "text" at bounding box center [699, 333] width 302 height 26
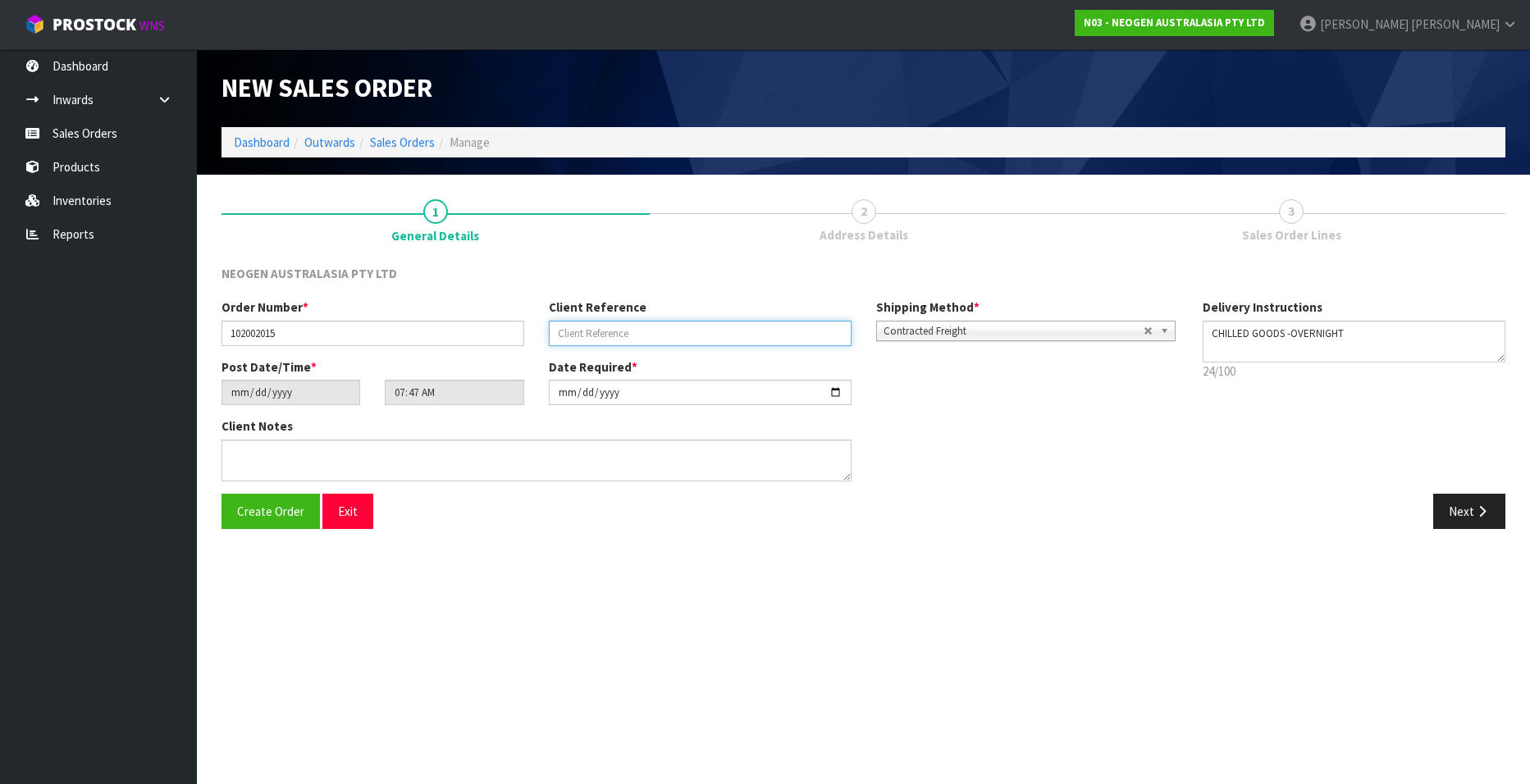
paste input "8002860041"
type input "8002860041"
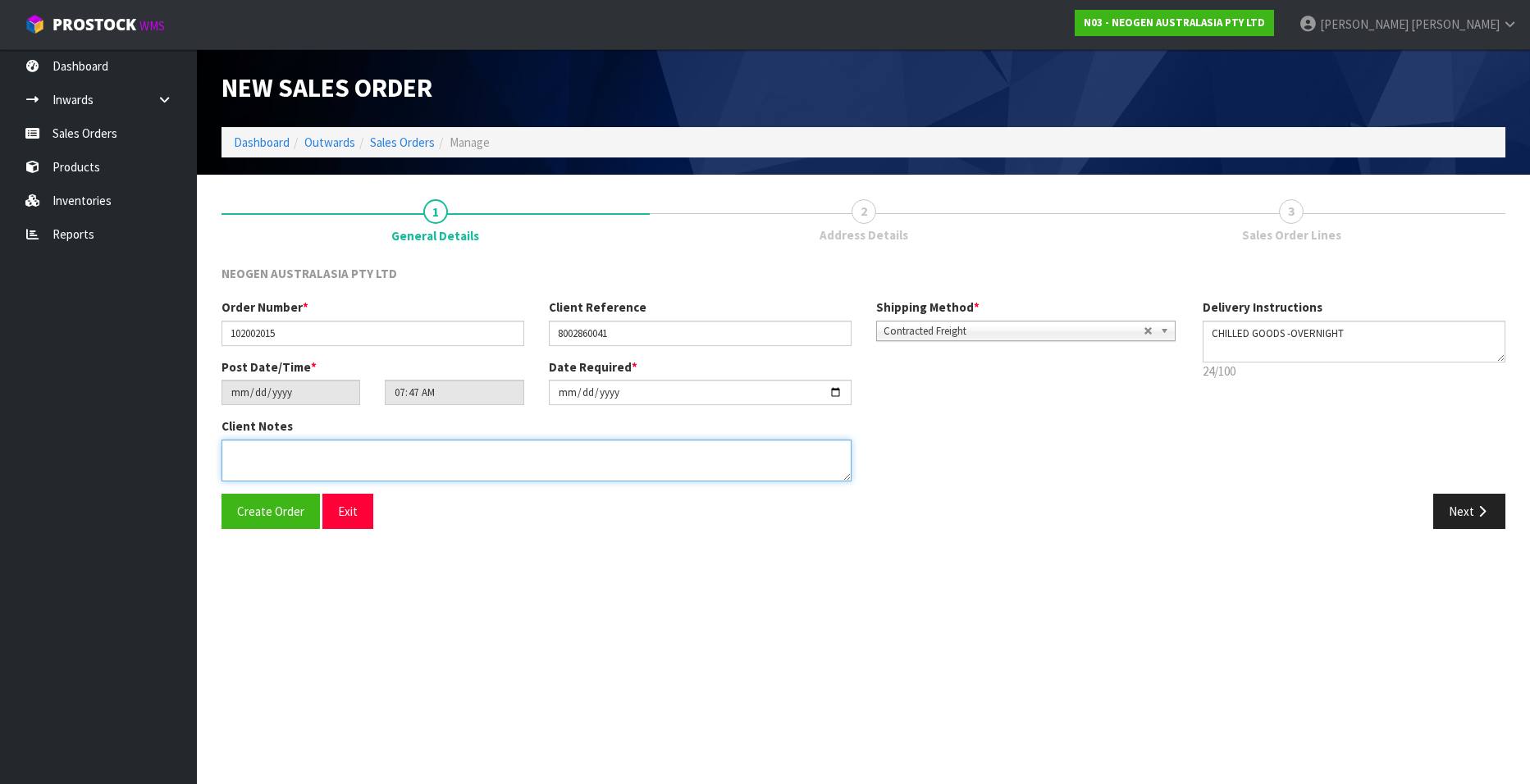
click at [306, 459] on textarea at bounding box center [536, 460] width 630 height 41
type textarea "ATTN SITE STORE"
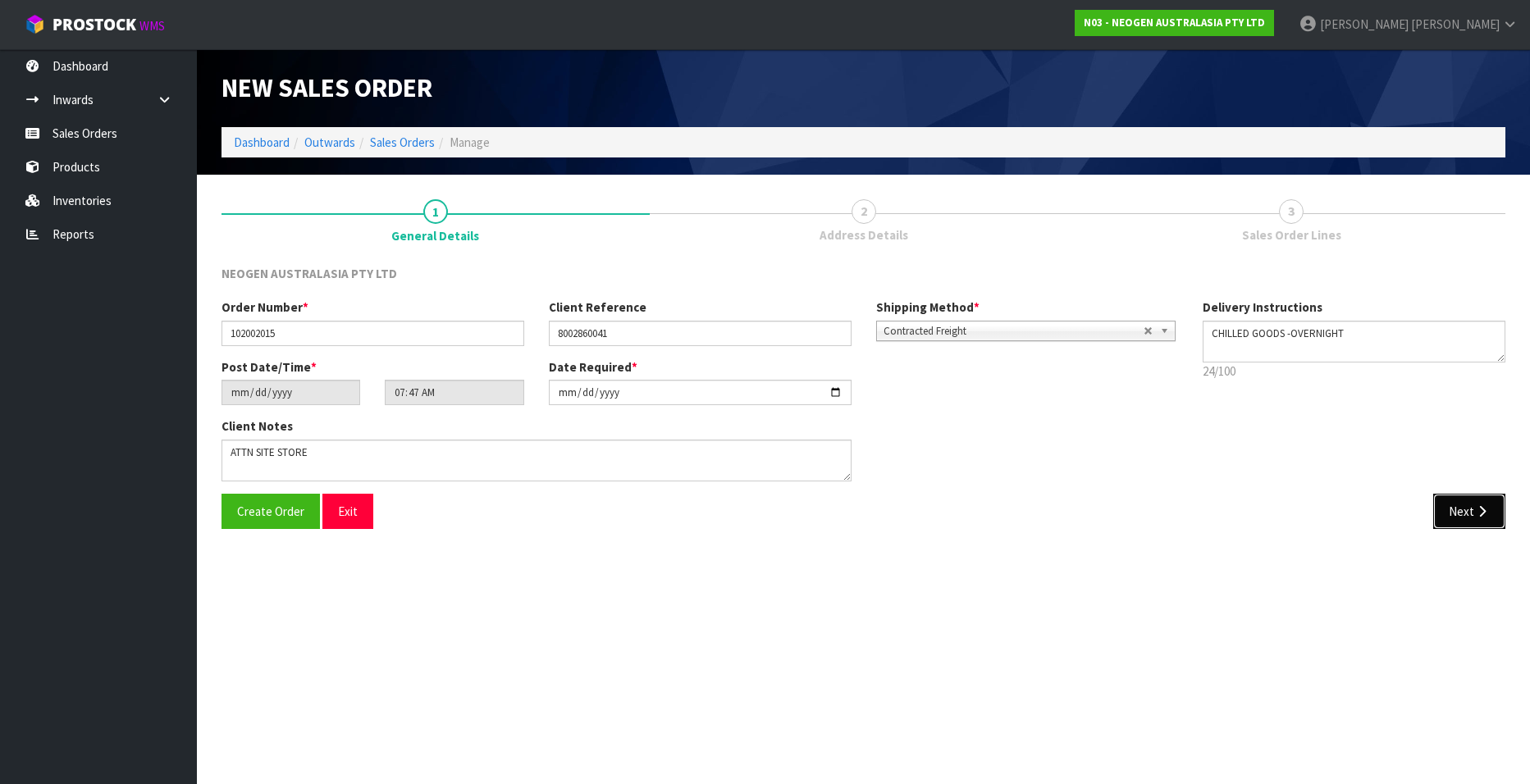
click at [1462, 520] on button "Next" at bounding box center [1469, 511] width 72 height 36
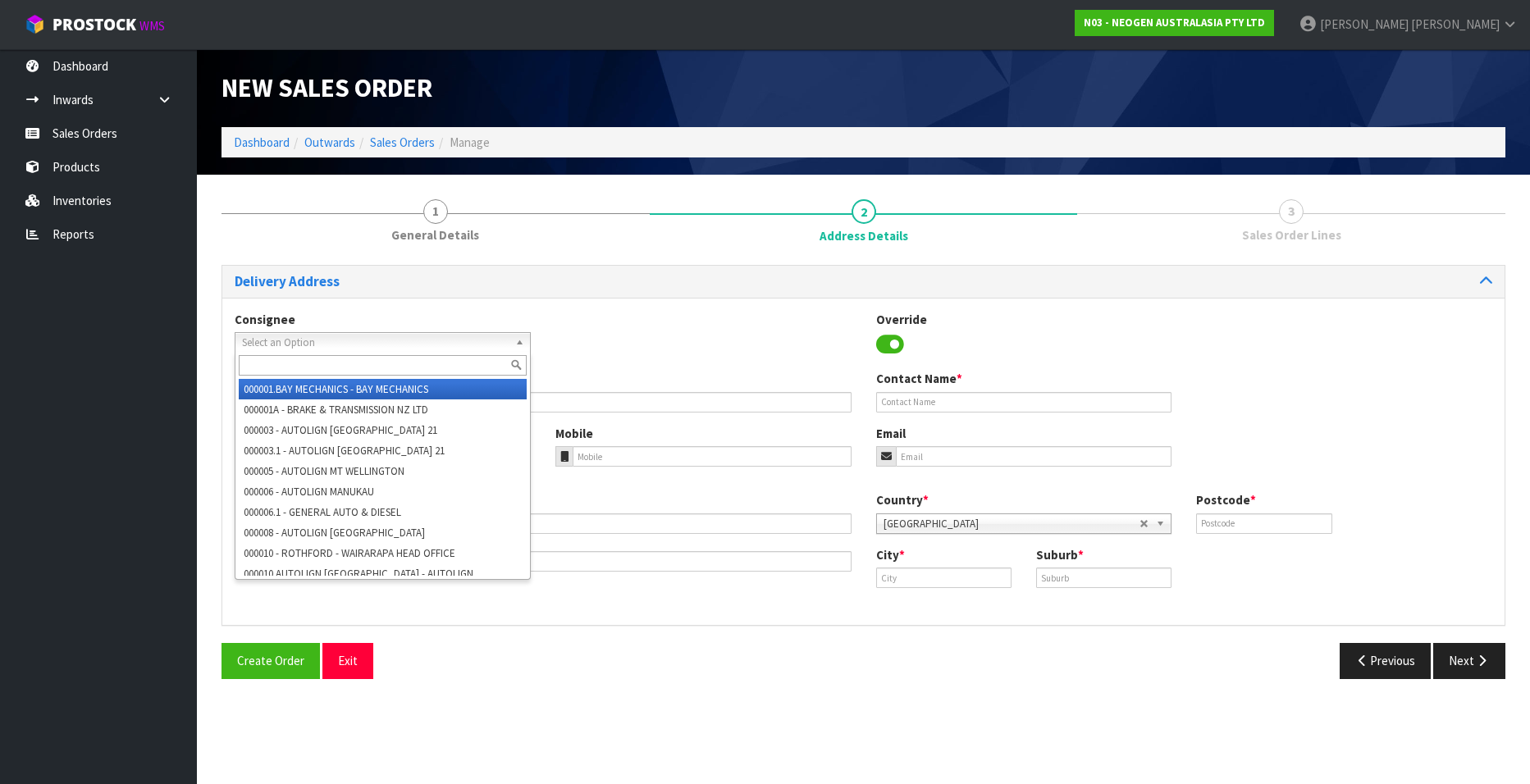
click at [475, 343] on span "Select an Option" at bounding box center [375, 343] width 267 height 20
type input "fonterra"
click at [385, 385] on li "FONBRAPMR - FONTERRA BRANDS" at bounding box center [383, 388] width 288 height 21
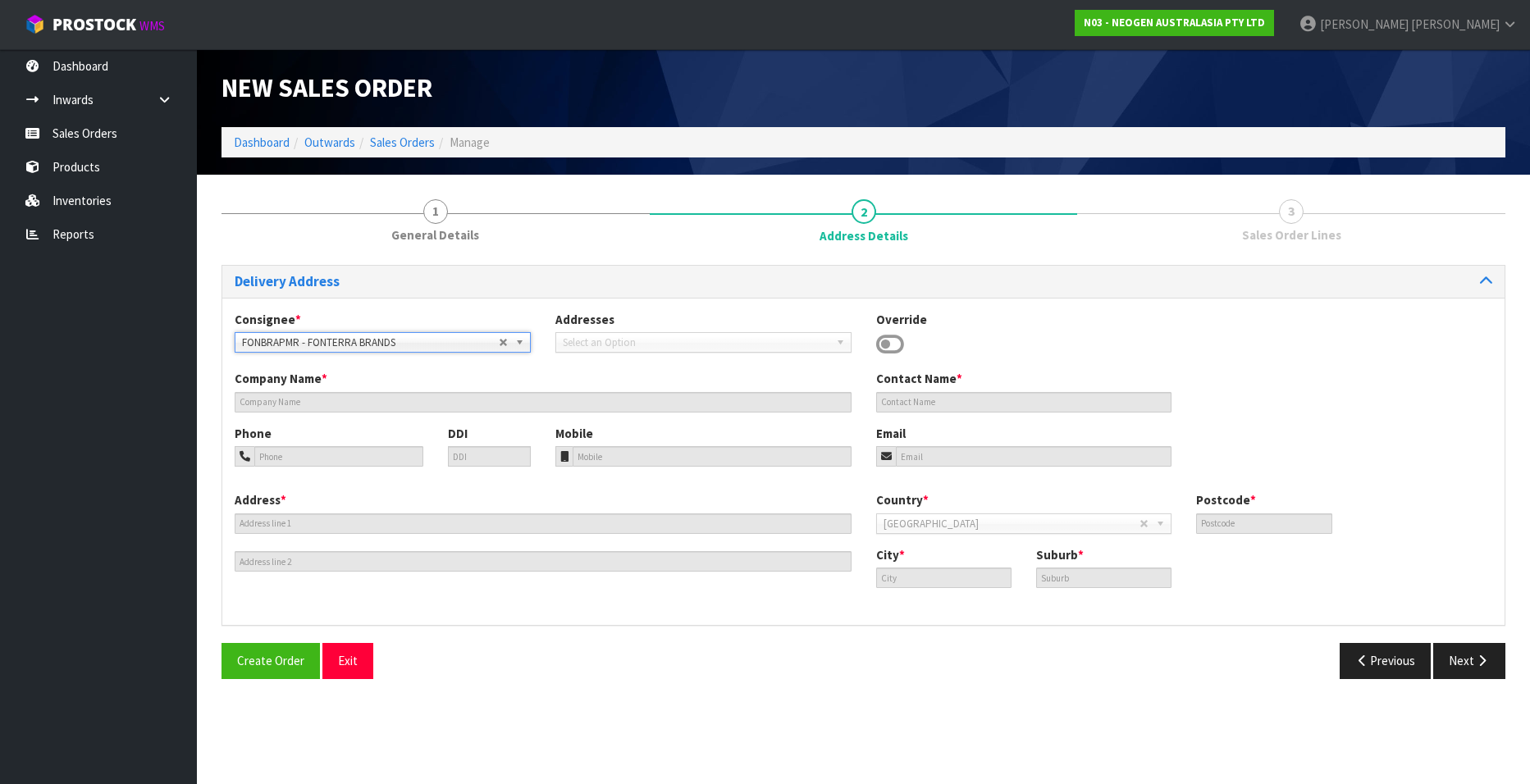
type input "[STREET_ADDRESS]"
type input "4414"
type input "[GEOGRAPHIC_DATA]"
type input "[PERSON_NAME]"
click at [519, 344] on b at bounding box center [523, 342] width 15 height 19
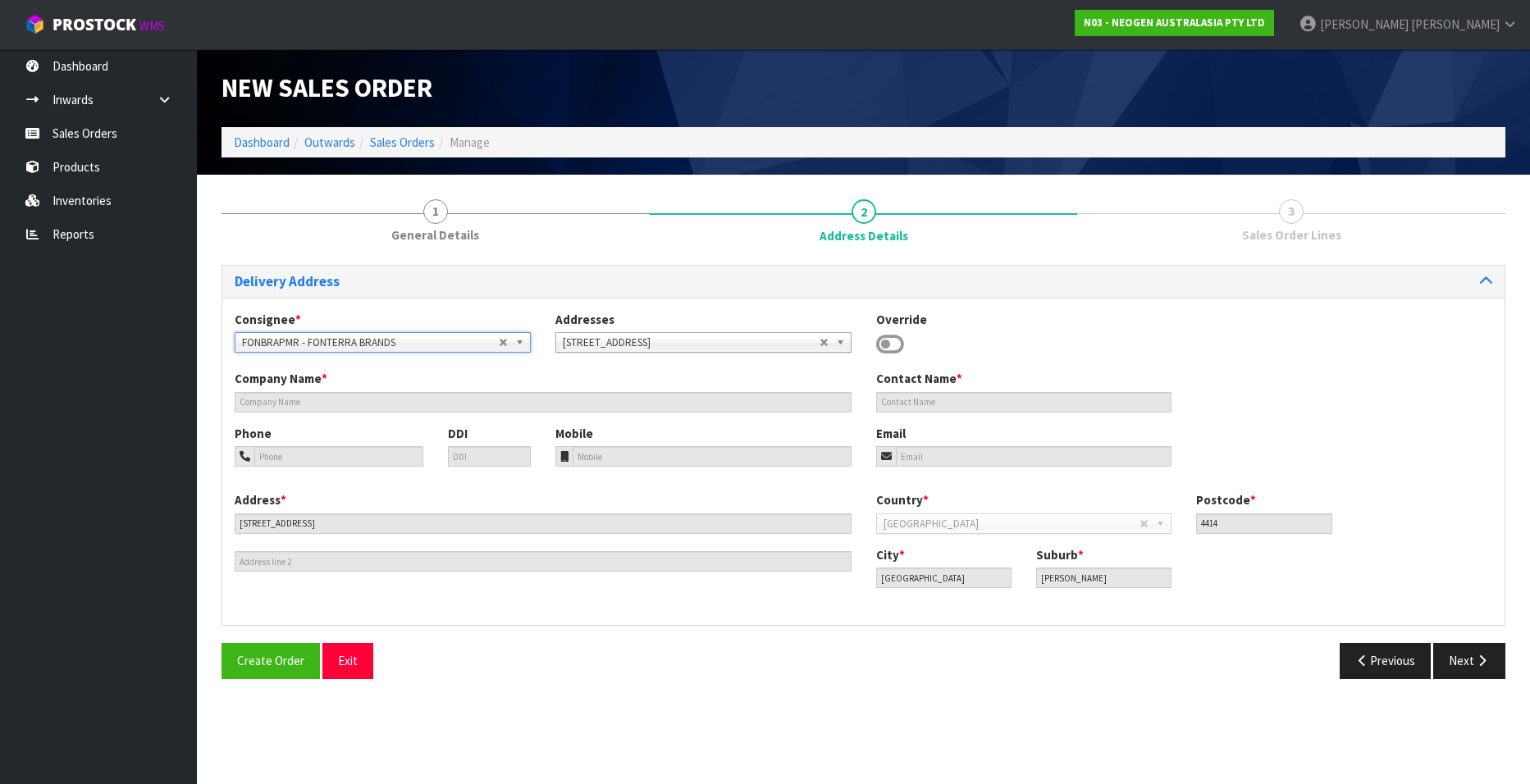
scroll to position [52805, 0]
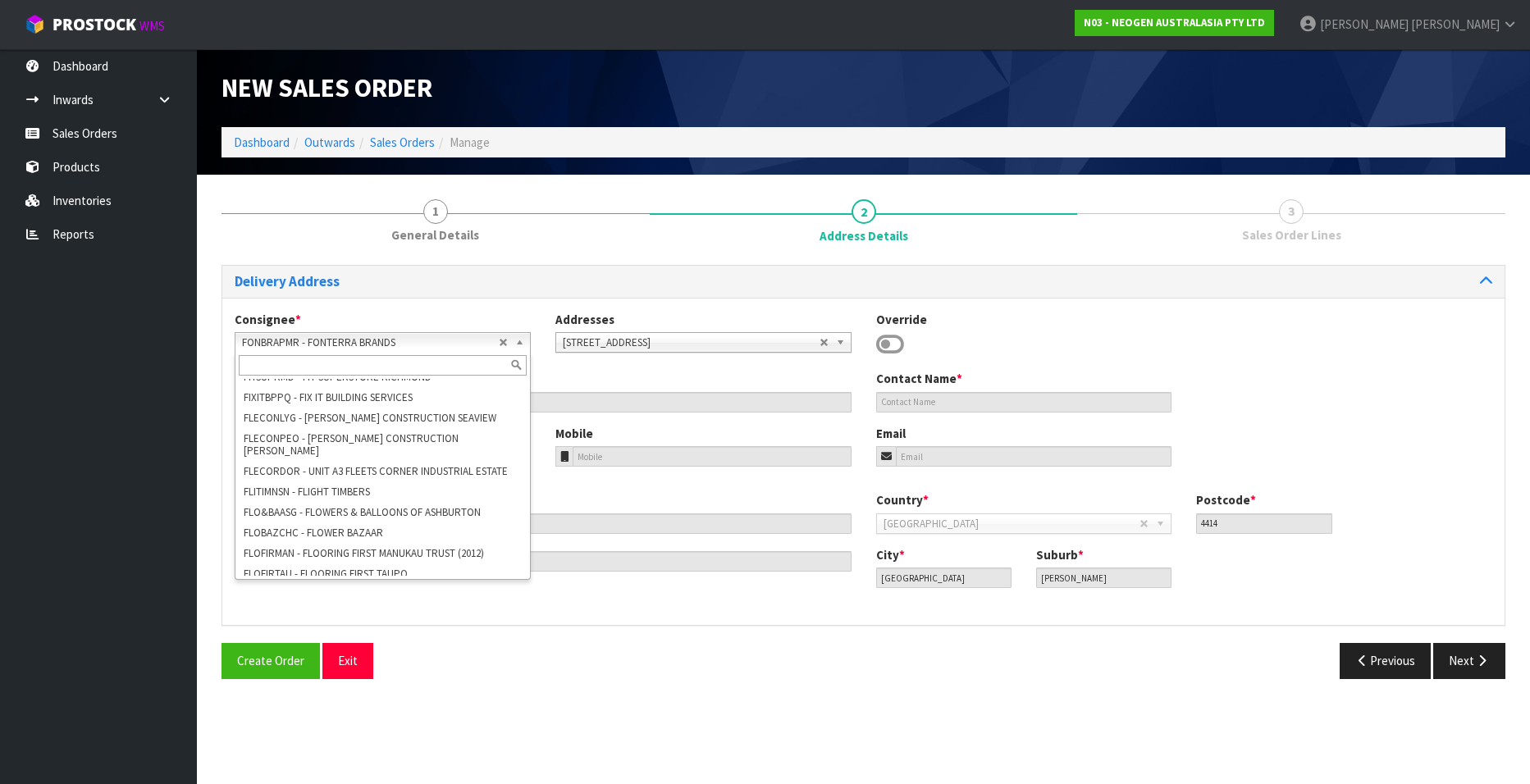
click at [366, 365] on input "text" at bounding box center [383, 365] width 288 height 21
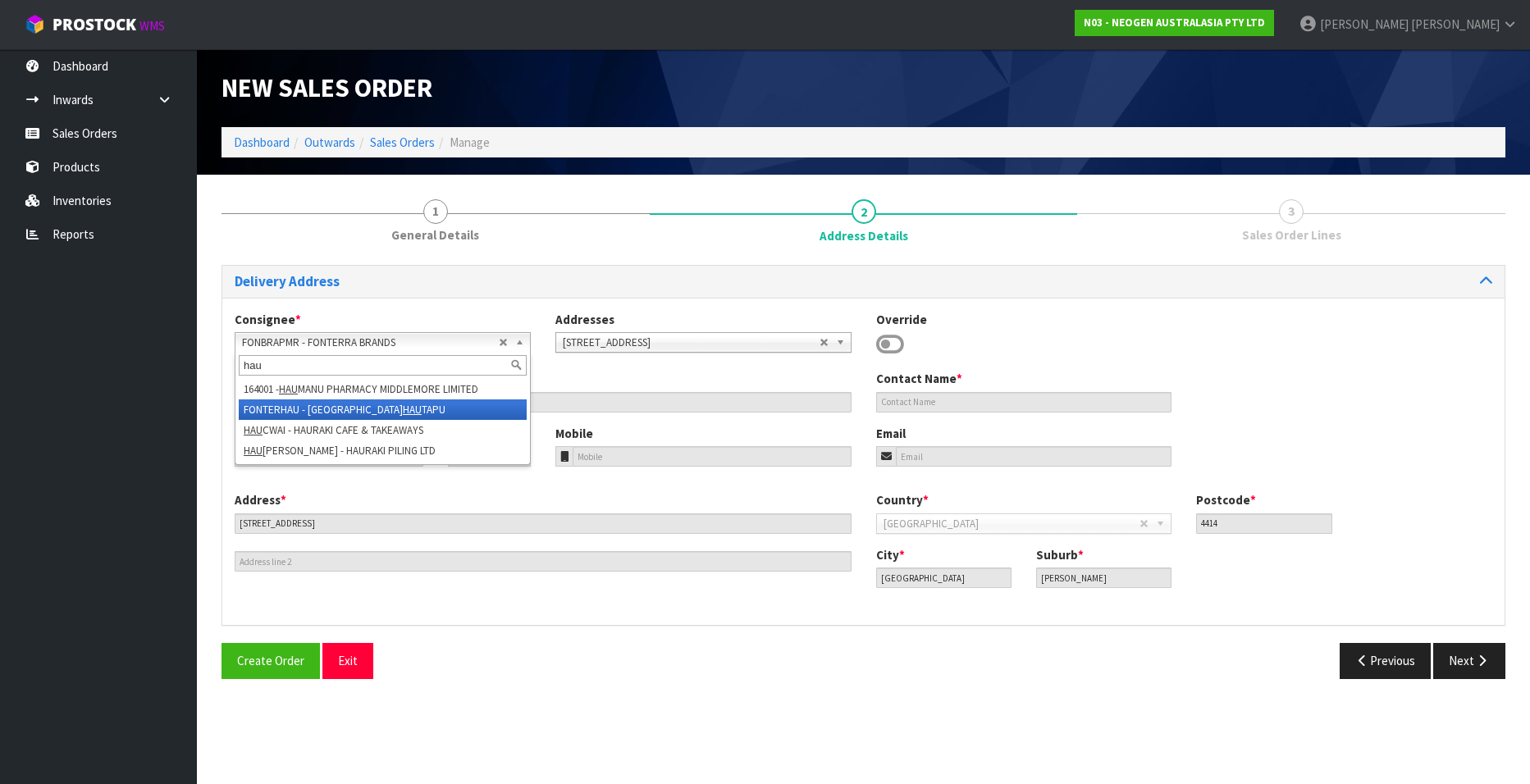
type input "hau"
click at [403, 407] on em "HAU" at bounding box center [412, 409] width 19 height 14
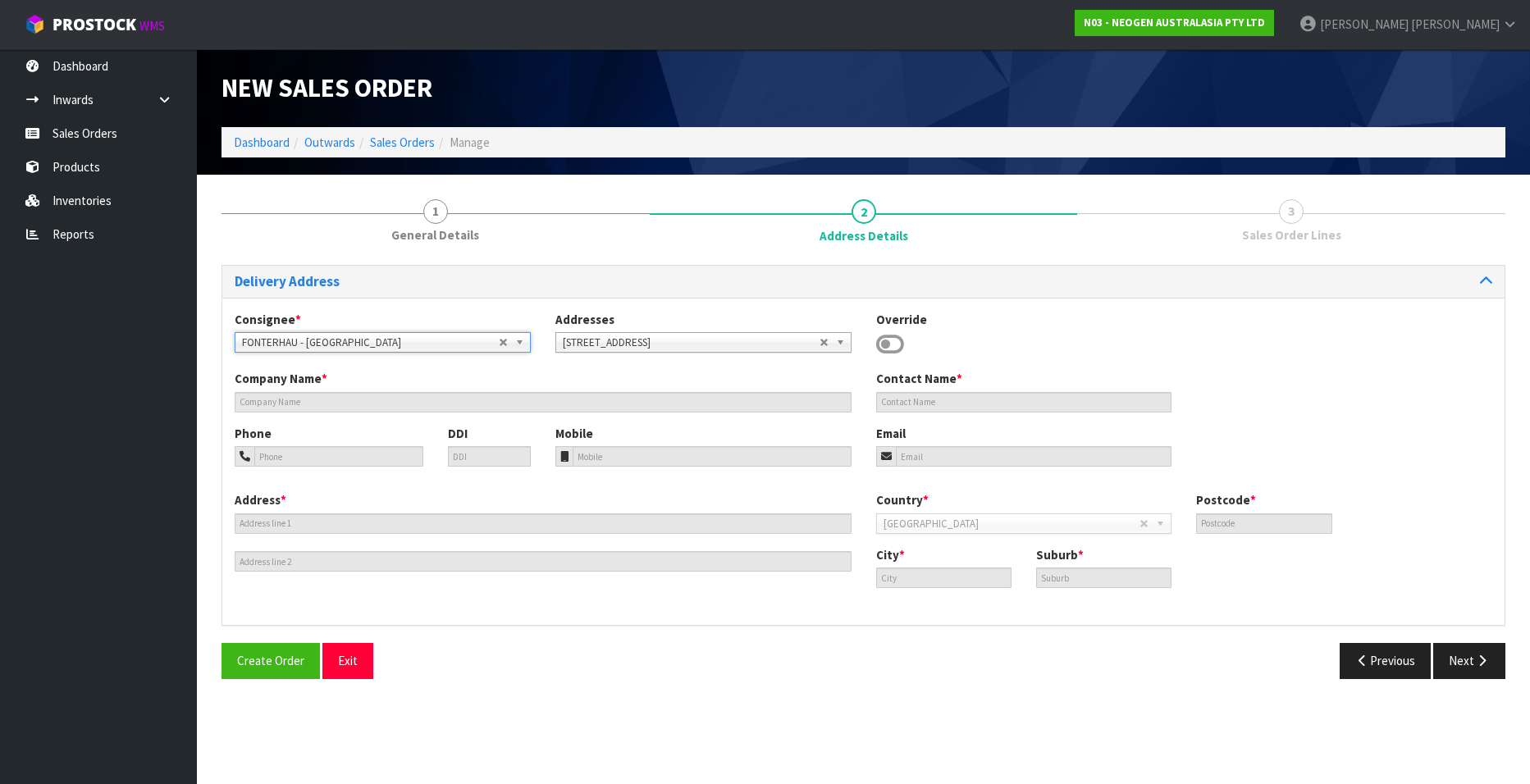
type input "FONTERRA HAUTAPU"
type input "SITE STORE [STREET_ADDRESS]"
type input "3493"
type input "[GEOGRAPHIC_DATA]"
type input "HAUTAPU, RD1"
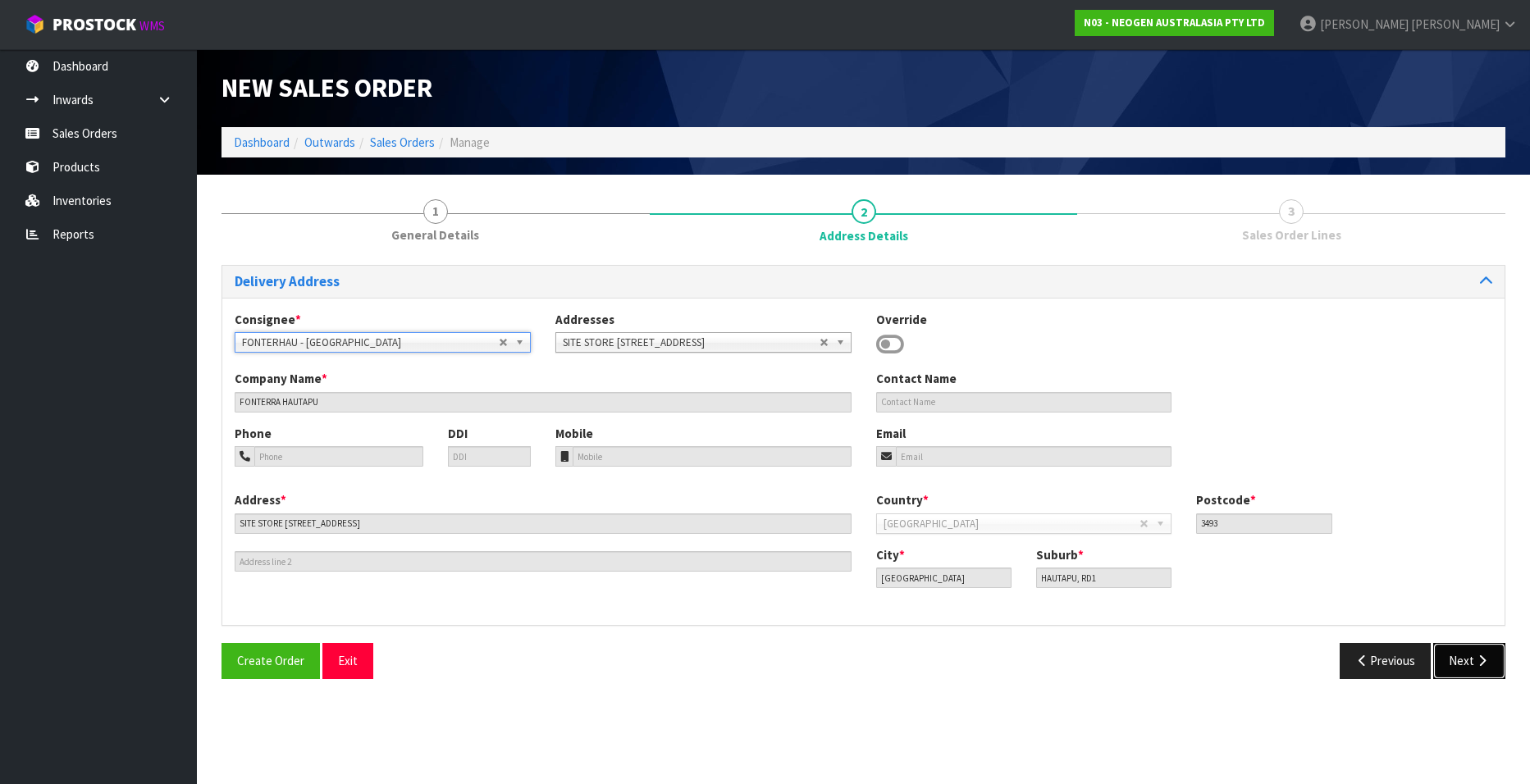
click at [1469, 657] on button "Next" at bounding box center [1469, 660] width 72 height 36
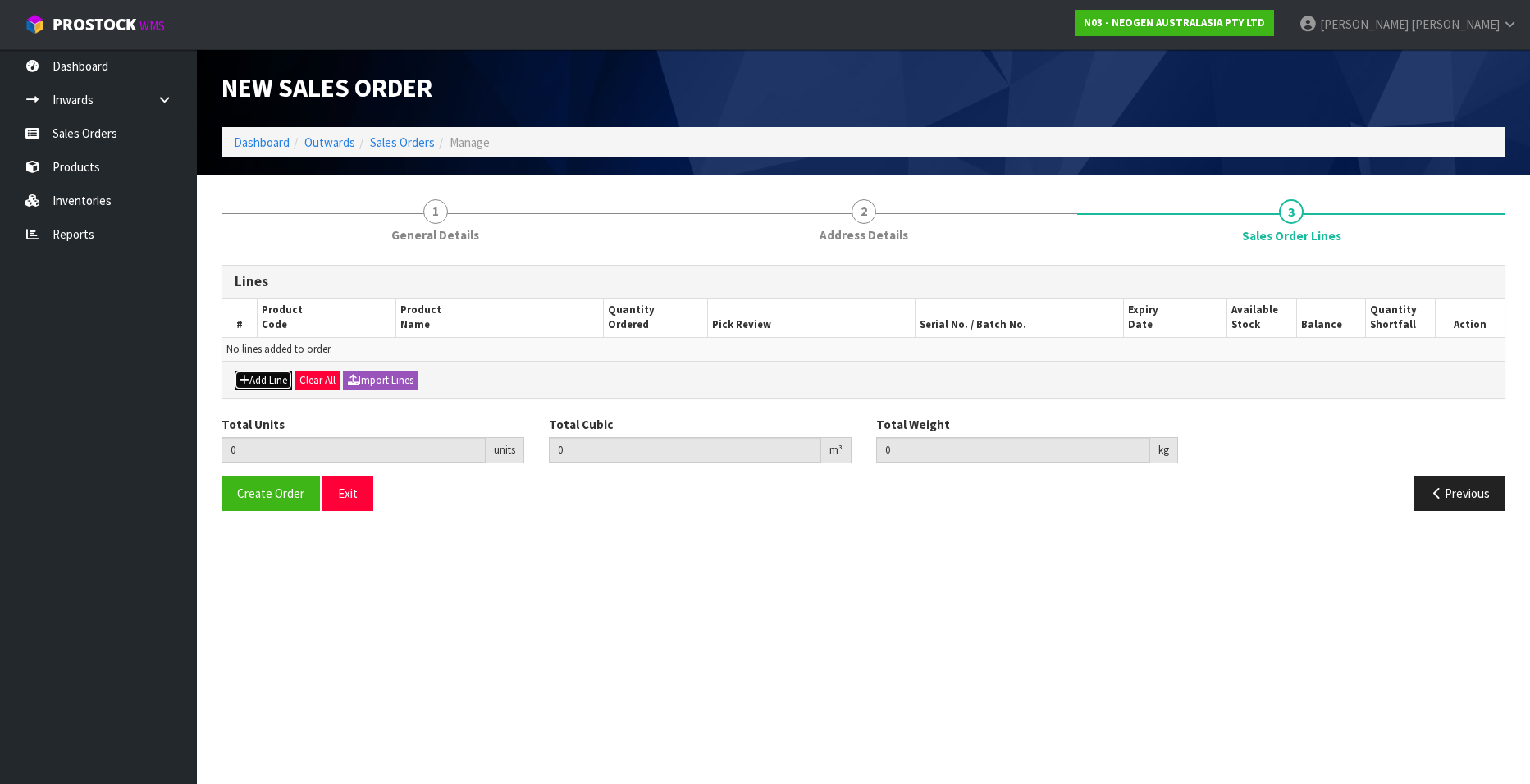
click at [278, 382] on button "Add Line" at bounding box center [263, 381] width 57 height 20
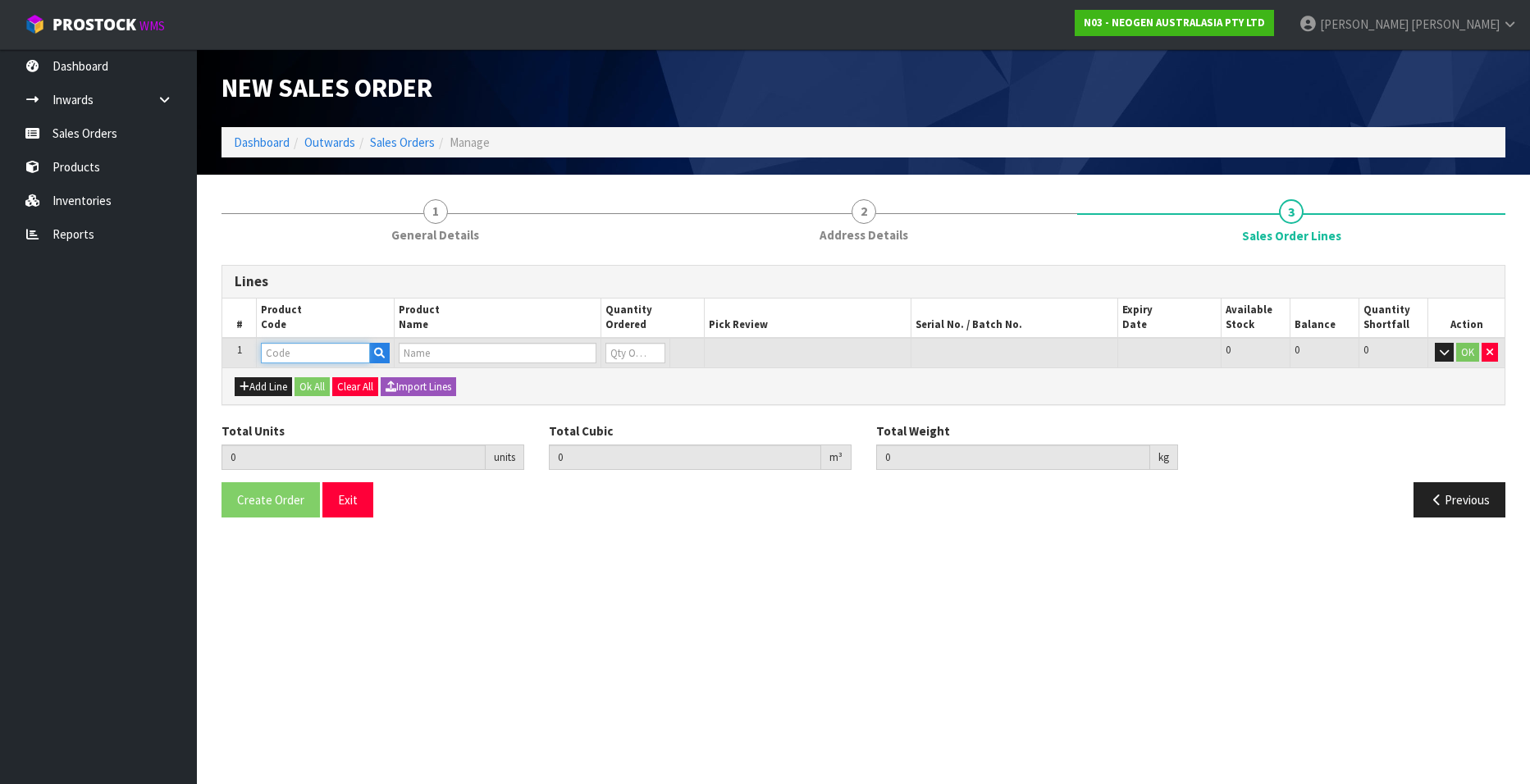
click at [281, 357] on input "text" at bounding box center [316, 353] width 109 height 21
click at [292, 349] on input "text" at bounding box center [316, 353] width 109 height 21
paste input "700002207"
type input "700002207"
type input "0.000000"
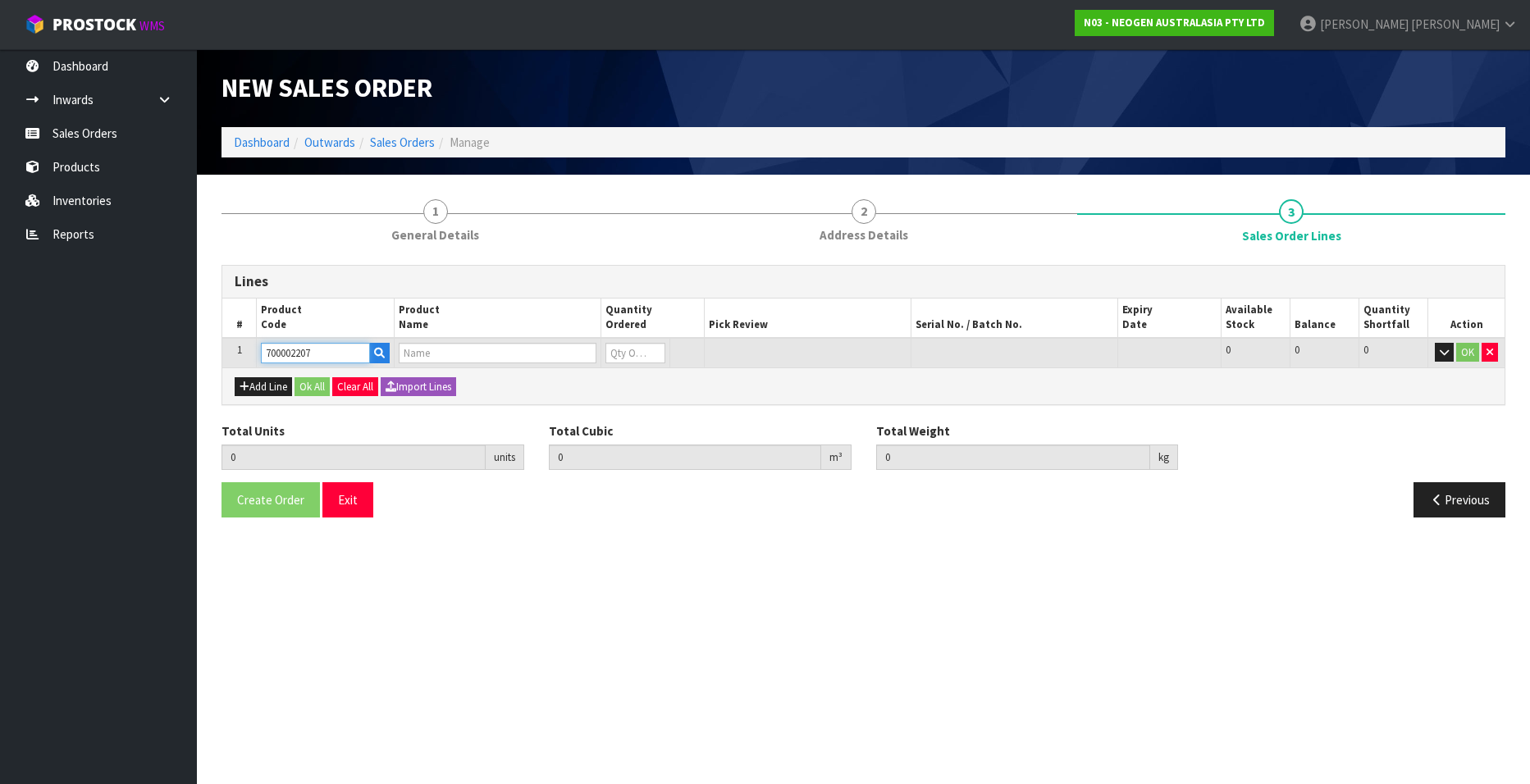
type input "0.000"
type input "7100067519 - UXL100 CLEAN-TRACE SURF ATP 100EA/PK"
type input "0"
type input "700002207"
type input "1"
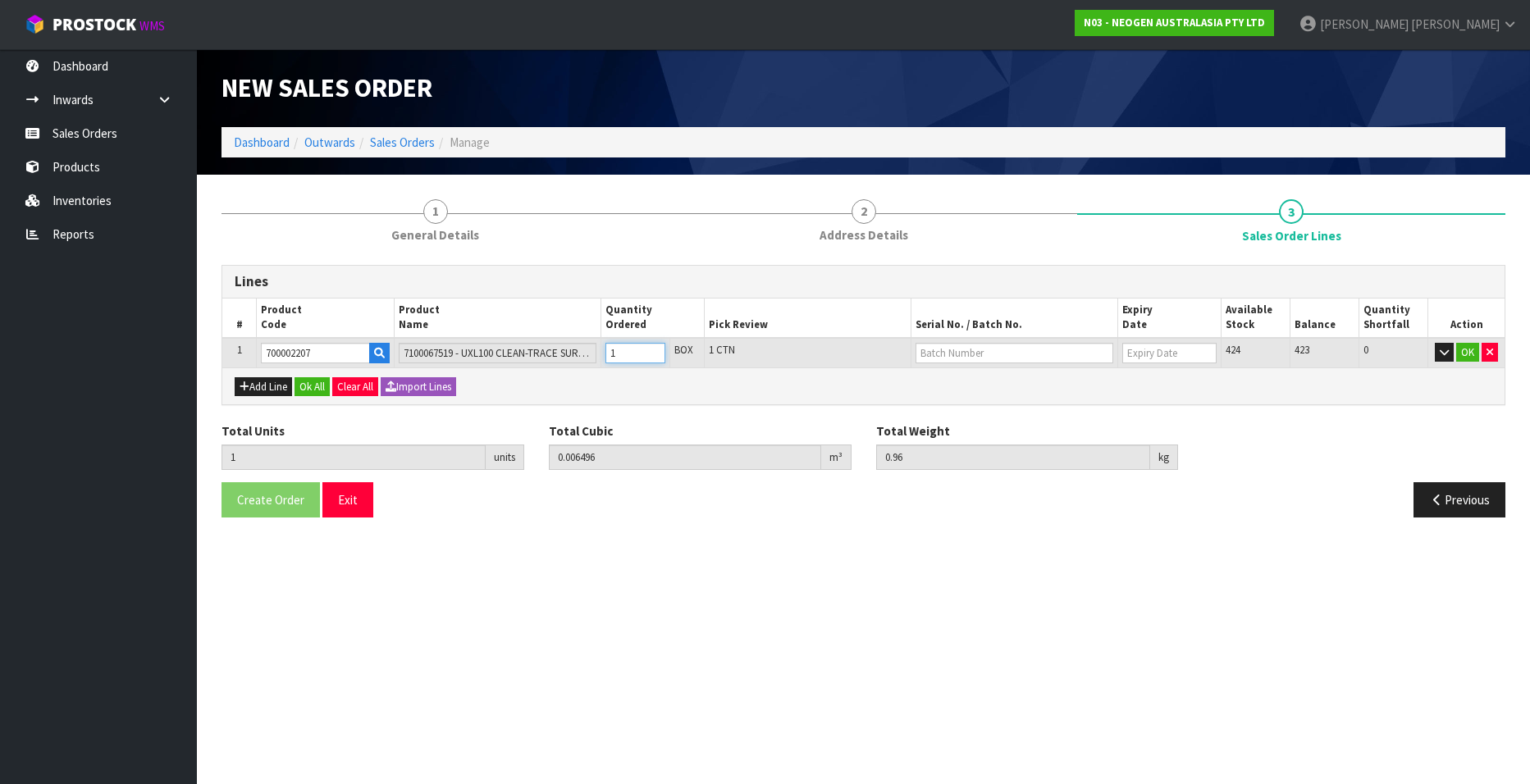
click at [655, 352] on input "1" at bounding box center [635, 353] width 60 height 21
click at [655, 352] on input "2" at bounding box center [635, 353] width 60 height 21
click at [655, 352] on input "3" at bounding box center [635, 353] width 60 height 21
click at [655, 352] on input "4" at bounding box center [635, 353] width 60 height 21
click at [963, 355] on input "text" at bounding box center [1014, 353] width 198 height 21
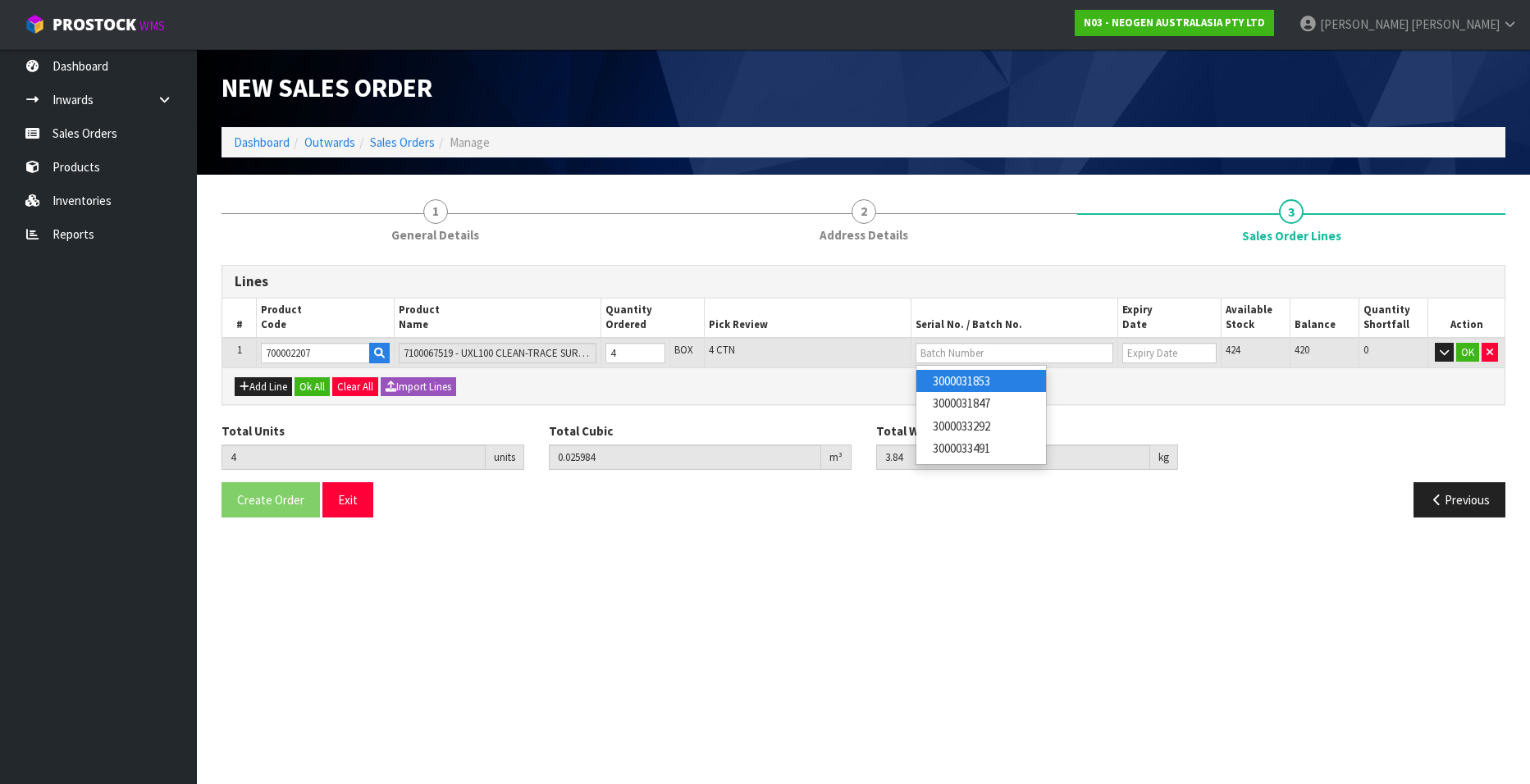
click at [1001, 377] on link "3000031853" at bounding box center [981, 381] width 129 height 22
click at [1465, 354] on button "OK" at bounding box center [1467, 353] width 23 height 20
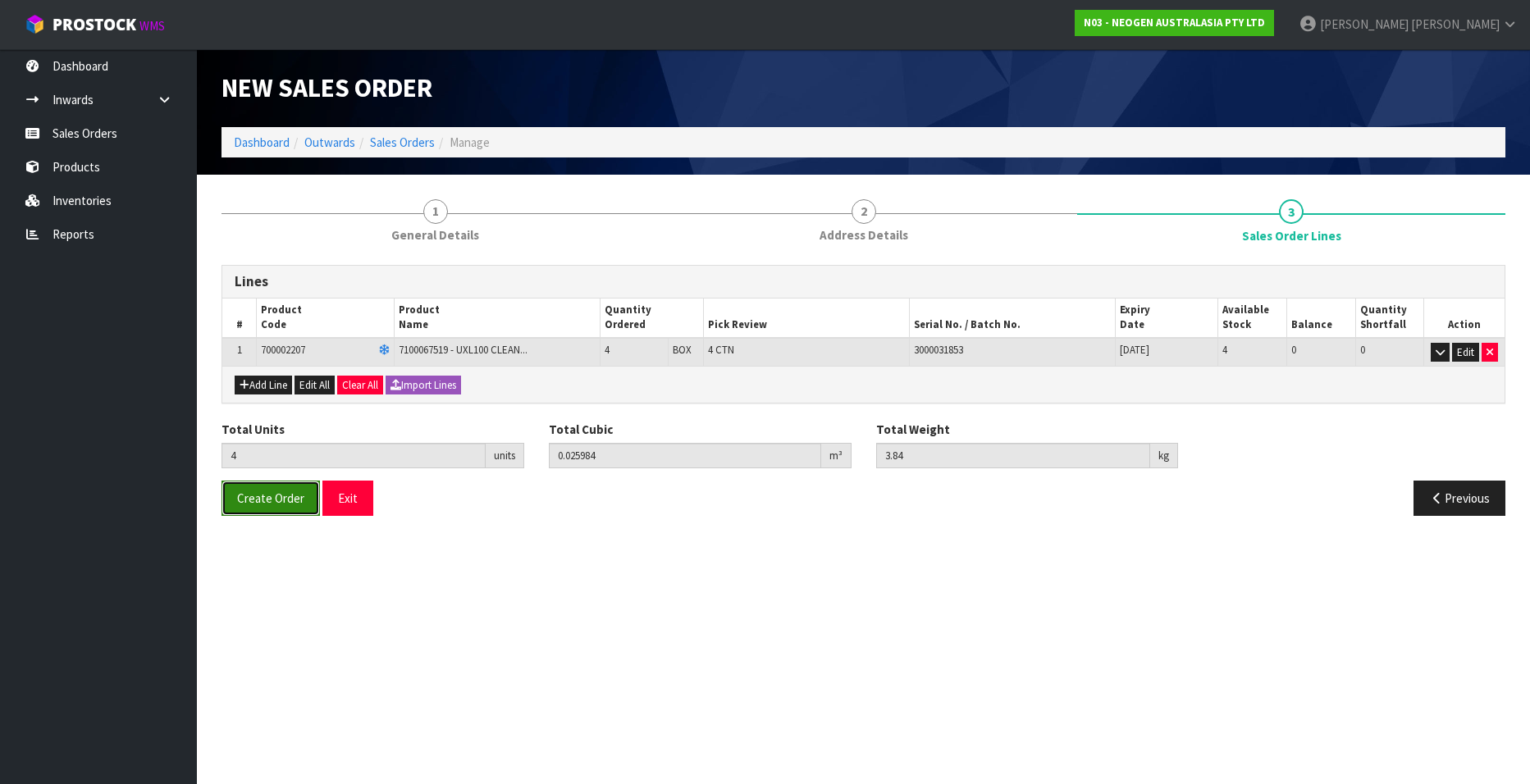
click at [264, 496] on span "Create Order" at bounding box center [270, 498] width 67 height 16
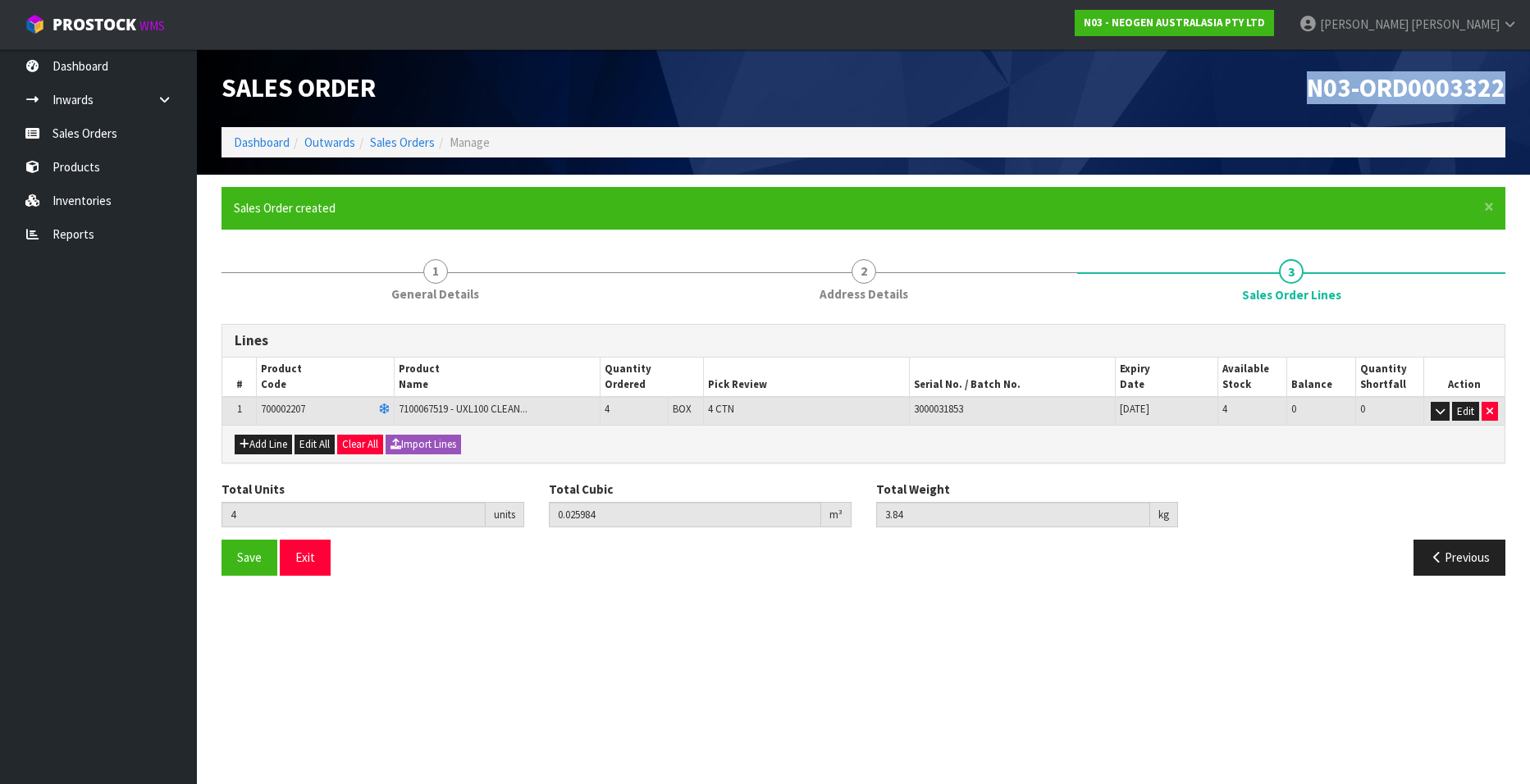
drag, startPoint x: 1306, startPoint y: 93, endPoint x: 1504, endPoint y: 94, distance: 198.0
click at [1504, 94] on h1 "N03-ORD0003322" at bounding box center [1190, 88] width 630 height 29
copy span "N03-ORD0003322"
click at [849, 610] on section "Edit Sales Order N03-ORD0003322 Dashboard Outwards Sales Orders Manage Sales Or…" at bounding box center [765, 392] width 1530 height 784
